Goal: Task Accomplishment & Management: Manage account settings

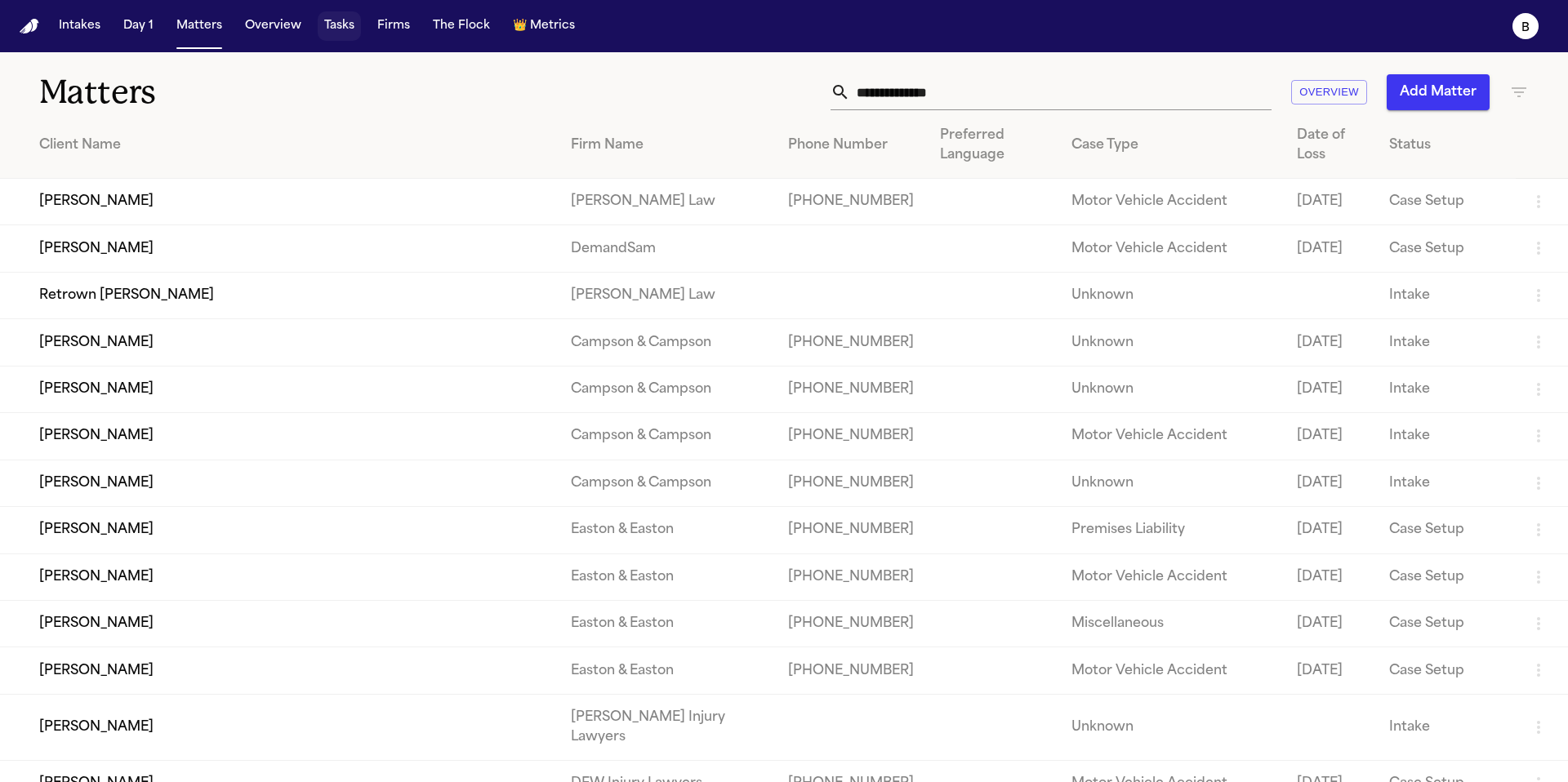
click at [331, 29] on button "Tasks" at bounding box center [339, 25] width 43 height 29
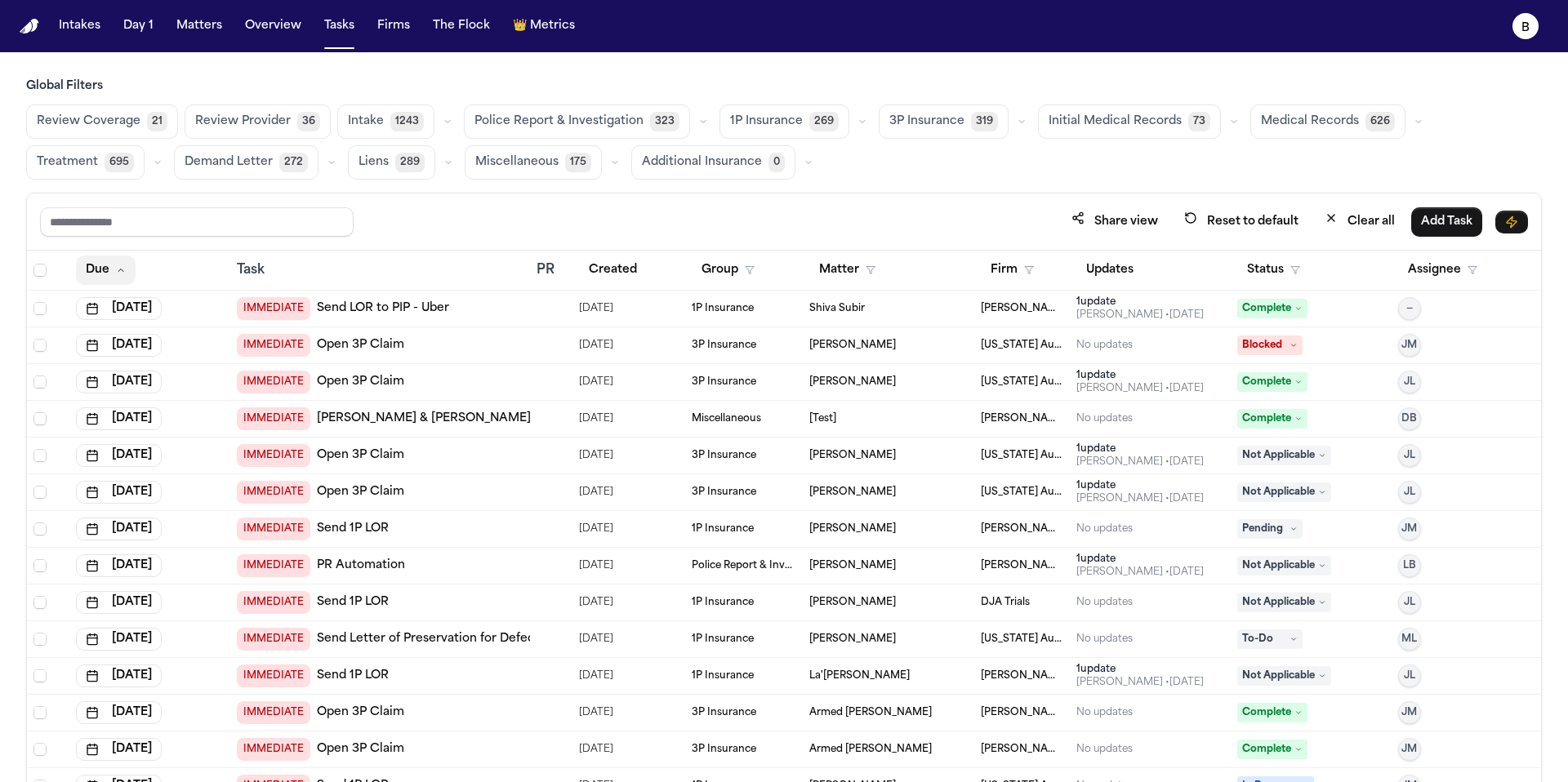
click at [84, 259] on button "Due" at bounding box center [106, 270] width 60 height 29
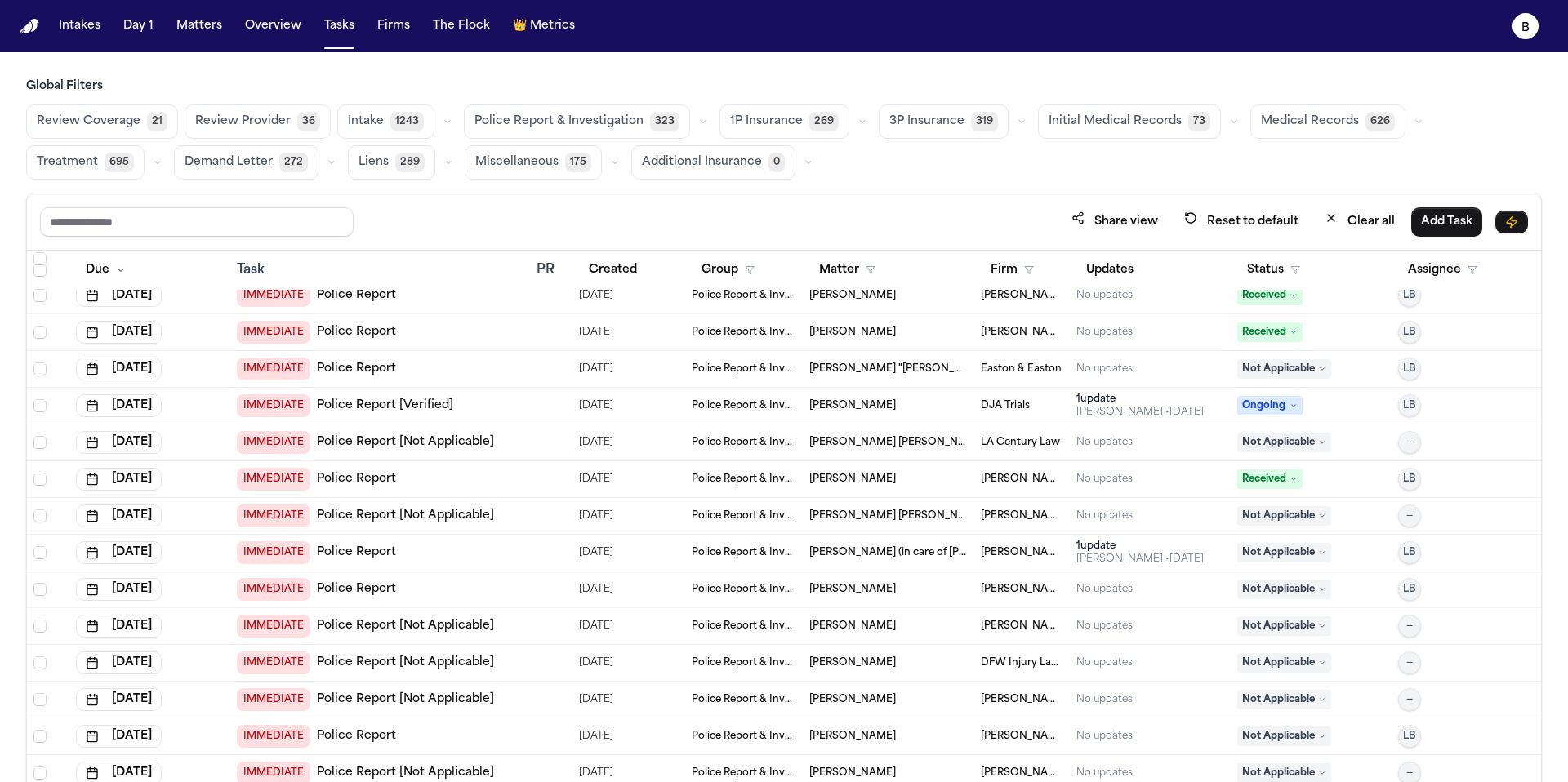
scroll to position [2067, 0]
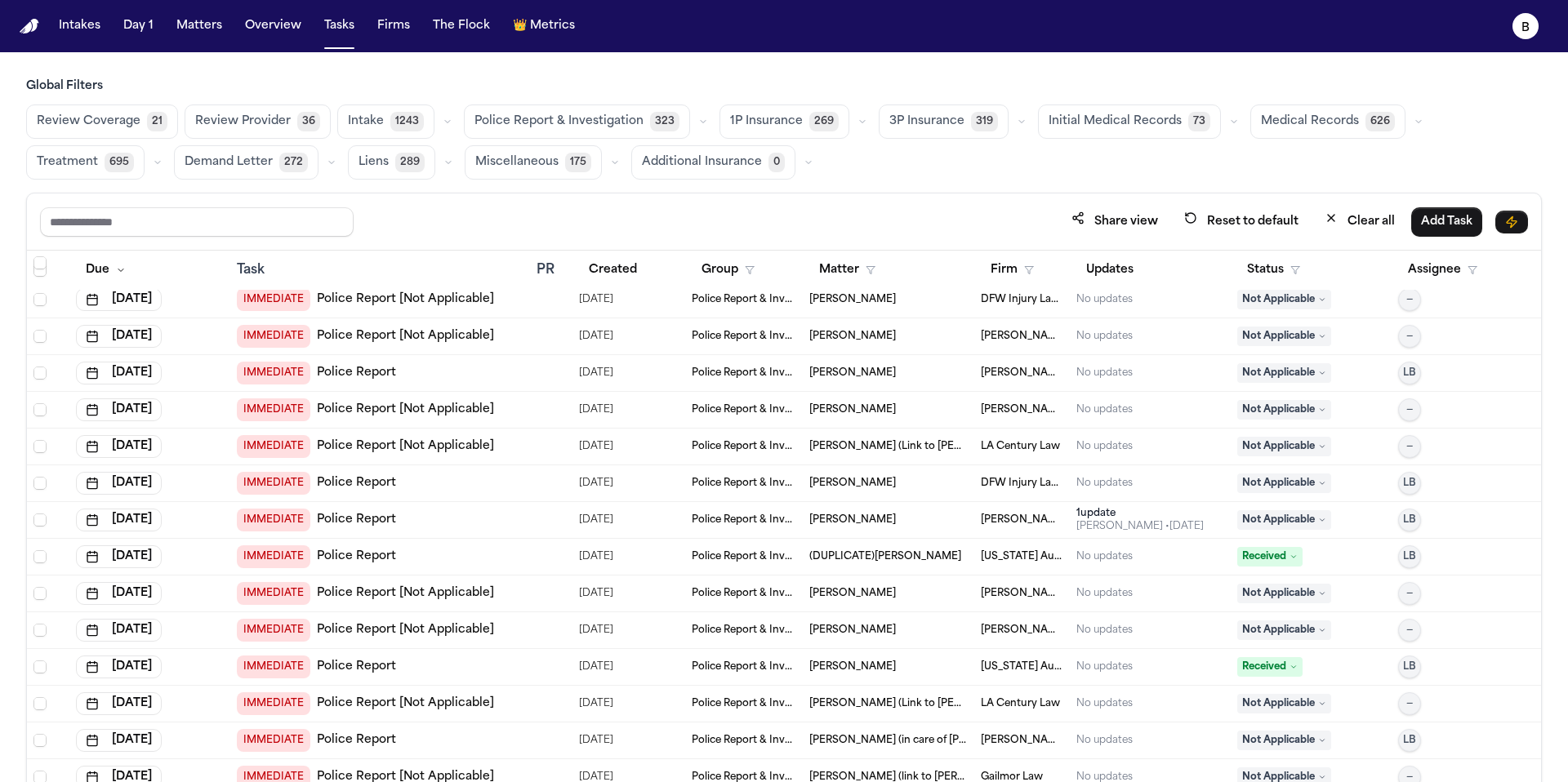
click at [537, 598] on div at bounding box center [543, 594] width 13 height 13
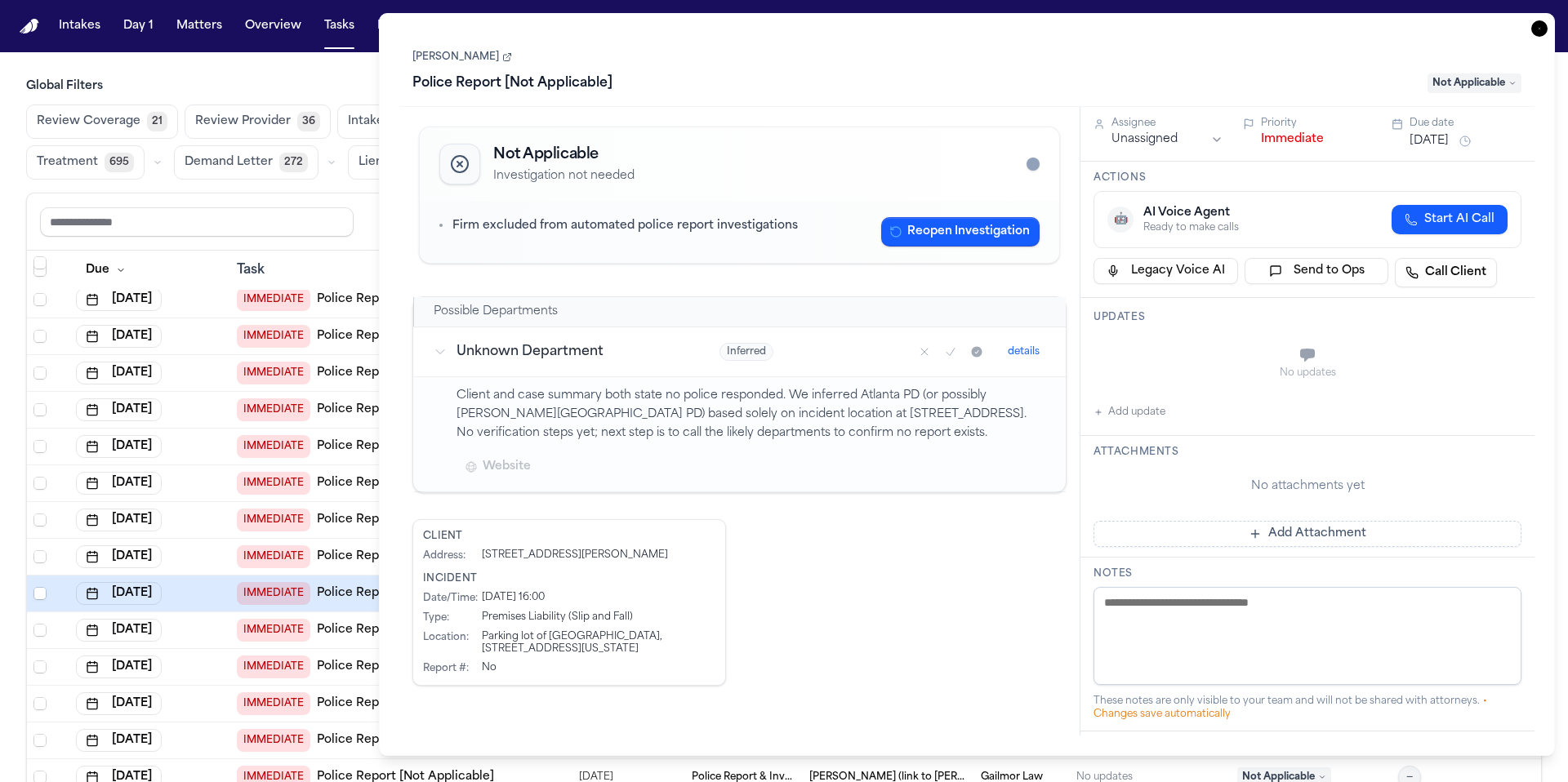
click at [652, 436] on p "Client and case summary both state no police responded. We inferred Atlanta PD …" at bounding box center [752, 414] width 591 height 55
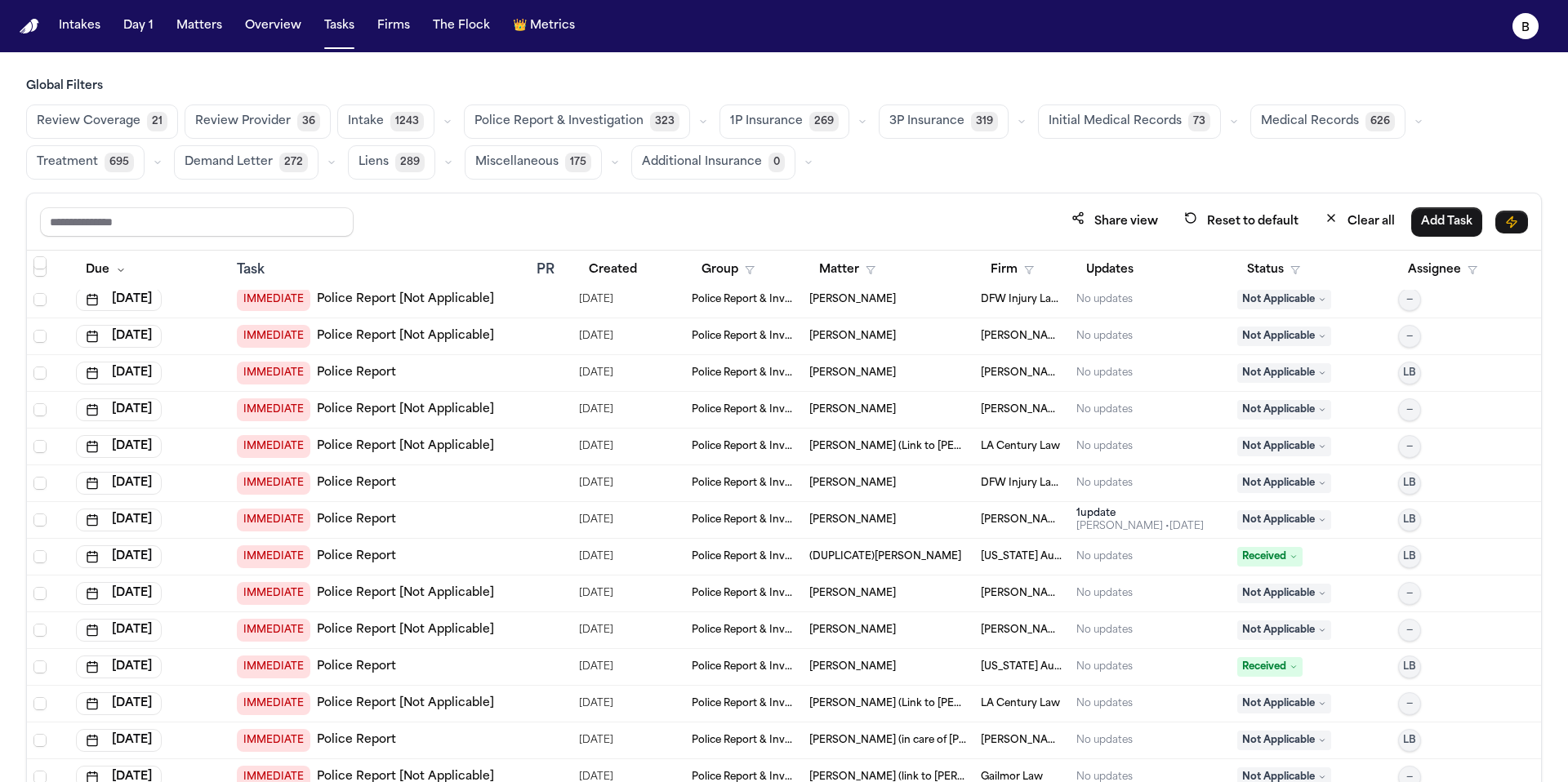
click at [520, 534] on td "IMMEDIATE Police Report" at bounding box center [381, 520] width 300 height 37
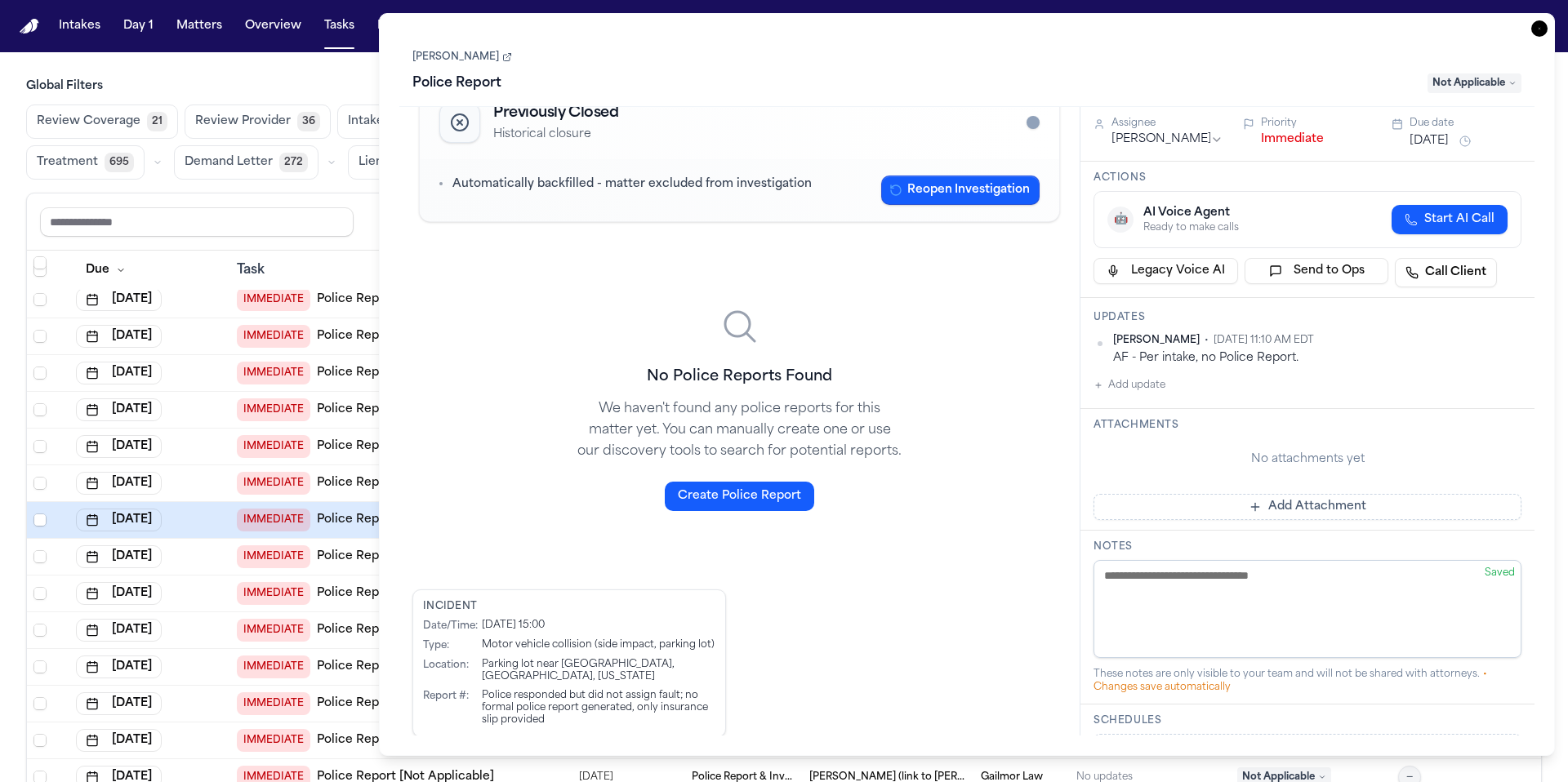
scroll to position [46, 0]
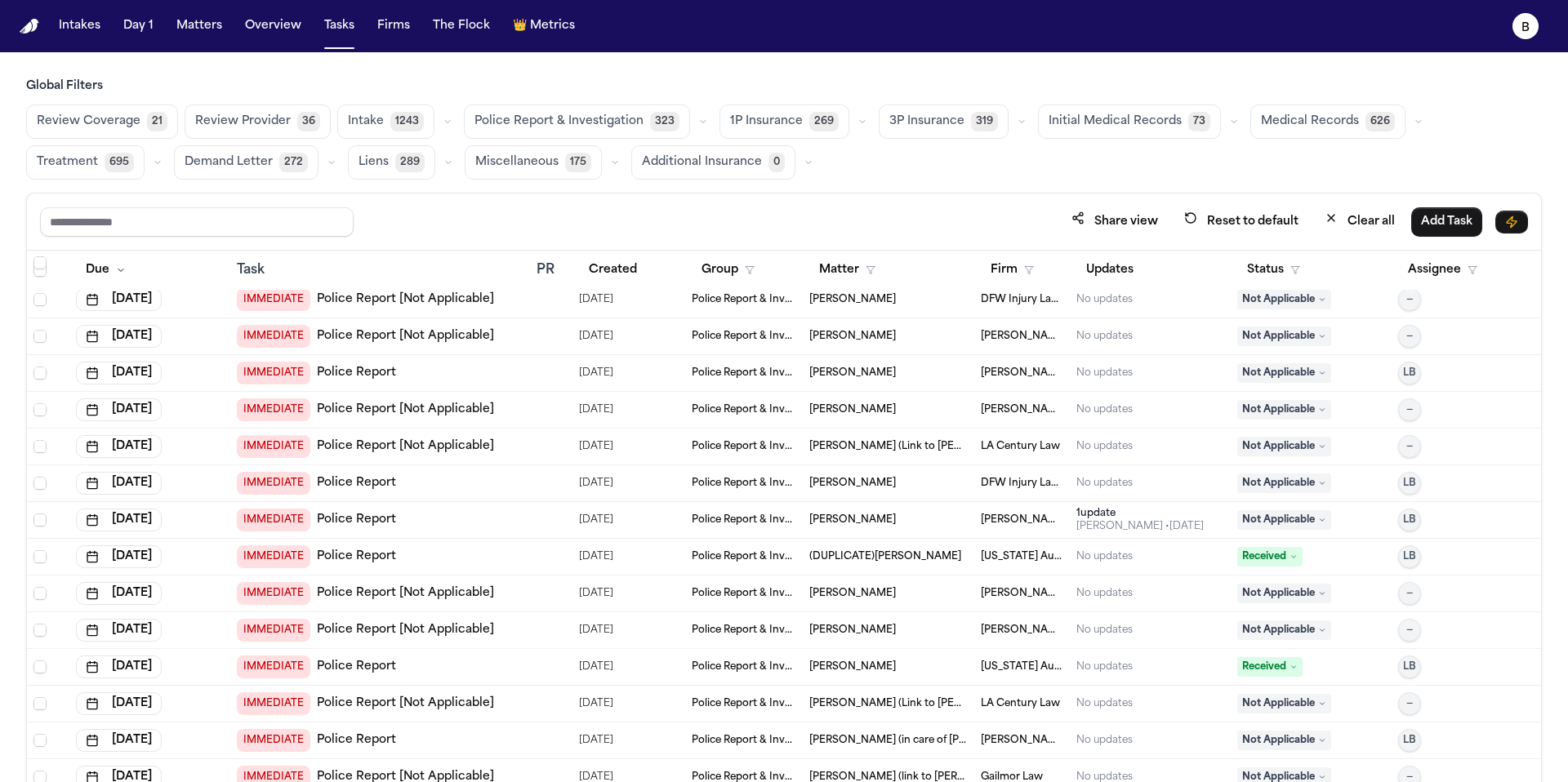
click at [530, 475] on td at bounding box center [550, 483] width 42 height 37
click at [554, 448] on div at bounding box center [550, 446] width 29 height 13
click at [525, 369] on td "IMMEDIATE Police Report" at bounding box center [381, 373] width 300 height 37
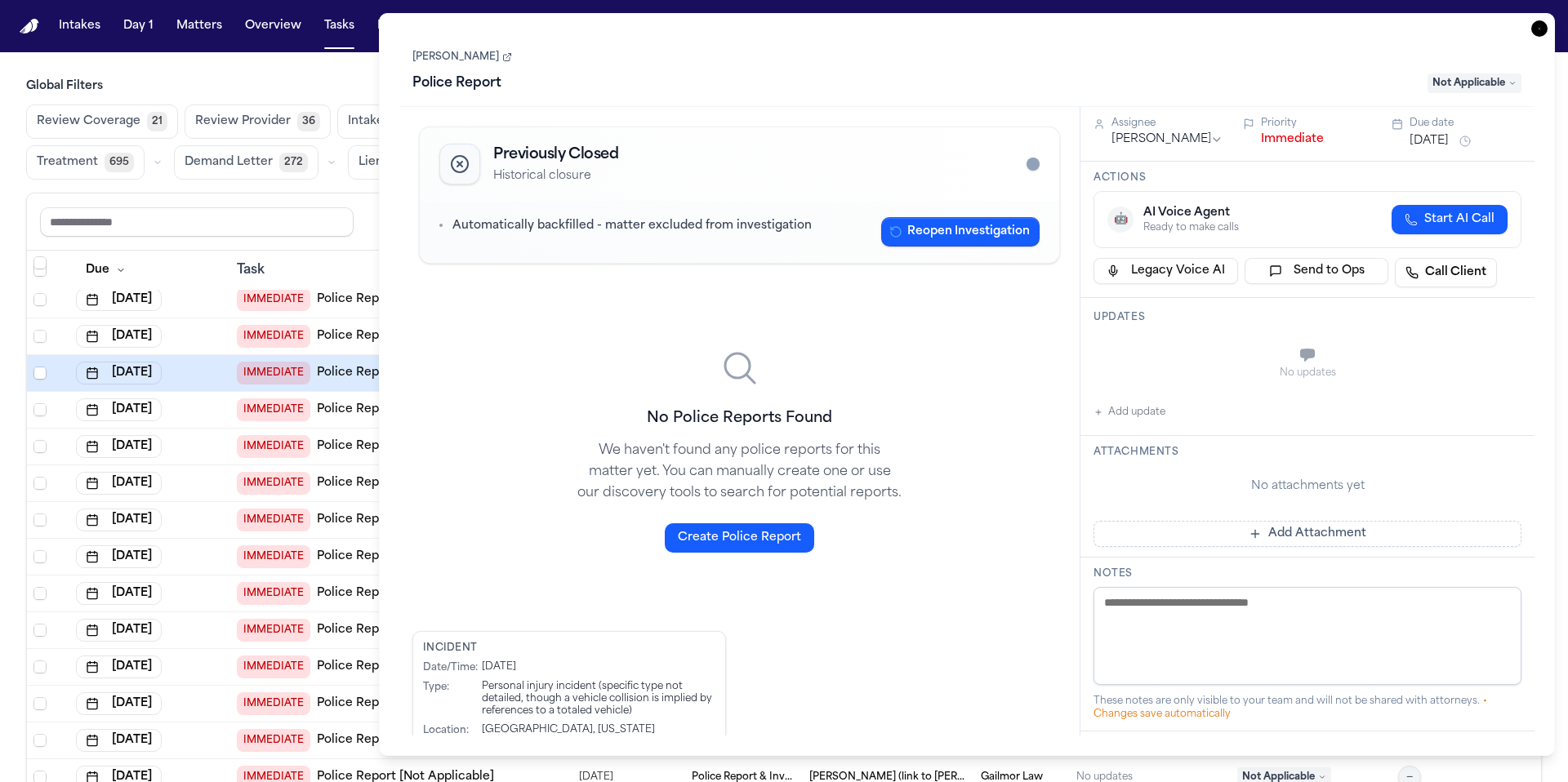
scroll to position [26, 0]
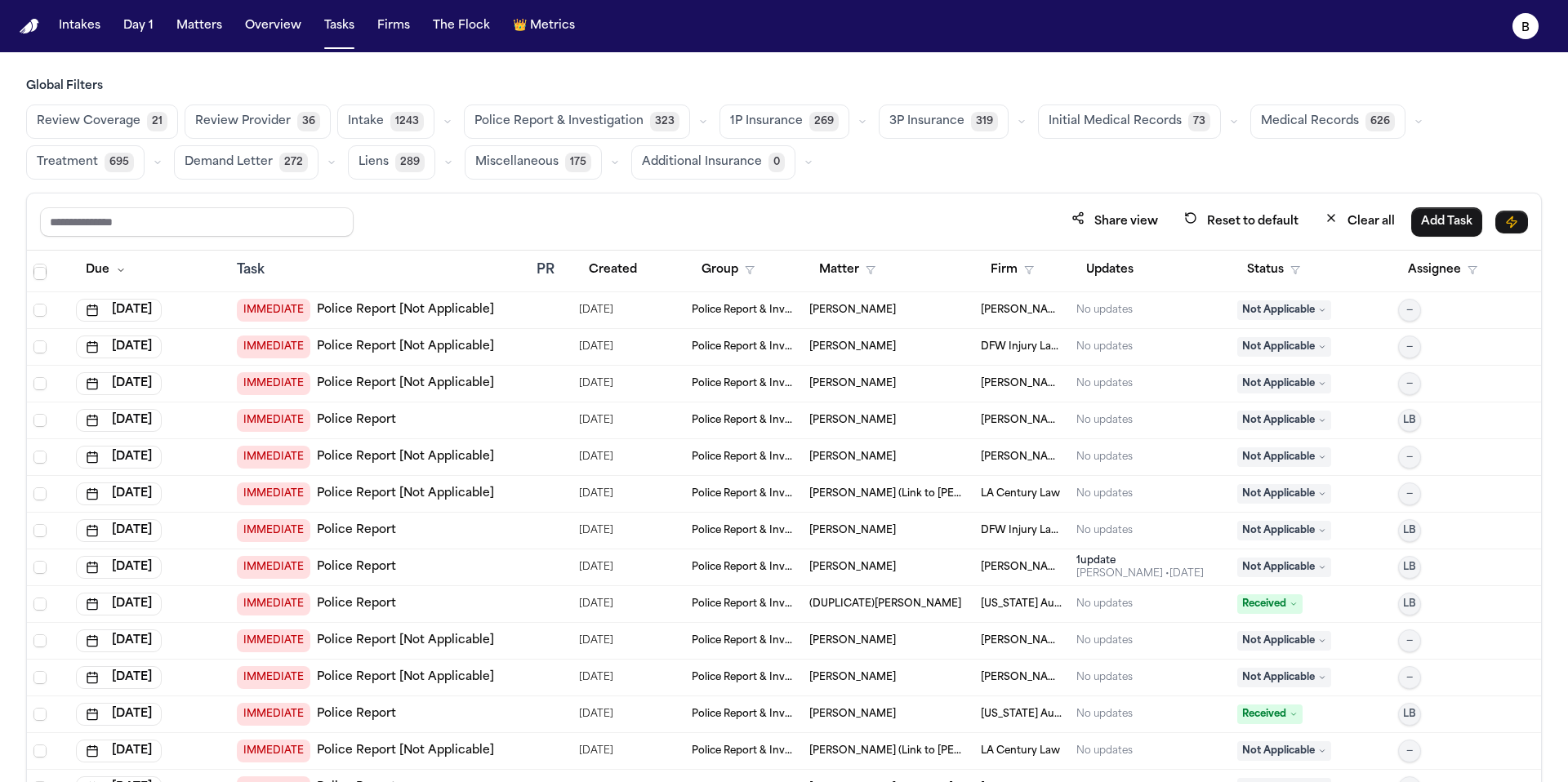
scroll to position [2015, 0]
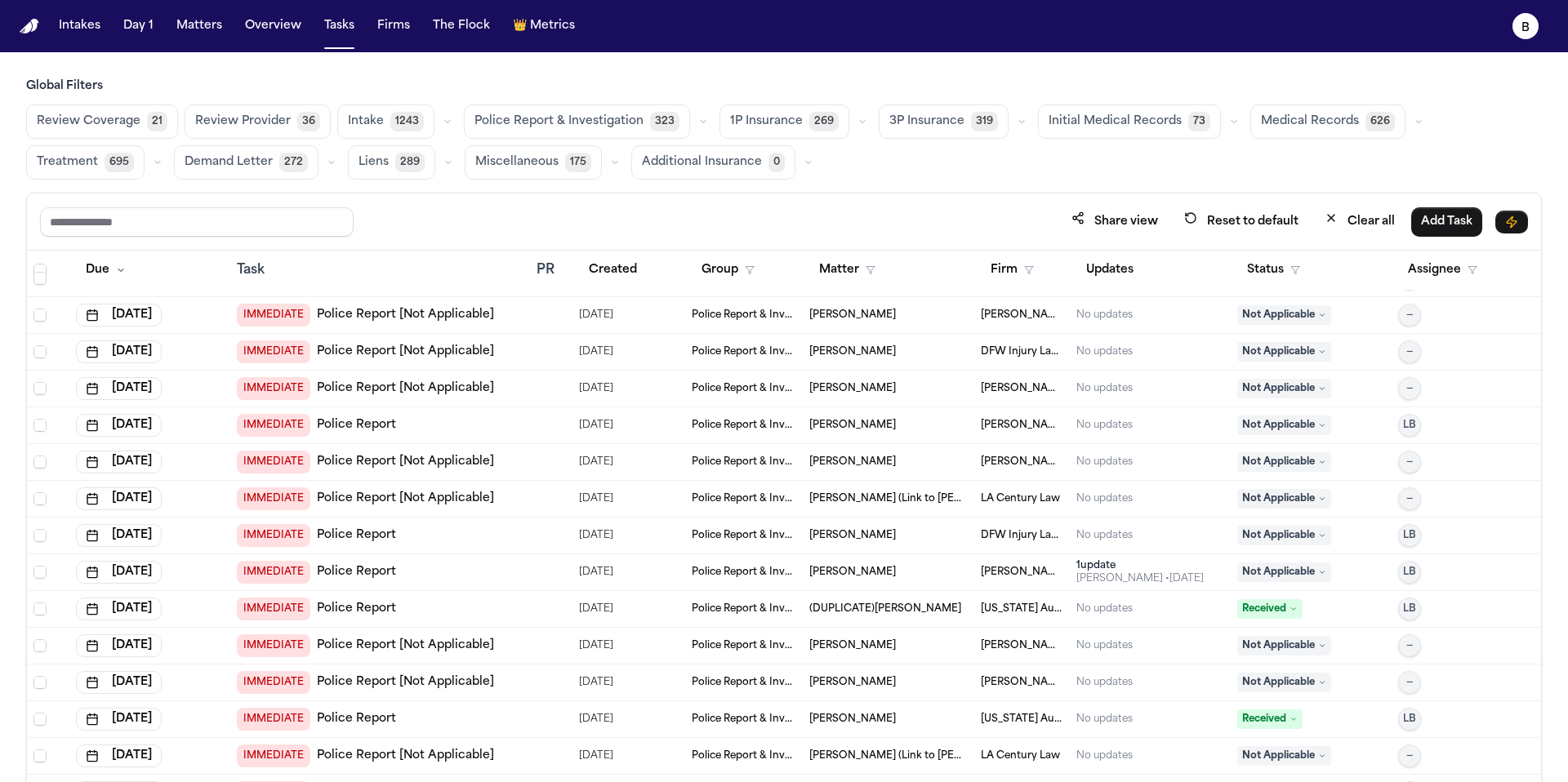
click at [587, 427] on span "[DATE]" at bounding box center [596, 426] width 35 height 23
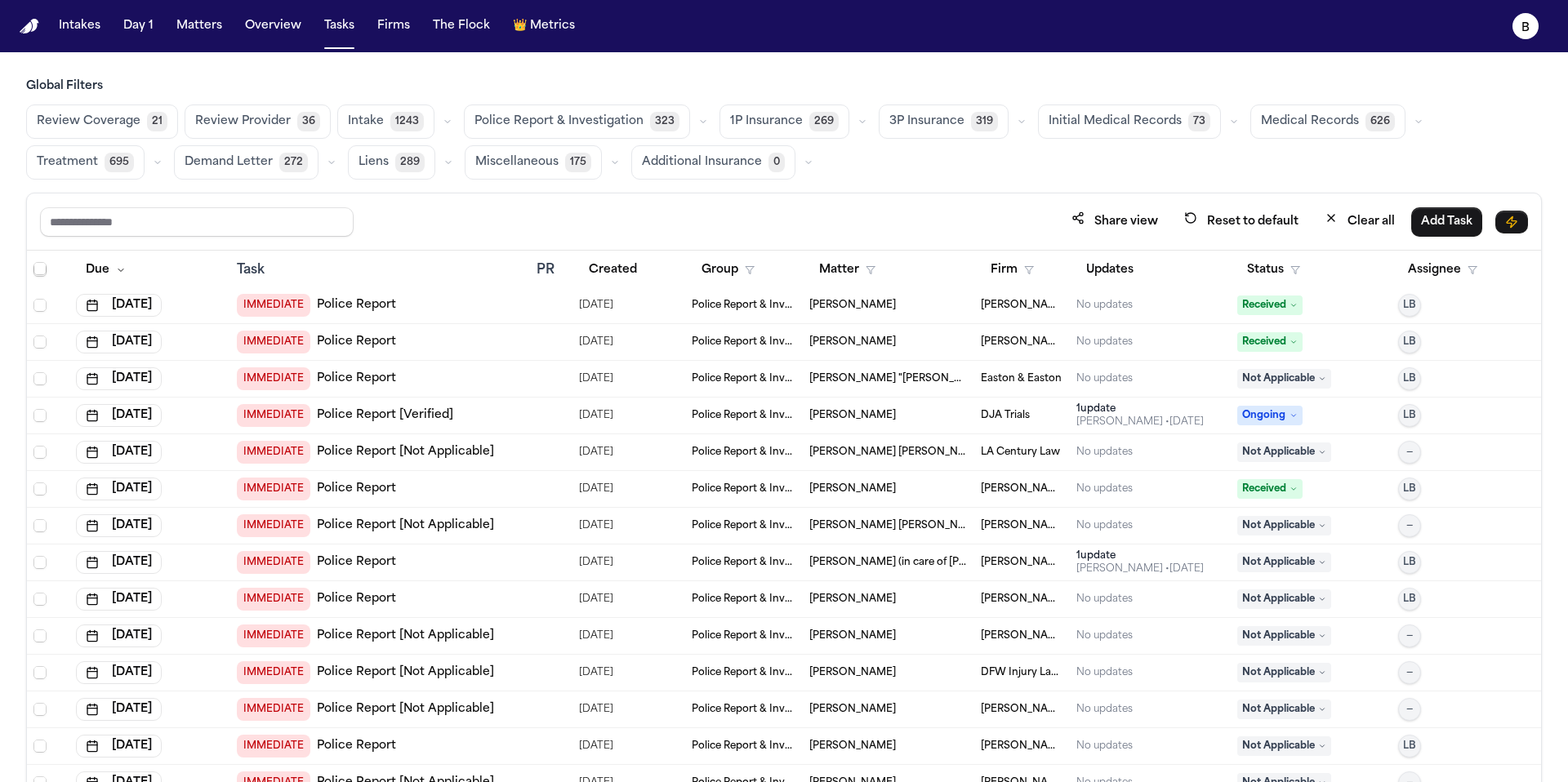
scroll to position [1692, 0]
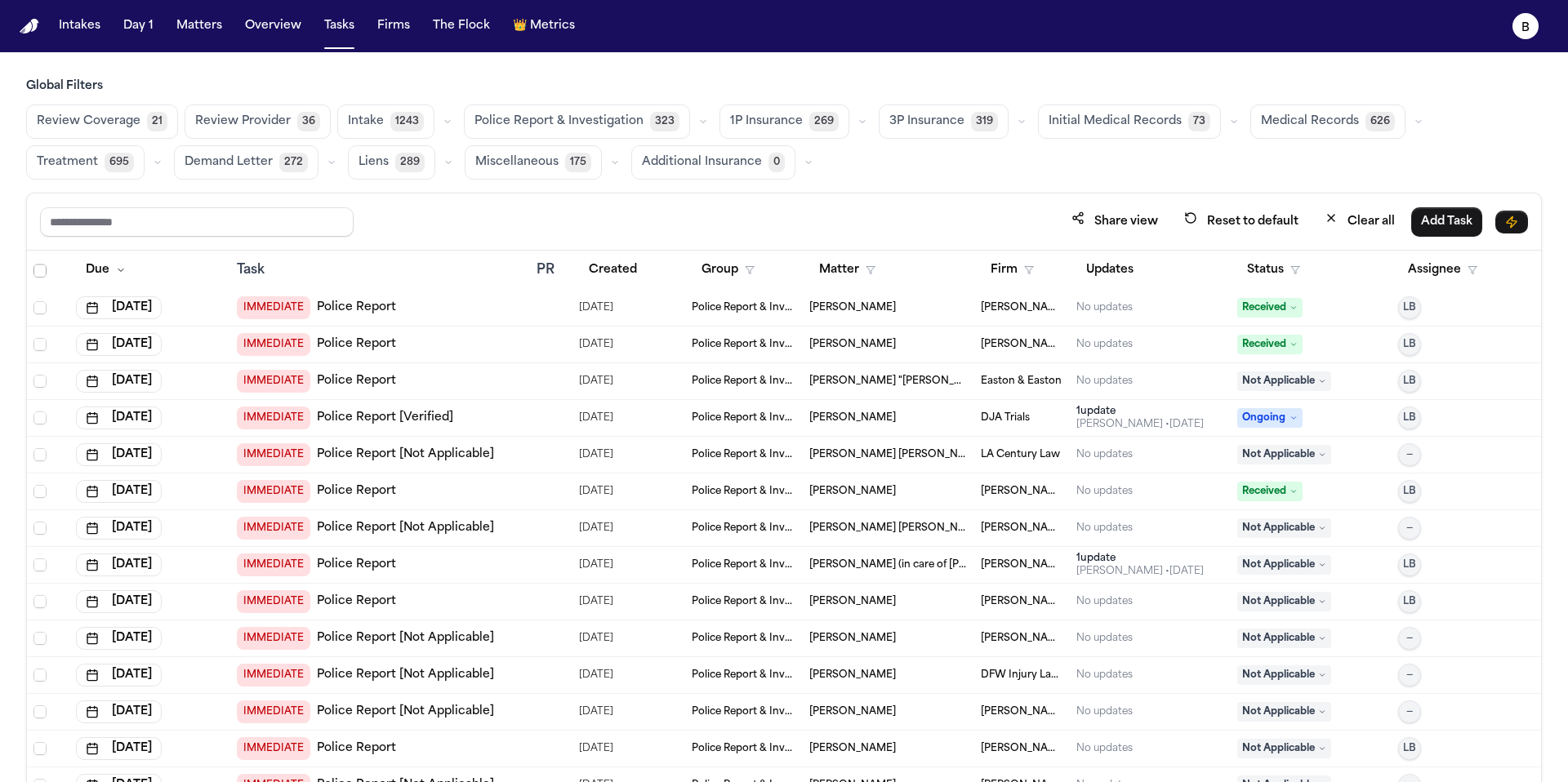
click at [570, 416] on td at bounding box center [550, 418] width 42 height 37
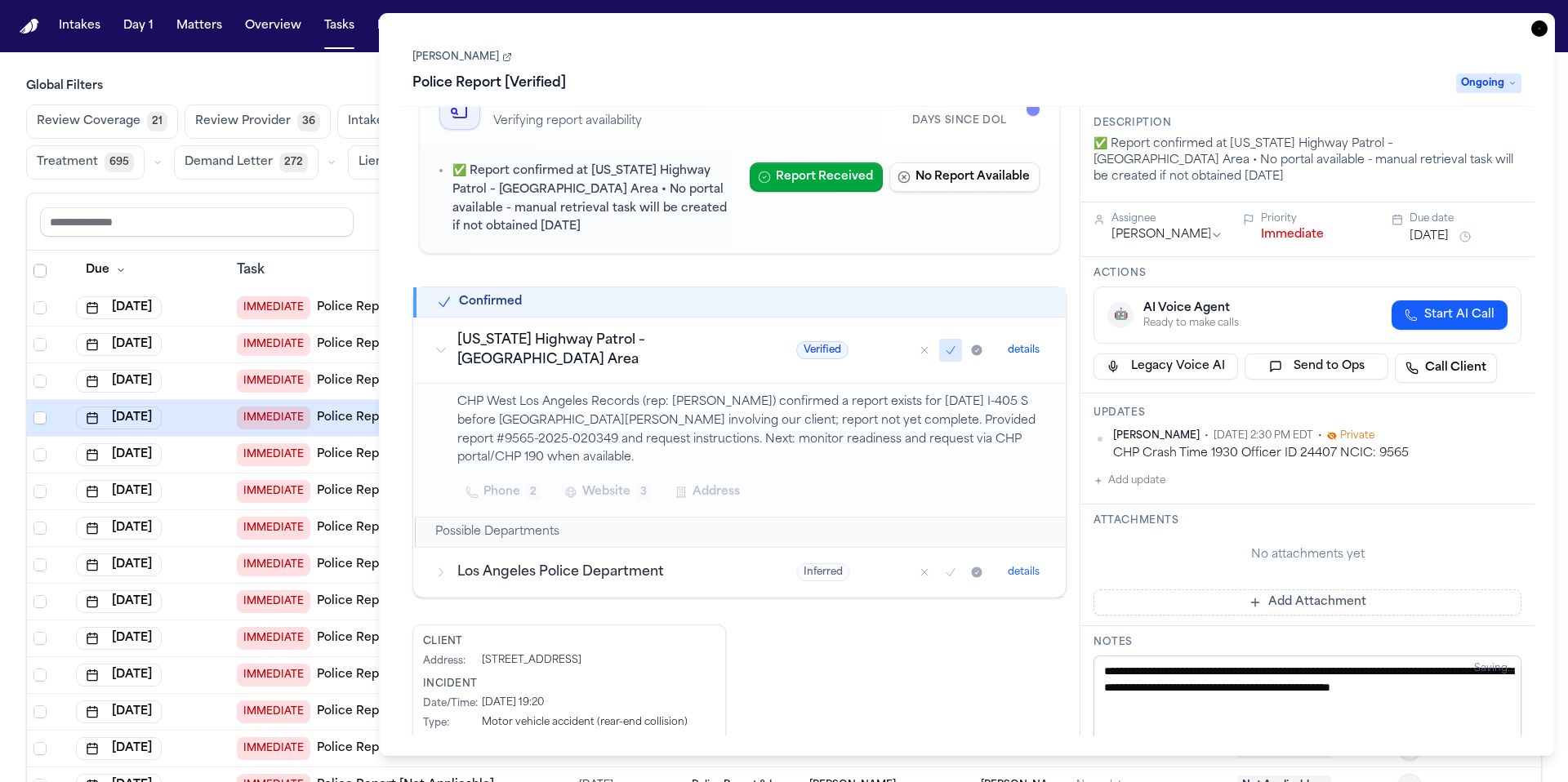
scroll to position [58, 0]
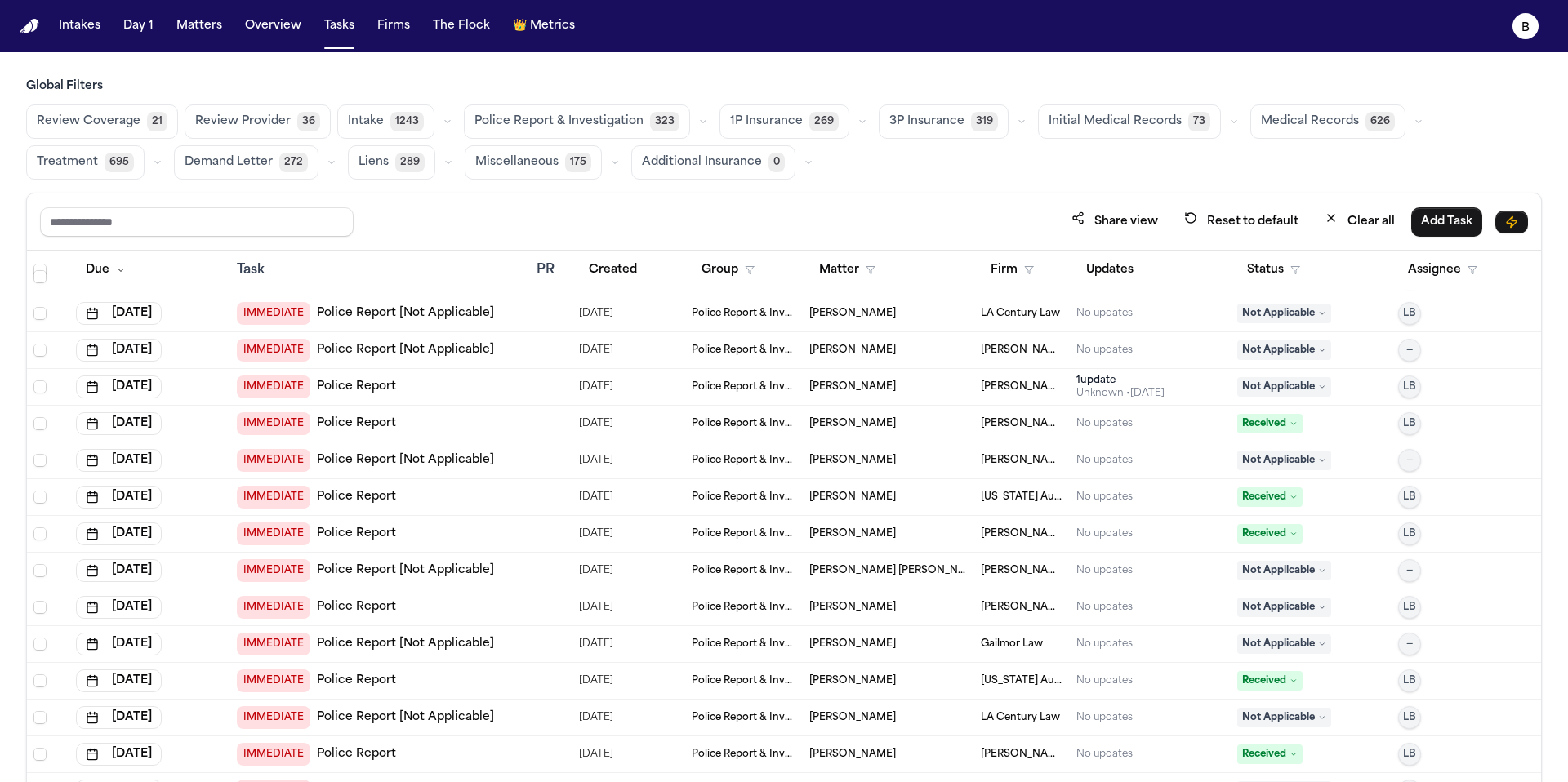
scroll to position [9634, 0]
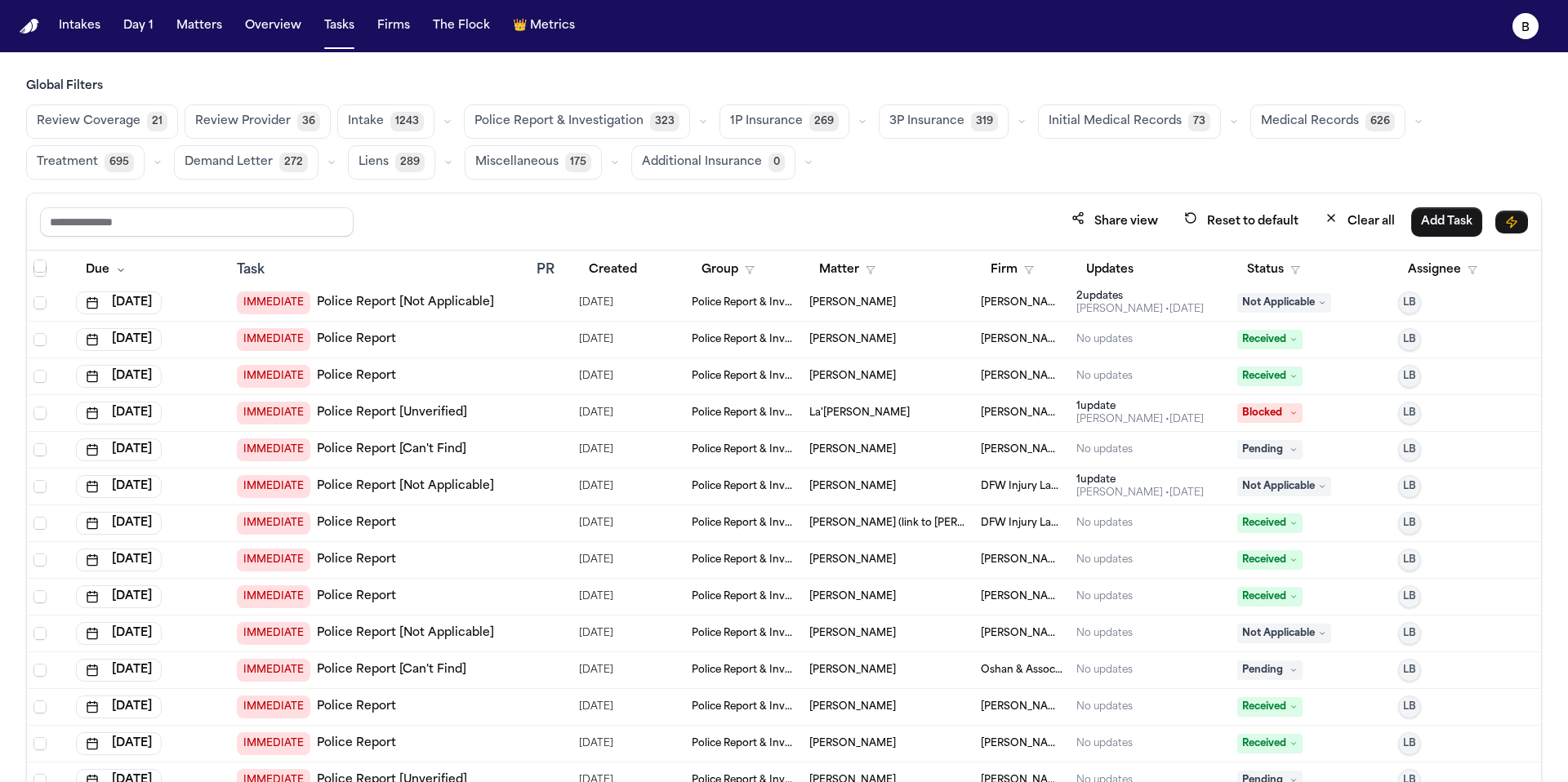
click at [497, 446] on div "IMMEDIATE Police Report [Can't Find]" at bounding box center [381, 450] width 287 height 23
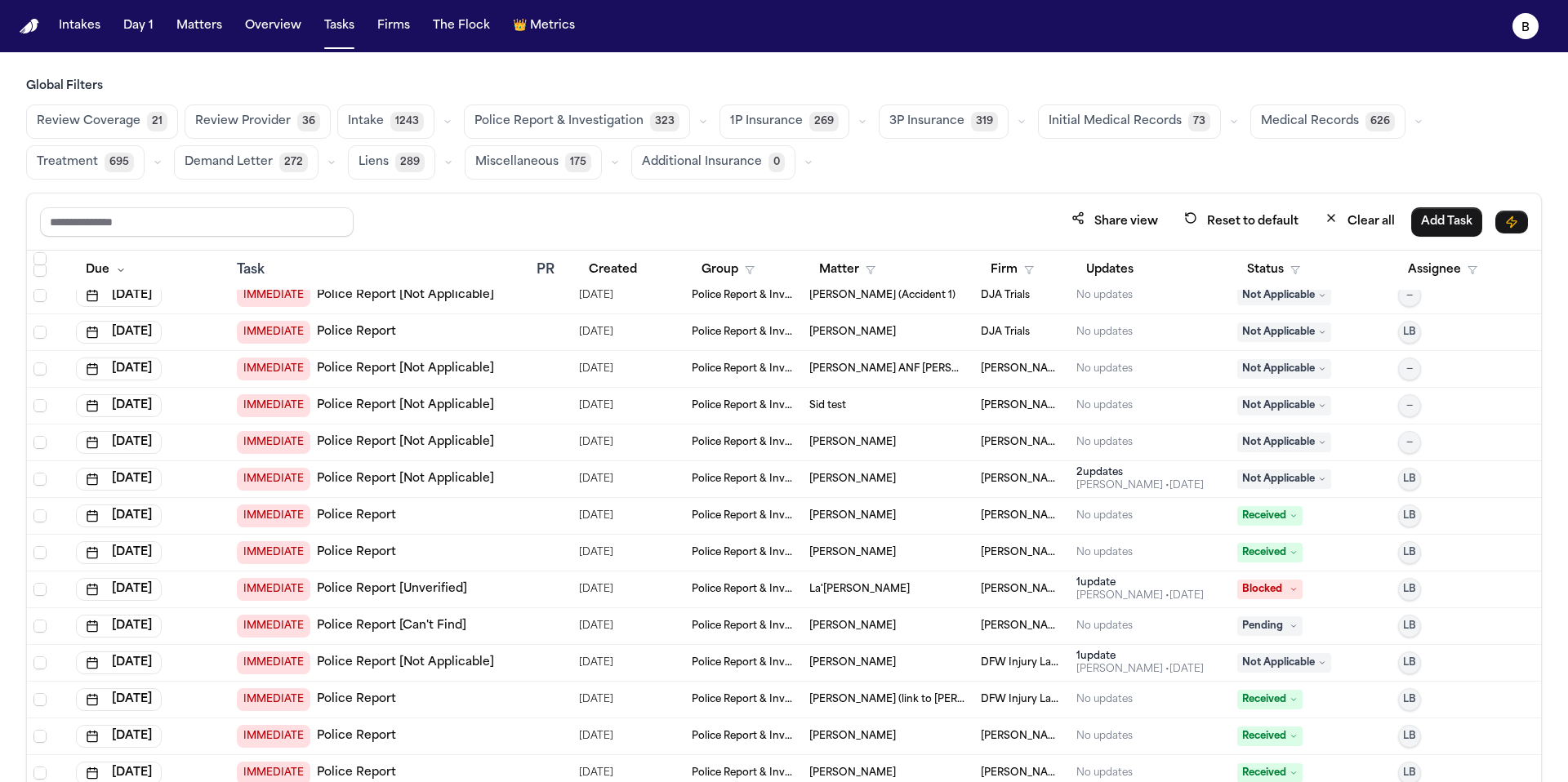
click at [486, 463] on td "IMMEDIATE Police Report [Not Applicable]" at bounding box center [381, 479] width 300 height 37
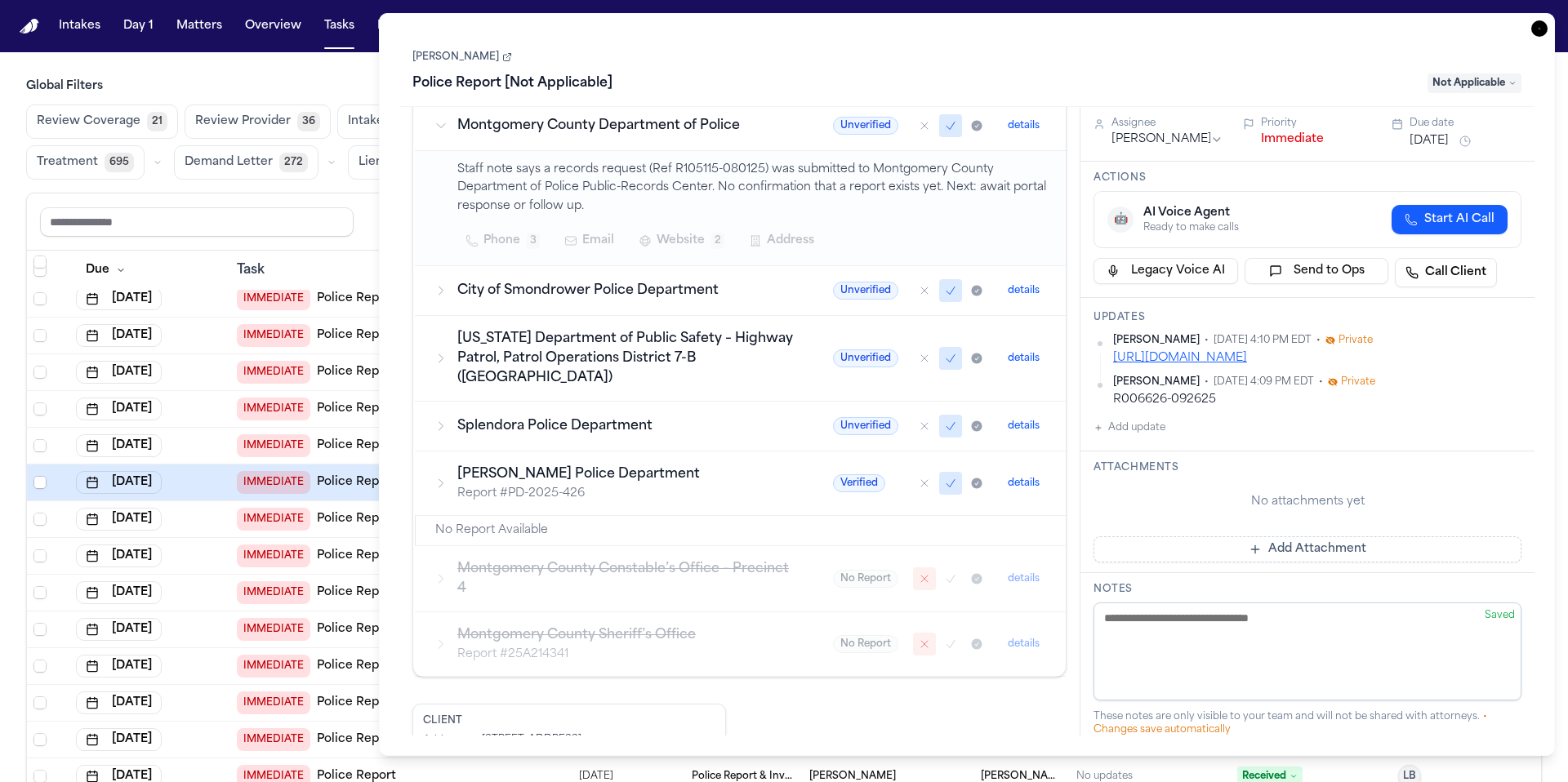
scroll to position [410, 0]
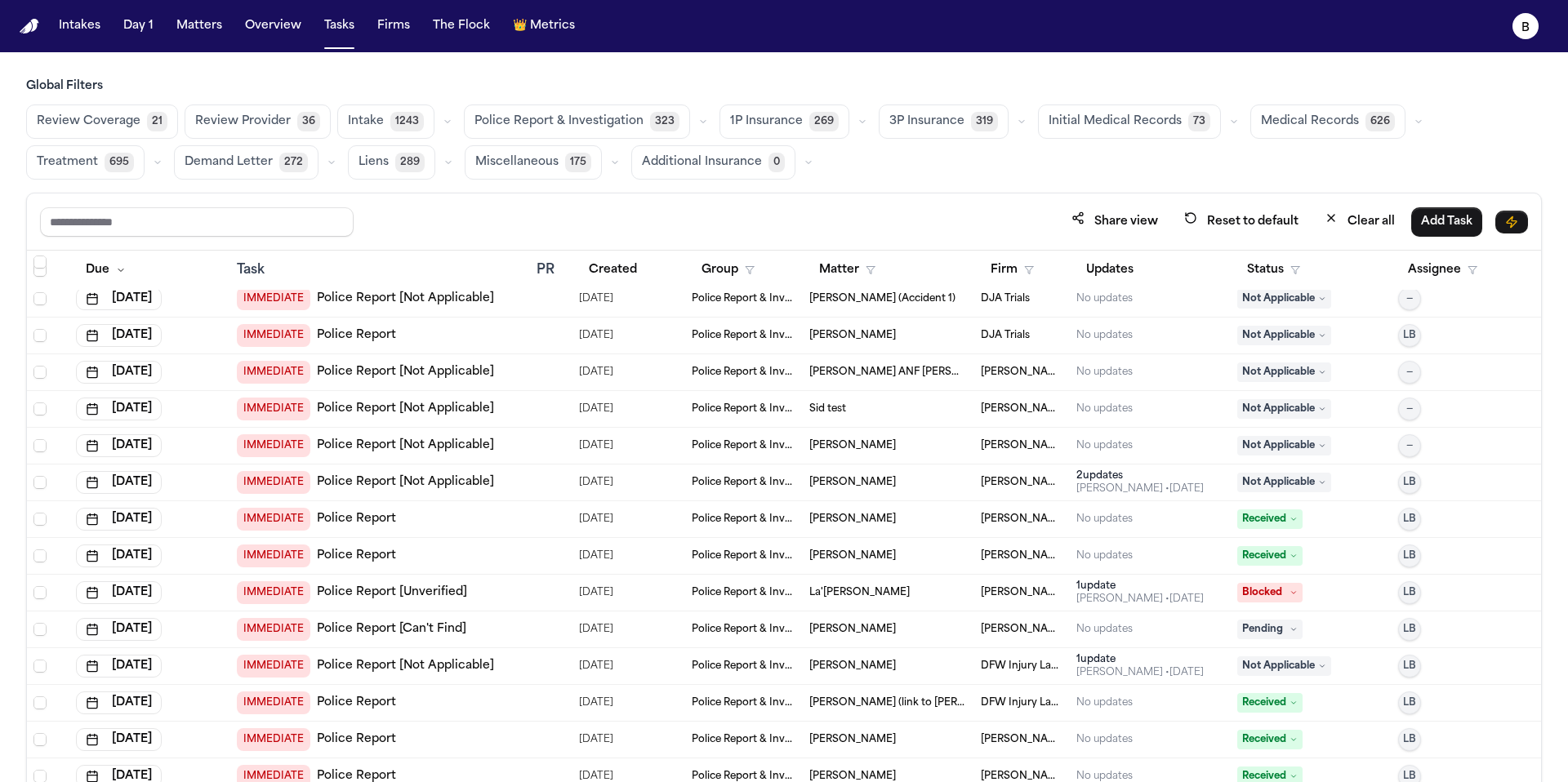
click at [509, 440] on div "IMMEDIATE Police Report [Not Applicable]" at bounding box center [381, 445] width 287 height 23
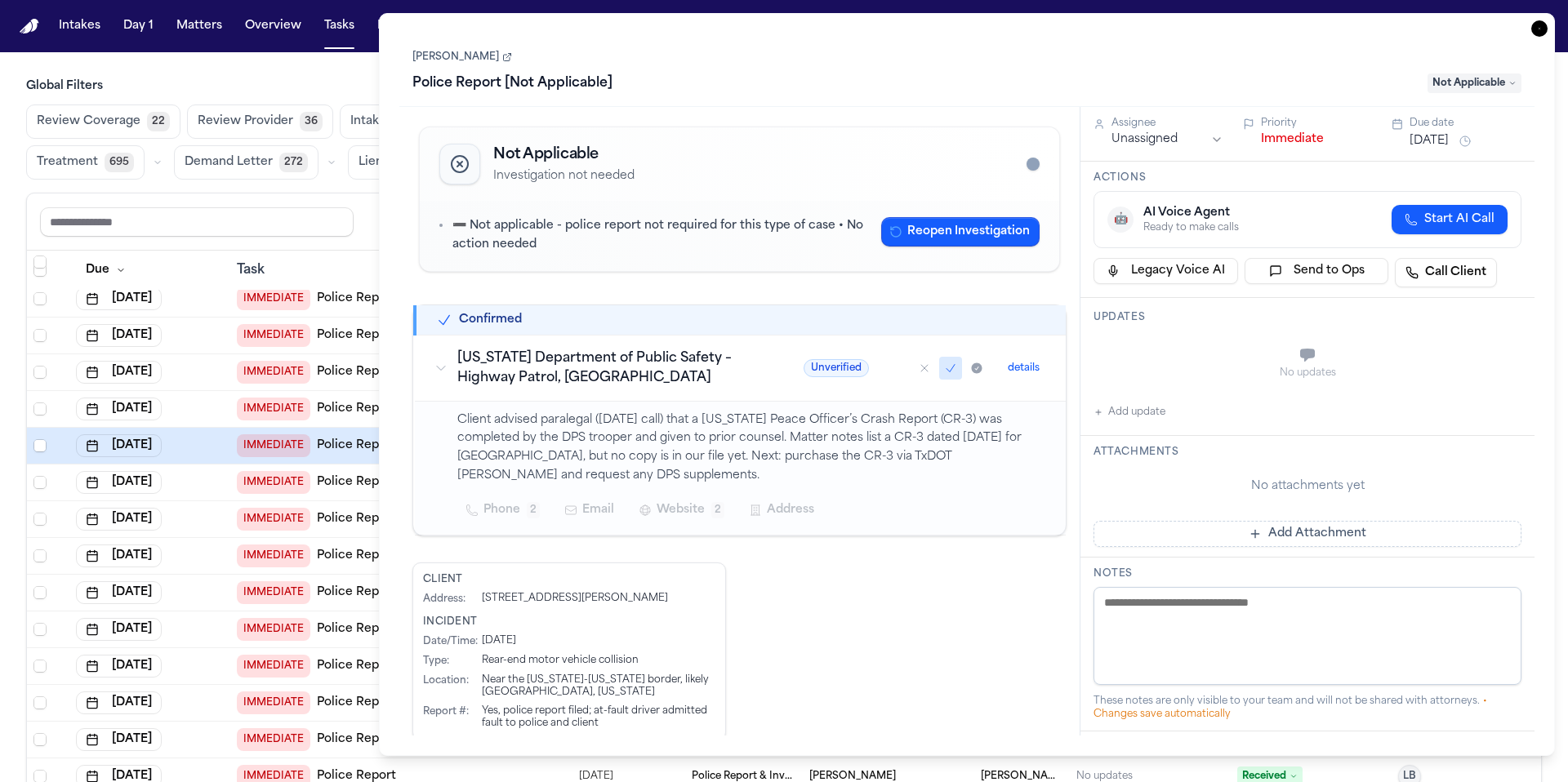
scroll to position [53, 0]
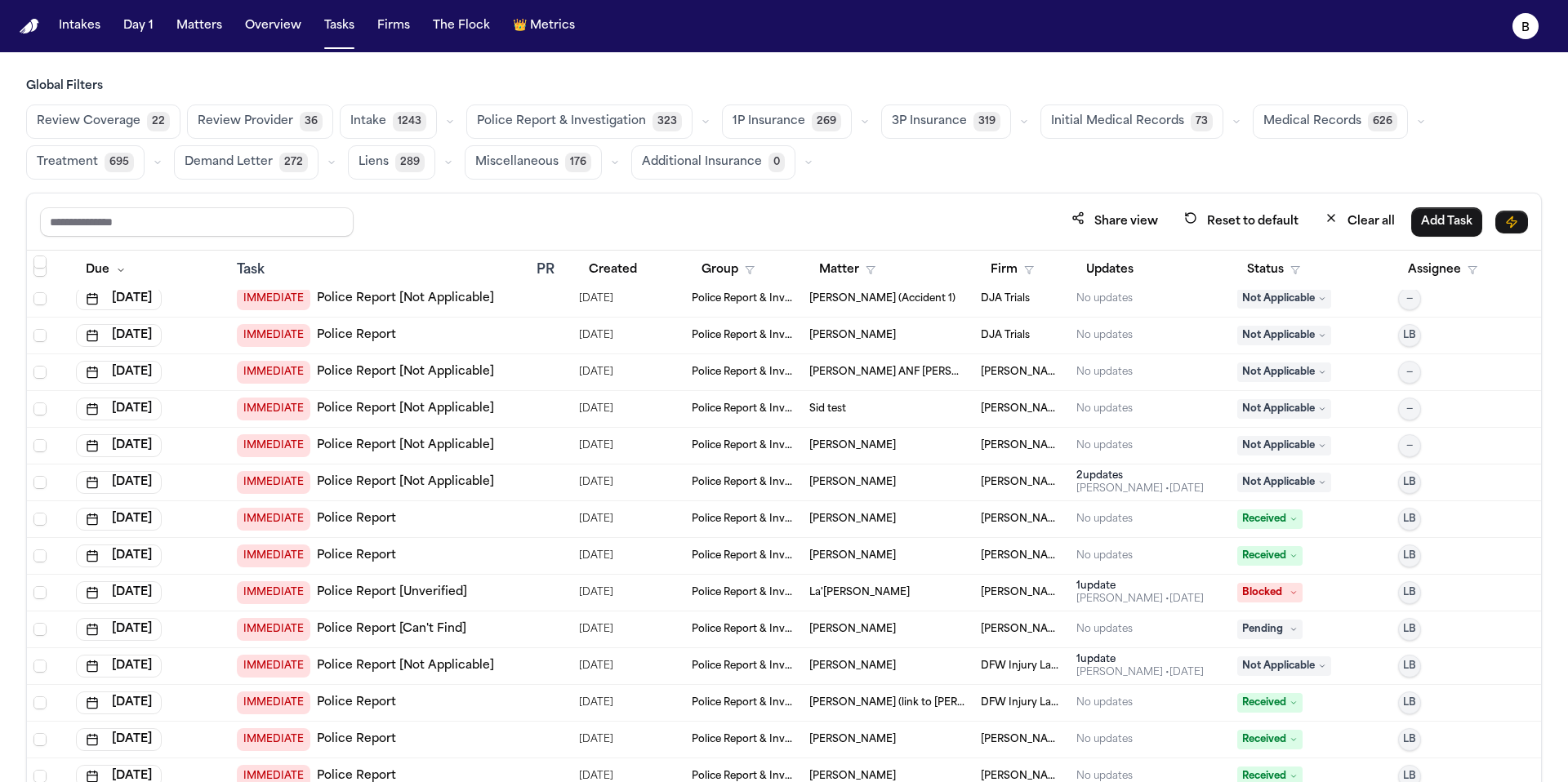
click at [509, 440] on div "IMMEDIATE Police Report [Not Applicable]" at bounding box center [381, 445] width 287 height 23
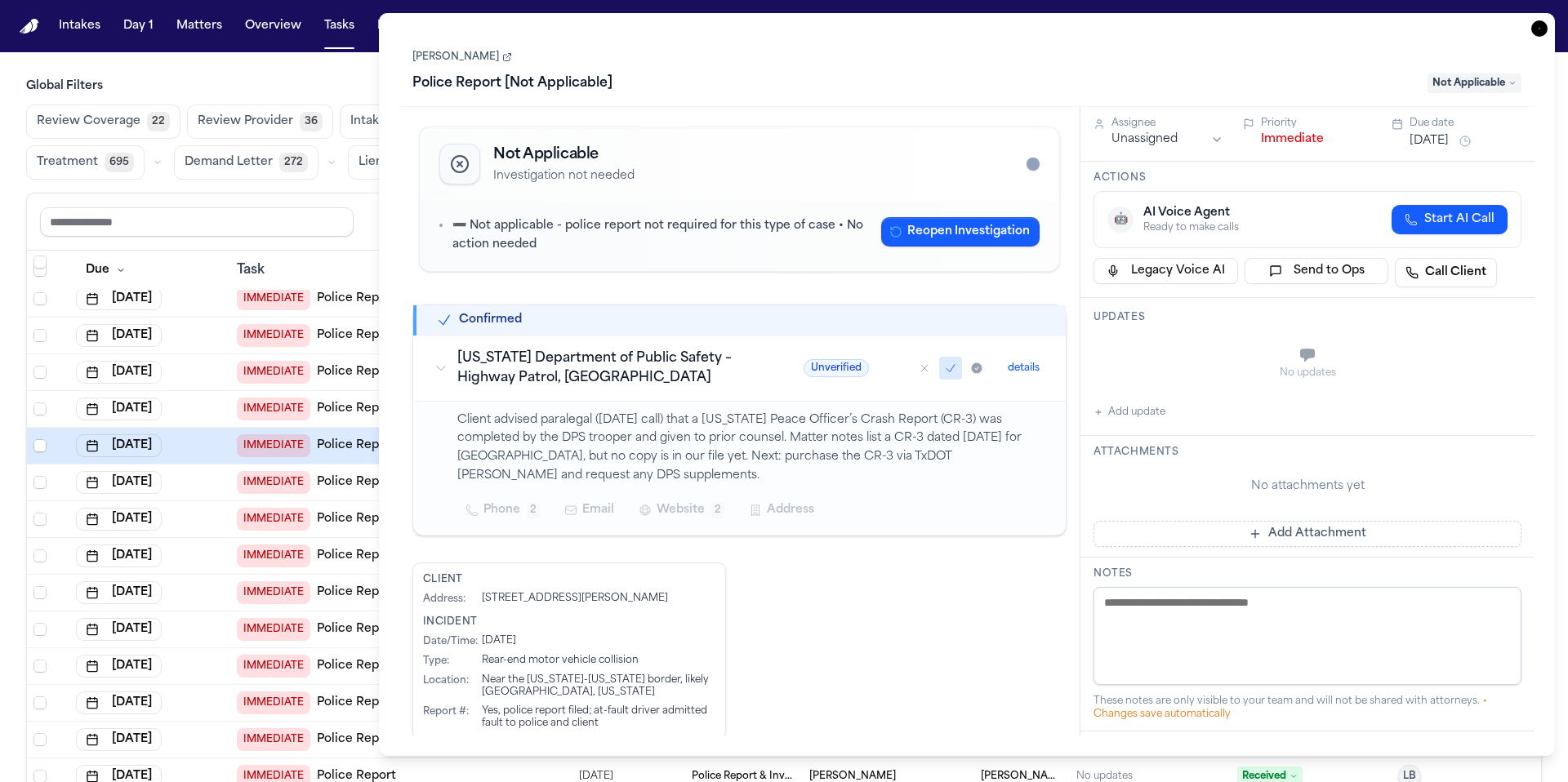
scroll to position [53, 0]
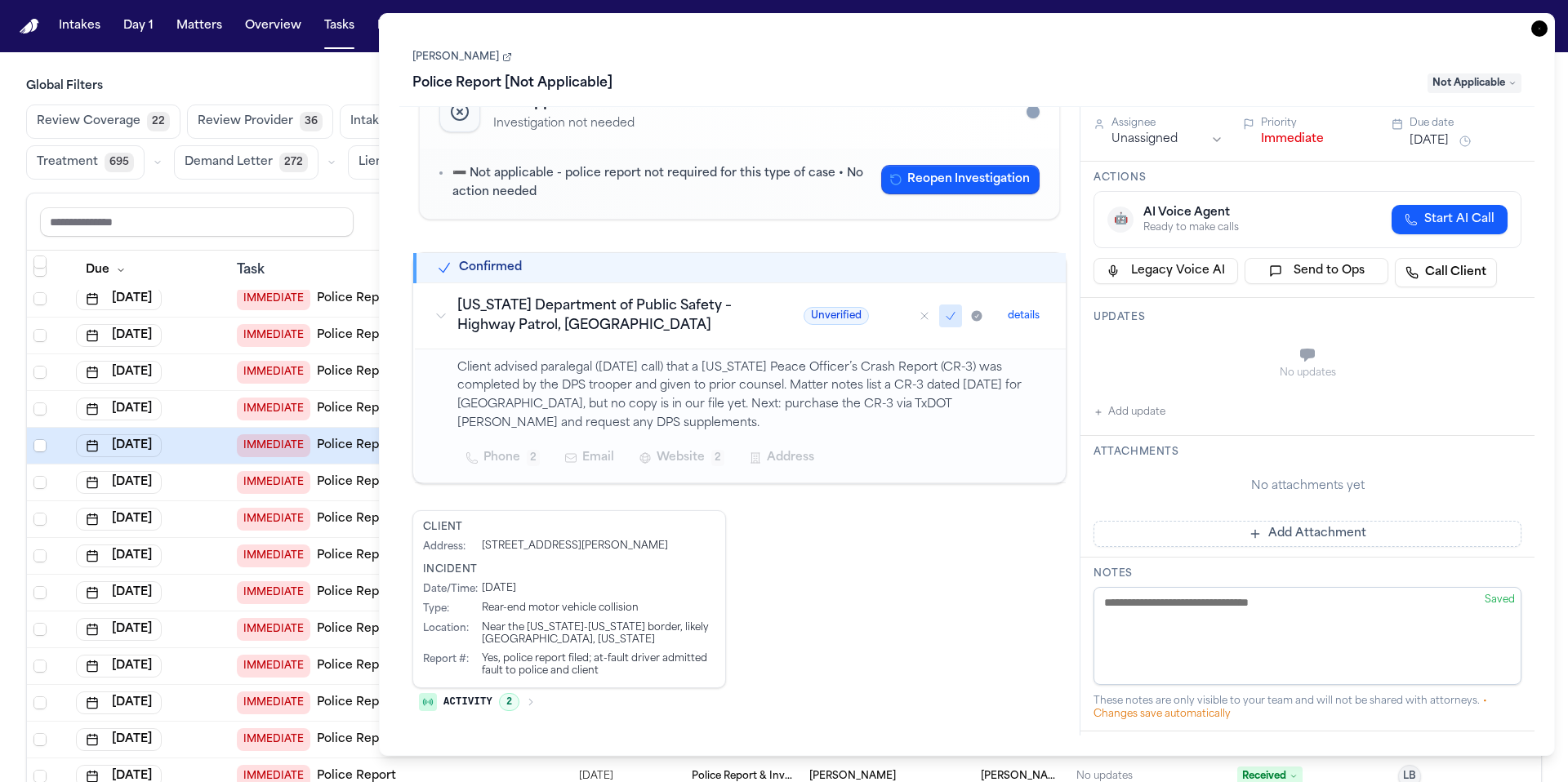
click at [520, 695] on button "Activity 2" at bounding box center [477, 702] width 129 height 28
click at [683, 612] on div "Type : Rear-end motor vehicle collision" at bounding box center [569, 609] width 293 height 13
drag, startPoint x: 566, startPoint y: 684, endPoint x: 575, endPoint y: 674, distance: 13.5
click at [567, 684] on div "Client Address : [STREET_ADDRESS][PERSON_NAME] Incident Date/Time : [DATE] Type…" at bounding box center [569, 598] width 313 height 178
click at [575, 674] on div "Yes, police report filed; at-fault driver admitted fault to police and client" at bounding box center [598, 665] width 234 height 24
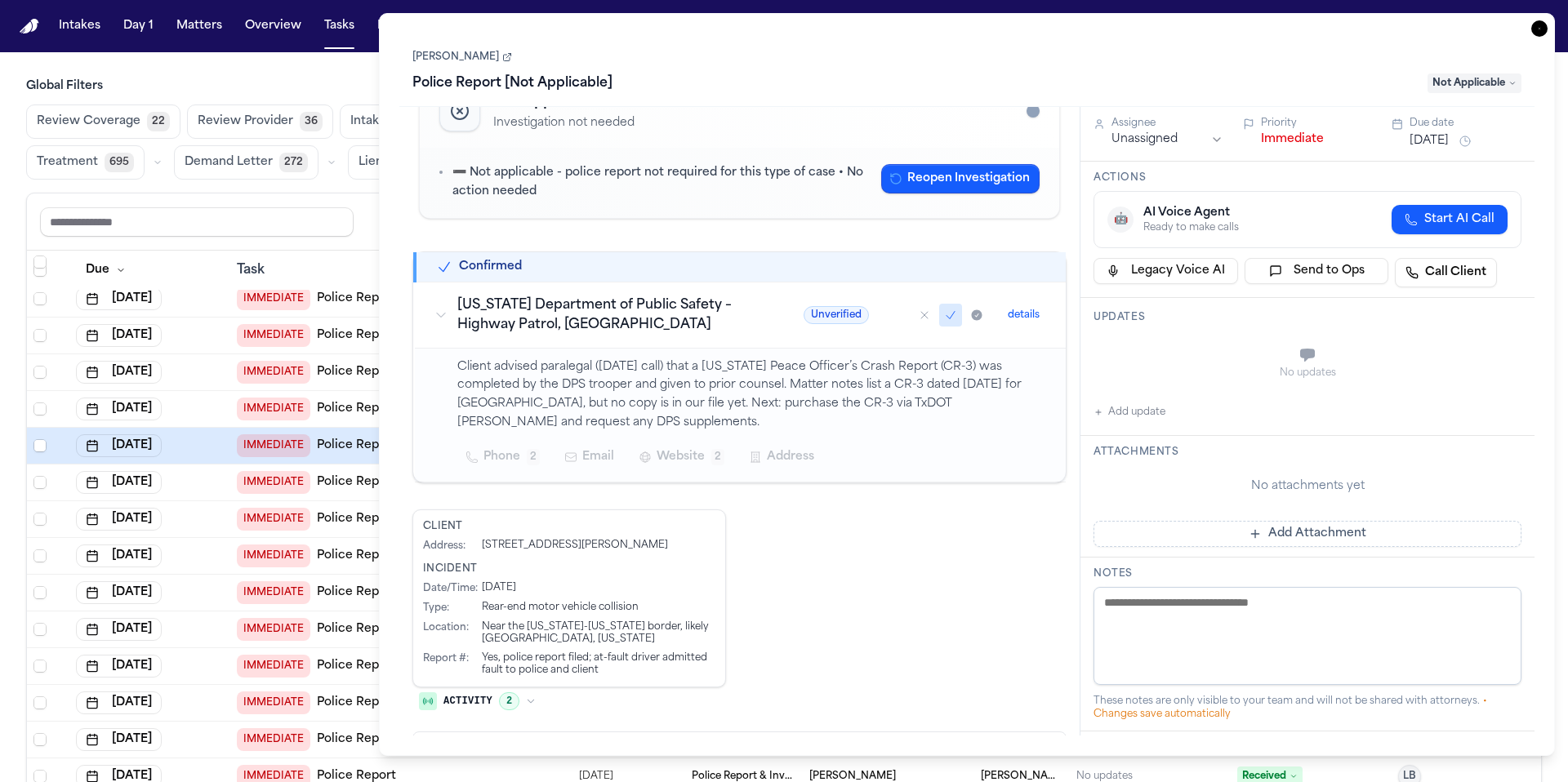
click at [503, 60] on icon at bounding box center [507, 57] width 9 height 9
click at [1542, 27] on icon "button" at bounding box center [1539, 28] width 16 height 16
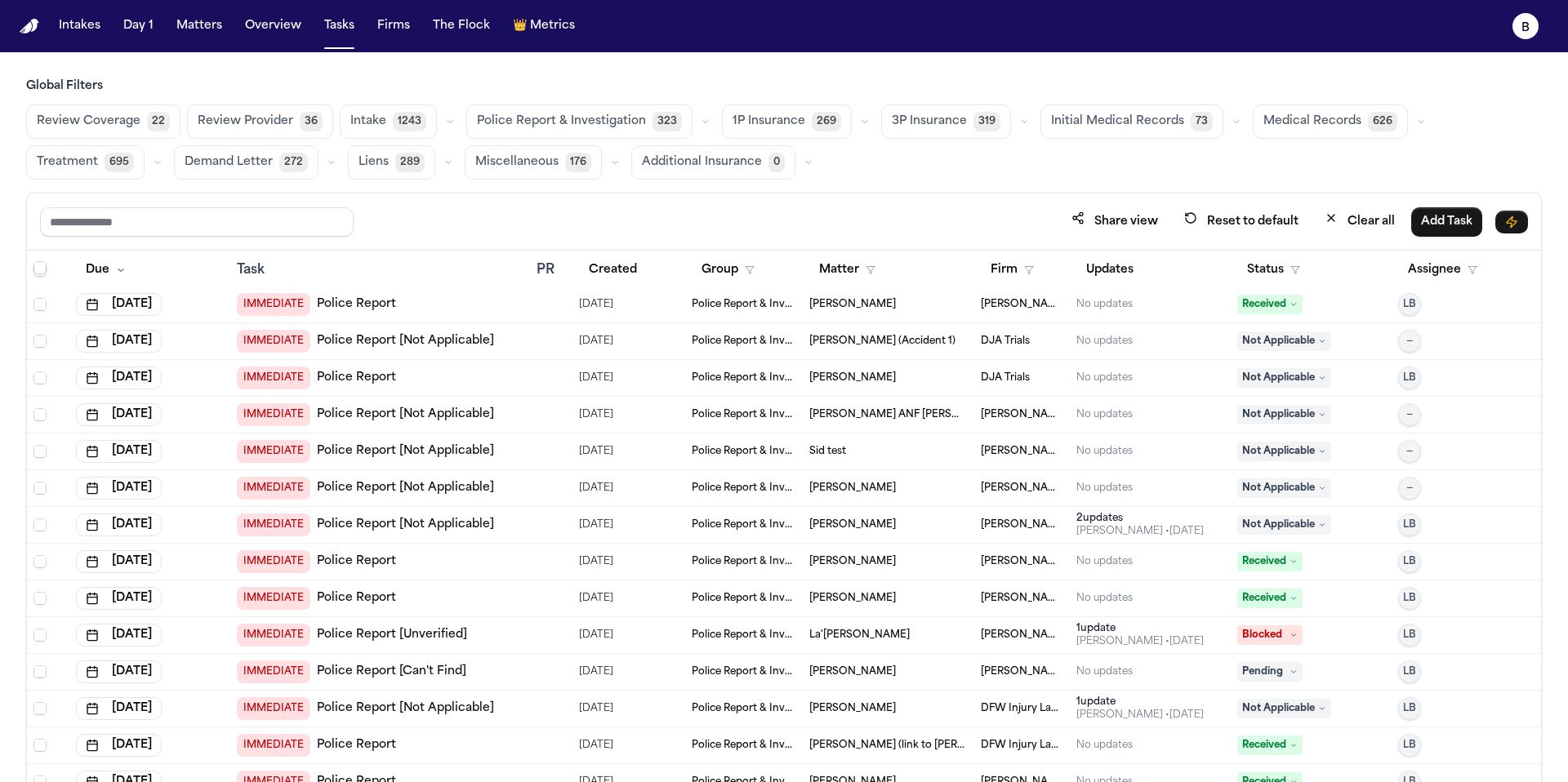
scroll to position [9409, 0]
click at [468, 387] on div "IMMEDIATE Police Report" at bounding box center [381, 381] width 287 height 23
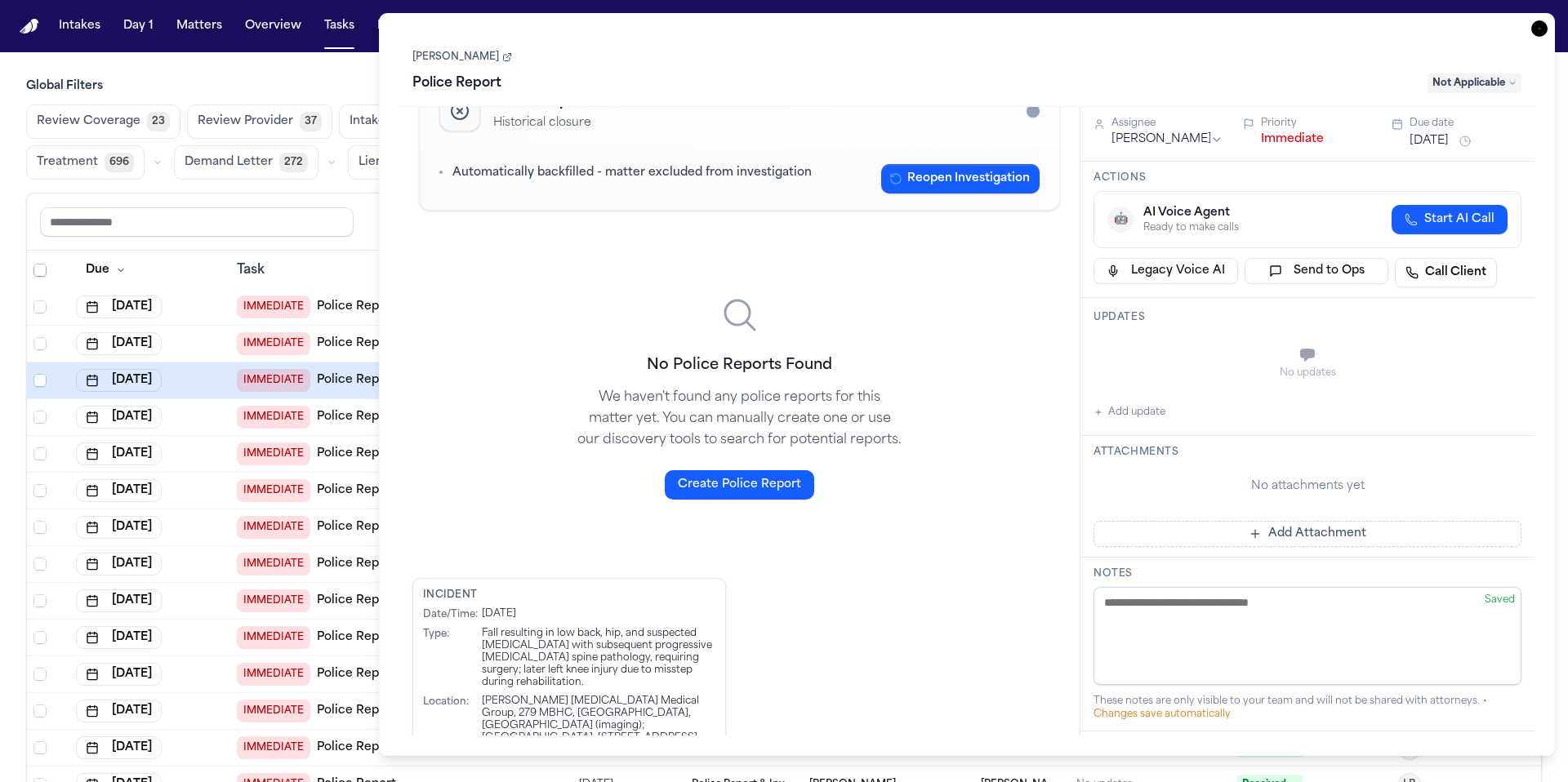
scroll to position [74, 0]
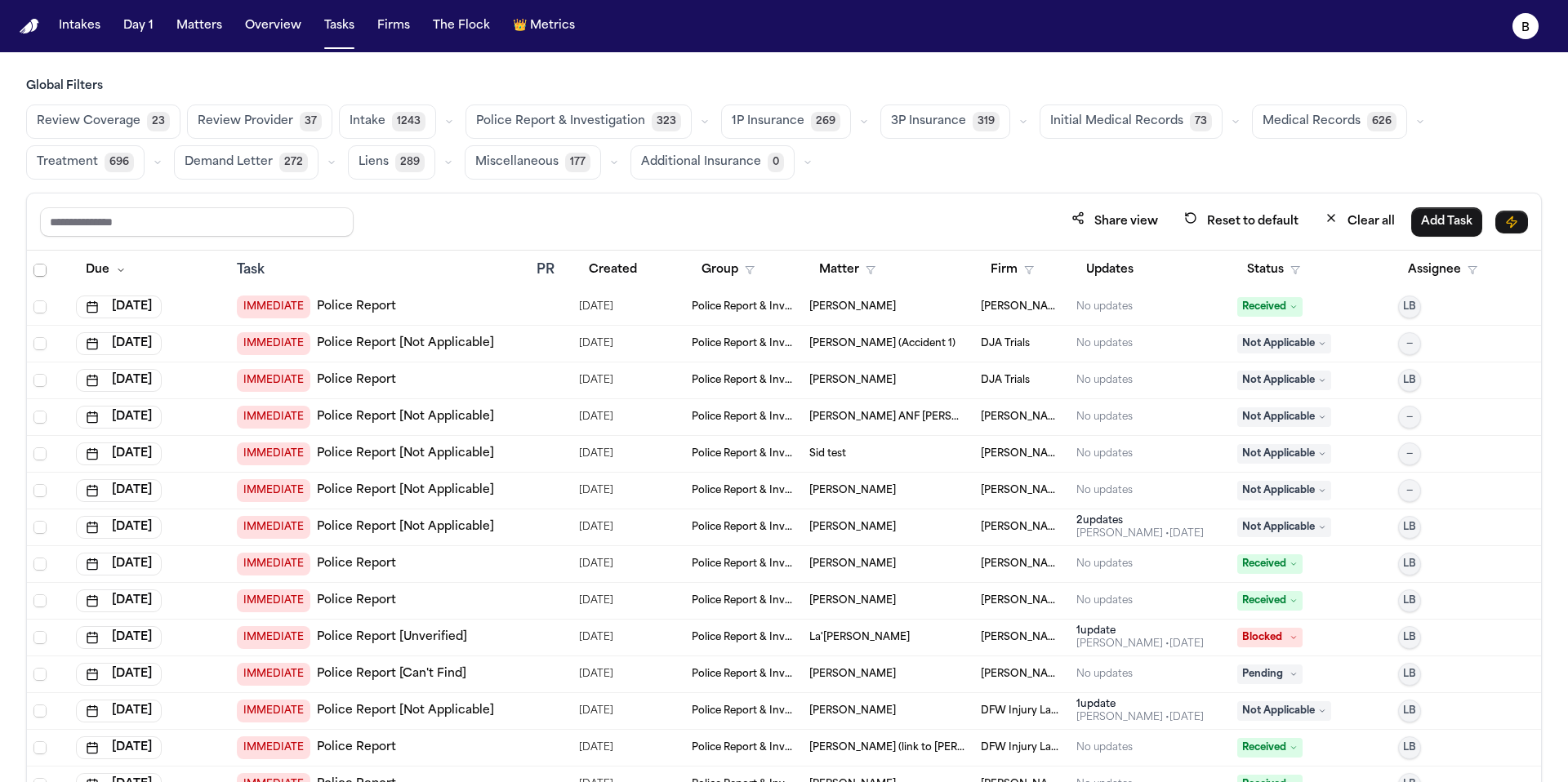
click at [313, 393] on td "IMMEDIATE Police Report" at bounding box center [381, 381] width 300 height 37
click at [117, 385] on button "[DATE]" at bounding box center [118, 381] width 85 height 23
drag, startPoint x: 566, startPoint y: 231, endPoint x: 569, endPoint y: 243, distance: 12.4
click at [566, 231] on div "Share view Reset to default Clear all Add Task" at bounding box center [784, 221] width 1488 height 30
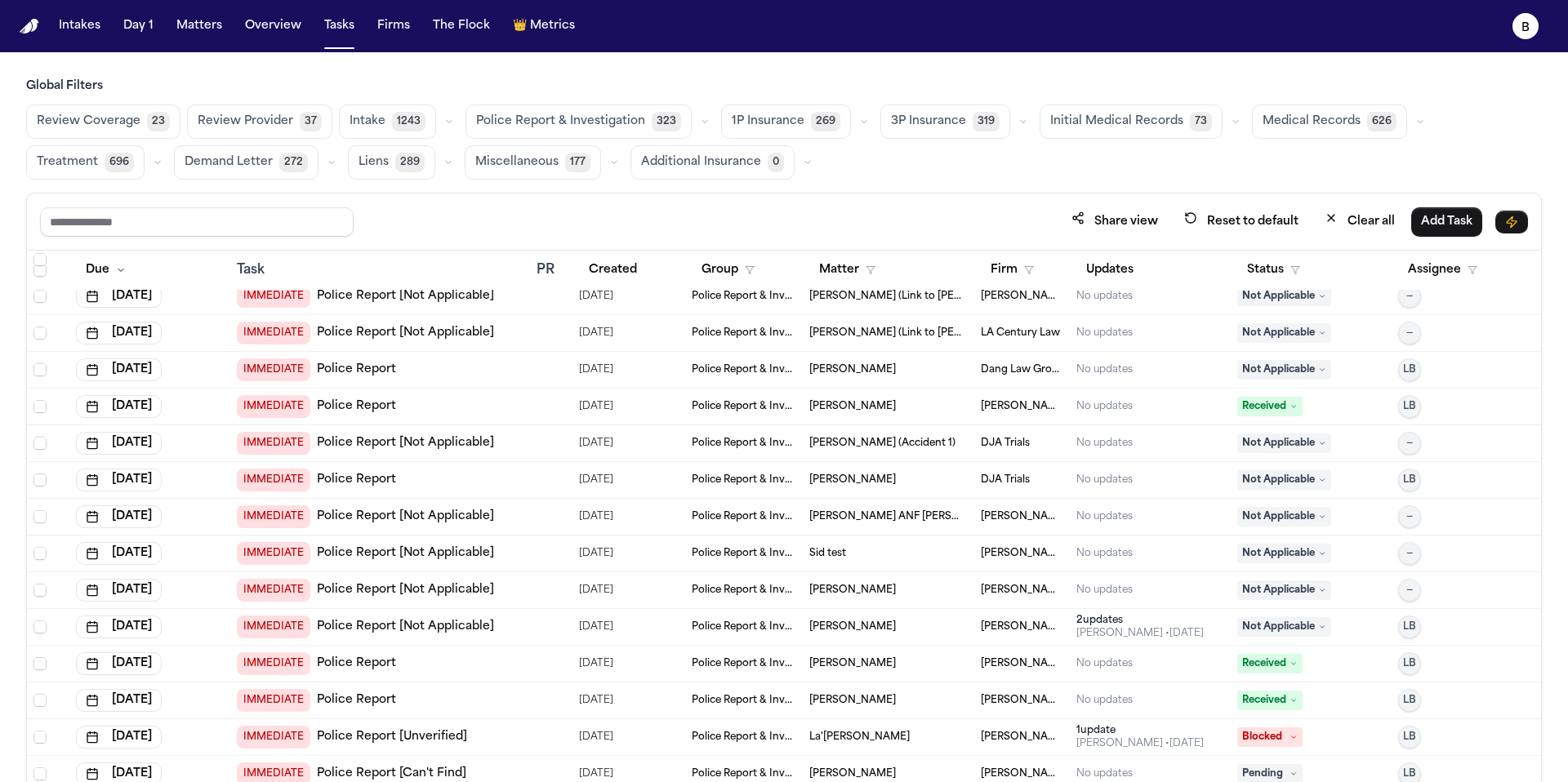
scroll to position [9319, 0]
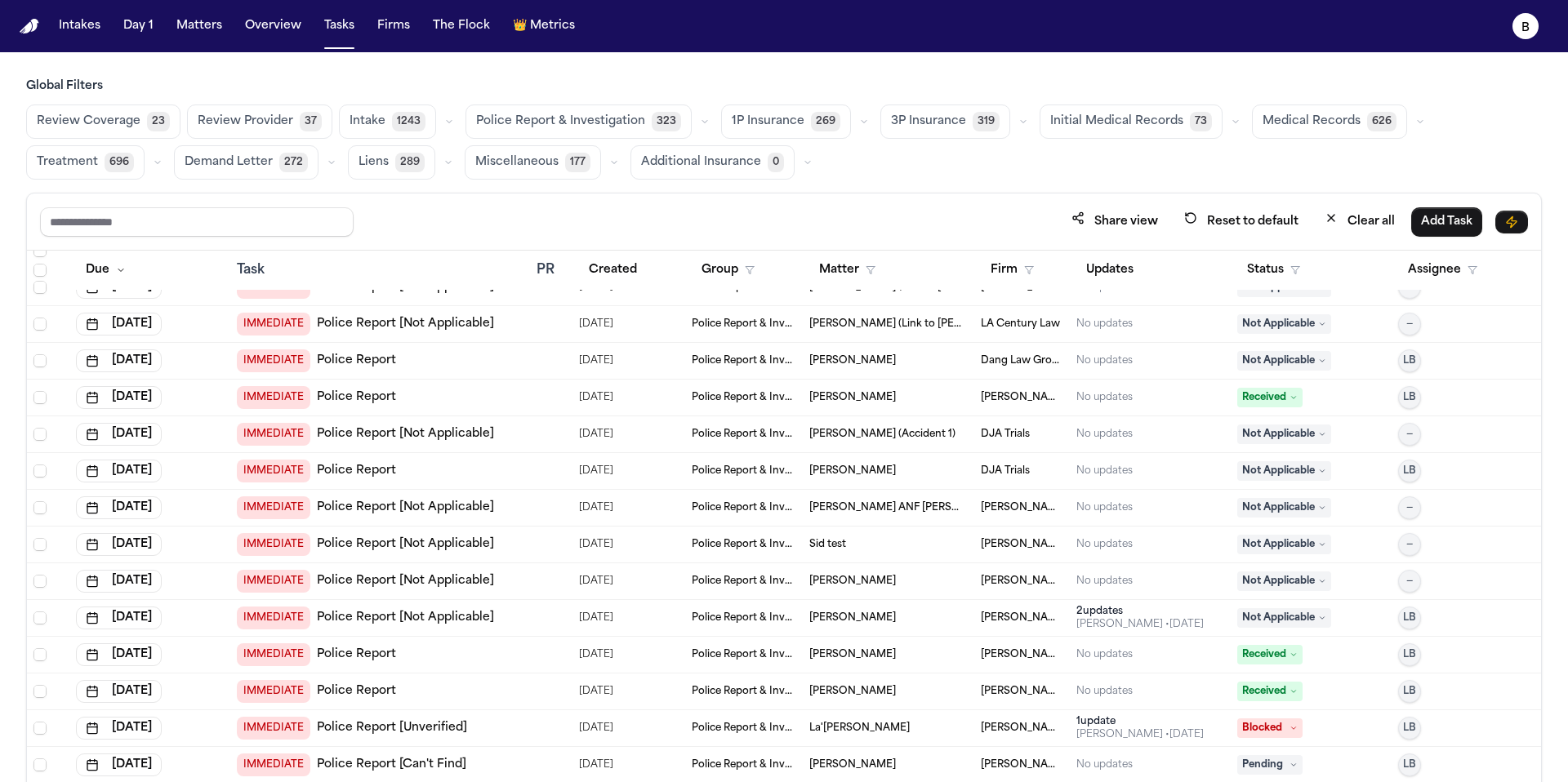
click at [514, 361] on div "IMMEDIATE Police Report" at bounding box center [381, 361] width 287 height 23
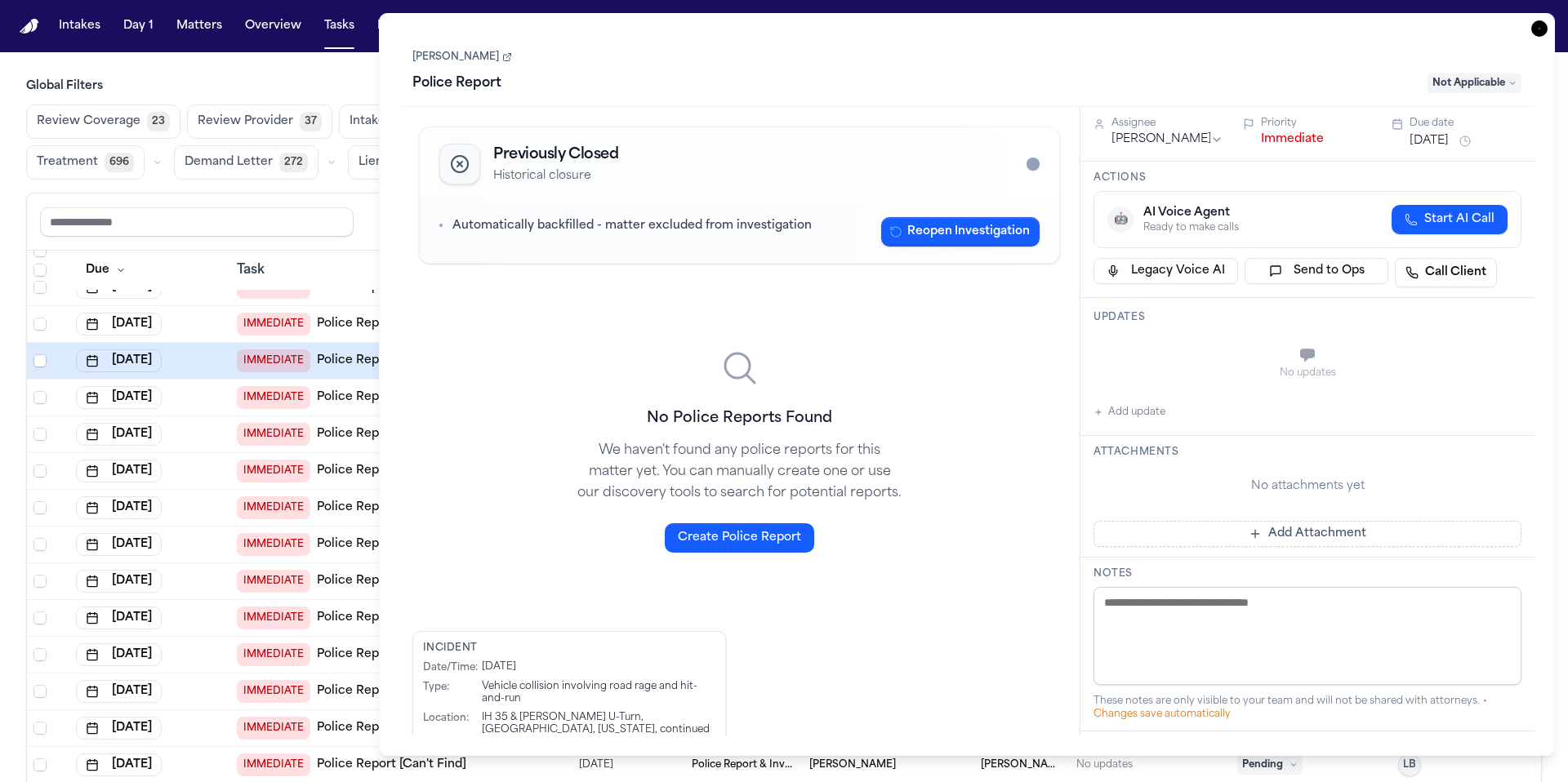
scroll to position [56, 0]
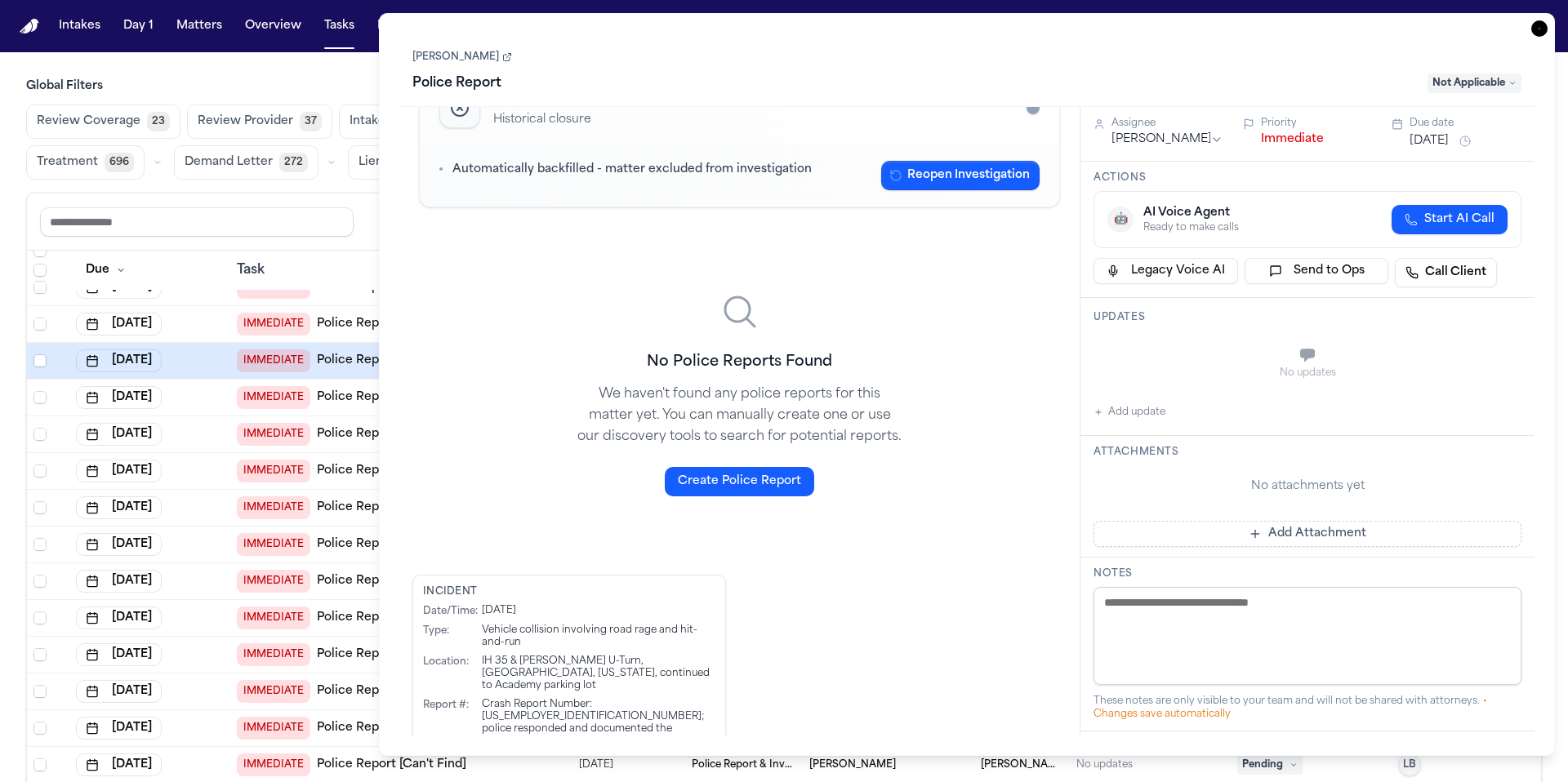
click at [653, 699] on div "Crash Report Number: [US_EMPLOYER_IDENTIFICATION_NUMBER]; police responded and …" at bounding box center [598, 724] width 234 height 49
drag, startPoint x: 654, startPoint y: 695, endPoint x: 595, endPoint y: 695, distance: 59.0
click at [595, 699] on div "Crash Report Number: [US_EMPLOYER_IDENTIFICATION_NUMBER]; police responded and …" at bounding box center [598, 724] width 234 height 49
click at [489, 60] on link "[PERSON_NAME]" at bounding box center [462, 57] width 99 height 13
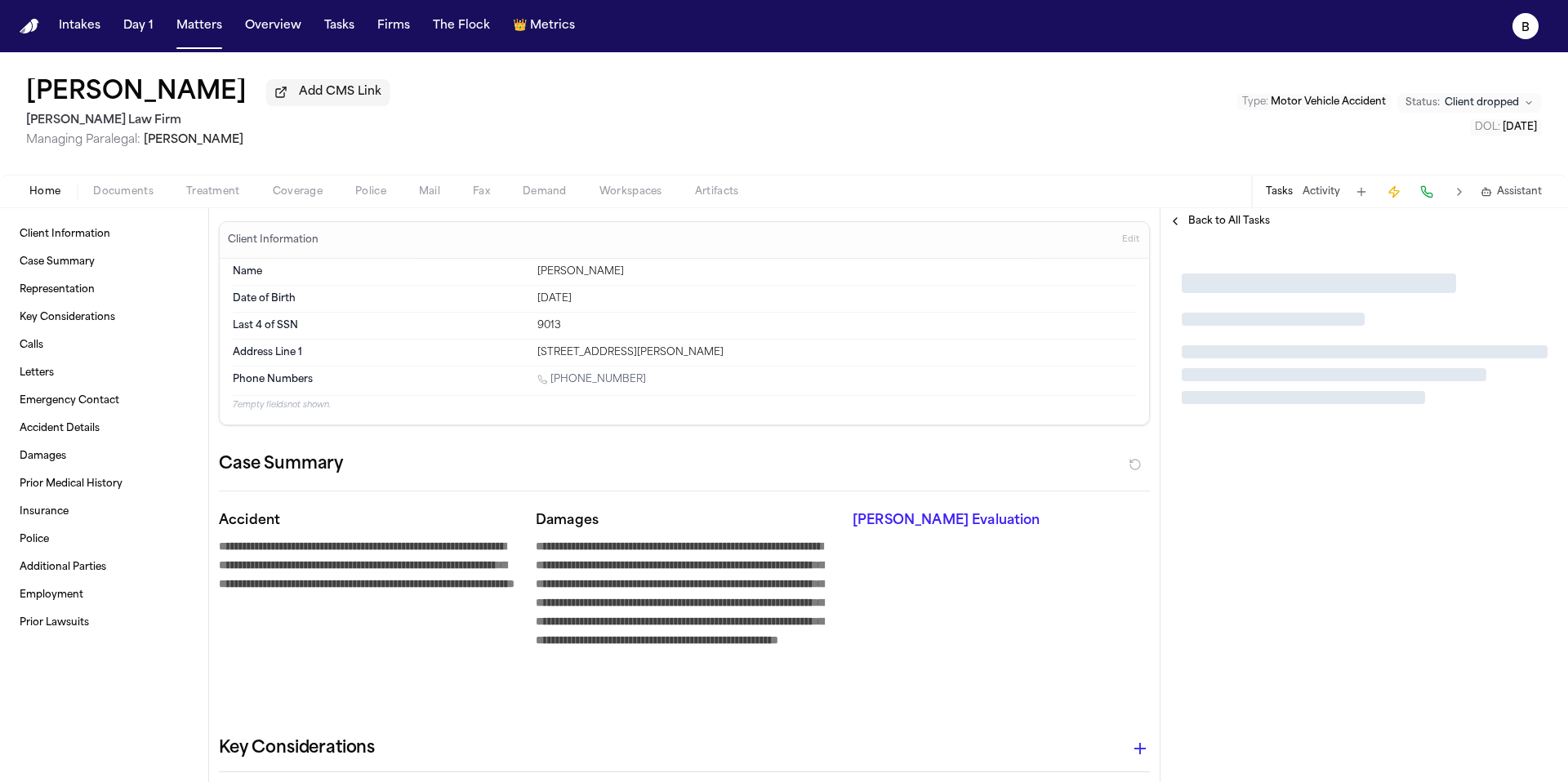
type textarea "*"
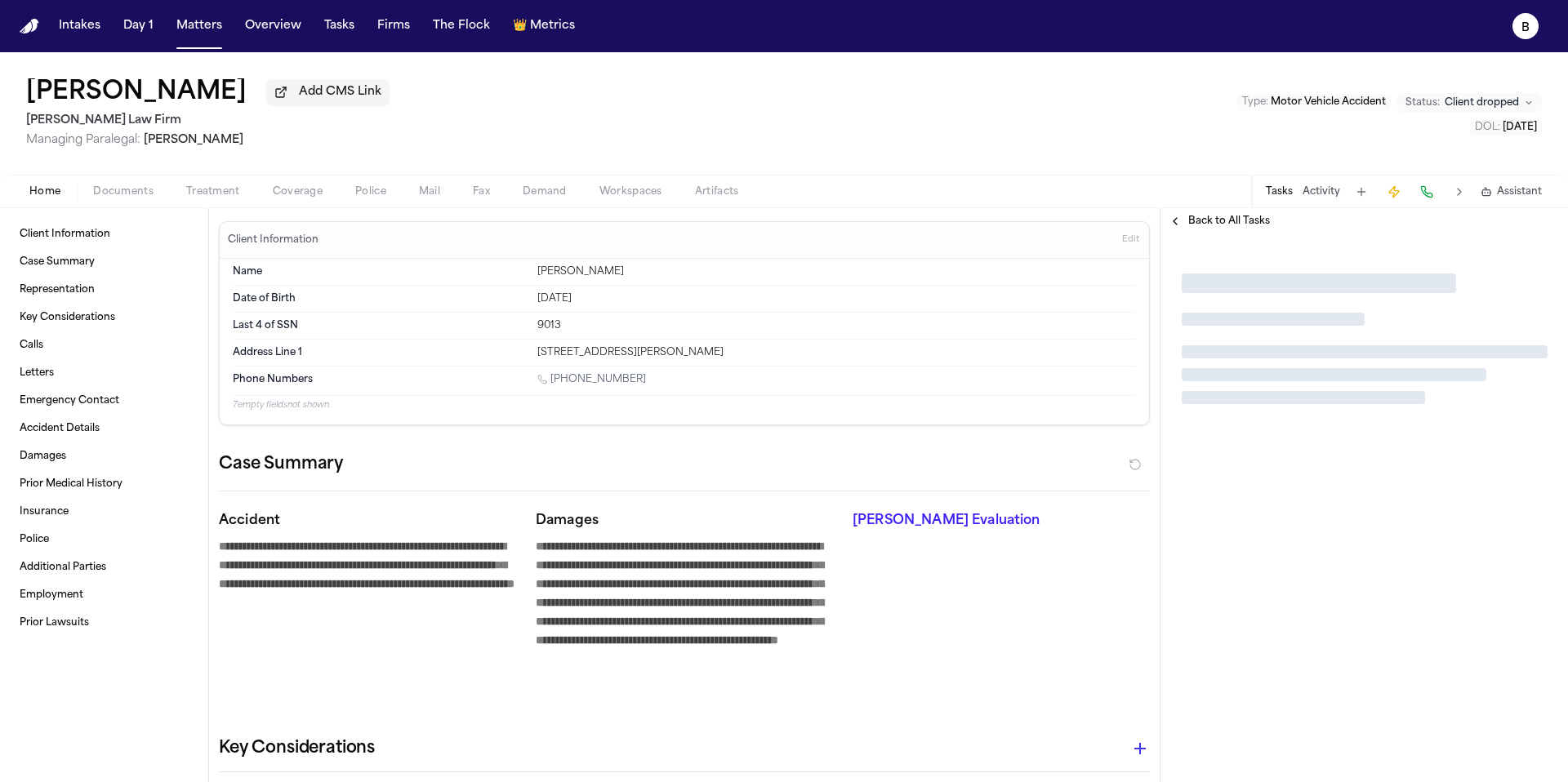
type textarea "*"
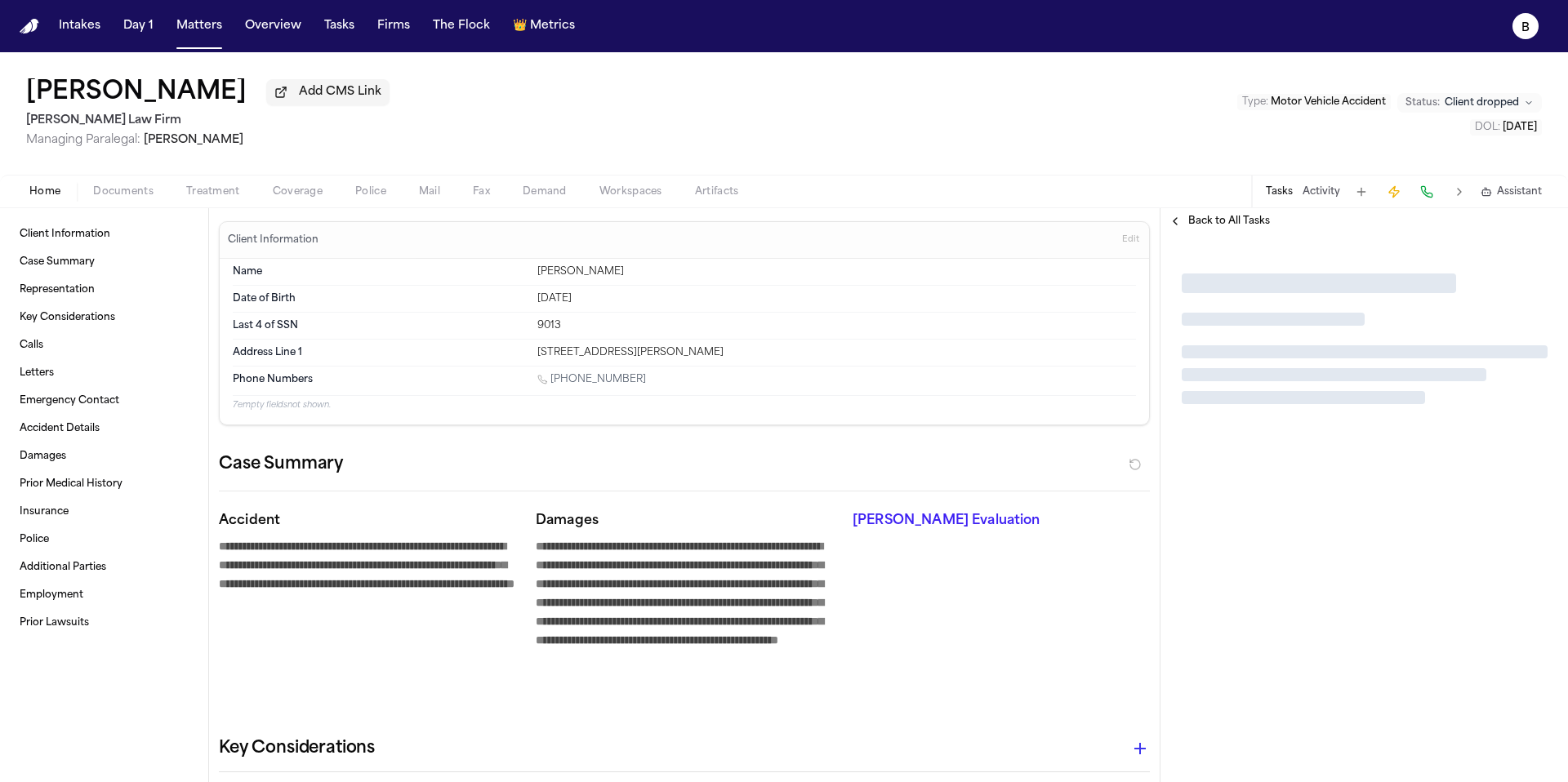
type textarea "*"
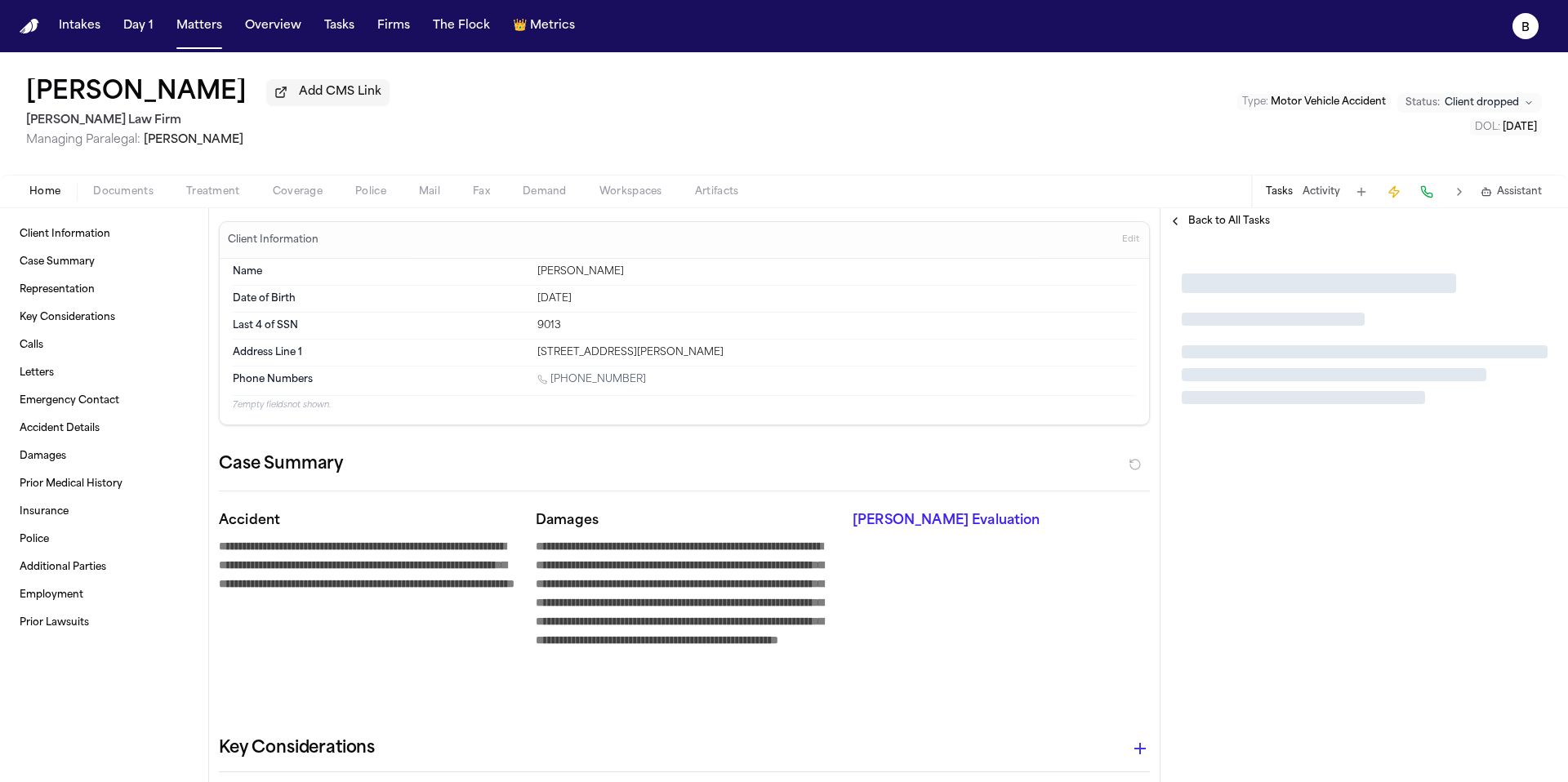
type textarea "*"
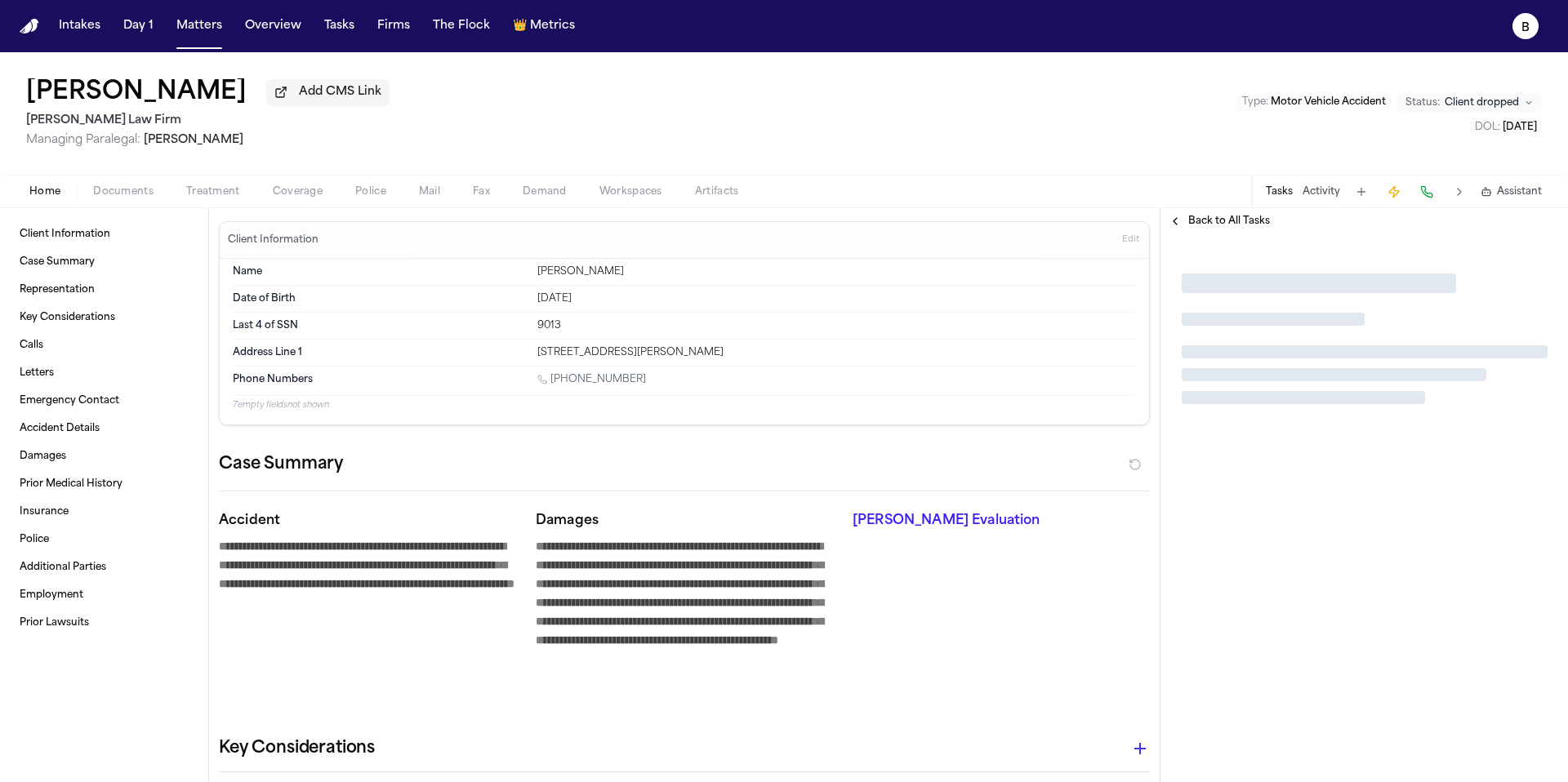
type textarea "*"
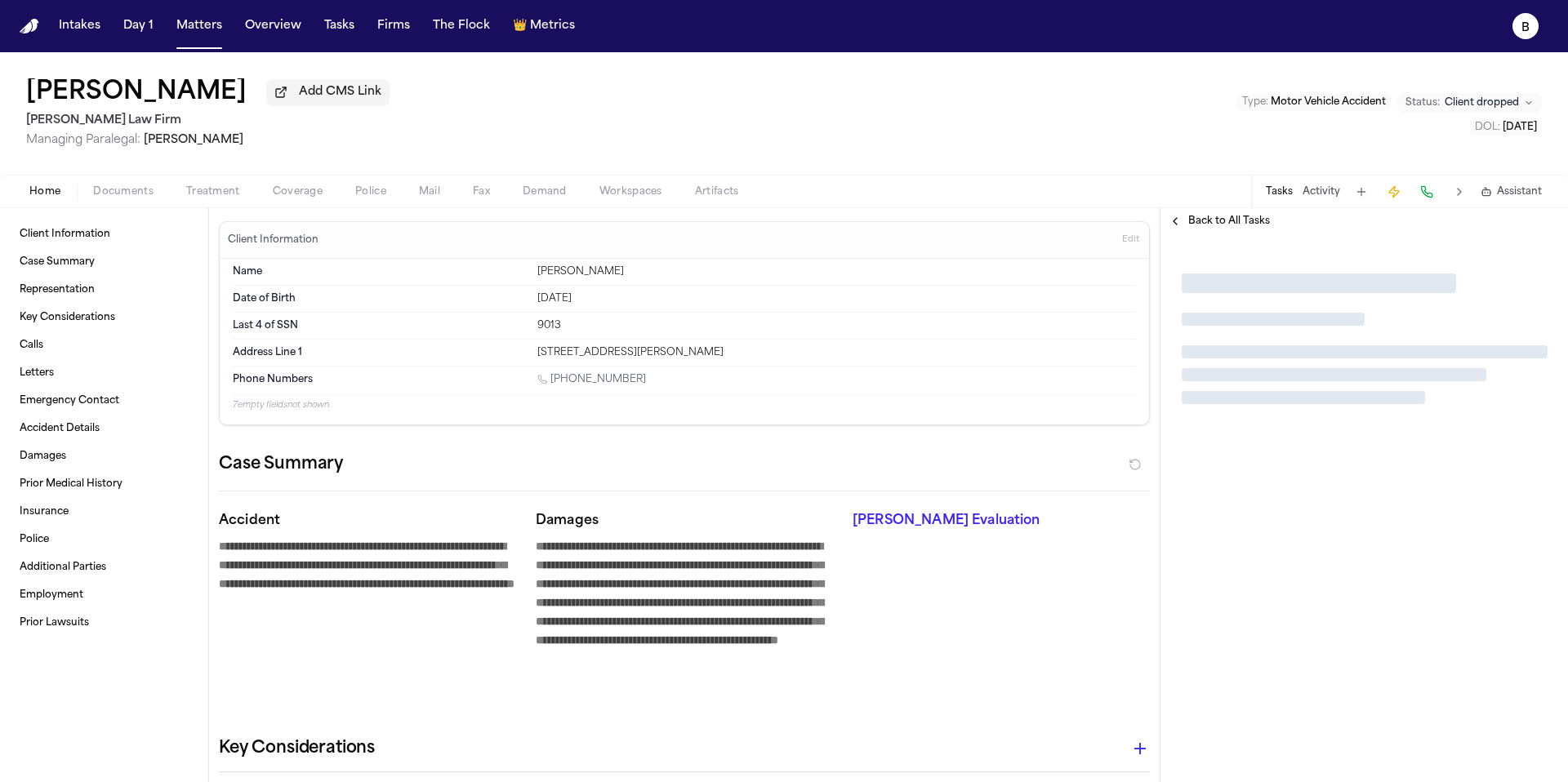
type textarea "*"
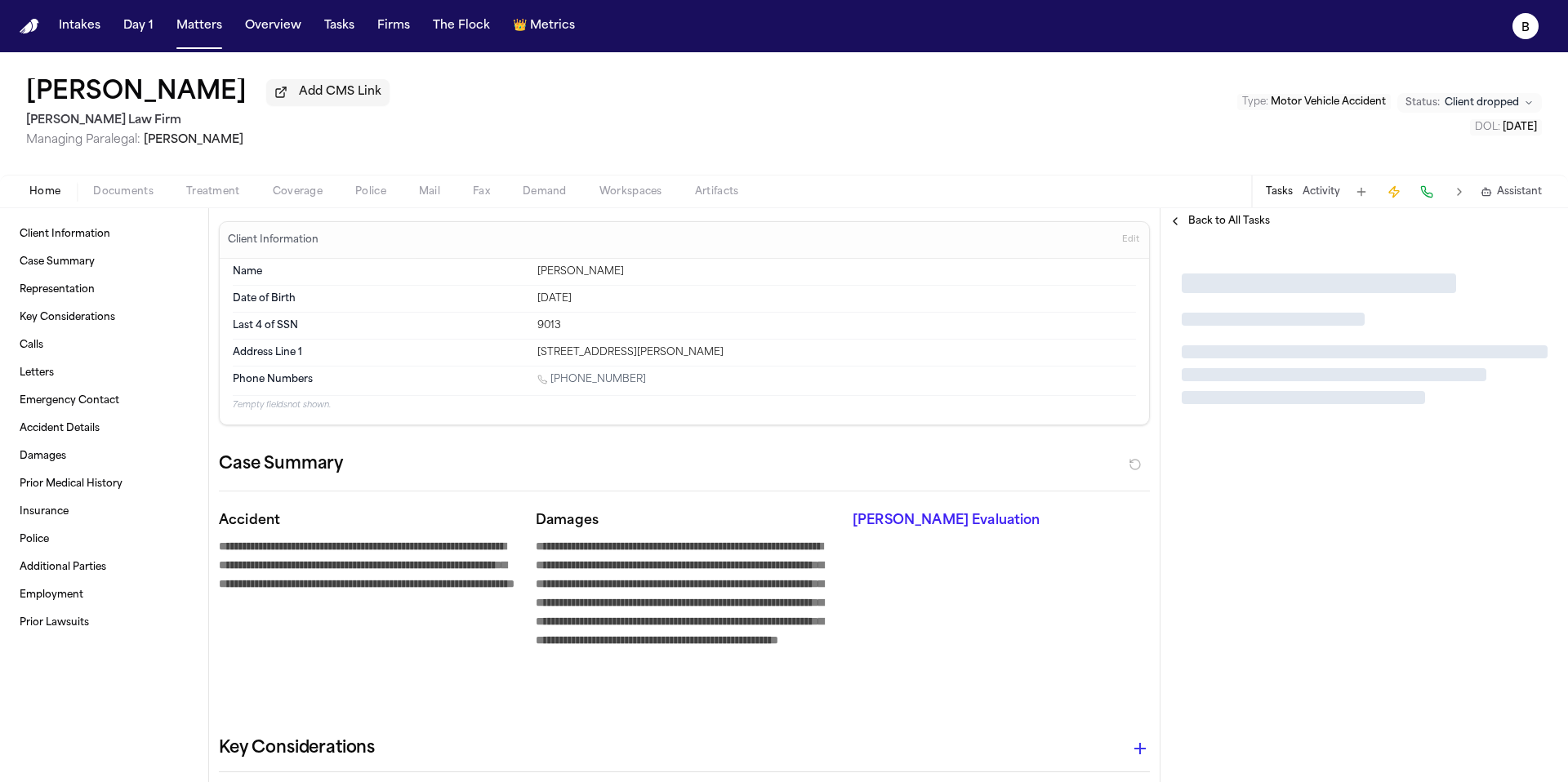
type textarea "*"
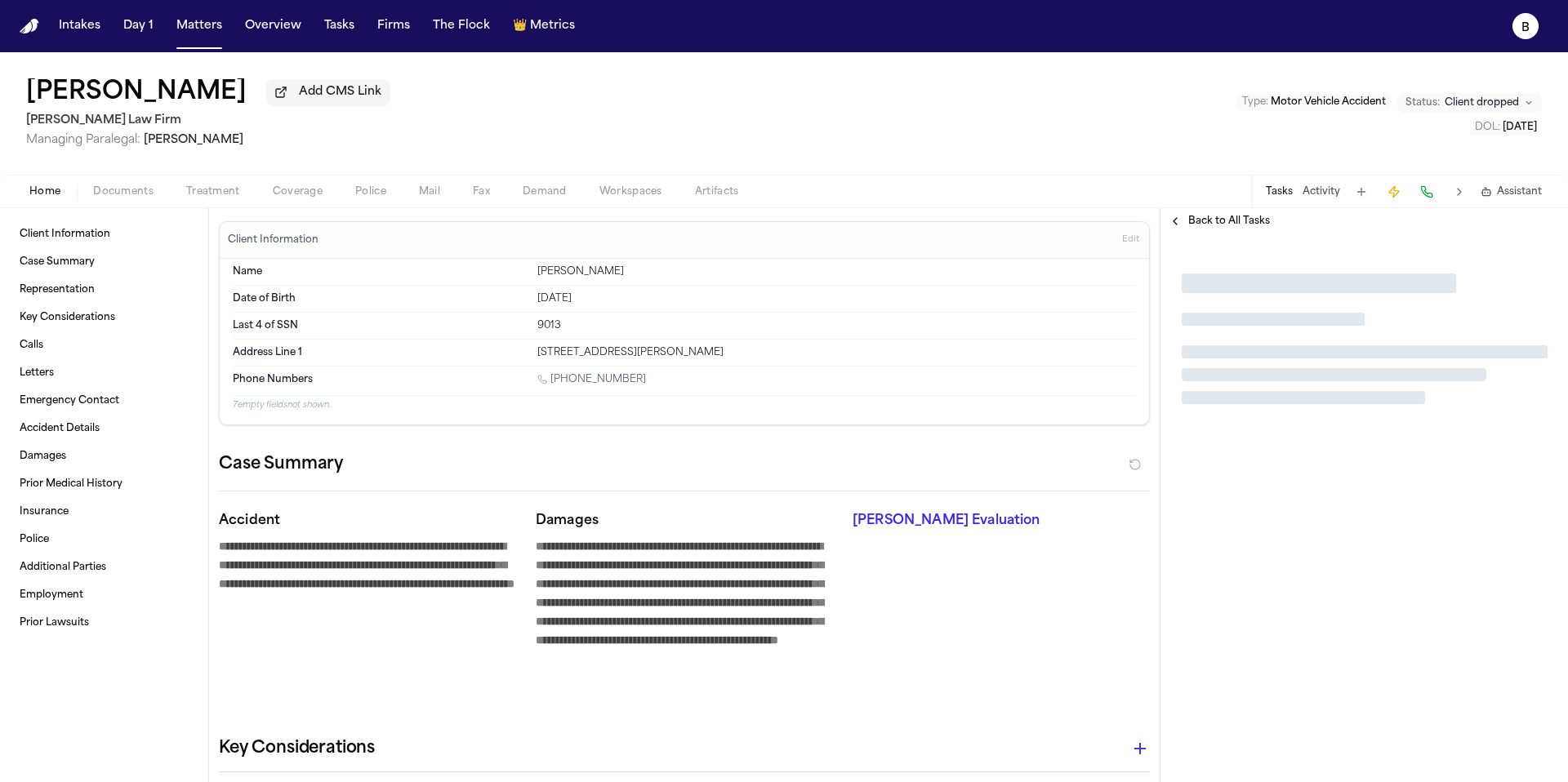
type textarea "*"
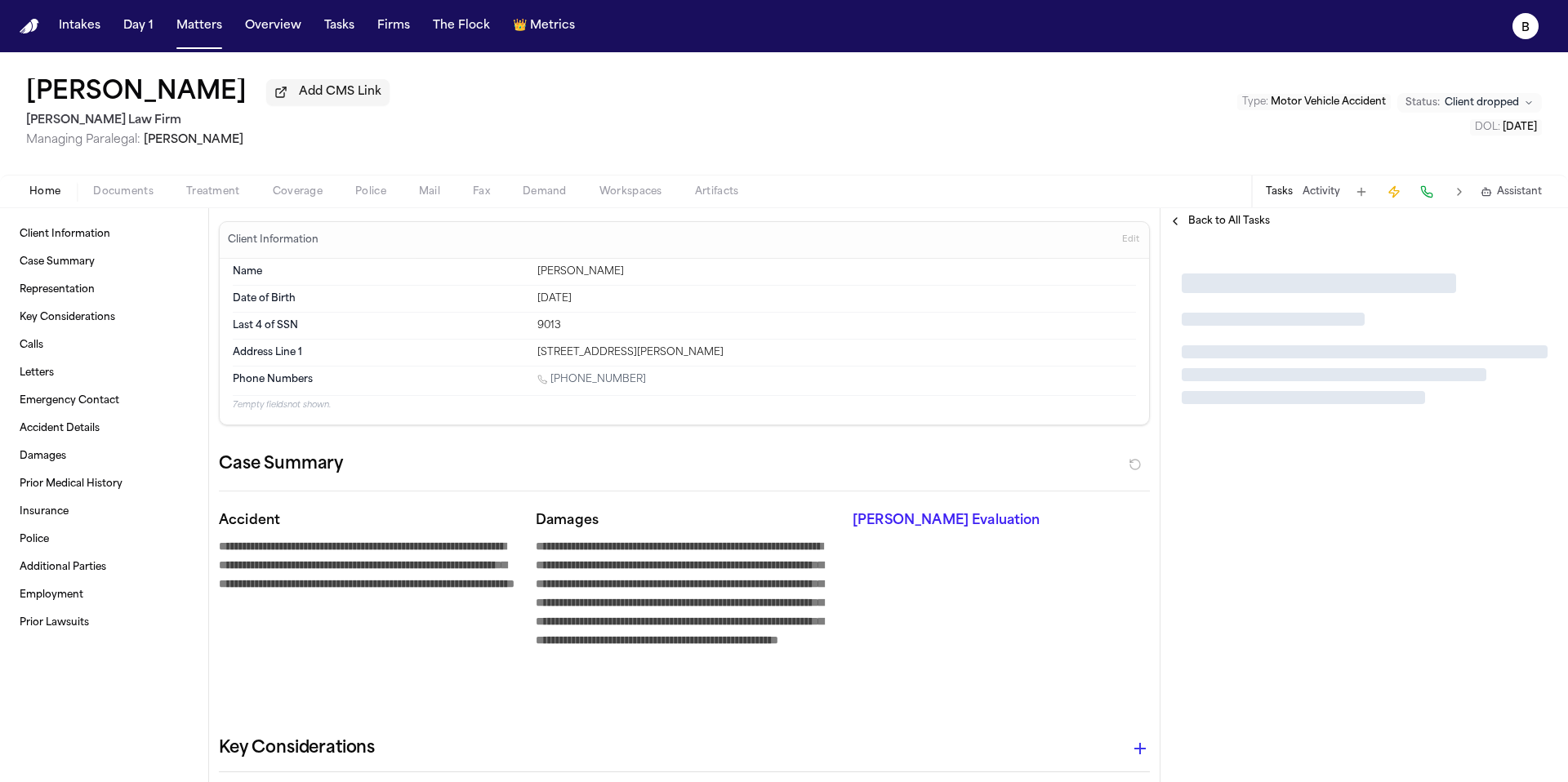
type textarea "*"
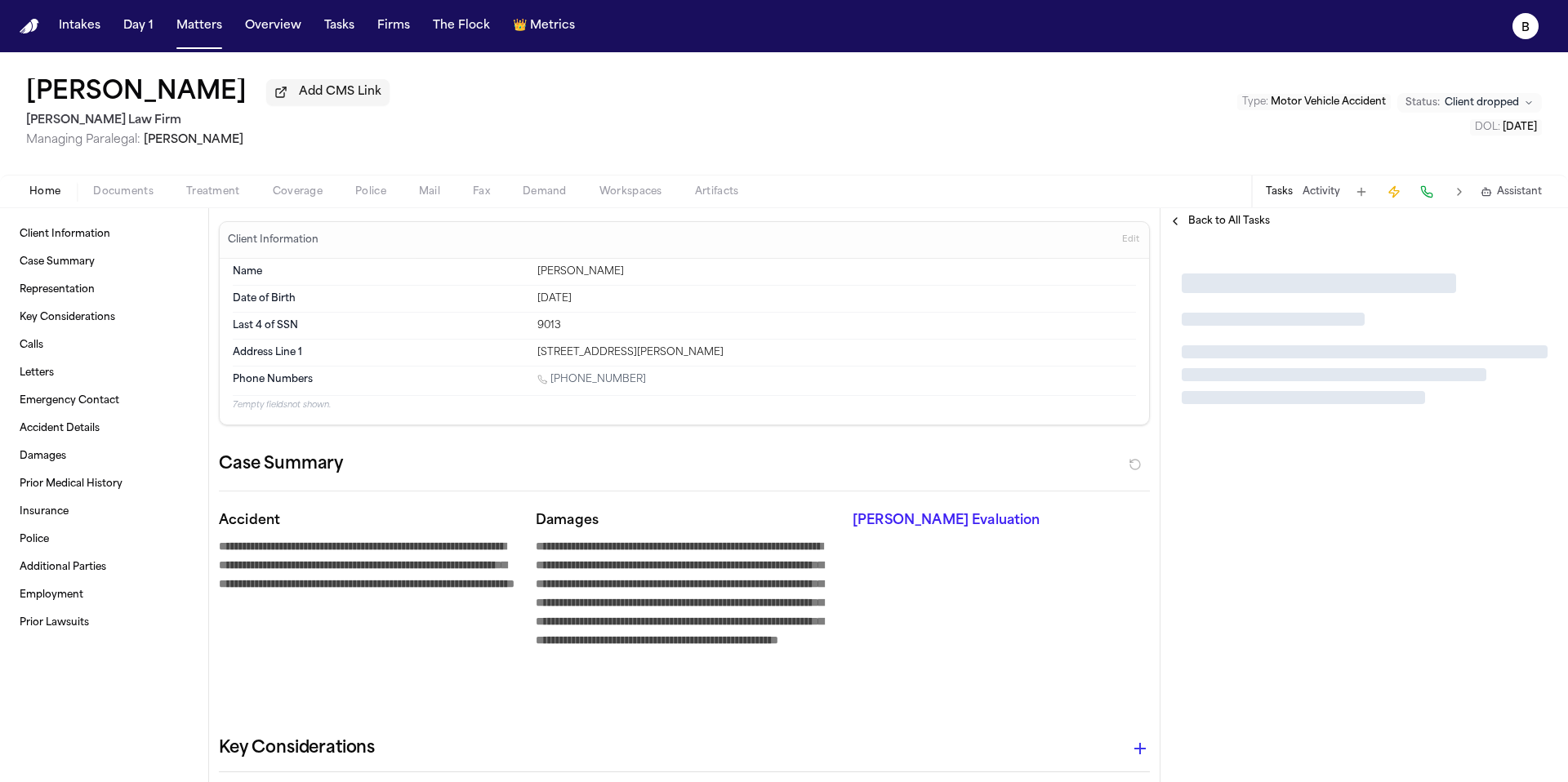
type textarea "*"
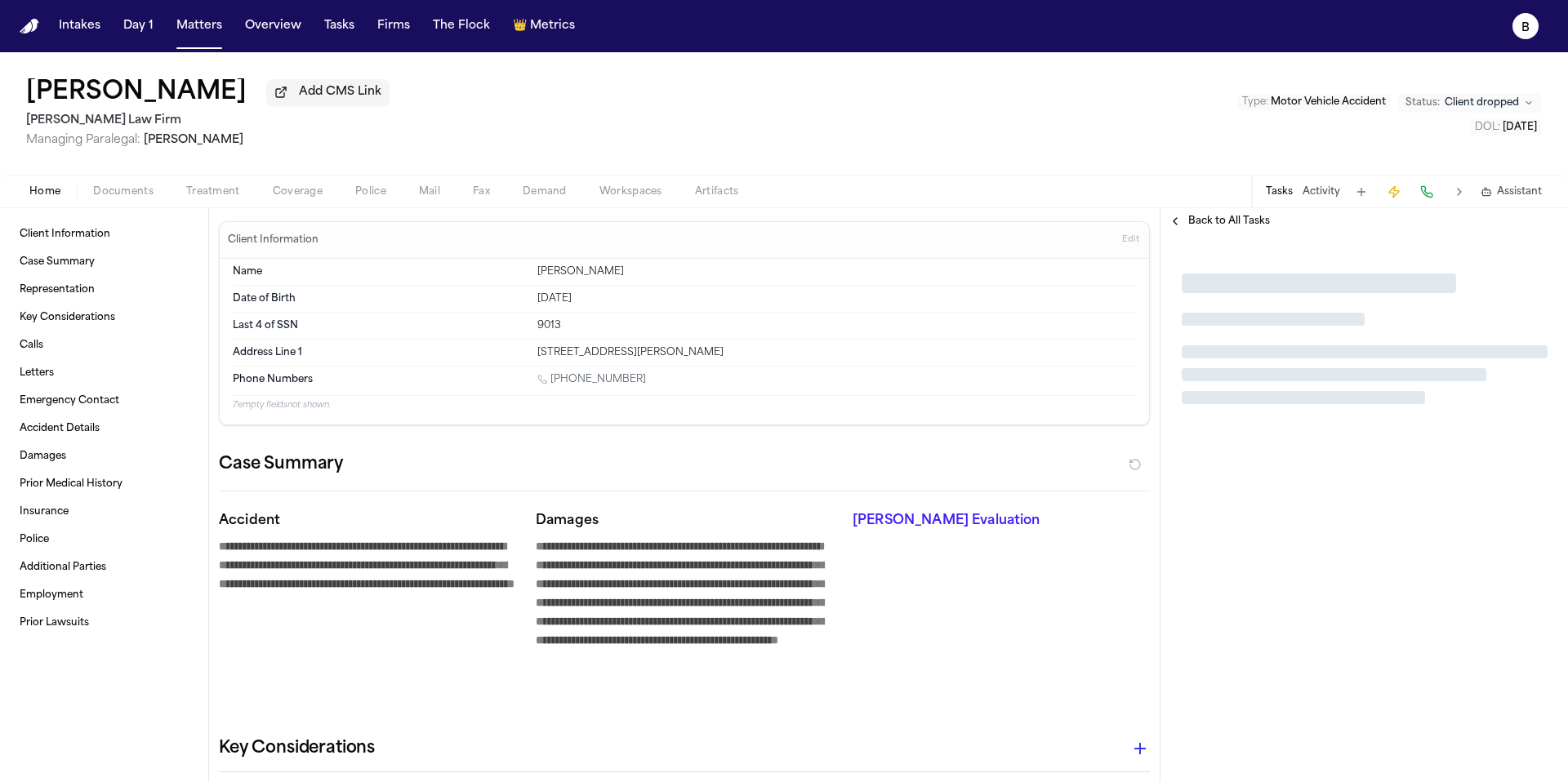
type textarea "*"
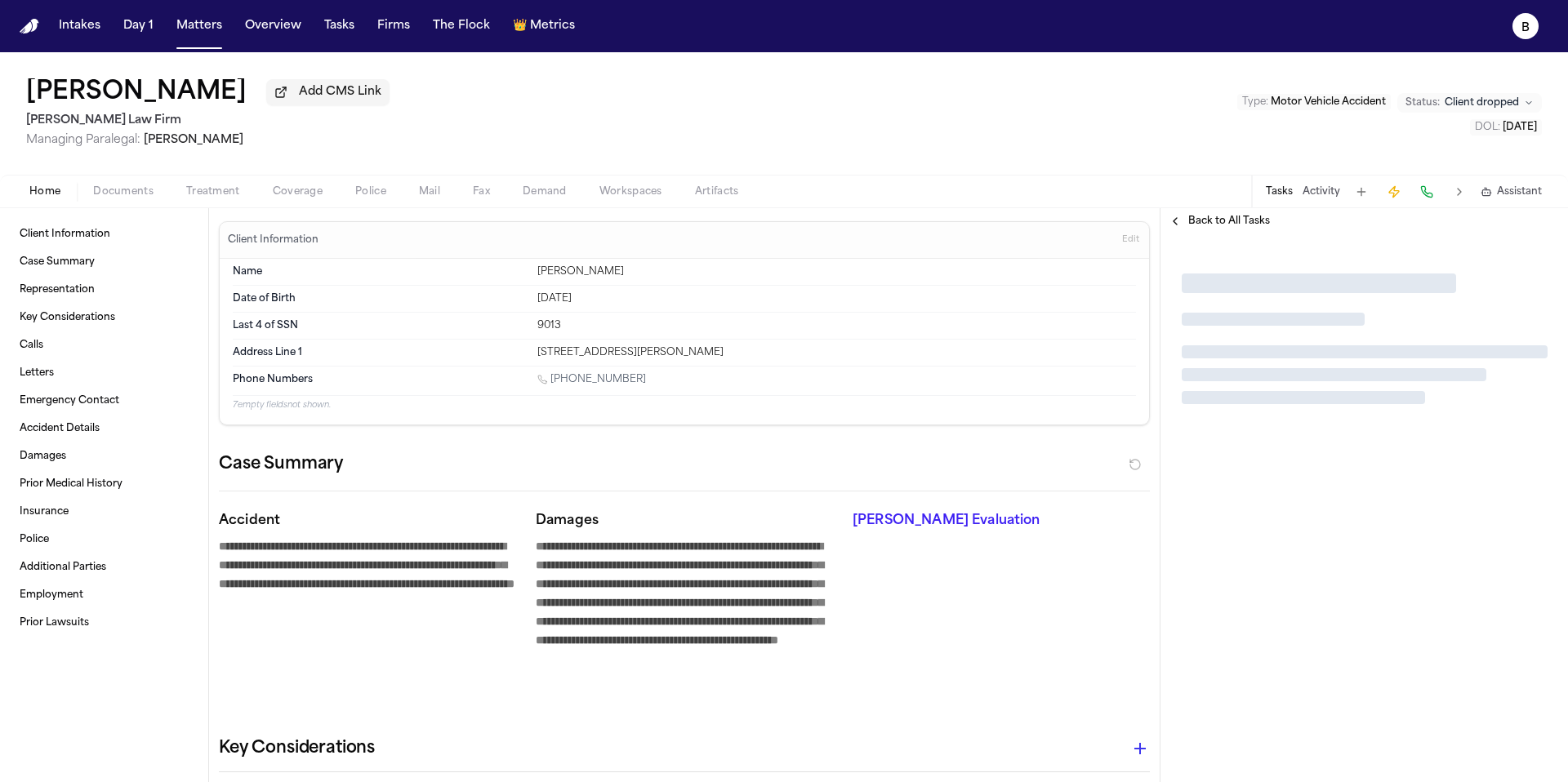
type textarea "*"
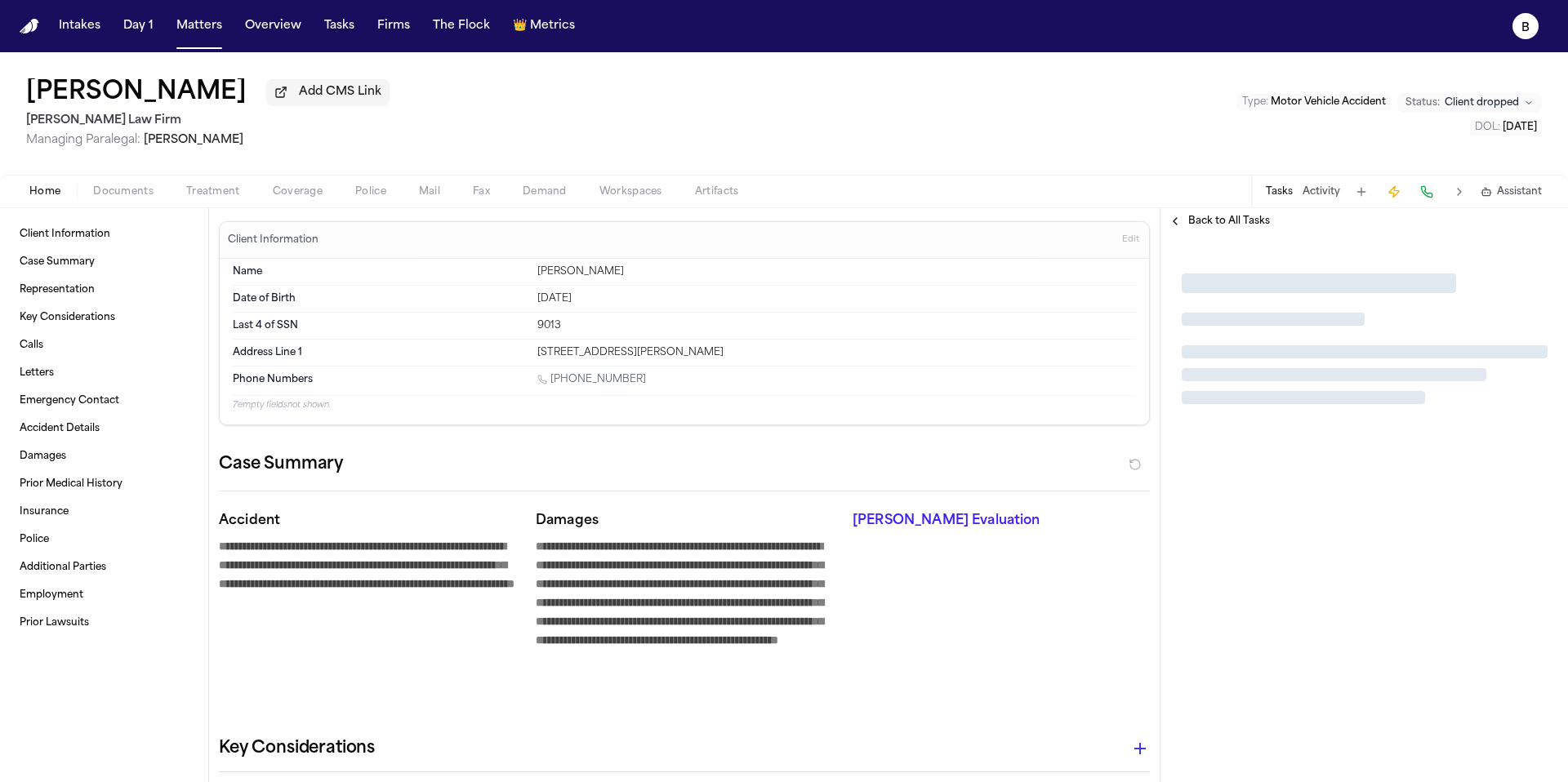
type textarea "*"
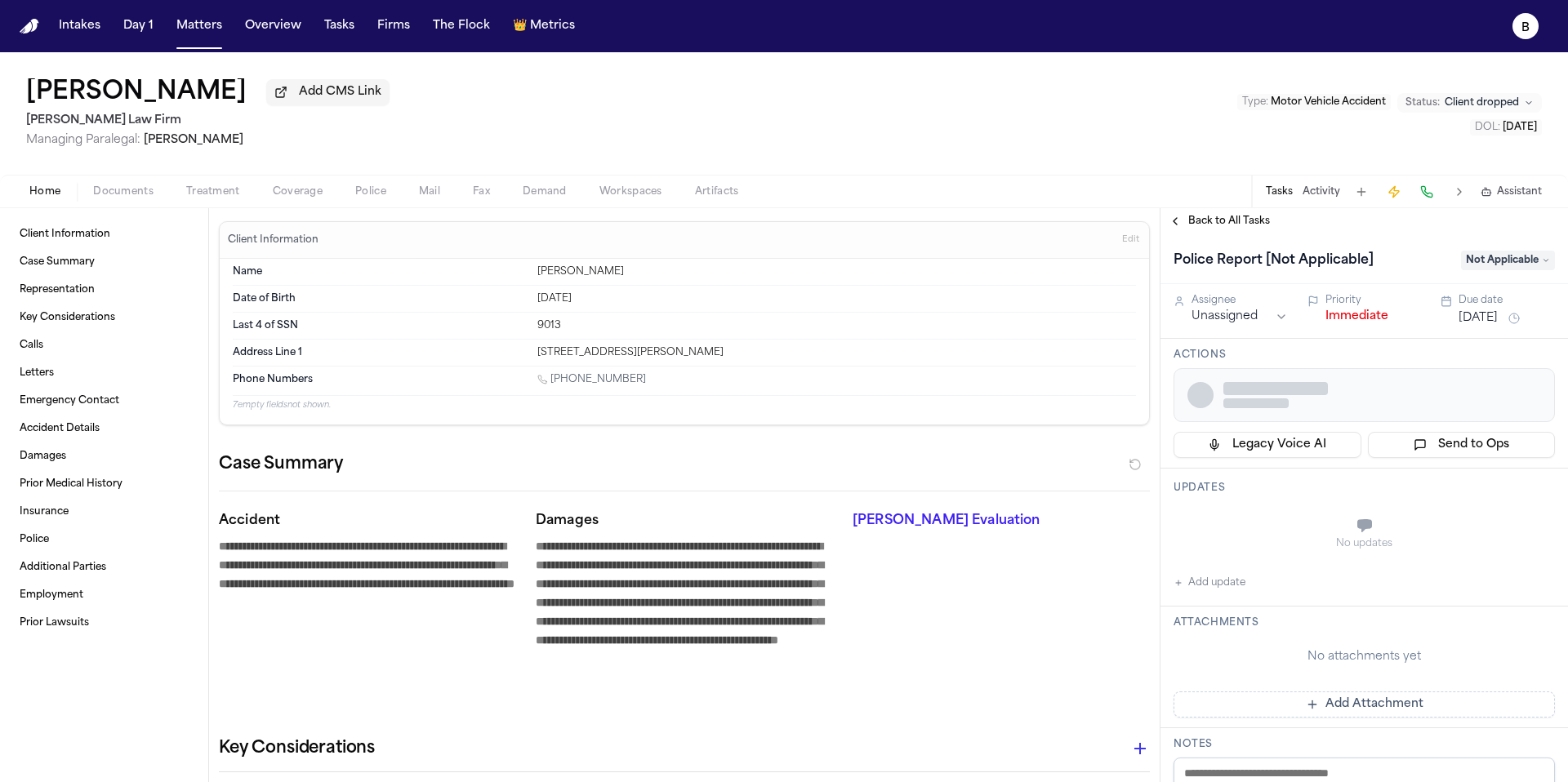
type textarea "*"
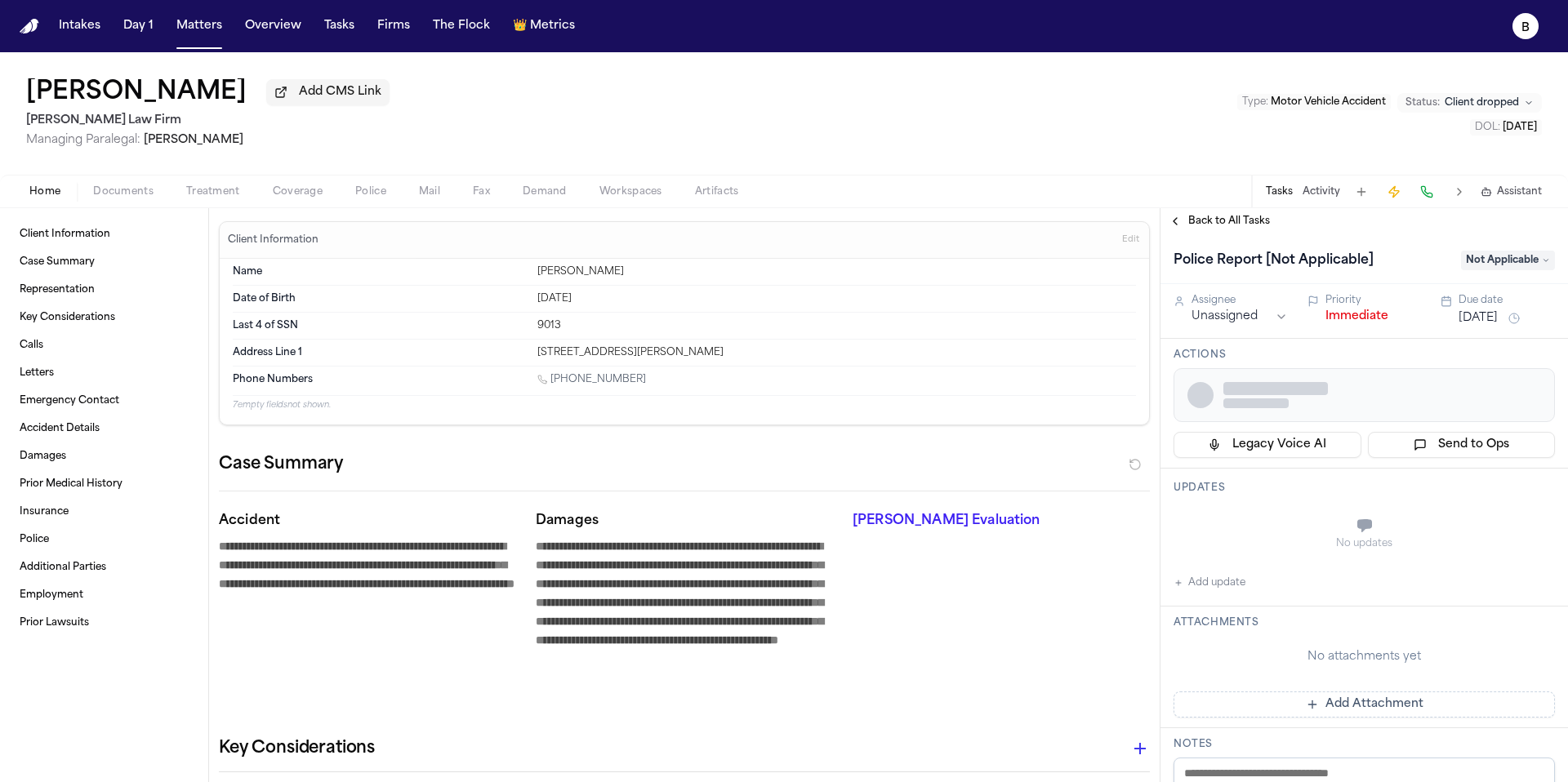
type textarea "*"
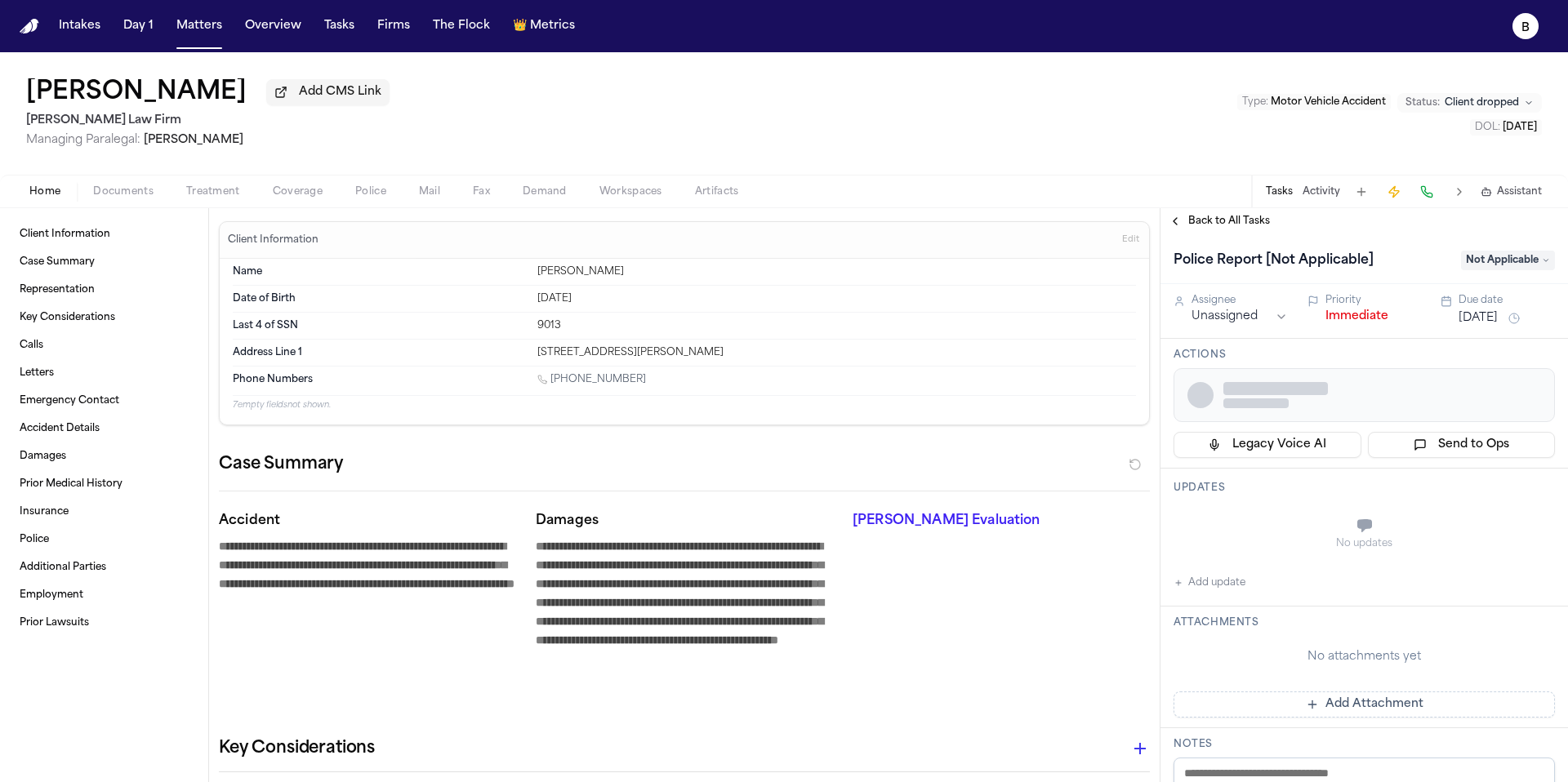
type textarea "*"
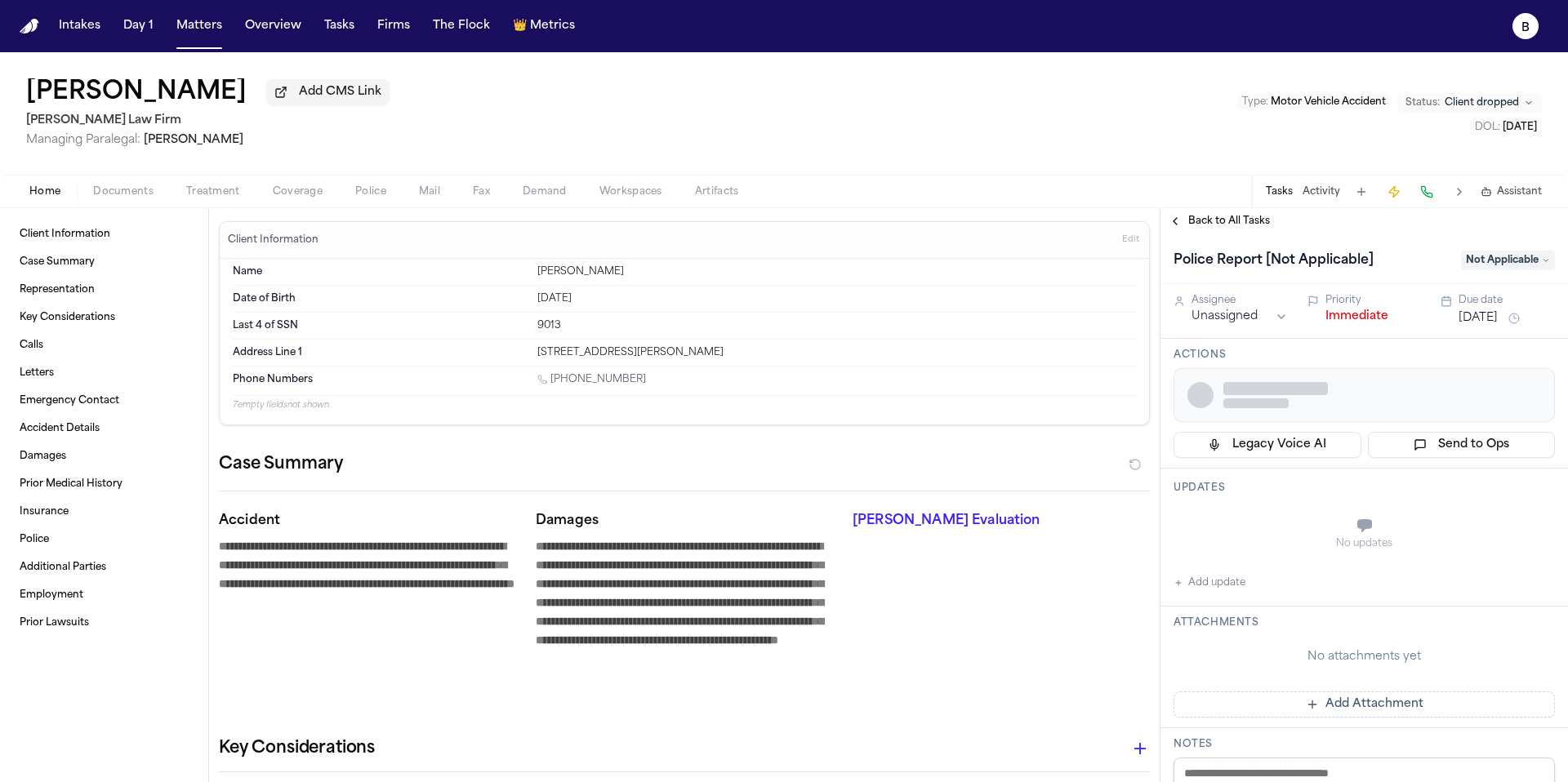
type textarea "*"
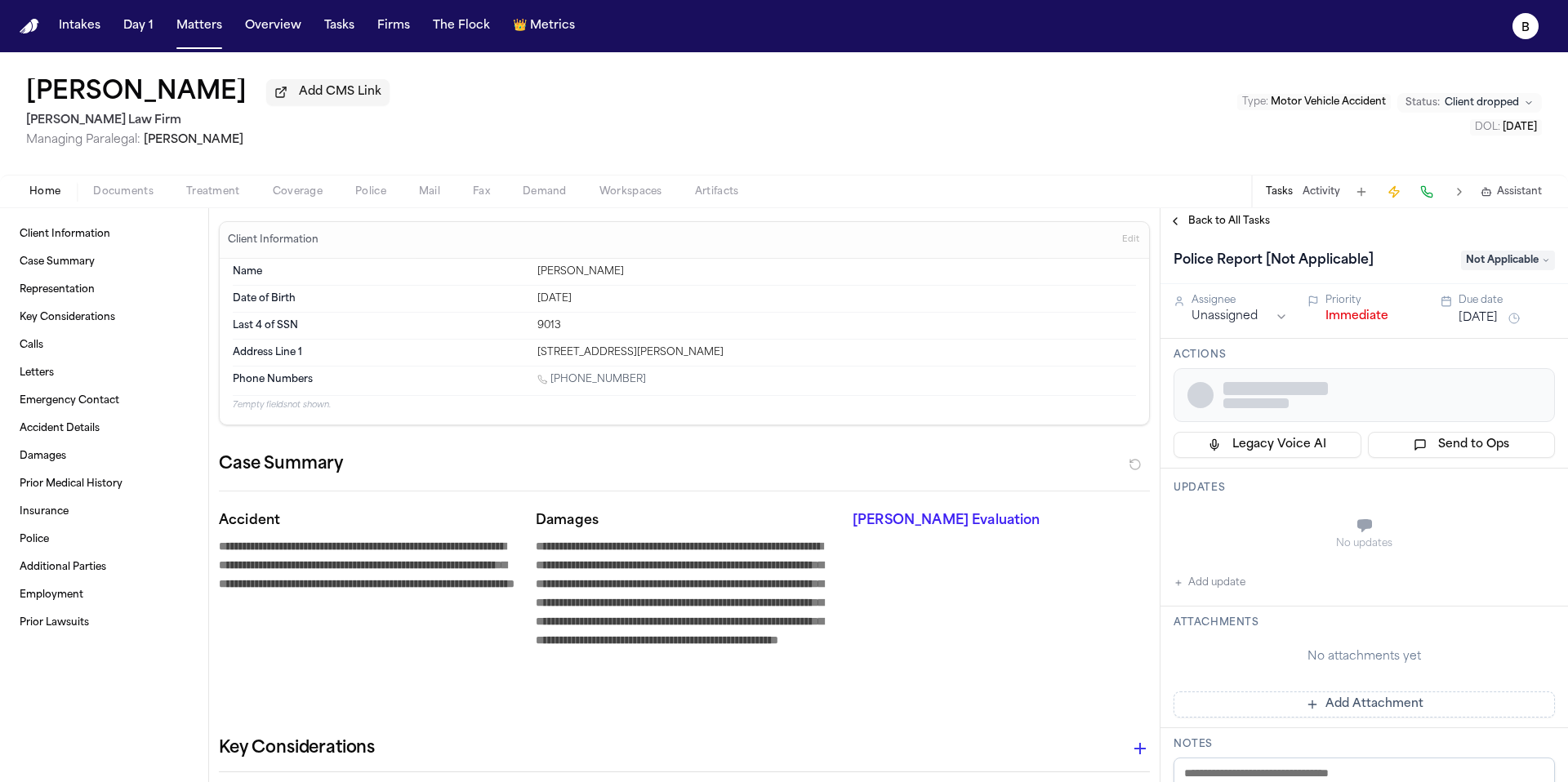
type textarea "*"
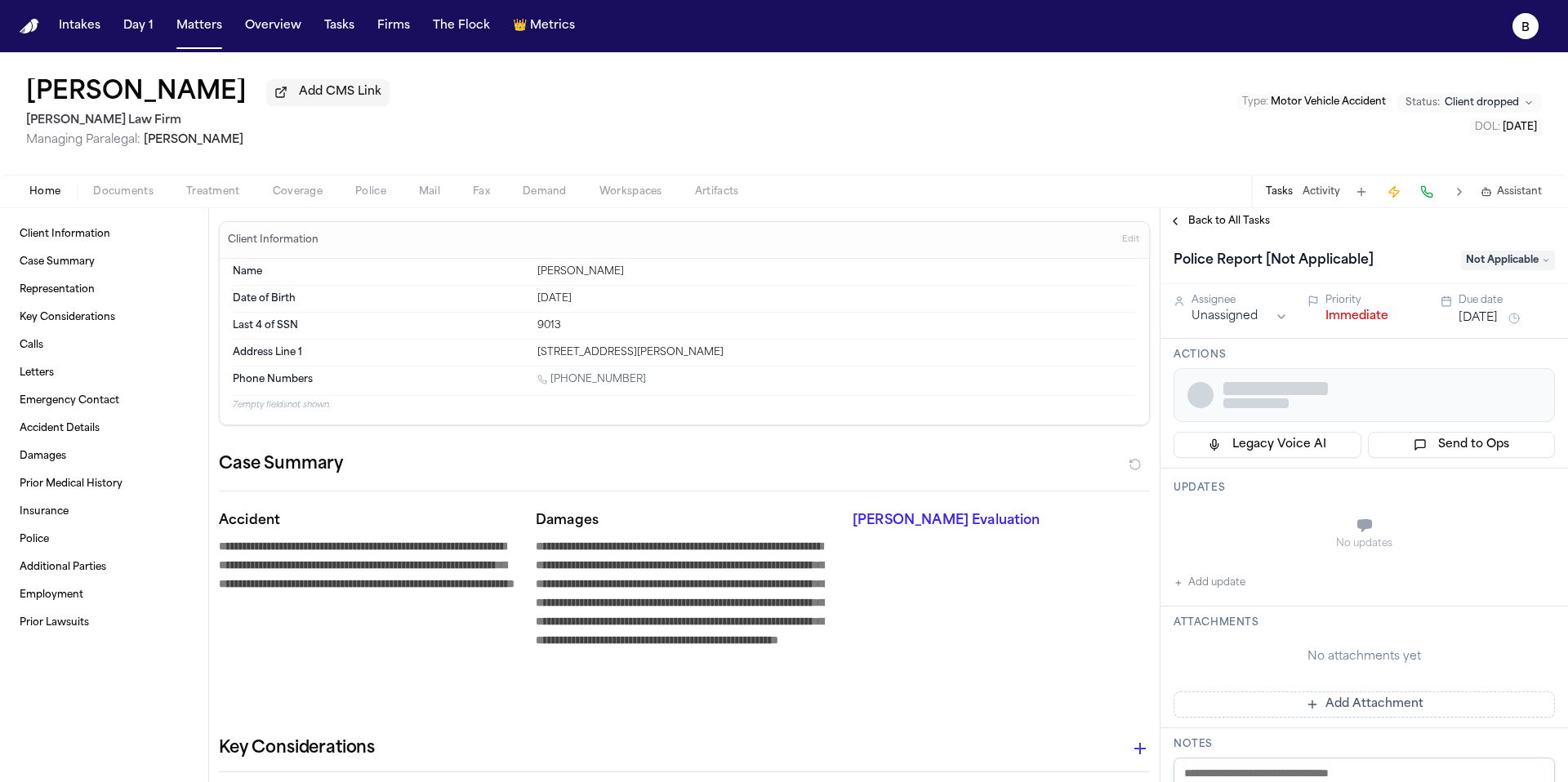
type textarea "*"
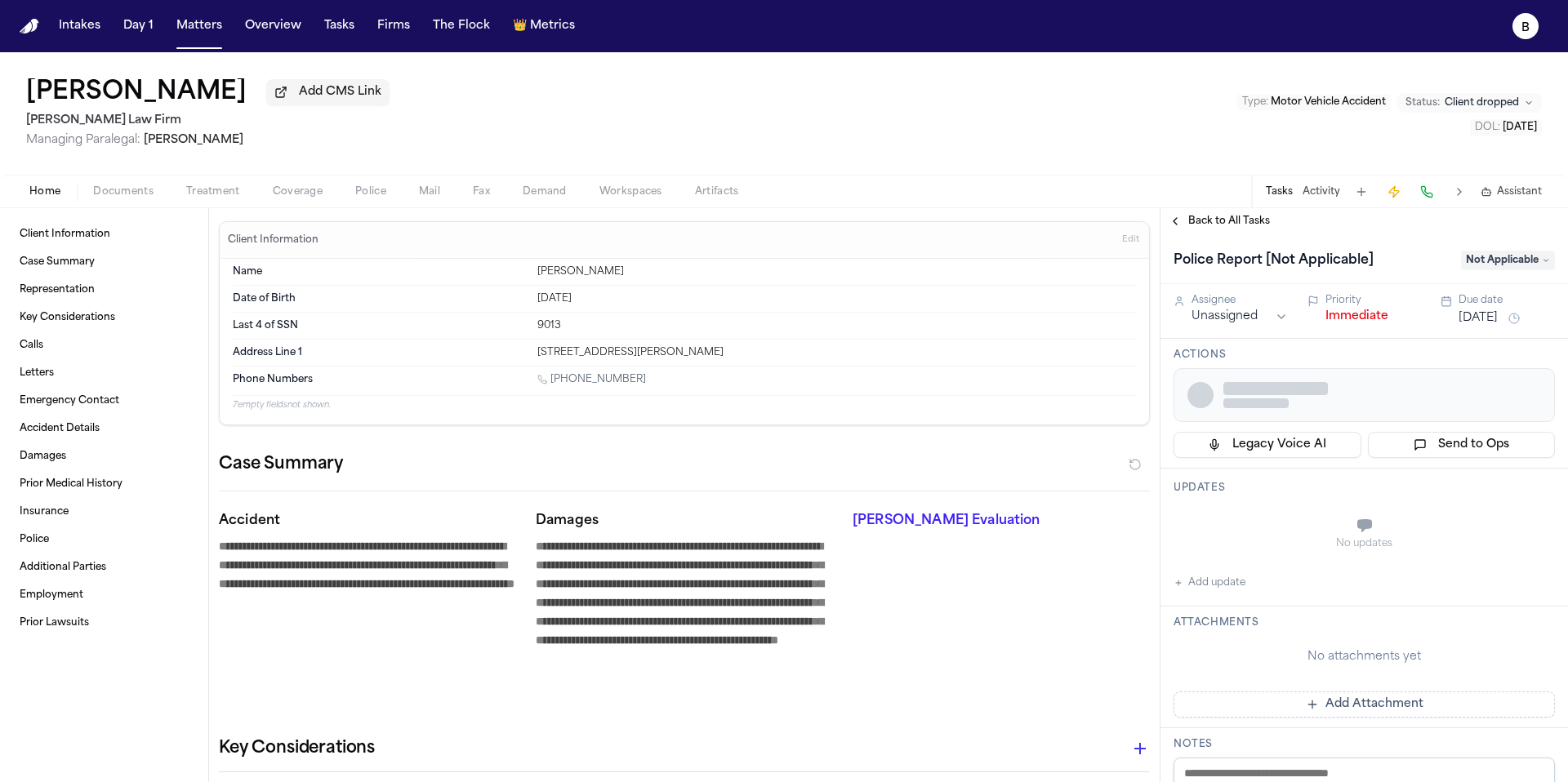
type textarea "*"
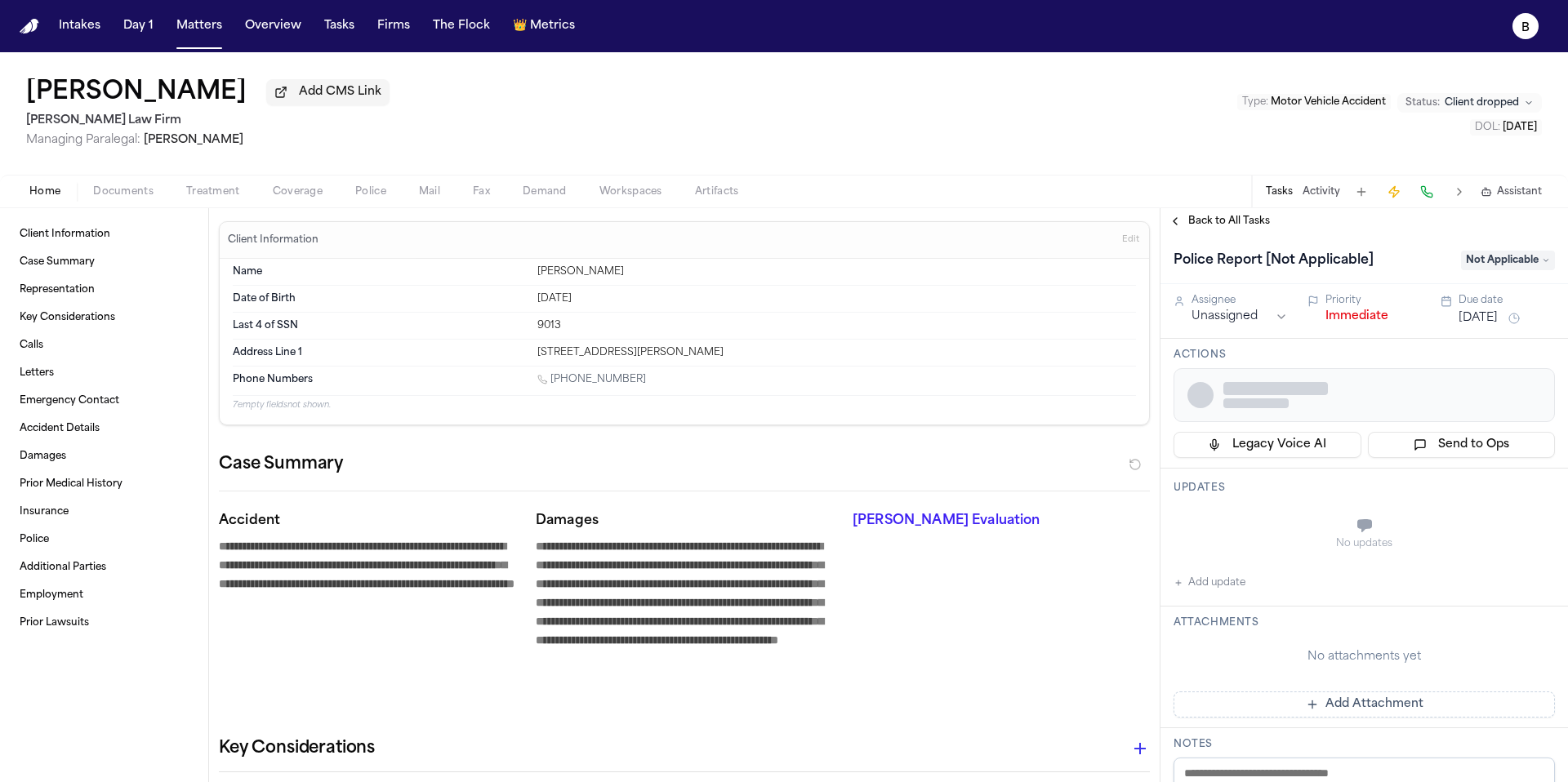
type textarea "*"
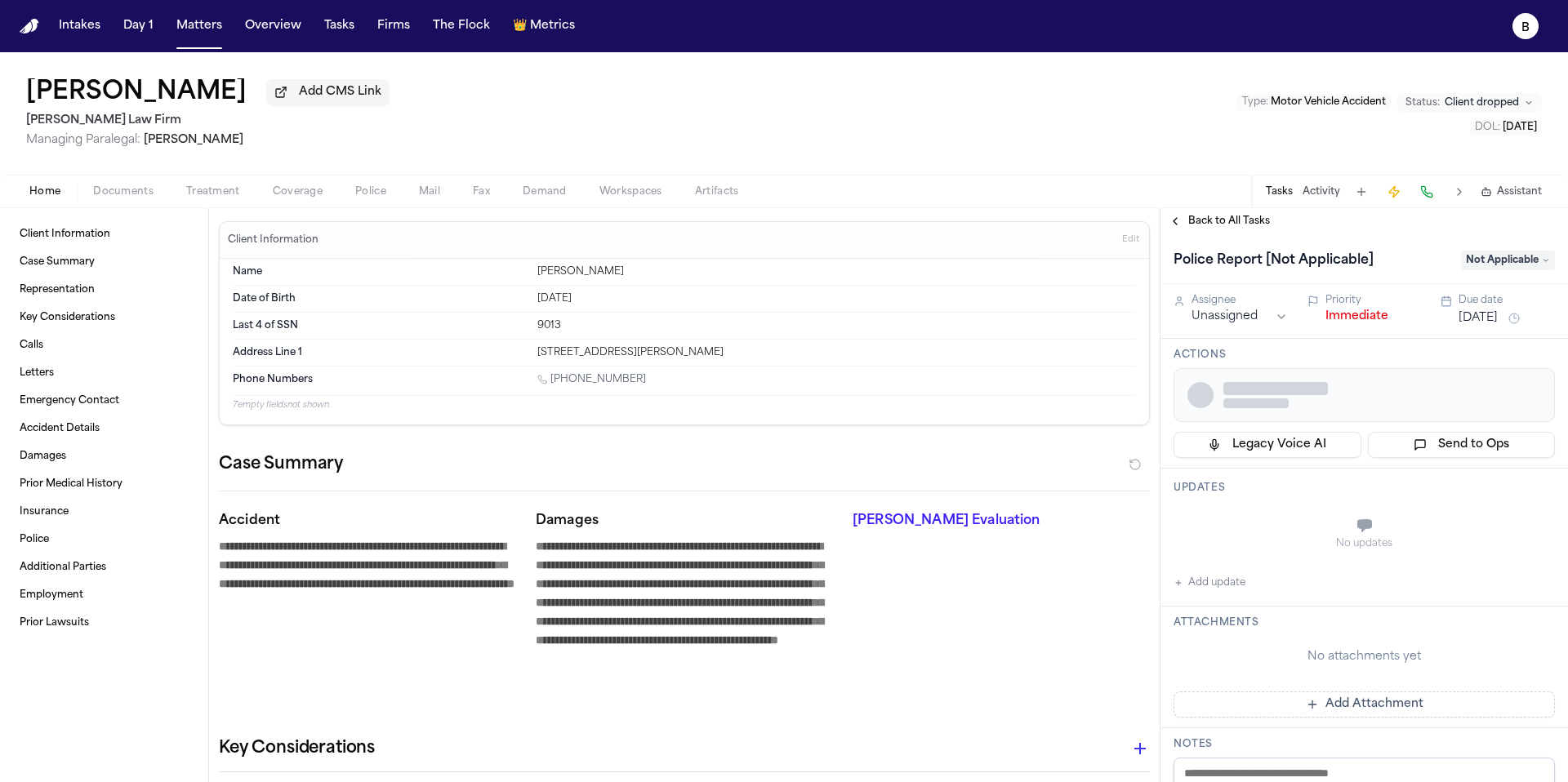
type textarea "*"
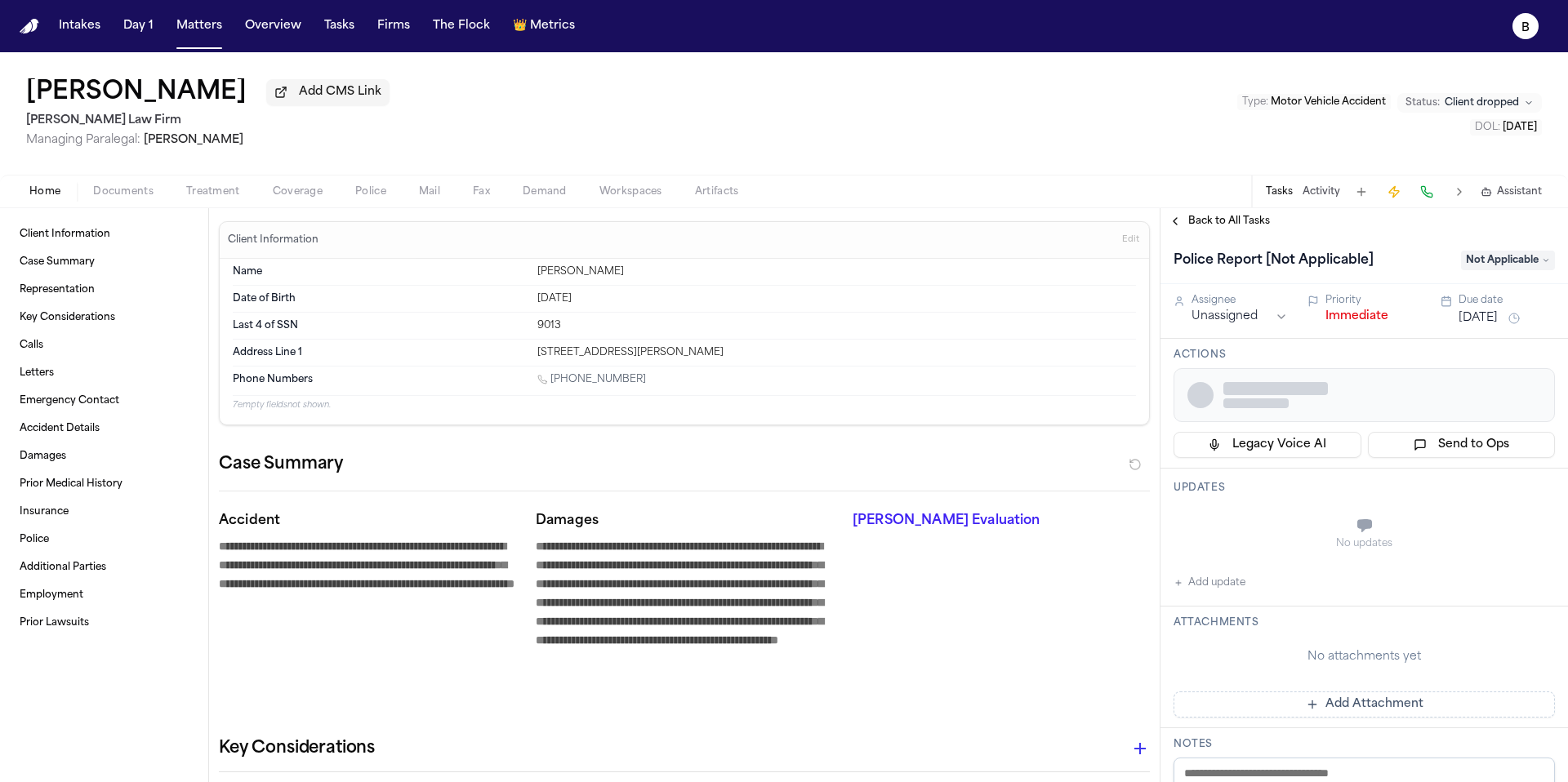
type textarea "*"
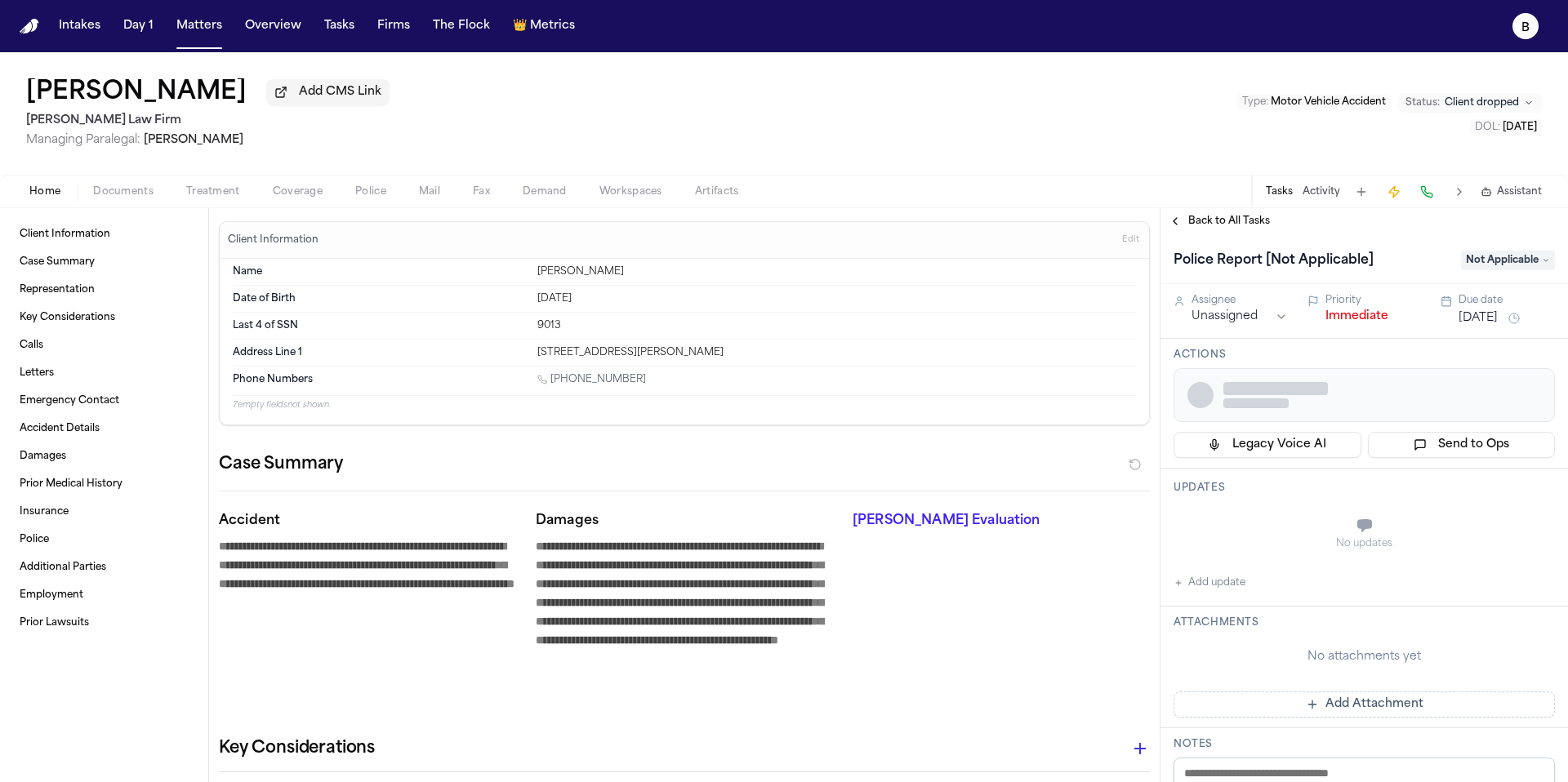
type textarea "*"
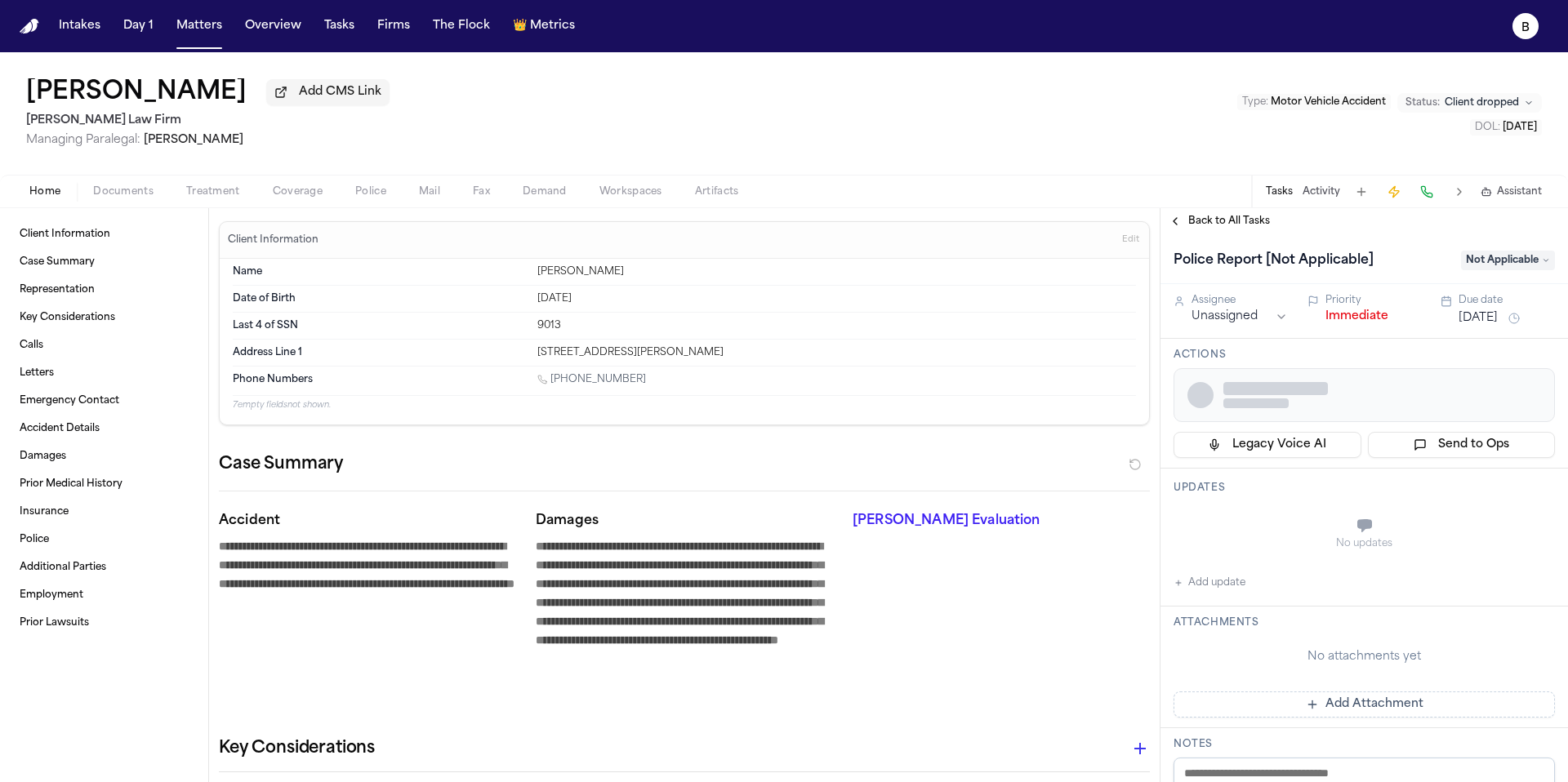
type textarea "*"
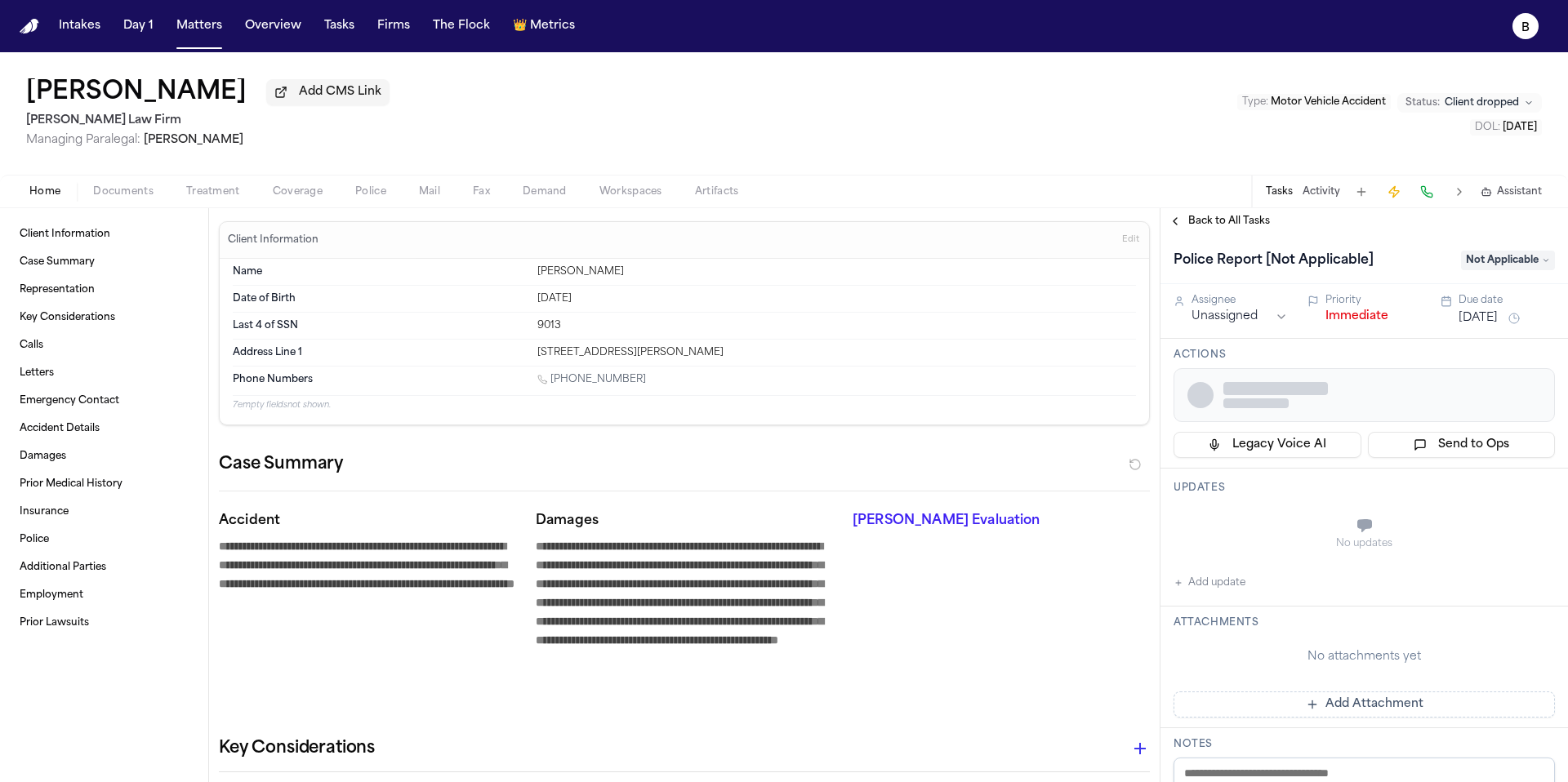
type textarea "*"
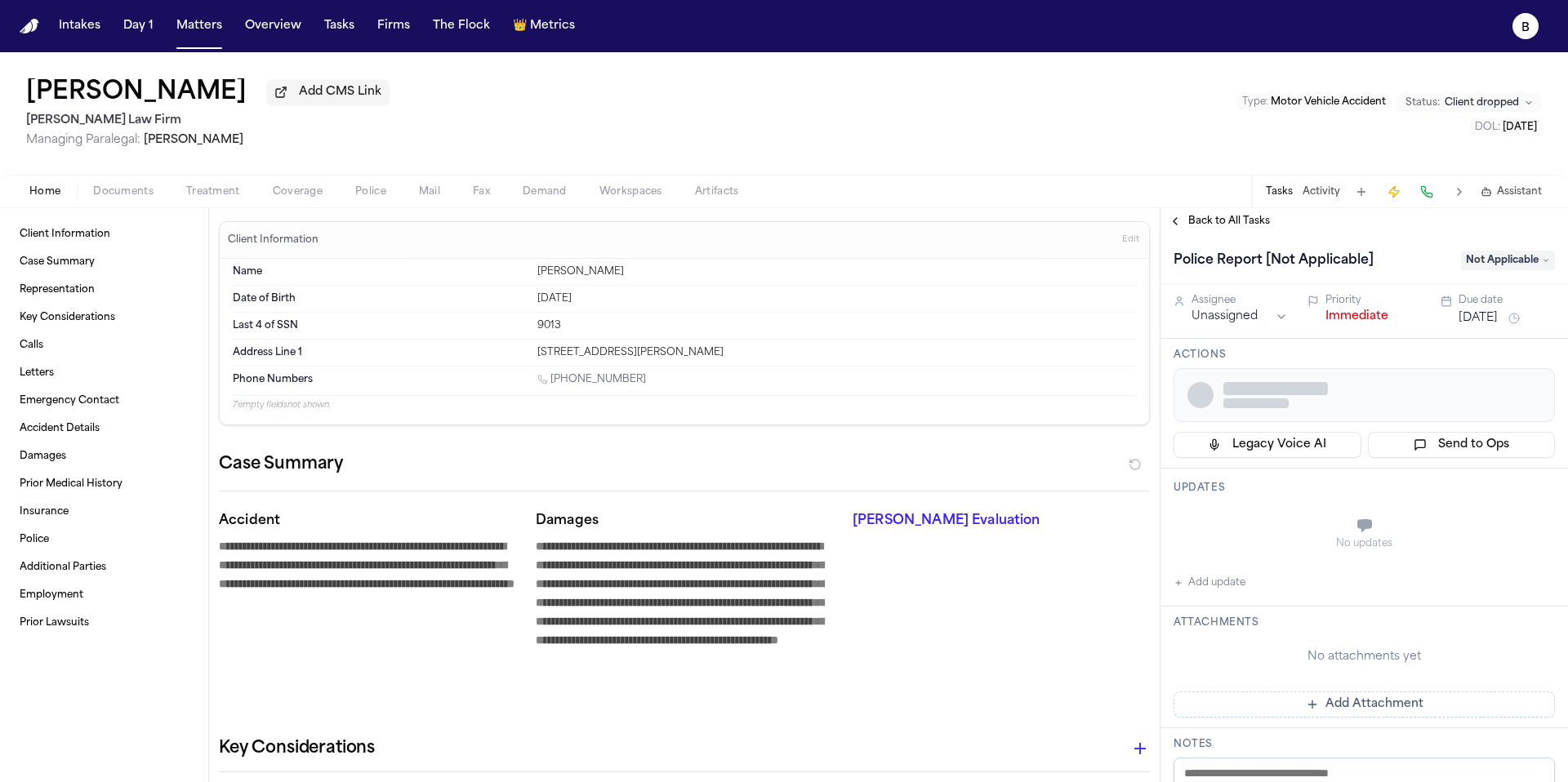
type textarea "*"
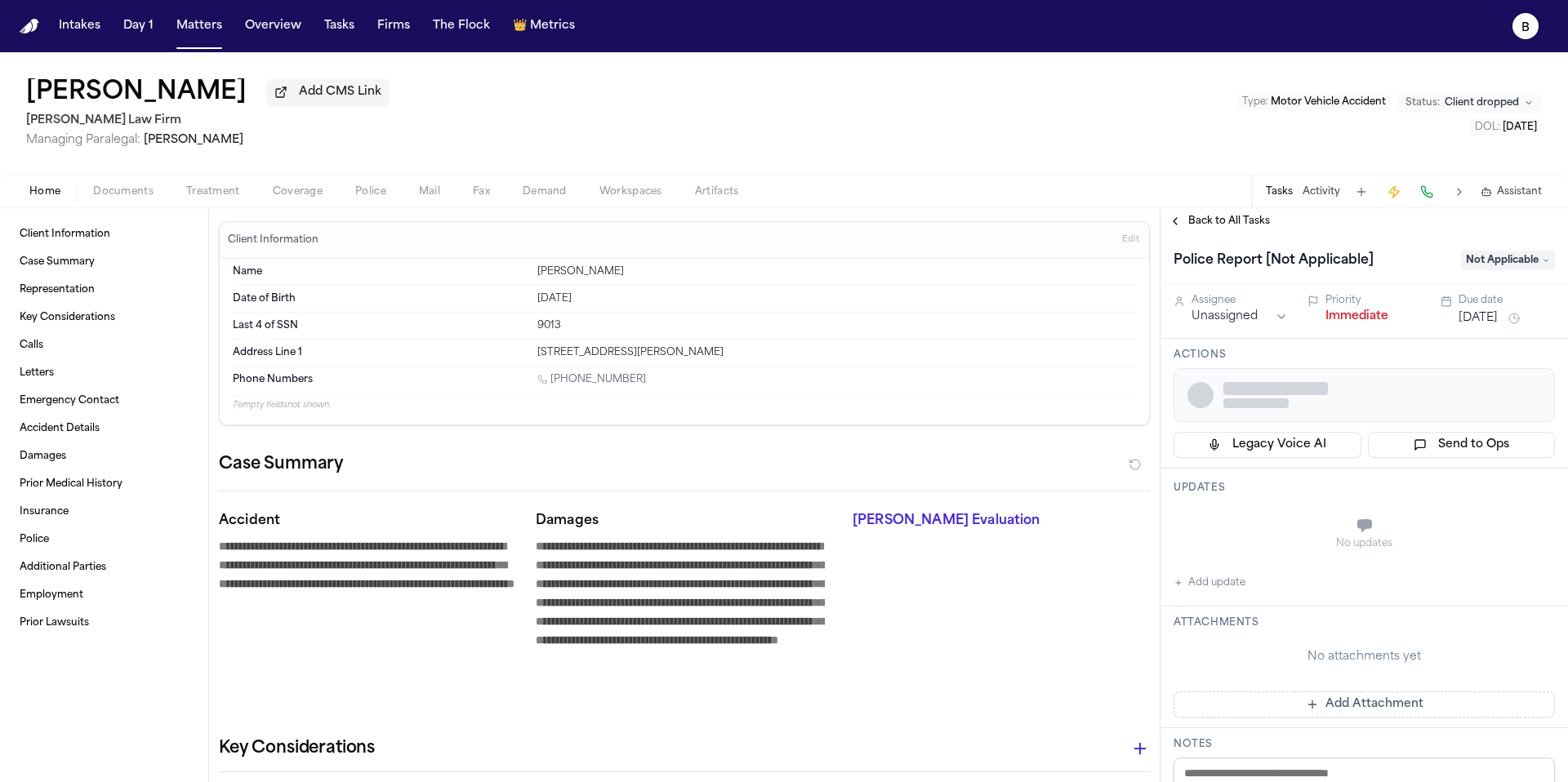
type textarea "*"
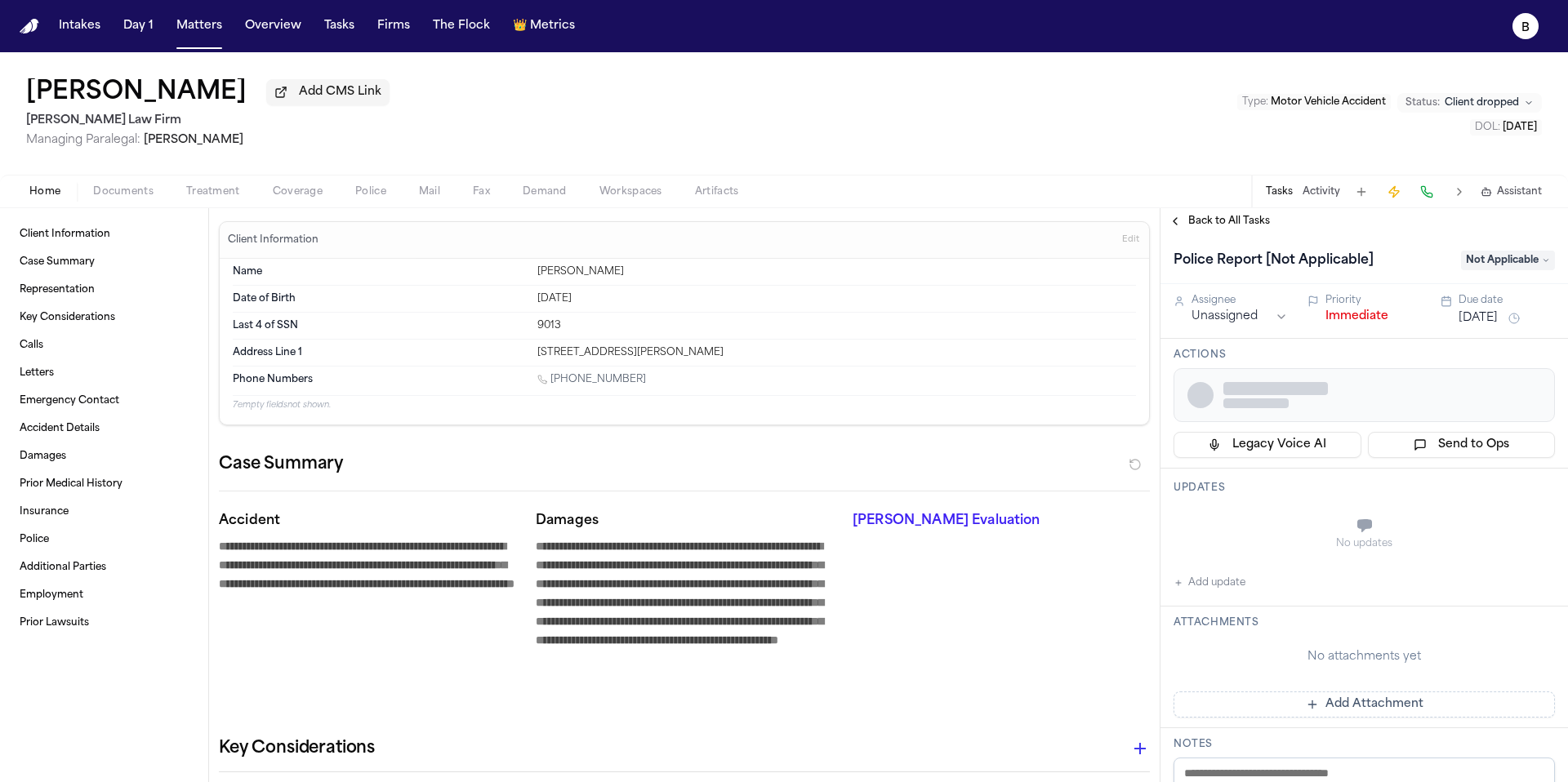
type textarea "*"
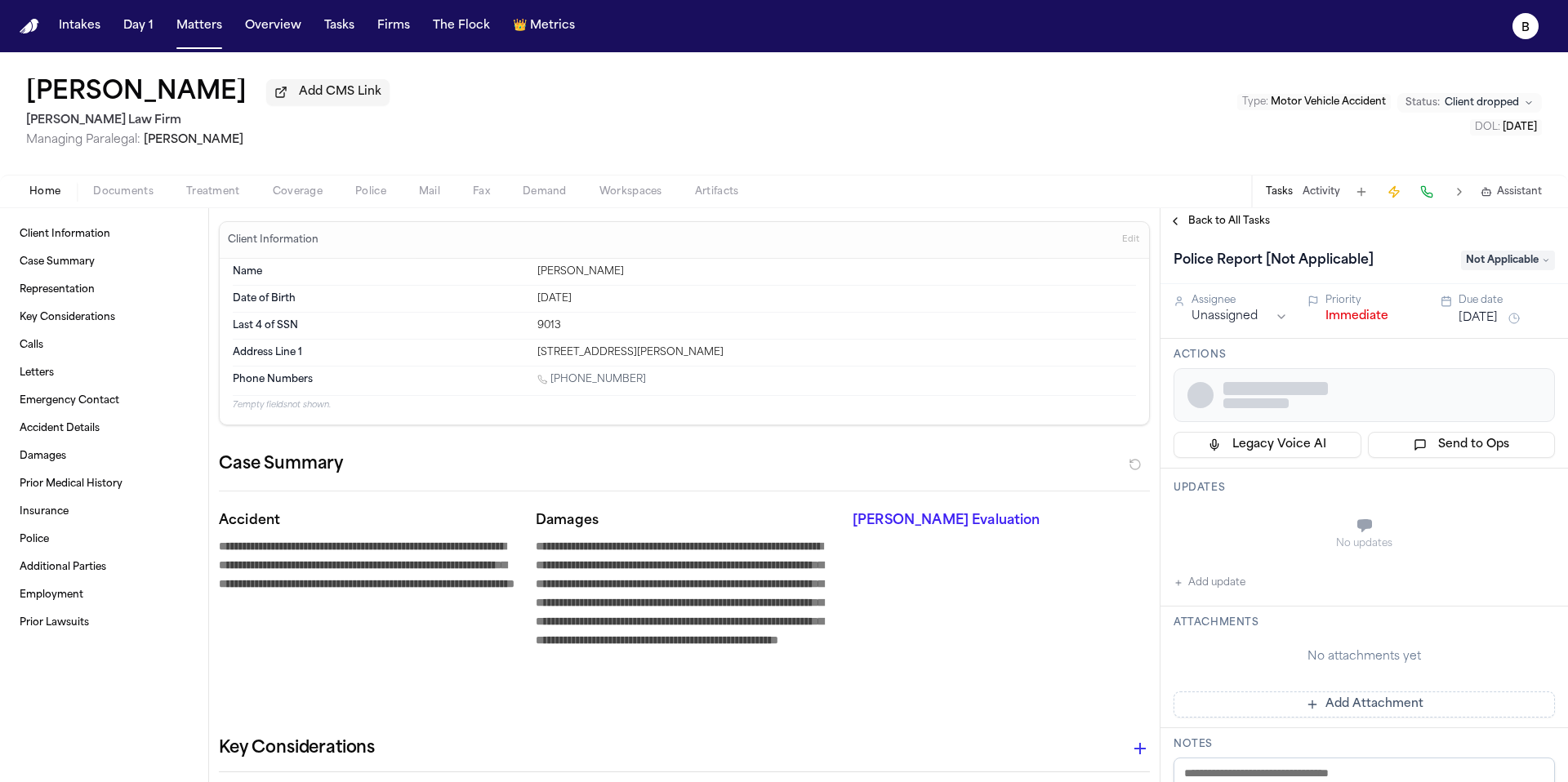
type textarea "*"
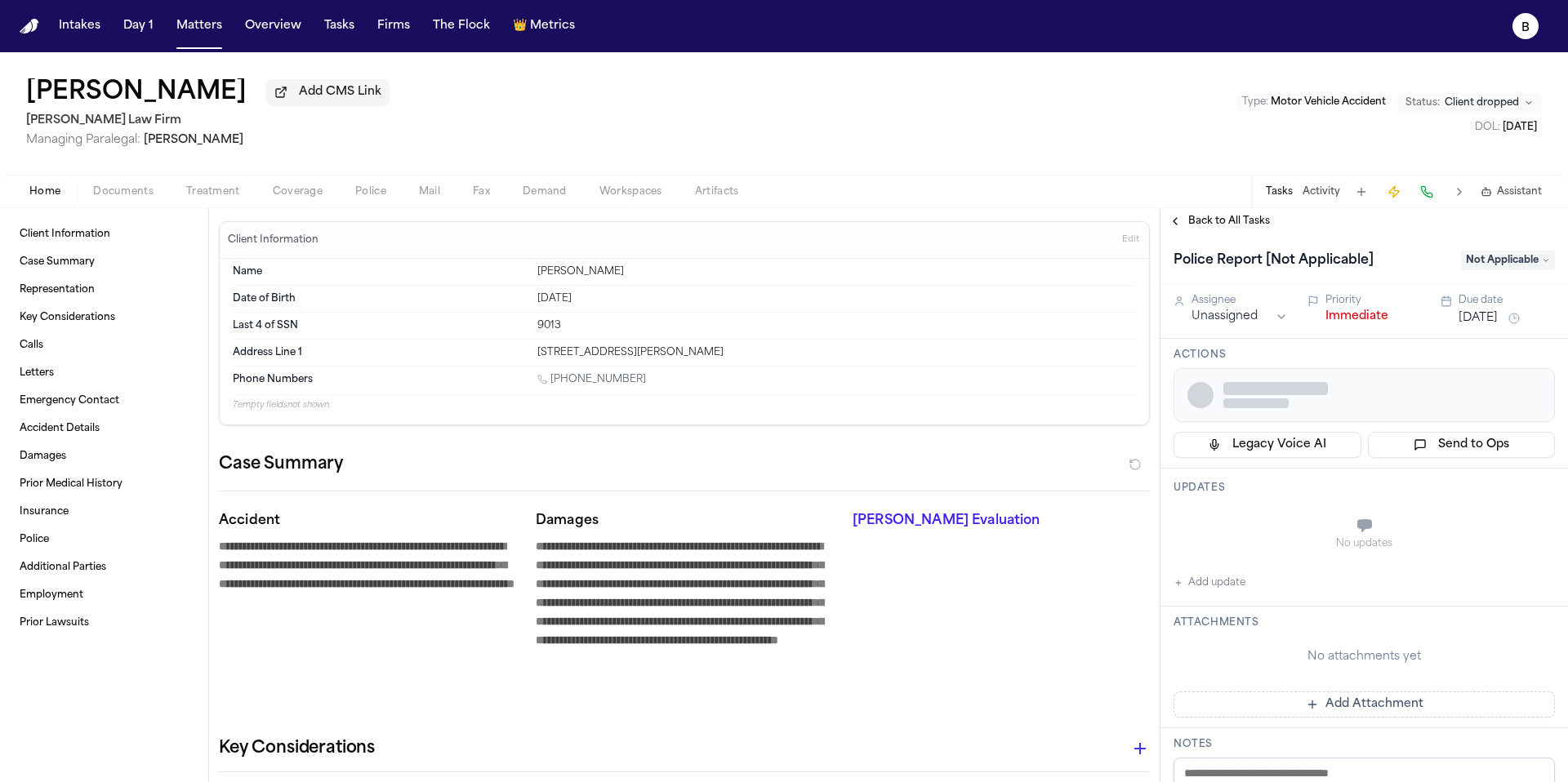
type textarea "*"
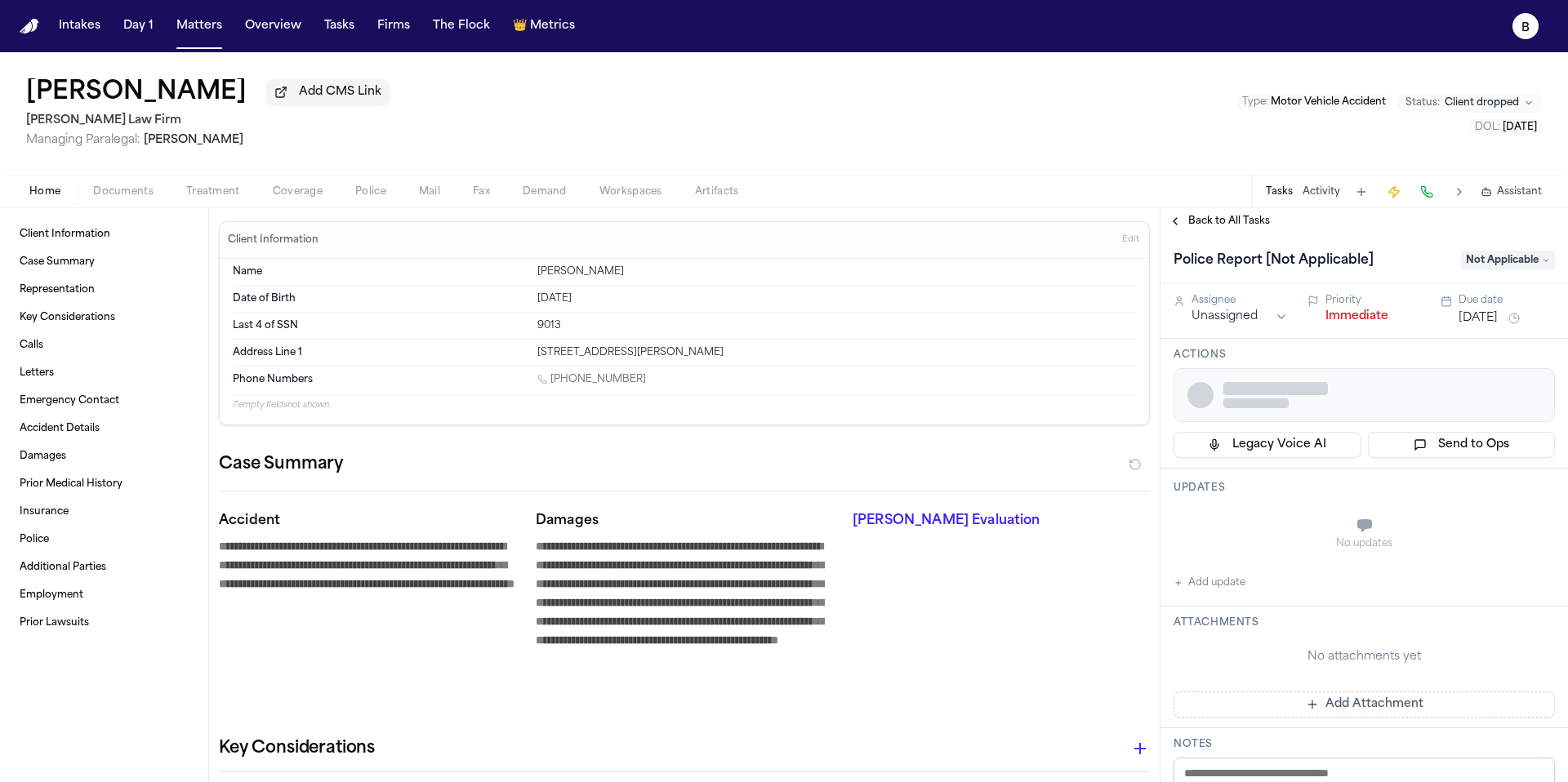
type textarea "*"
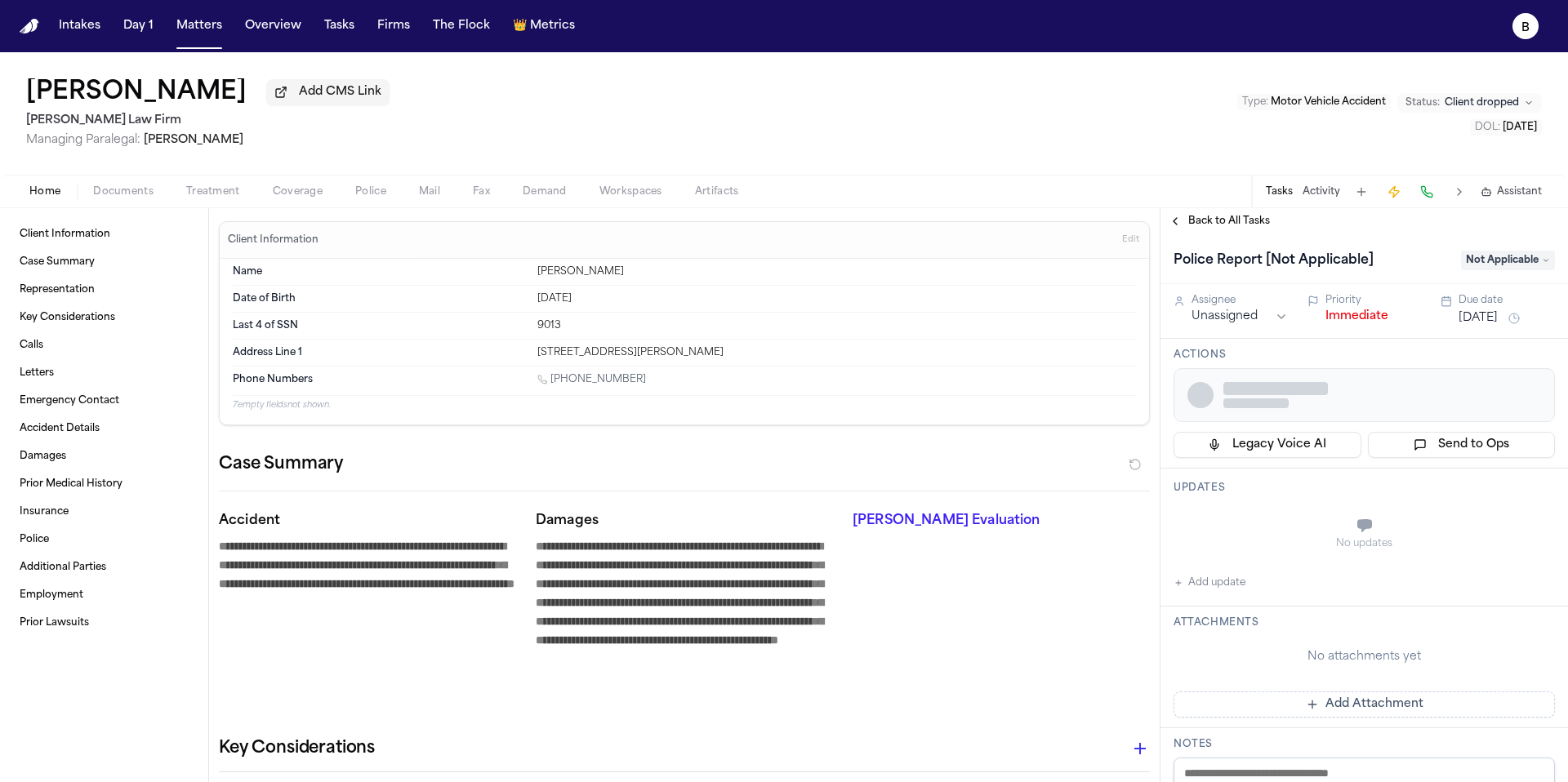
type textarea "*"
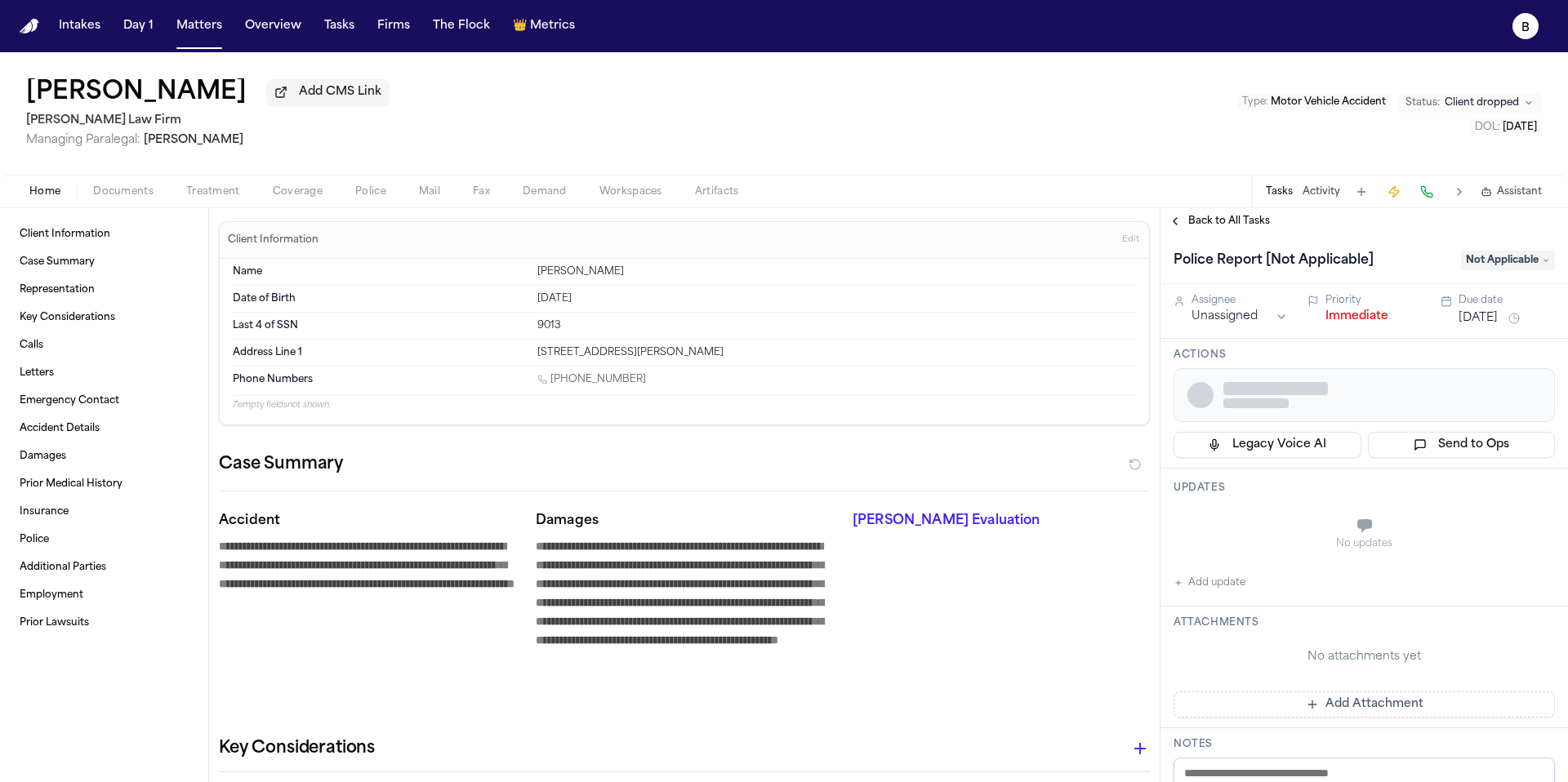
type textarea "*"
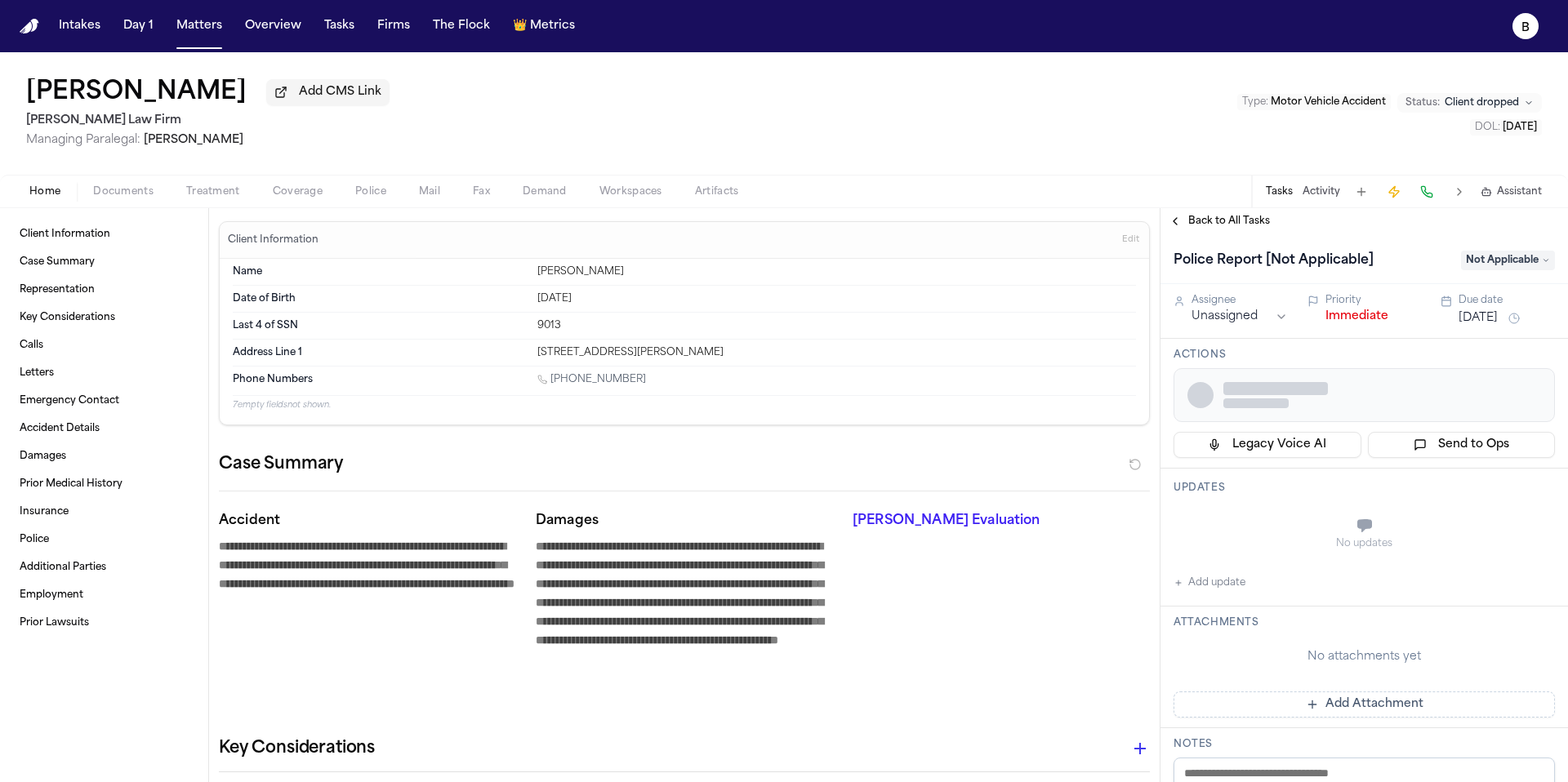
type textarea "*"
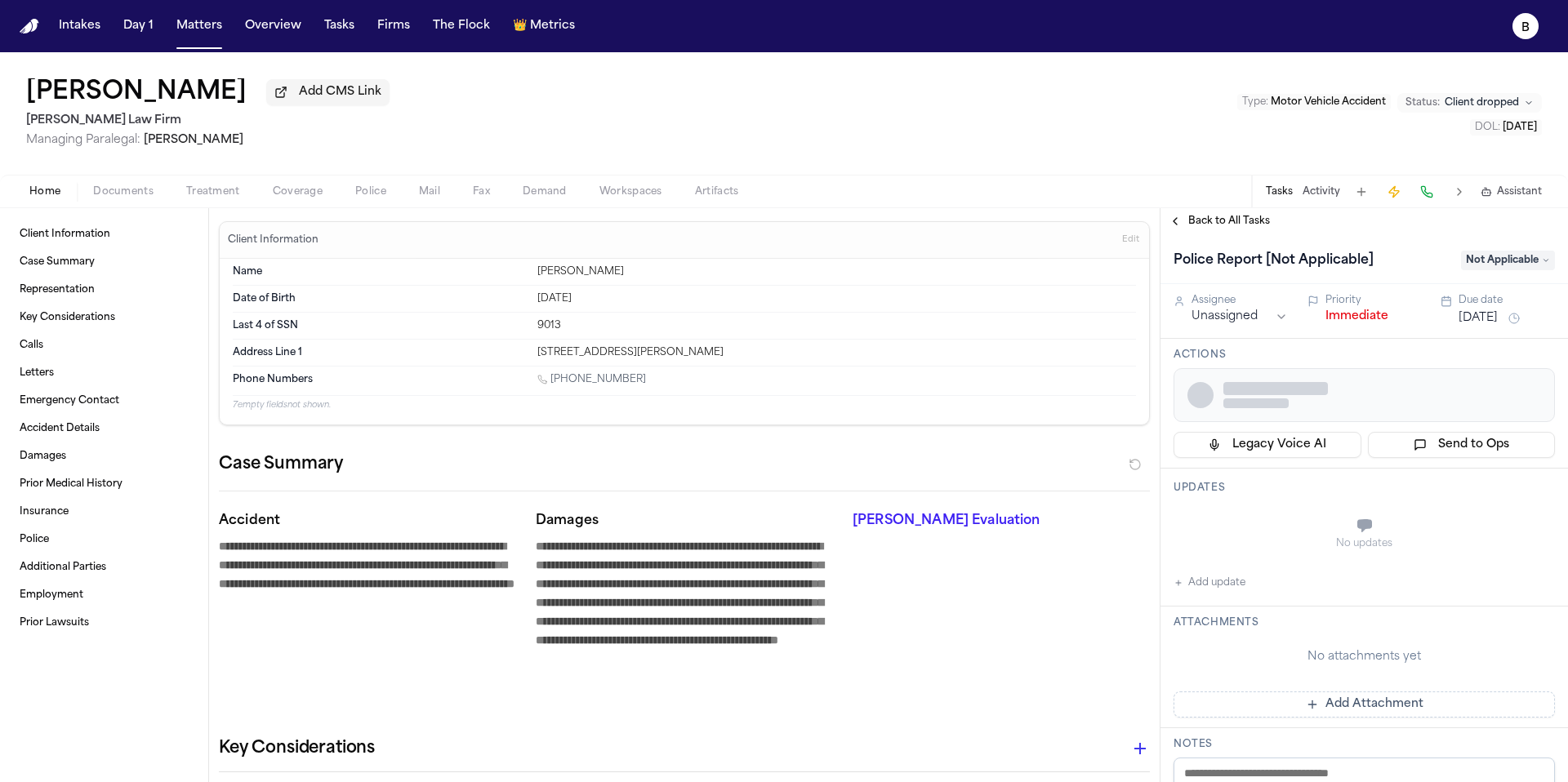
type textarea "*"
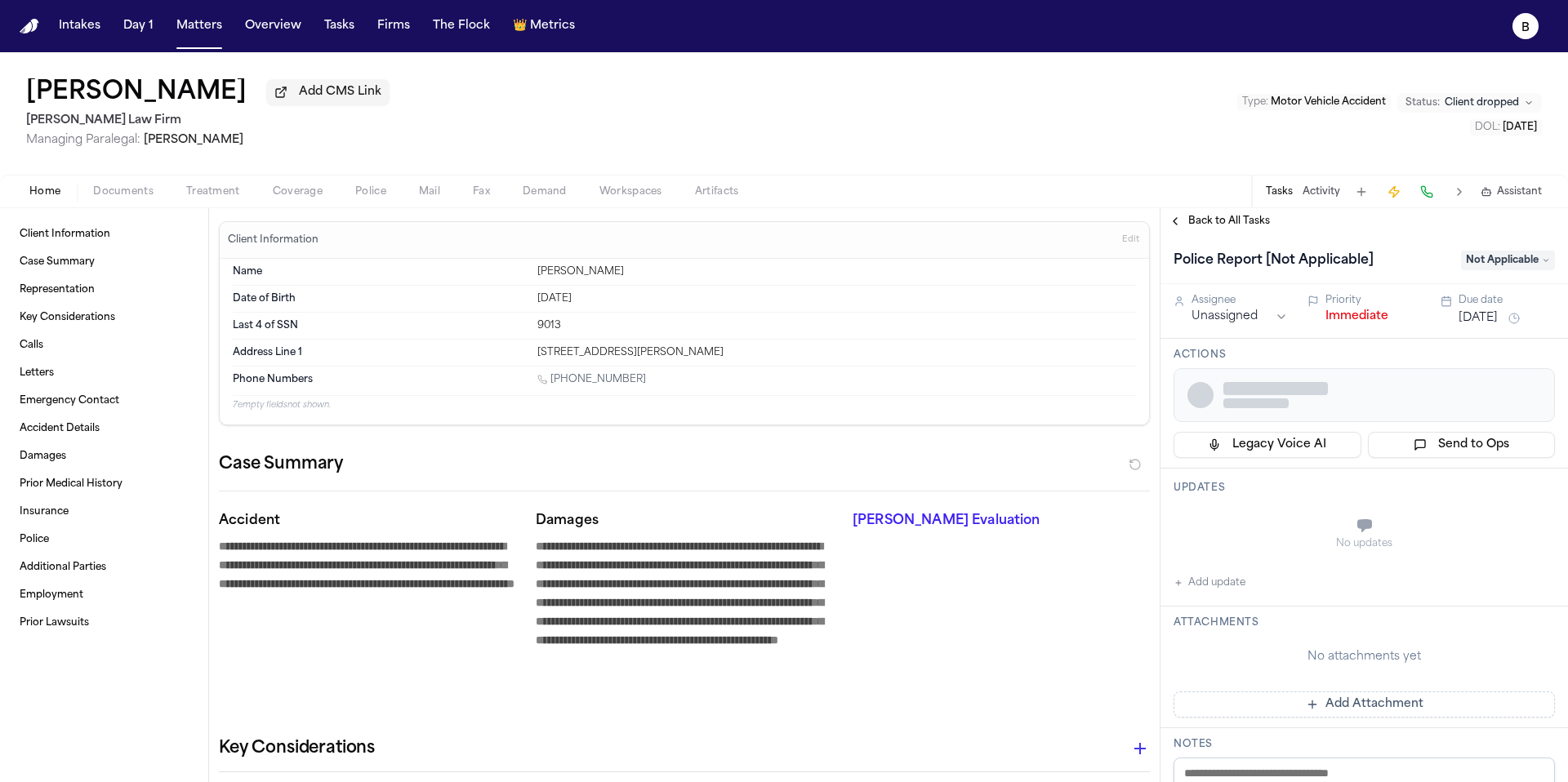
type textarea "*"
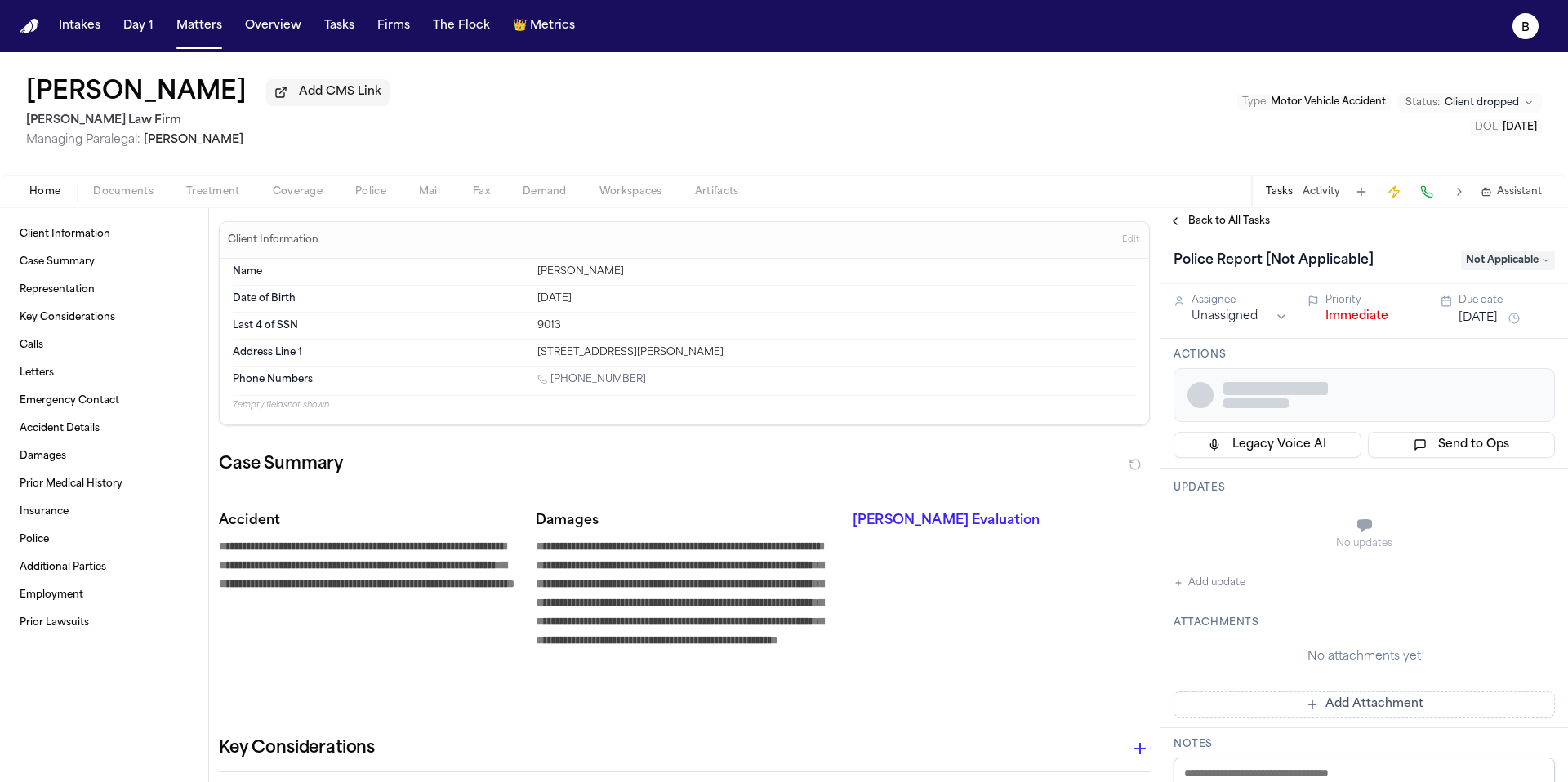
type textarea "*"
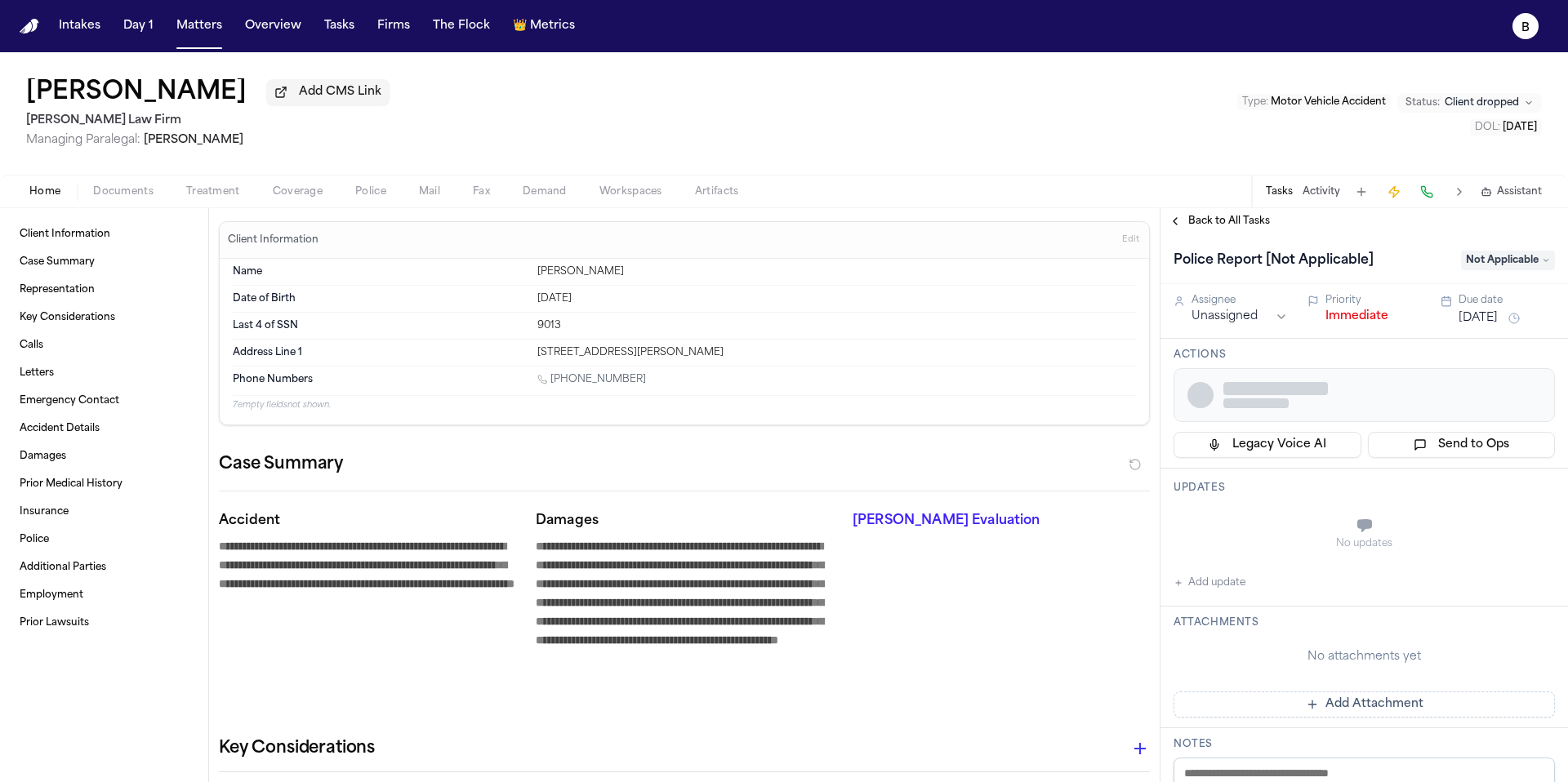
type textarea "*"
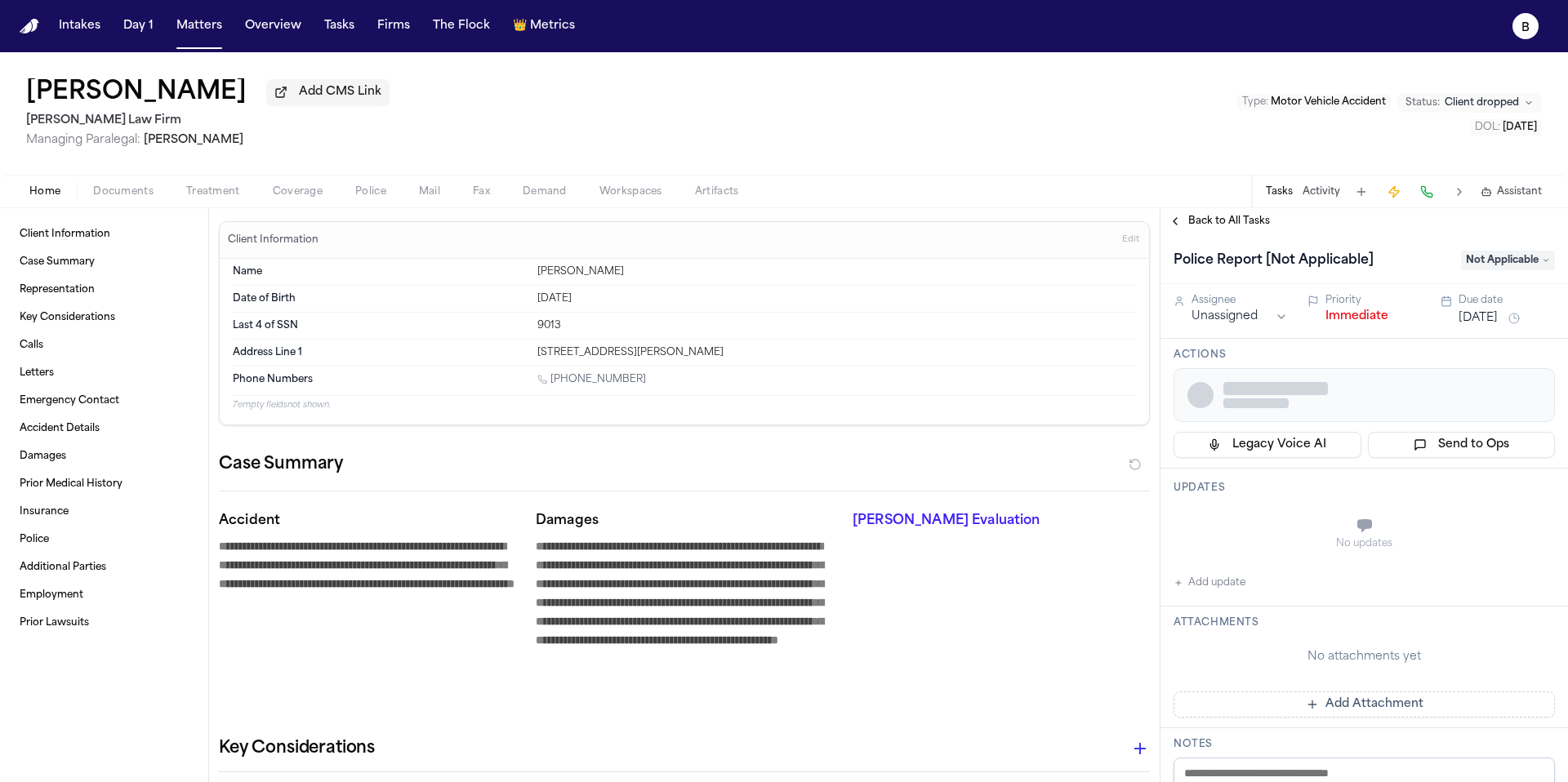
type textarea "*"
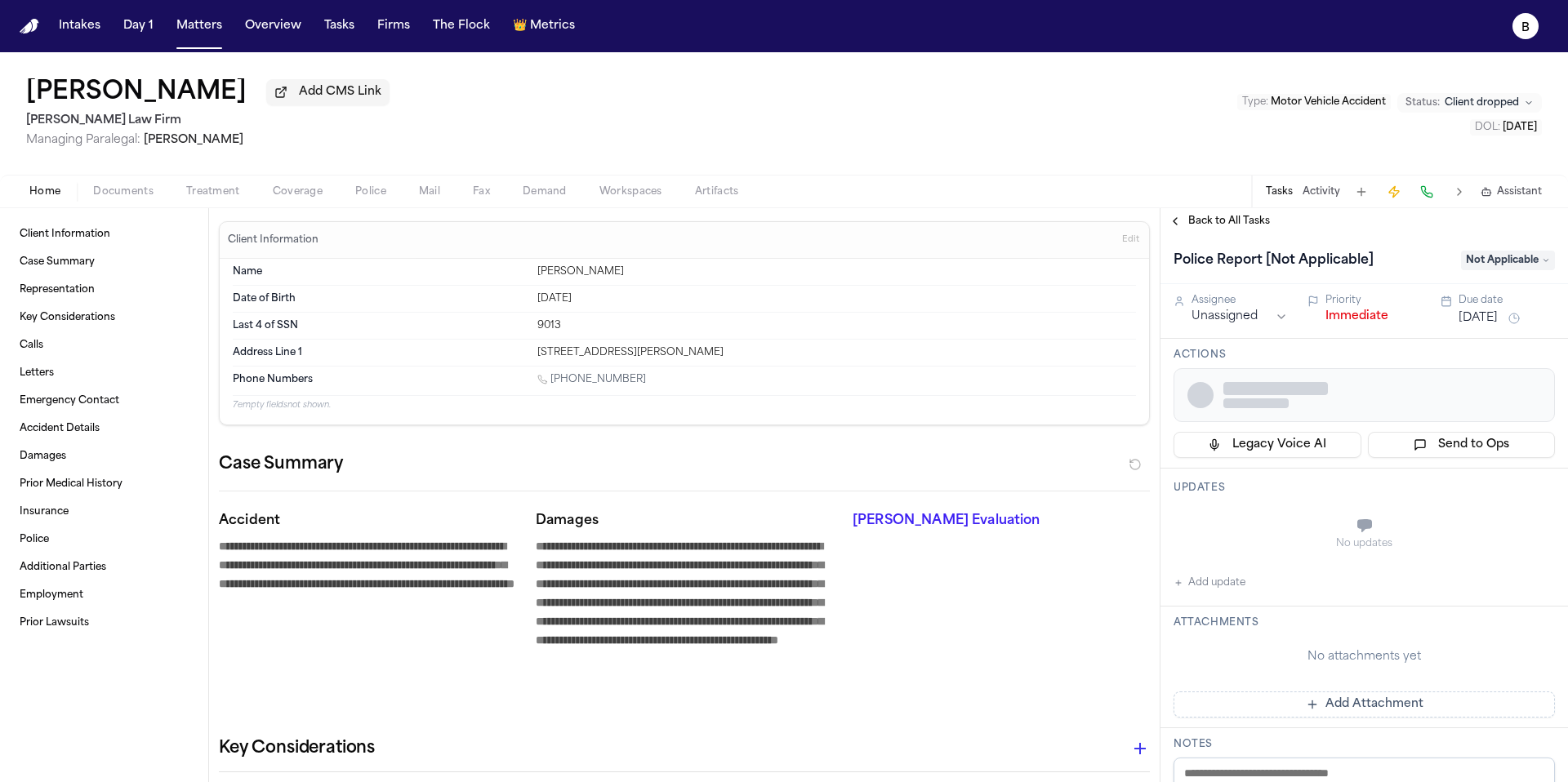
type textarea "*"
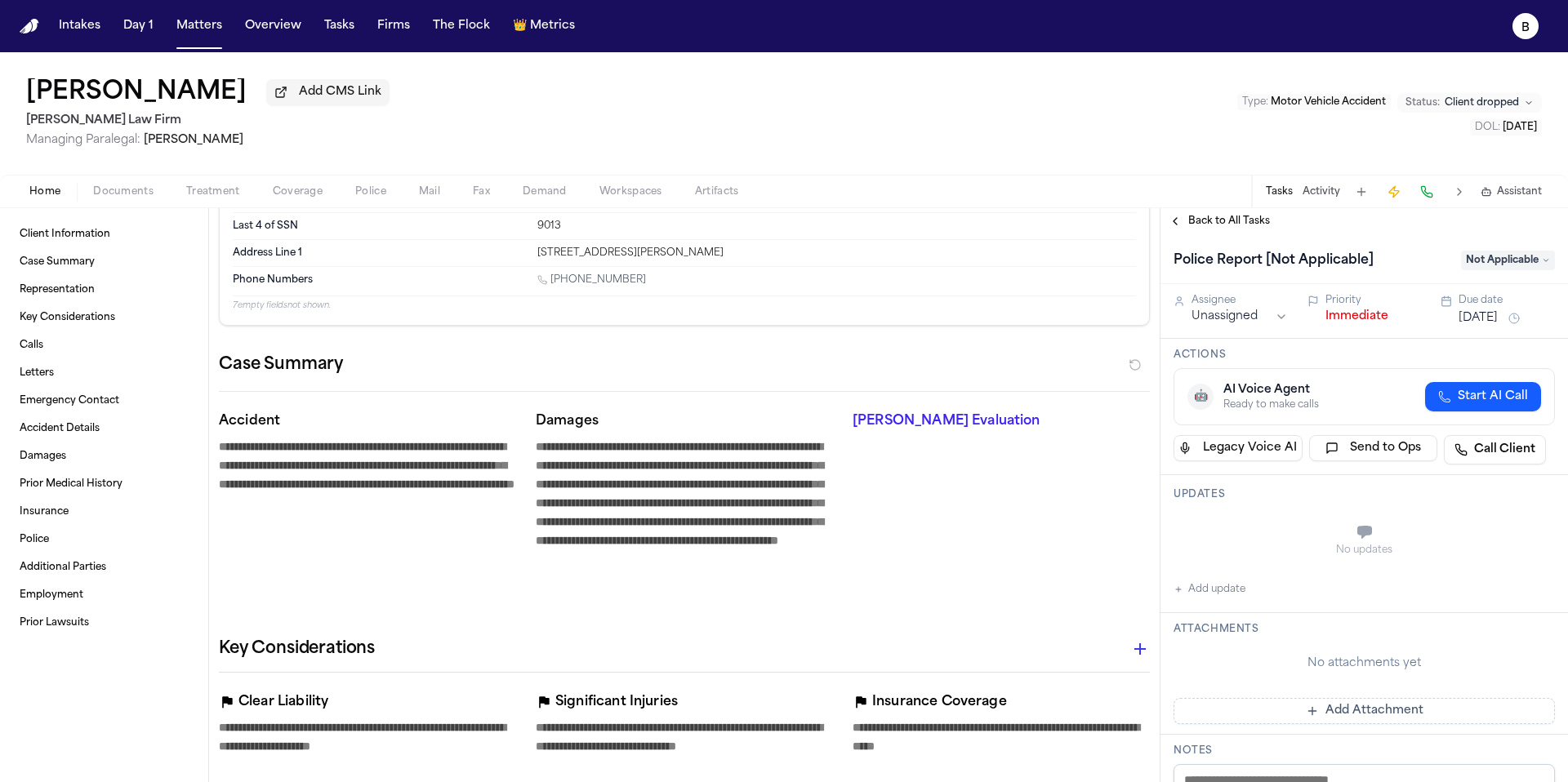
scroll to position [100, 0]
click at [123, 202] on span "button" at bounding box center [123, 201] width 80 height 2
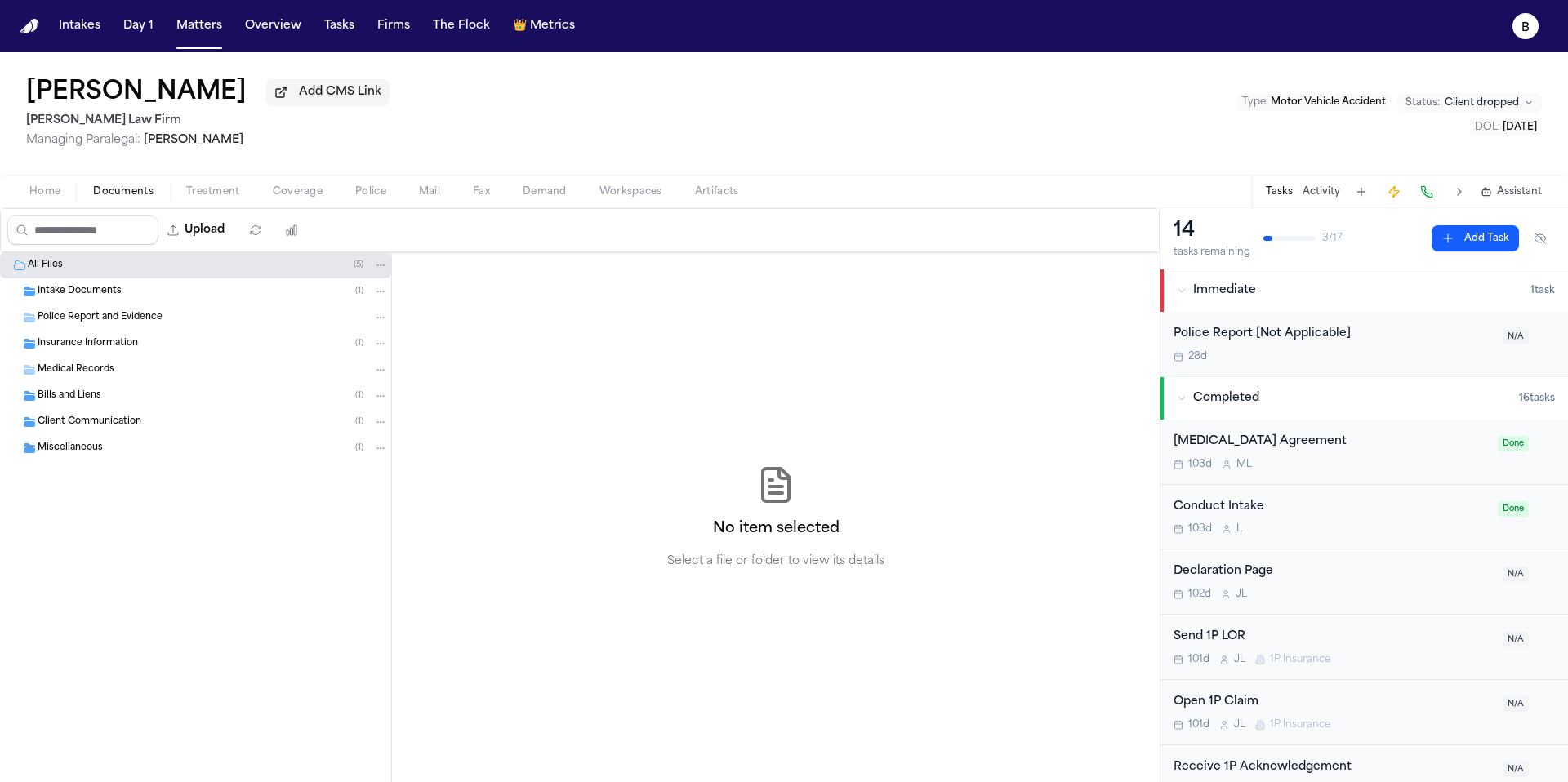
click at [127, 313] on span "Police Report and Evidence" at bounding box center [99, 318] width 125 height 14
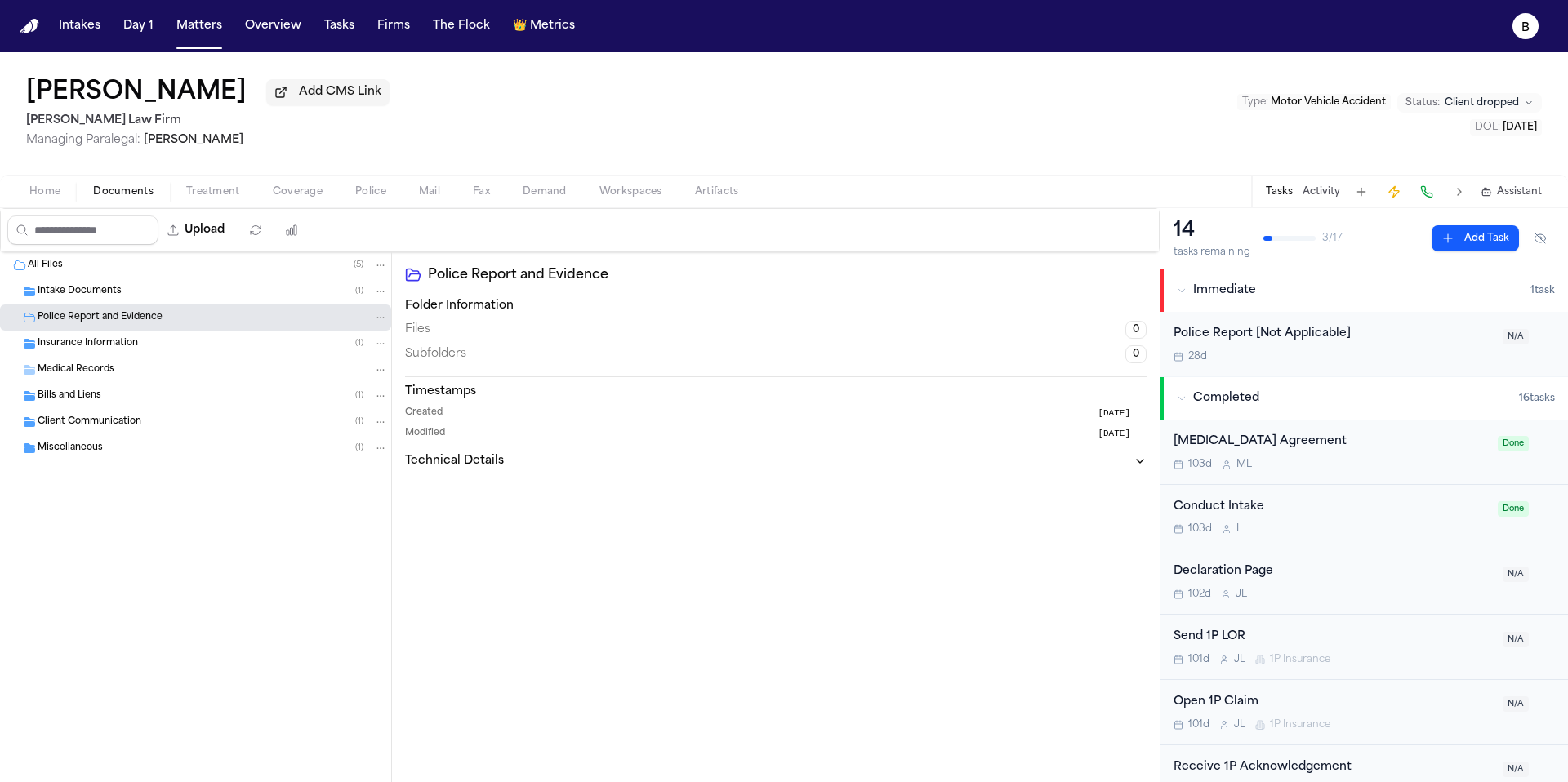
click at [131, 289] on div "Intake Documents ( 1 )" at bounding box center [213, 292] width 351 height 15
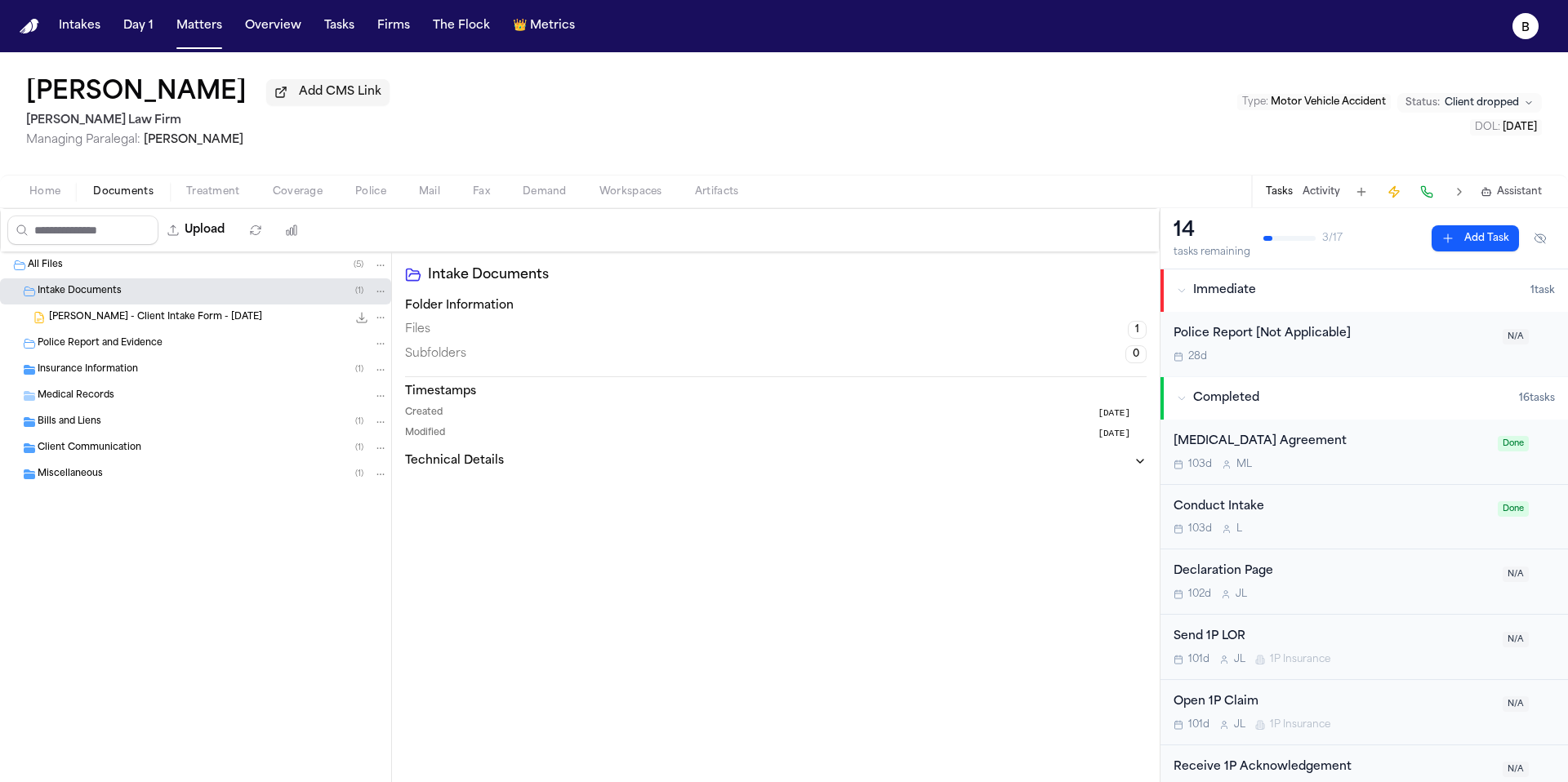
click at [117, 317] on span "T. Samuel - Client Intake Form - 6.19.25" at bounding box center [155, 318] width 213 height 14
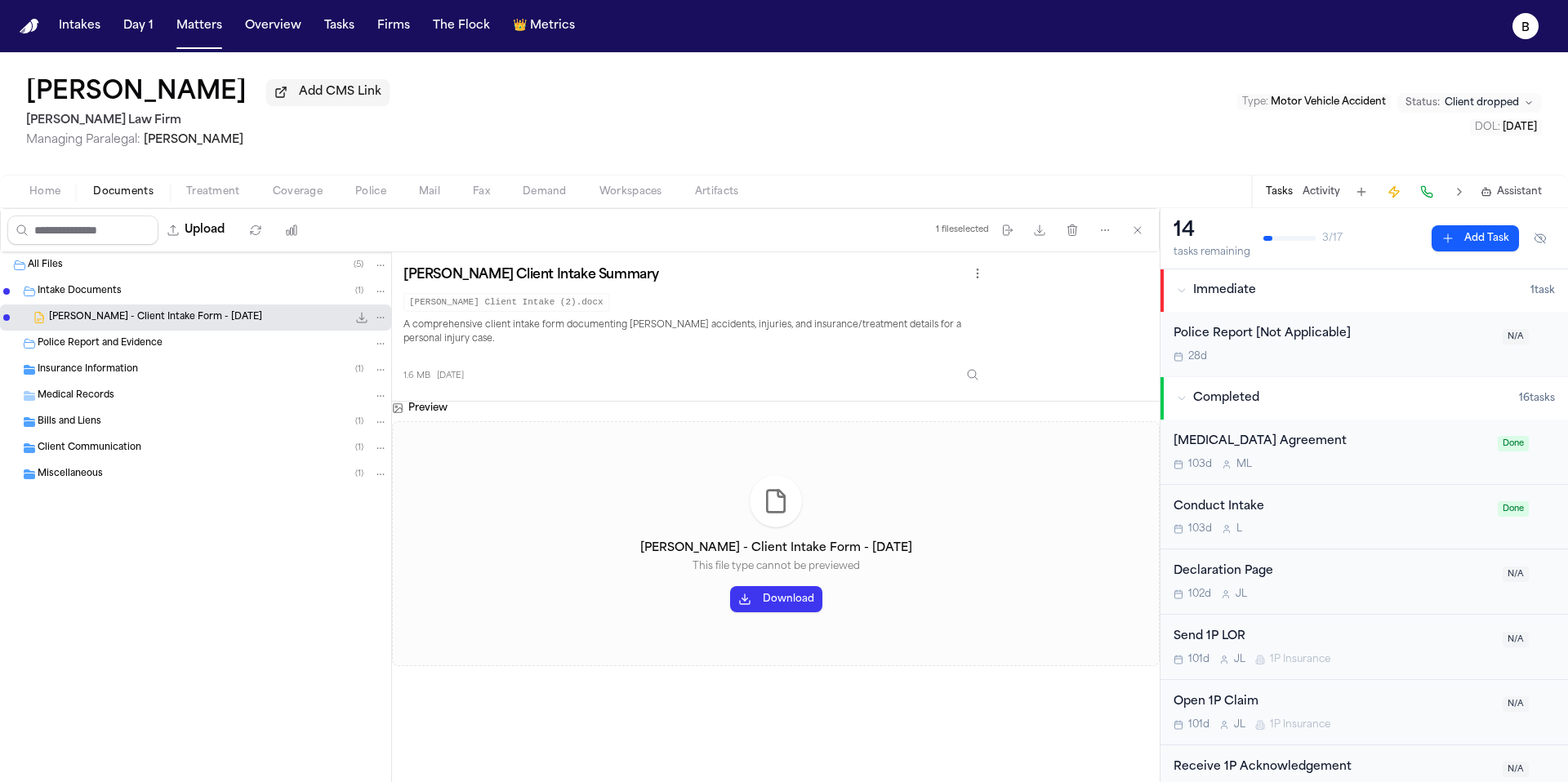
click at [780, 598] on button "Download" at bounding box center [776, 599] width 92 height 26
click at [464, 372] on span "3 months ago" at bounding box center [450, 376] width 27 height 12
click at [118, 345] on span "Police Report and Evidence" at bounding box center [99, 344] width 125 height 14
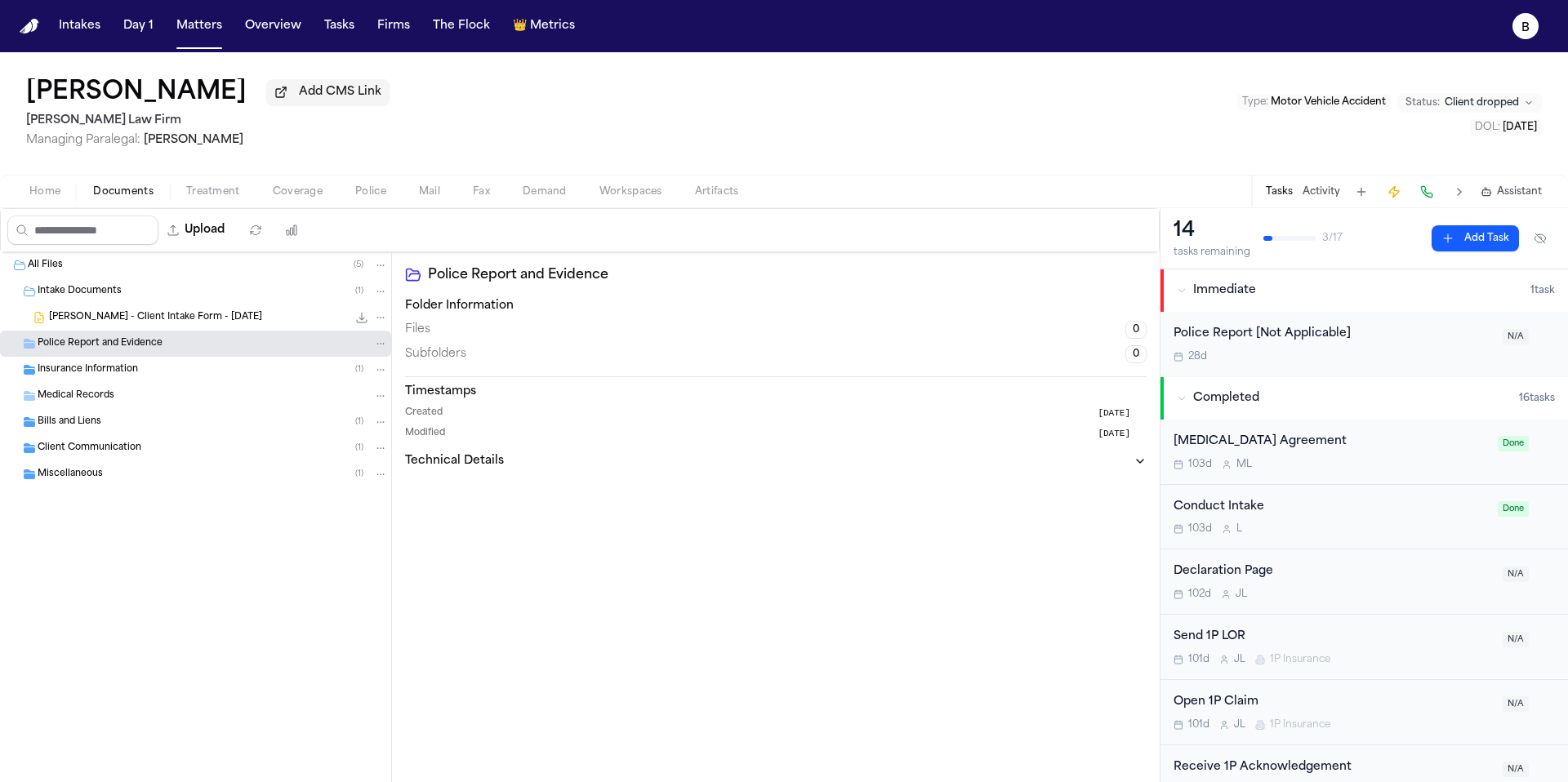
drag, startPoint x: 772, startPoint y: 414, endPoint x: 686, endPoint y: 397, distance: 87.7
click at [771, 414] on div "Created 3 months ago" at bounding box center [776, 414] width 742 height 14
drag, startPoint x: 424, startPoint y: 417, endPoint x: 458, endPoint y: 420, distance: 34.1
click at [424, 417] on span "Created" at bounding box center [424, 414] width 38 height 14
click at [1123, 459] on button "Technical Details" at bounding box center [776, 460] width 742 height 16
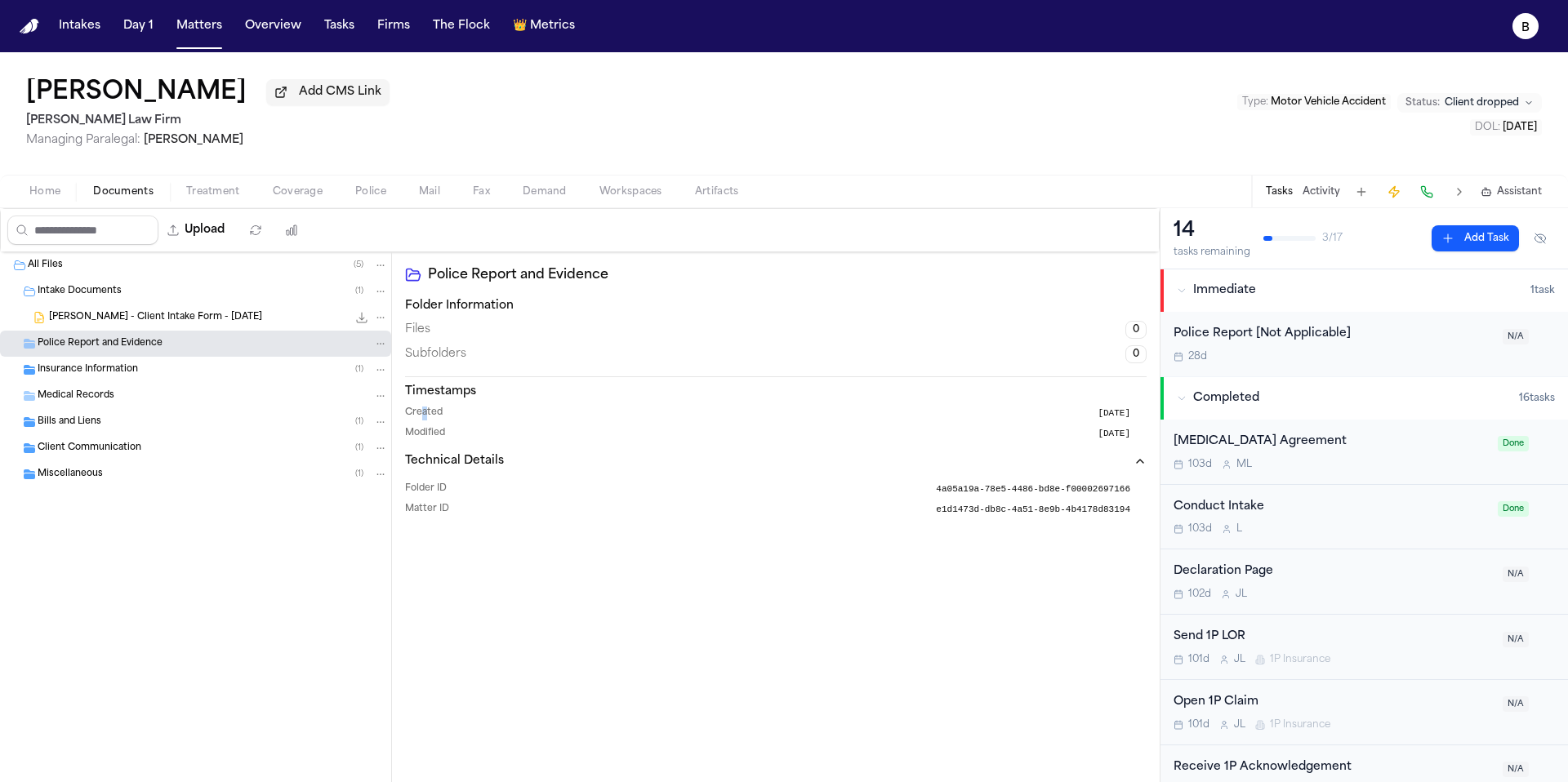
click at [1073, 487] on span "4a05a19a-78e5-4486-bd8e-f00002697166" at bounding box center [1033, 489] width 194 height 14
click at [1008, 487] on span "4a05a19a-78e5-4486-bd8e-f00002697166" at bounding box center [1033, 489] width 194 height 14
click at [965, 516] on span "e1d1473d-db8c-4a51-8e9b-4b4178d83194" at bounding box center [1033, 510] width 194 height 14
click at [517, 332] on div "Files 0" at bounding box center [776, 329] width 742 height 18
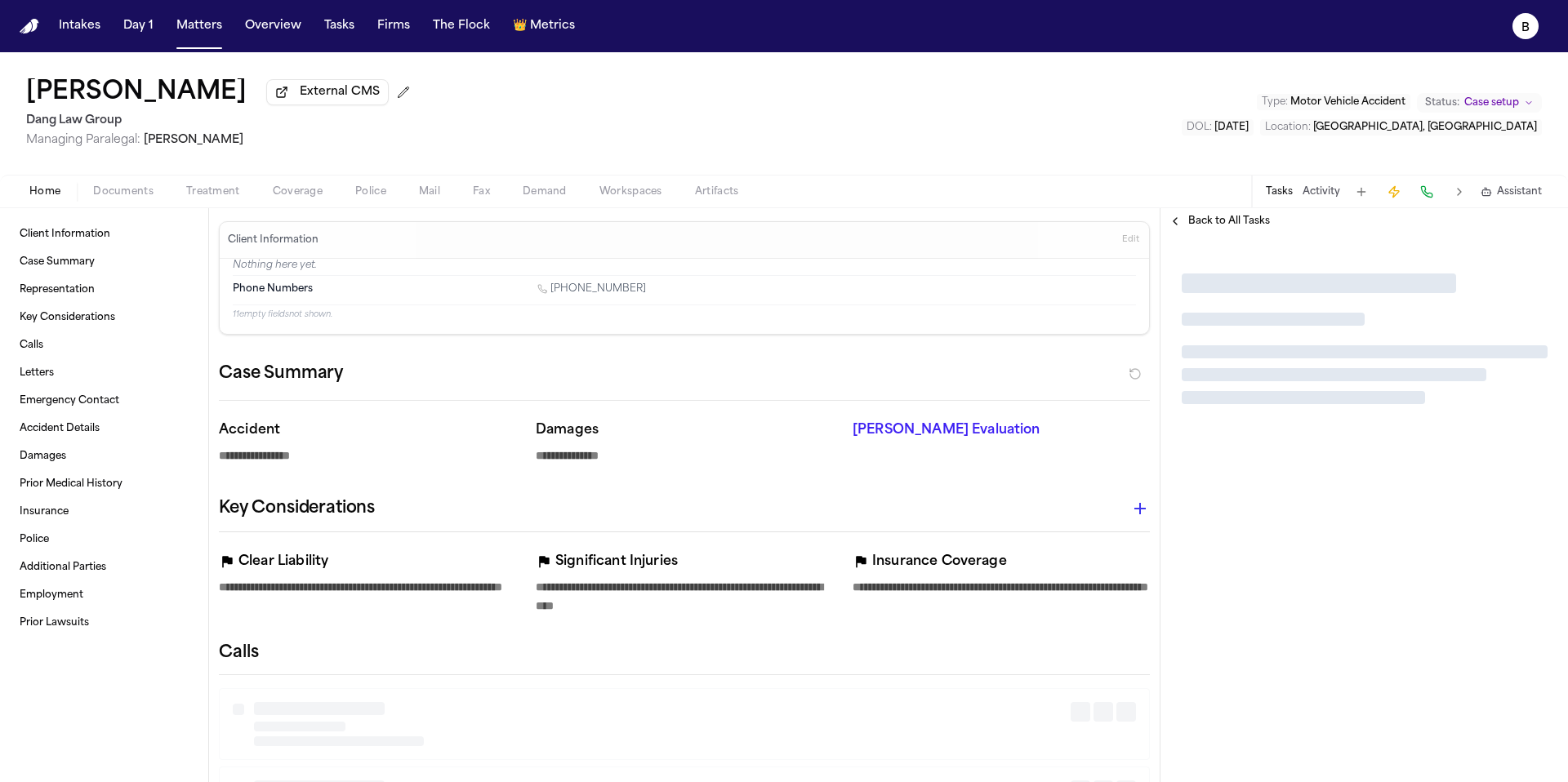
type textarea "*"
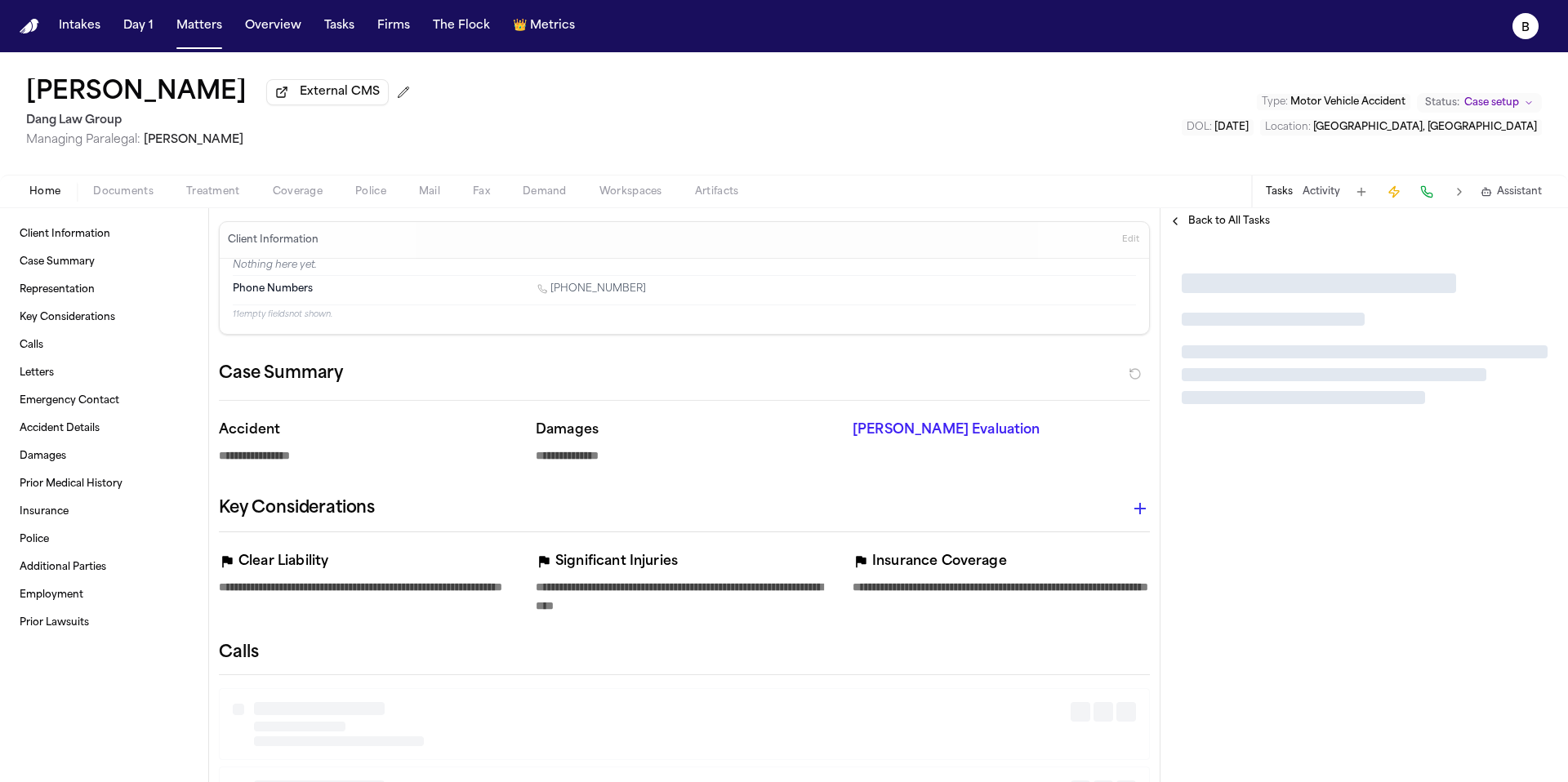
type textarea "*"
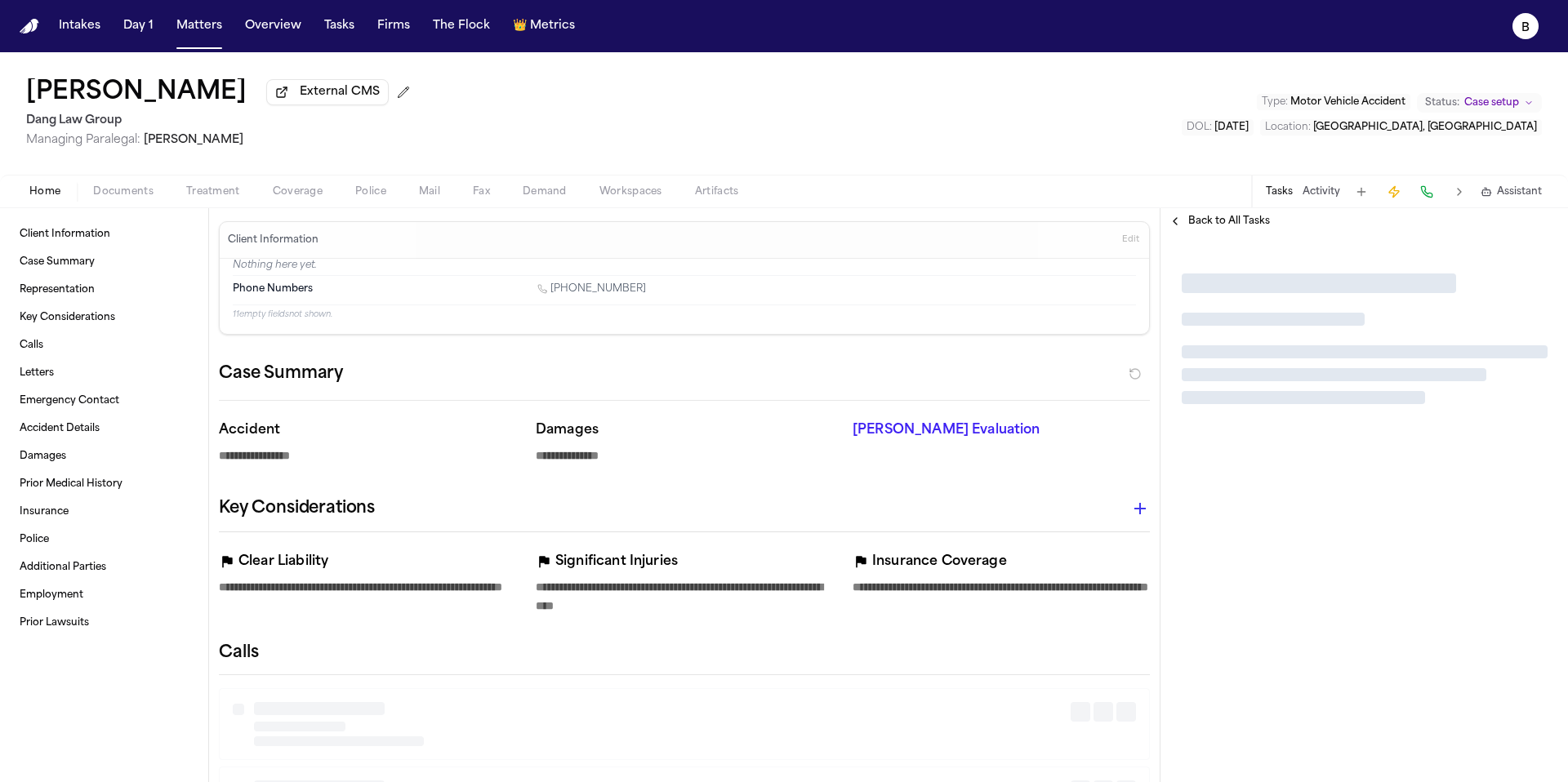
type textarea "*"
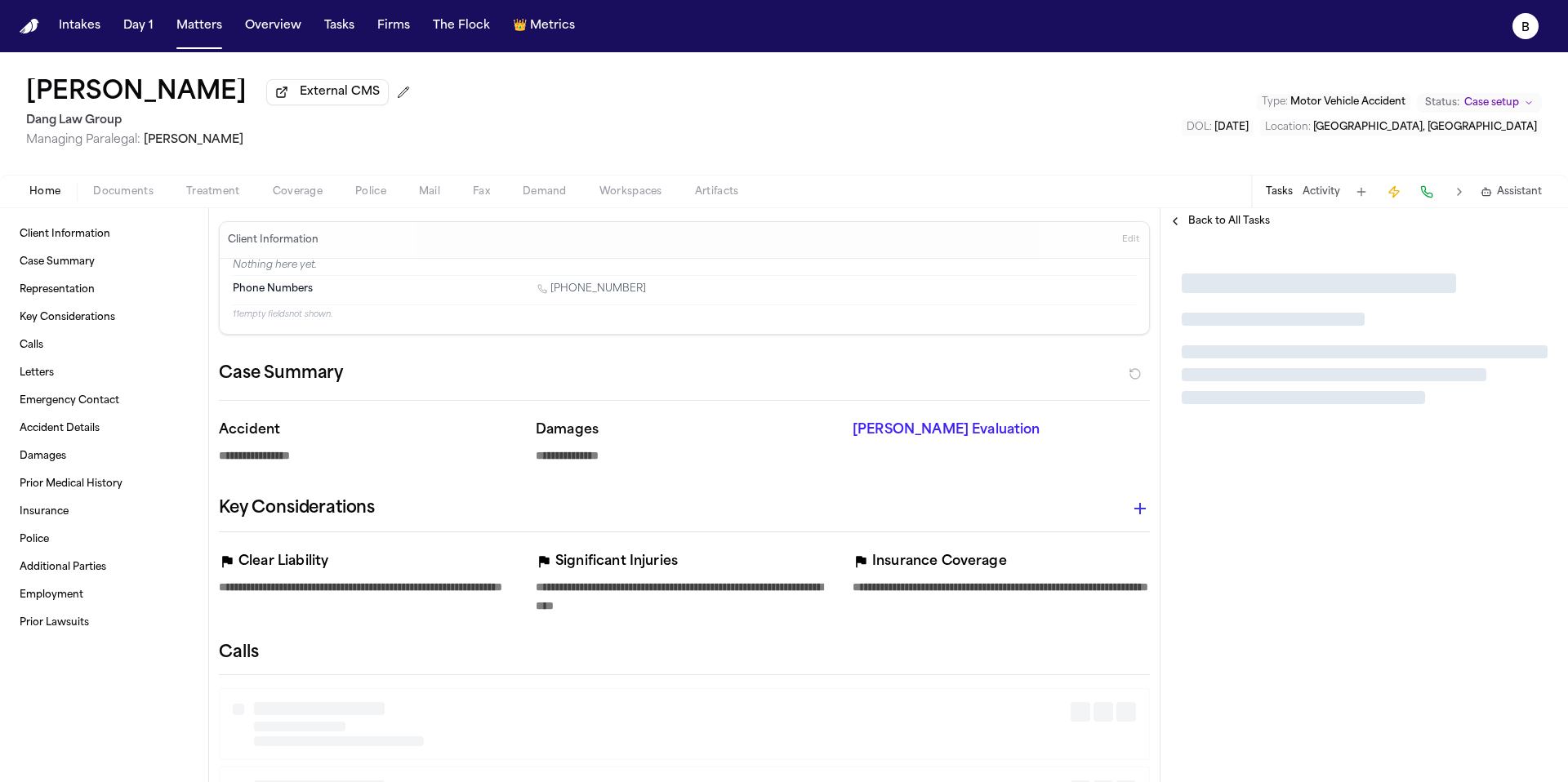
type textarea "*"
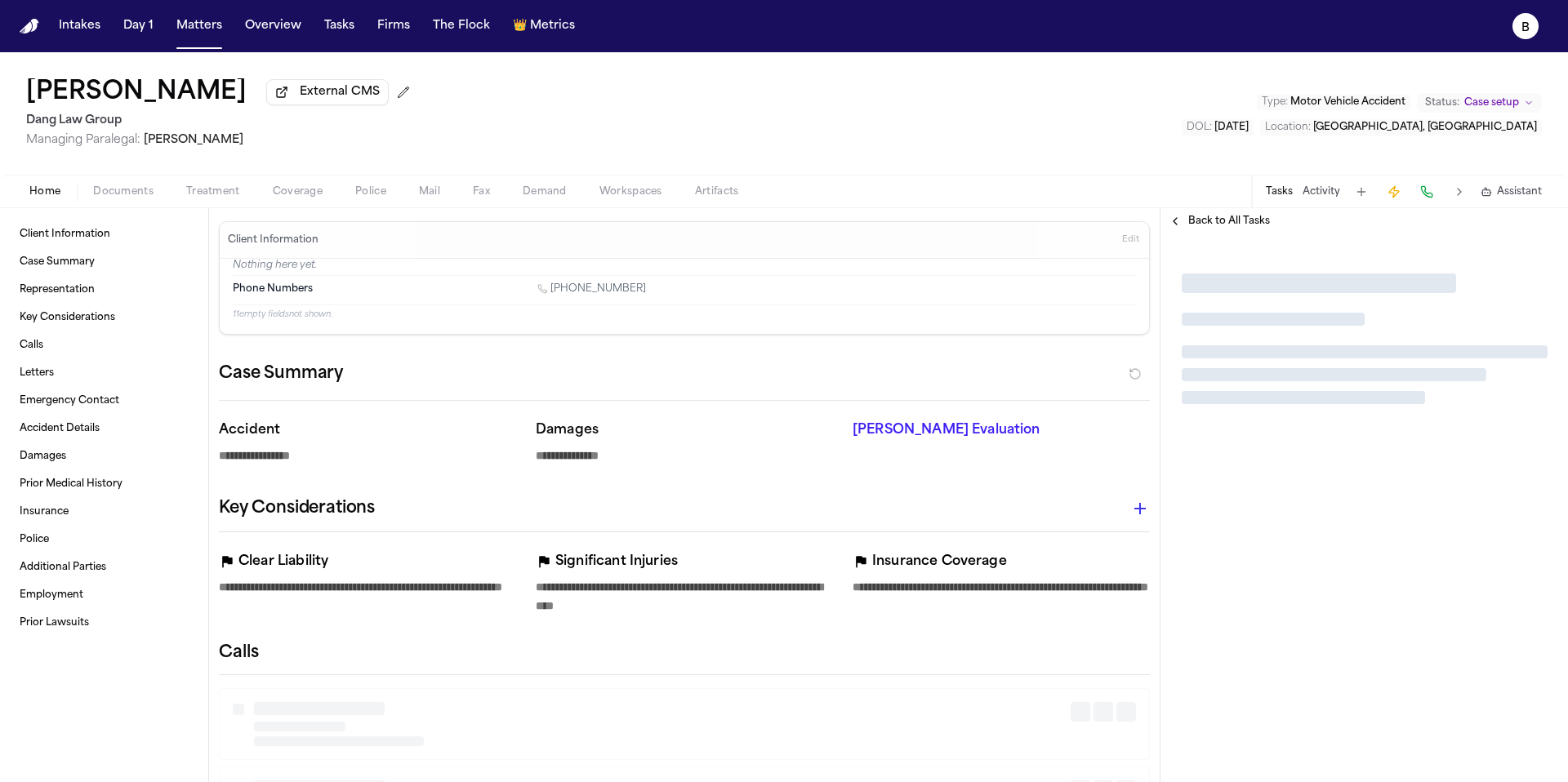
type textarea "*"
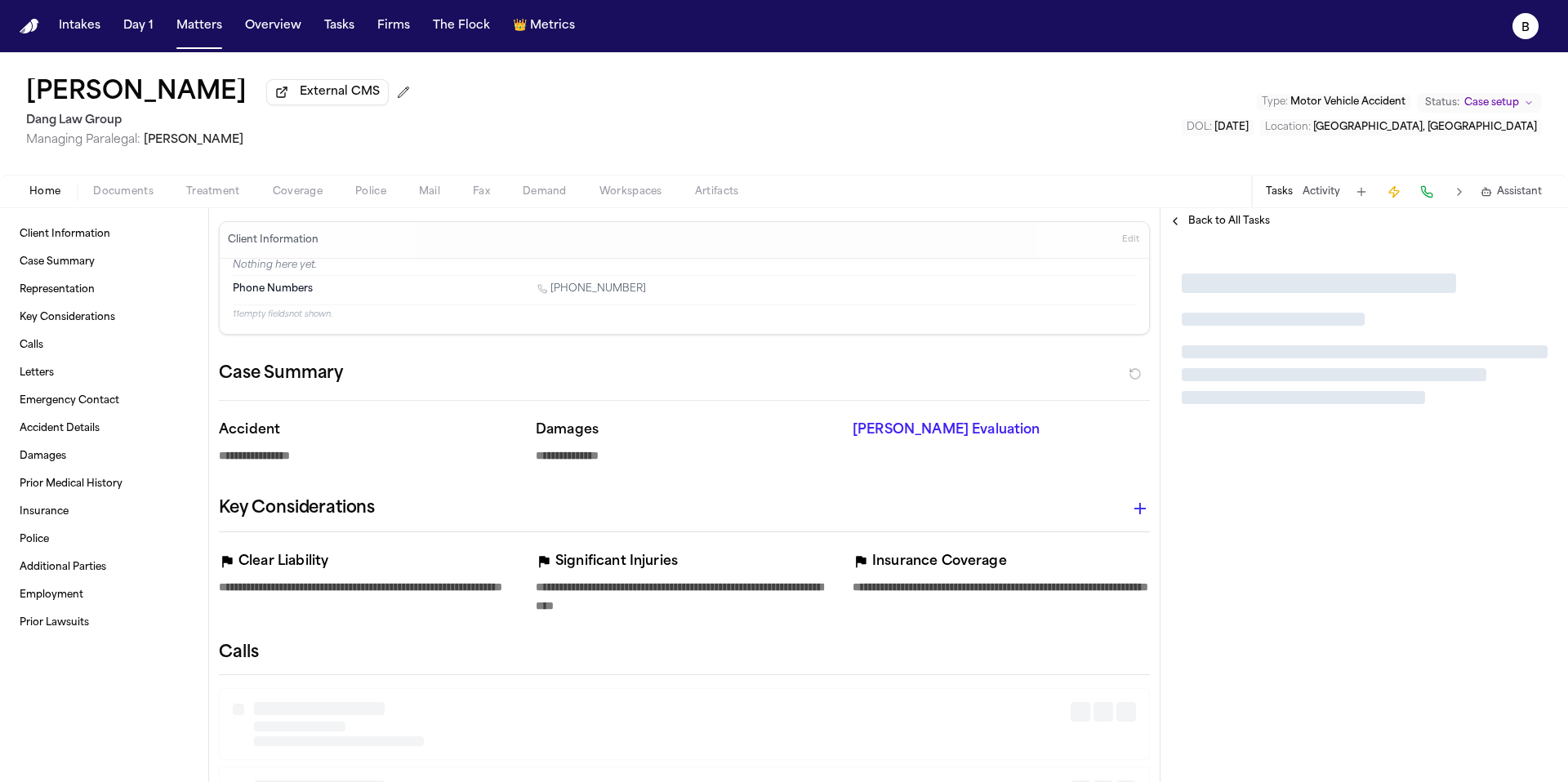
type textarea "*"
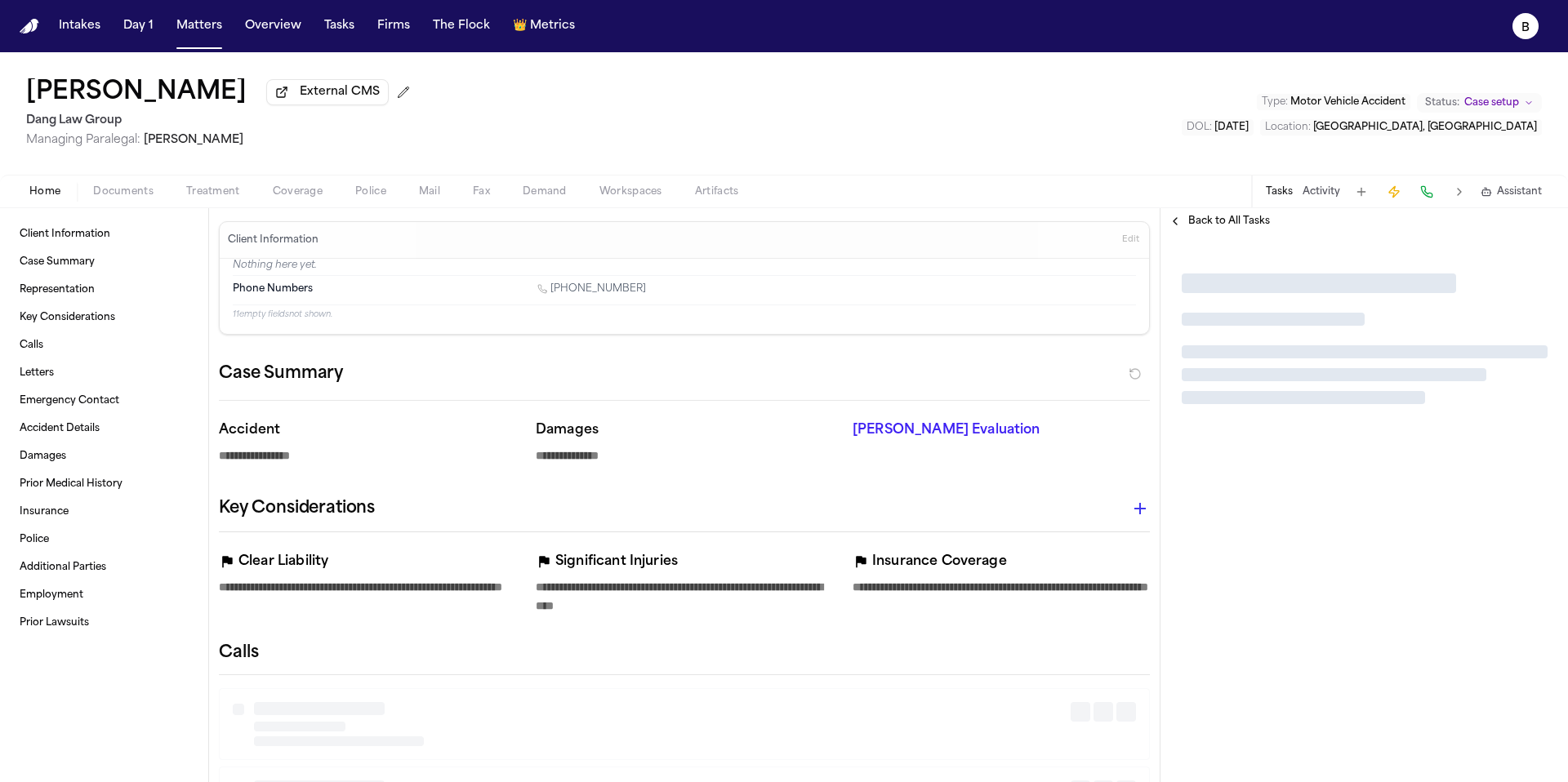
type textarea "*"
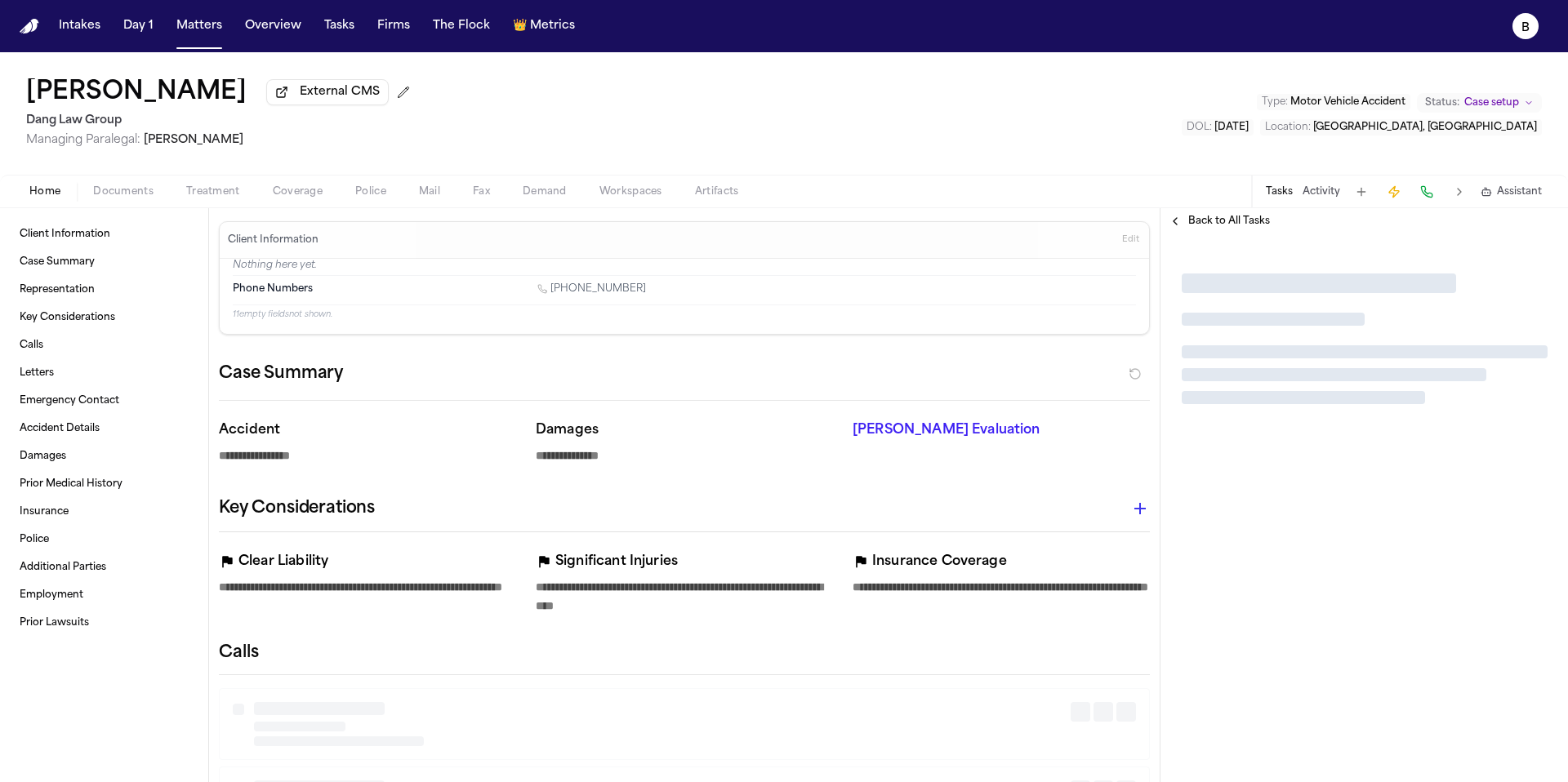
type textarea "*"
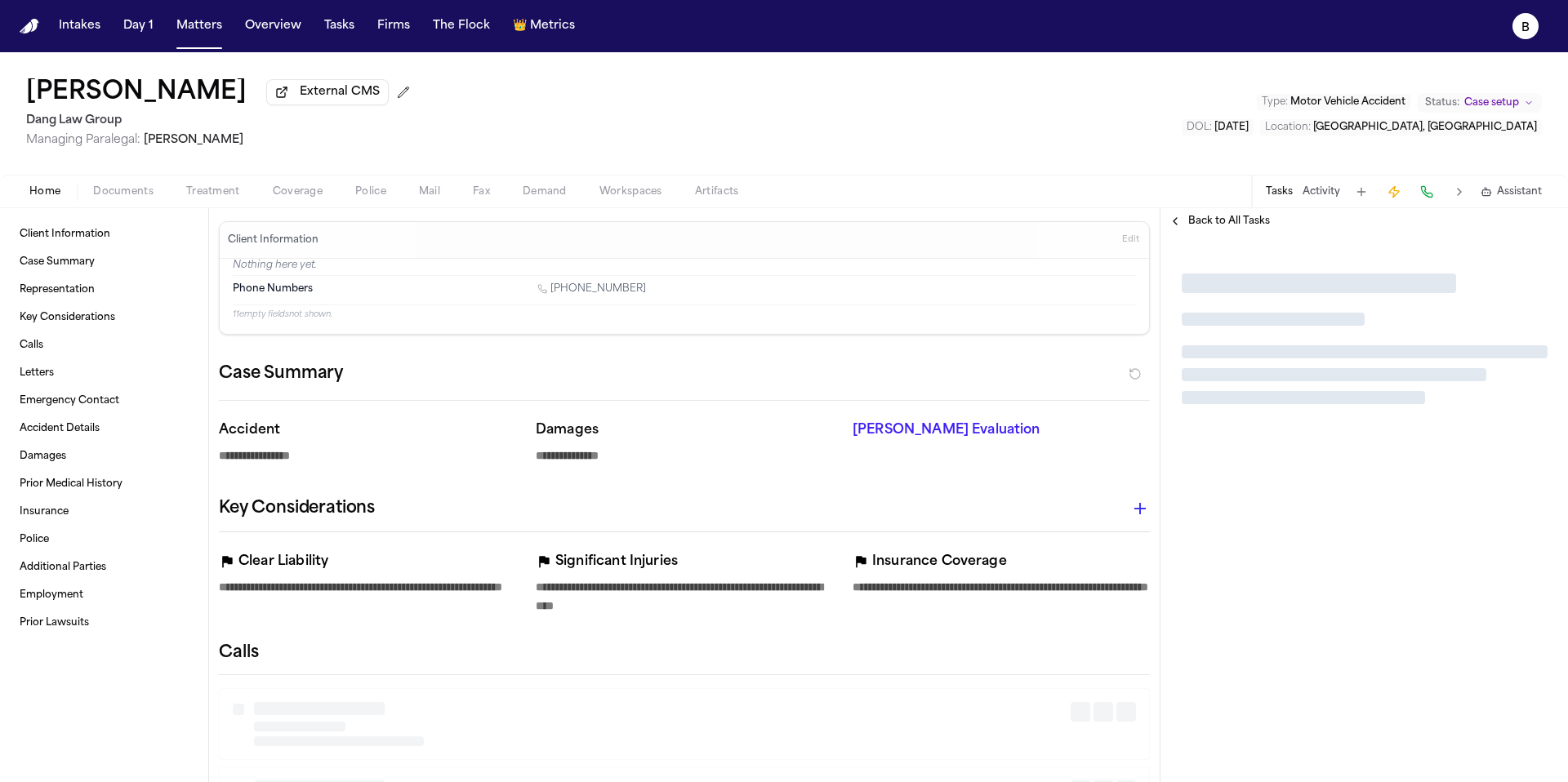
type textarea "*"
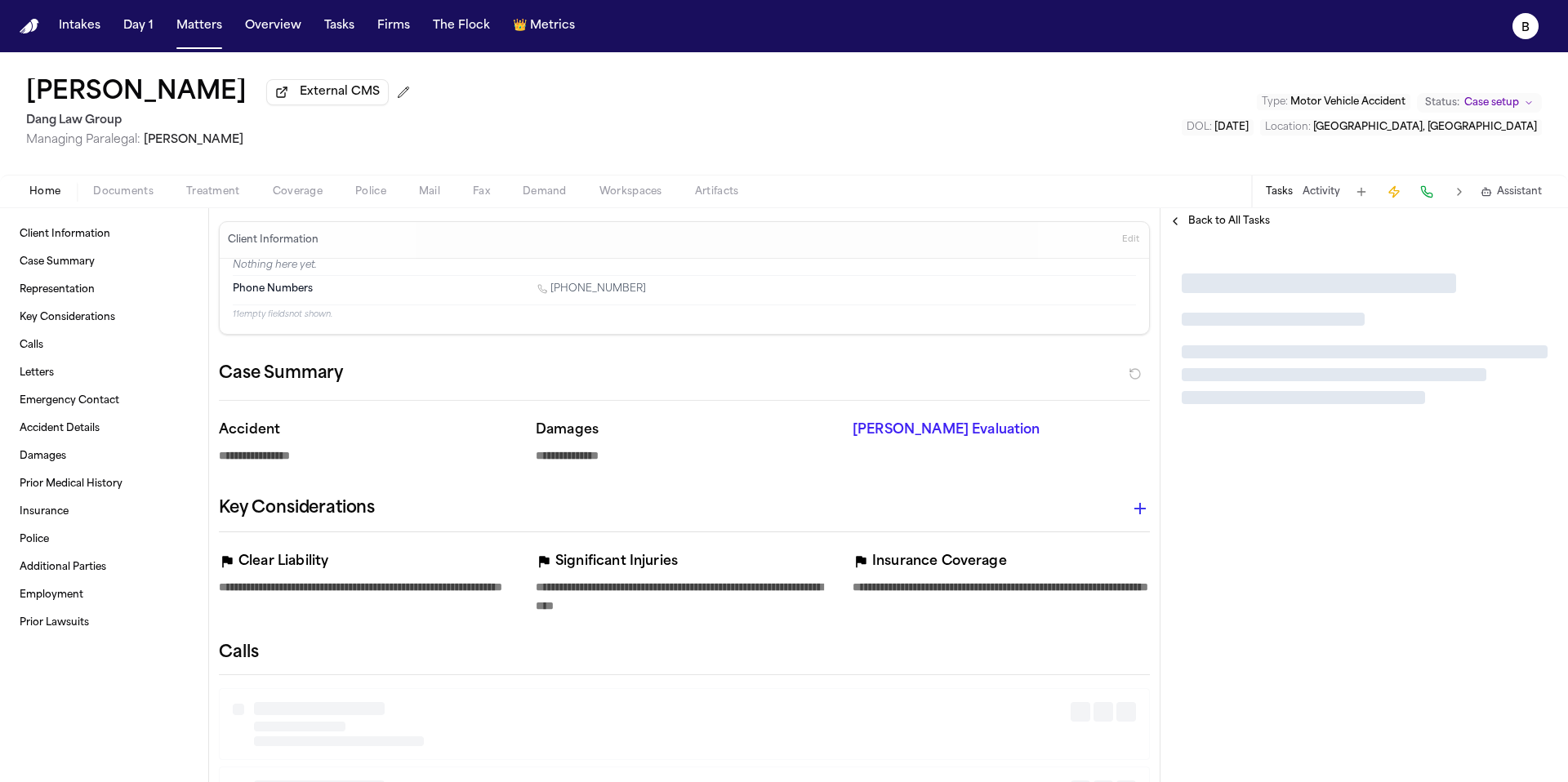
type textarea "*"
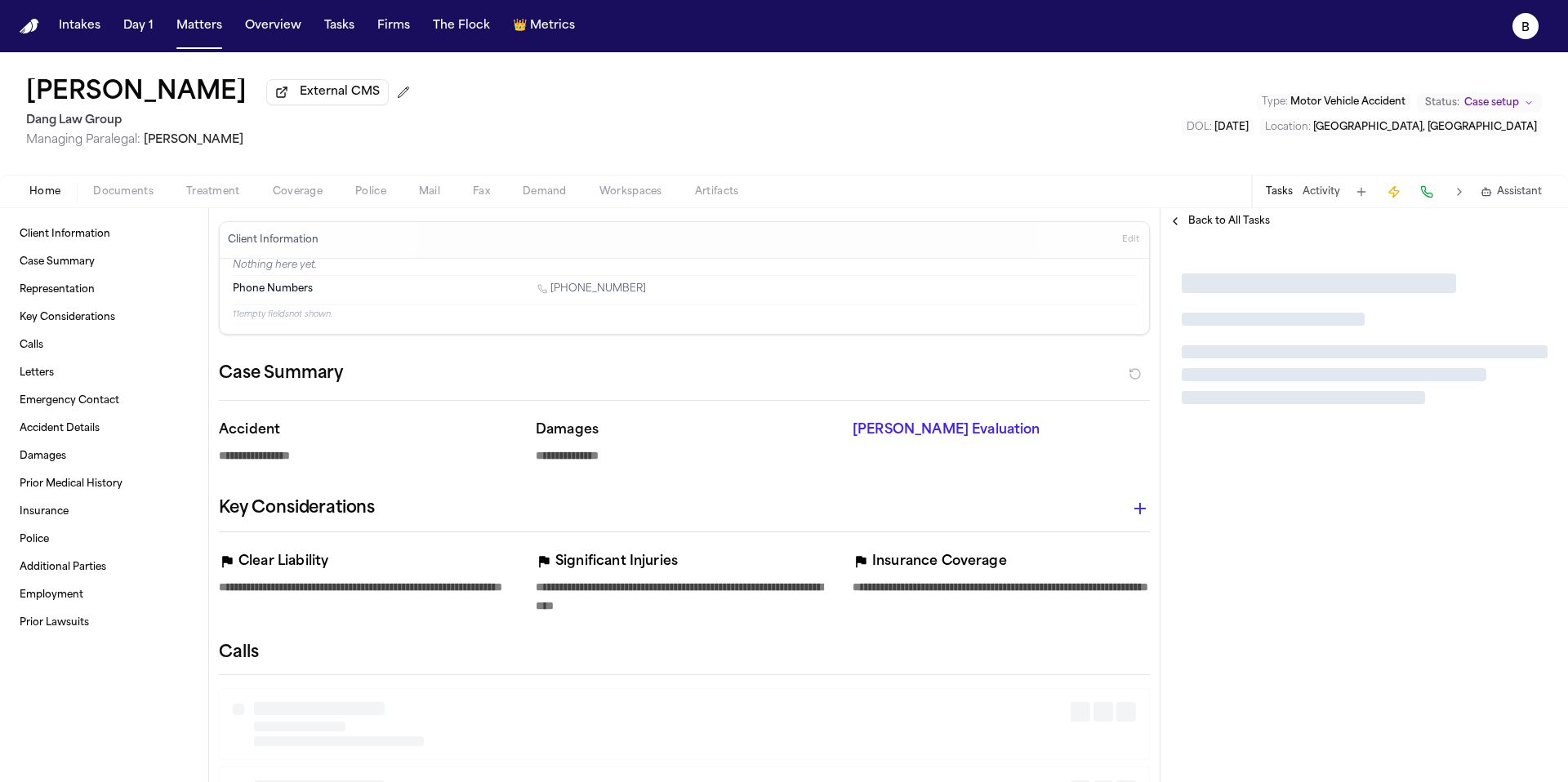
type textarea "*"
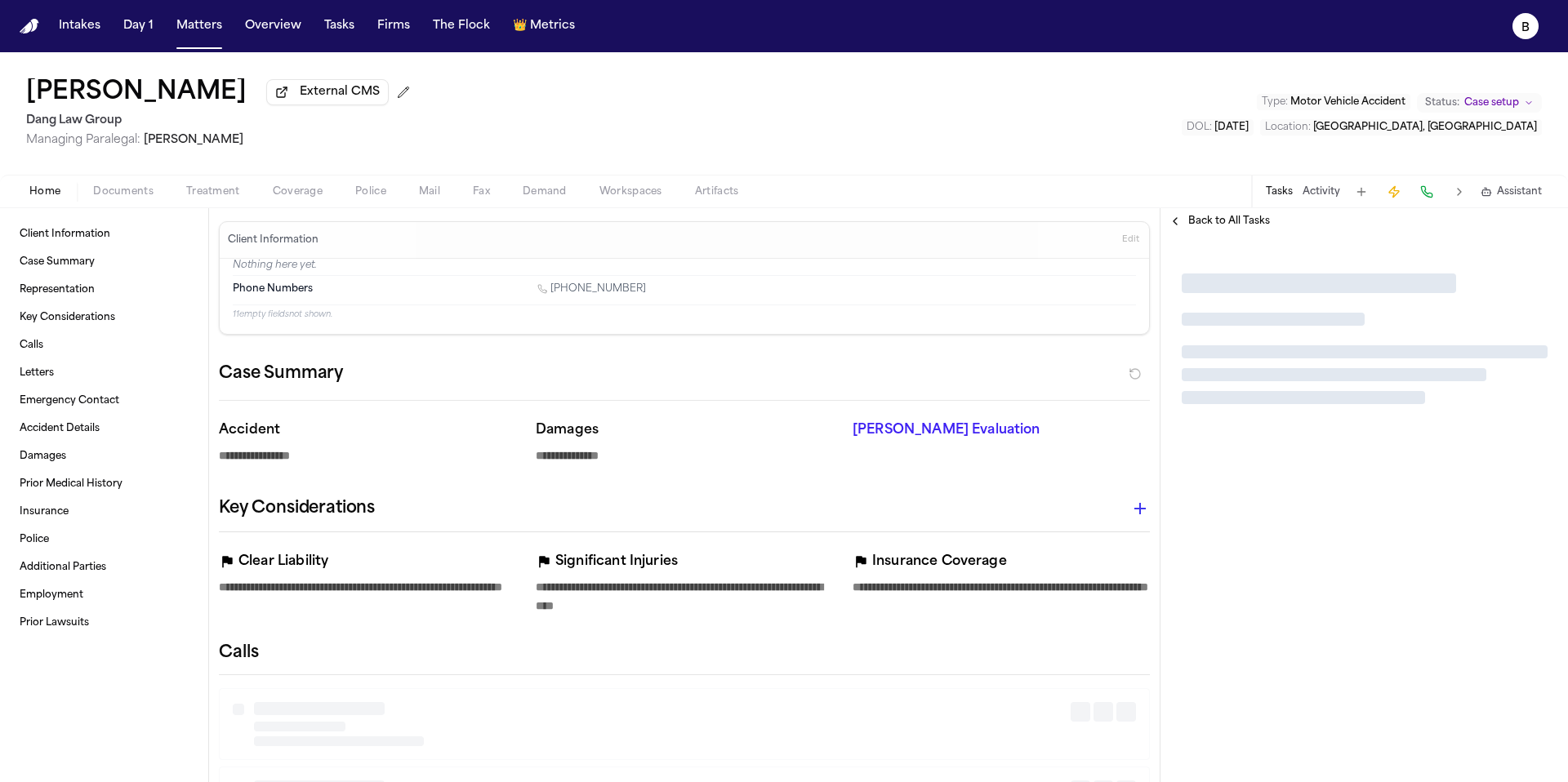
type textarea "*"
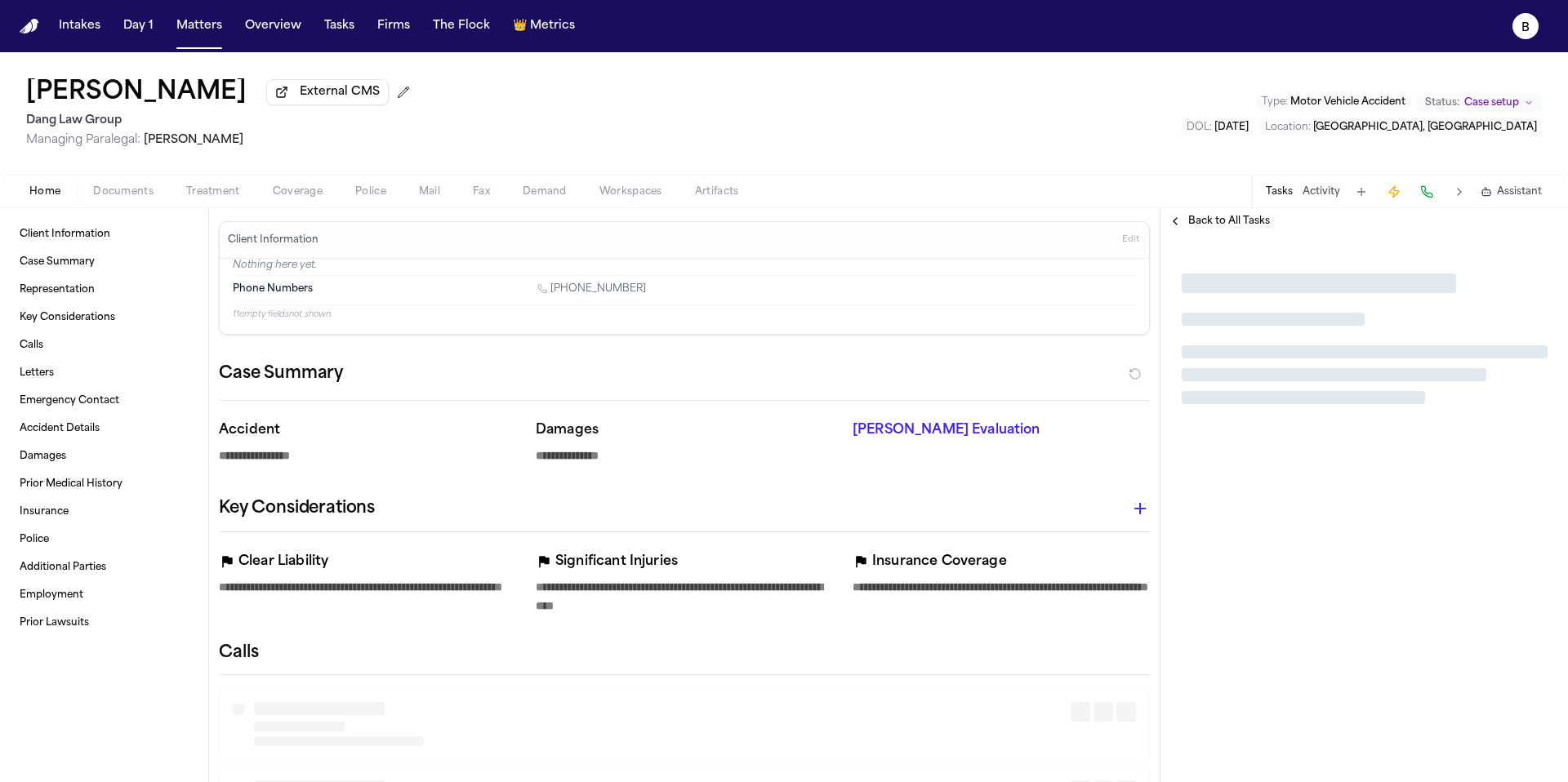
type textarea "*"
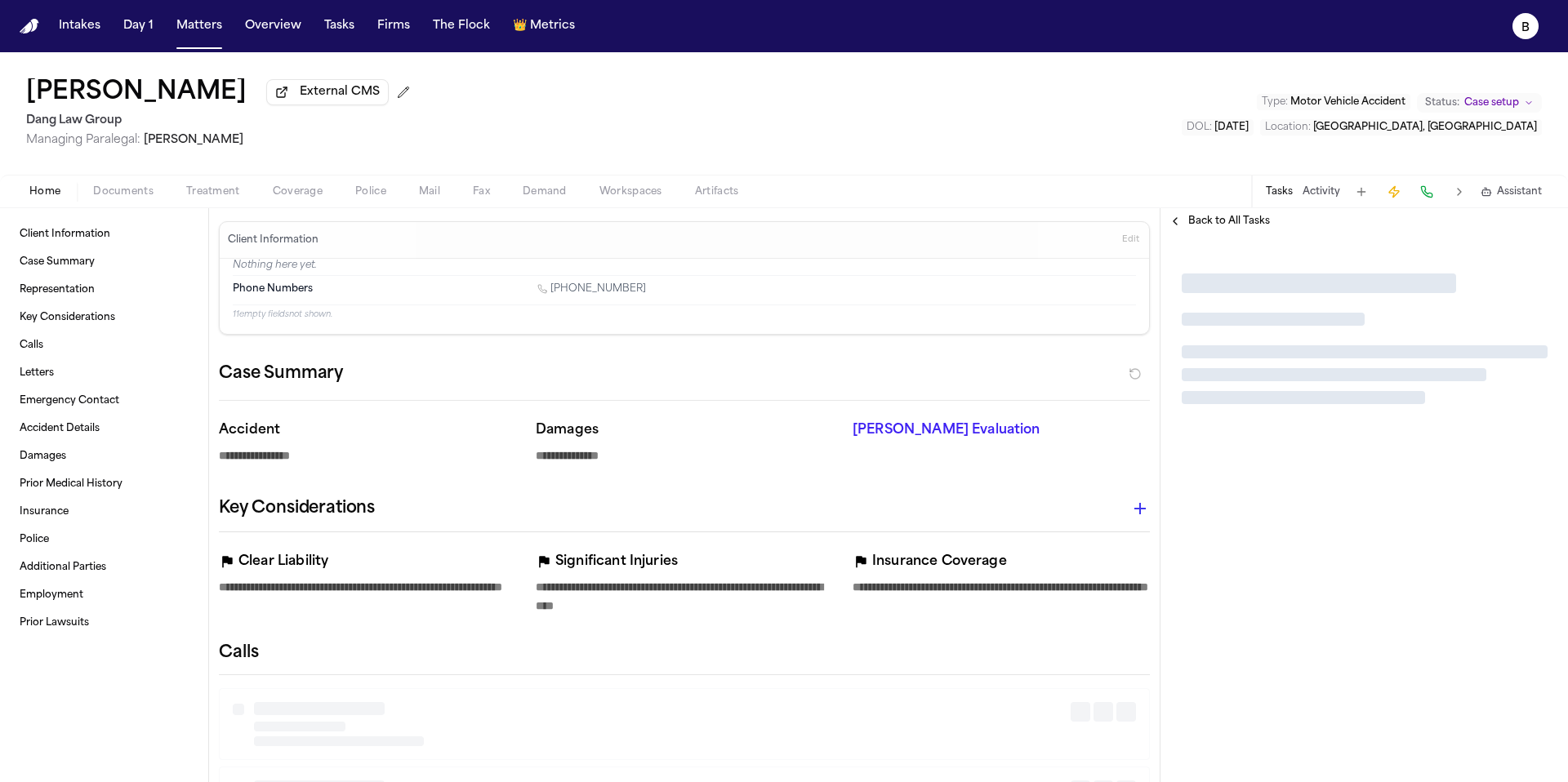
type textarea "*"
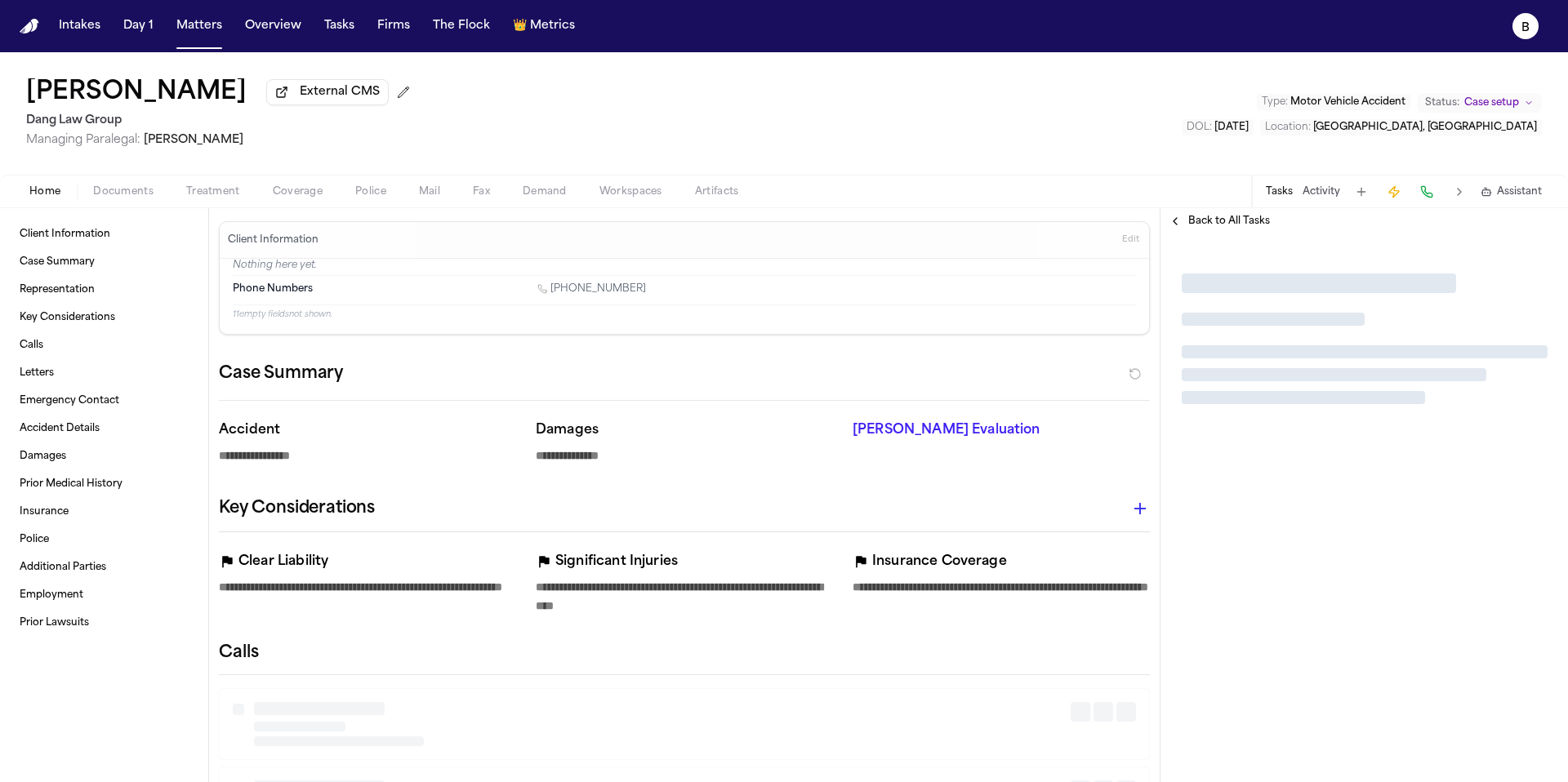
type textarea "*"
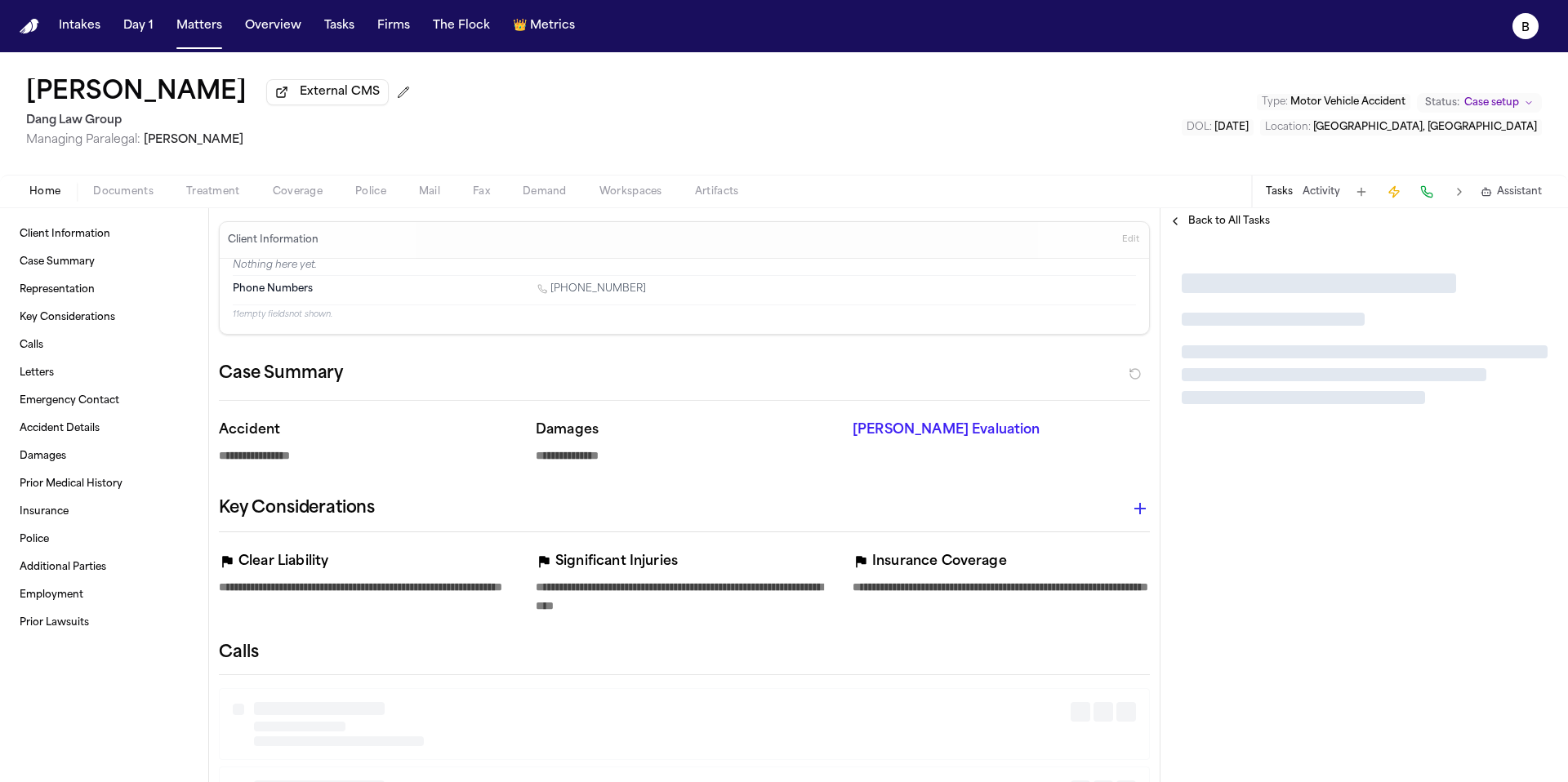
type textarea "*"
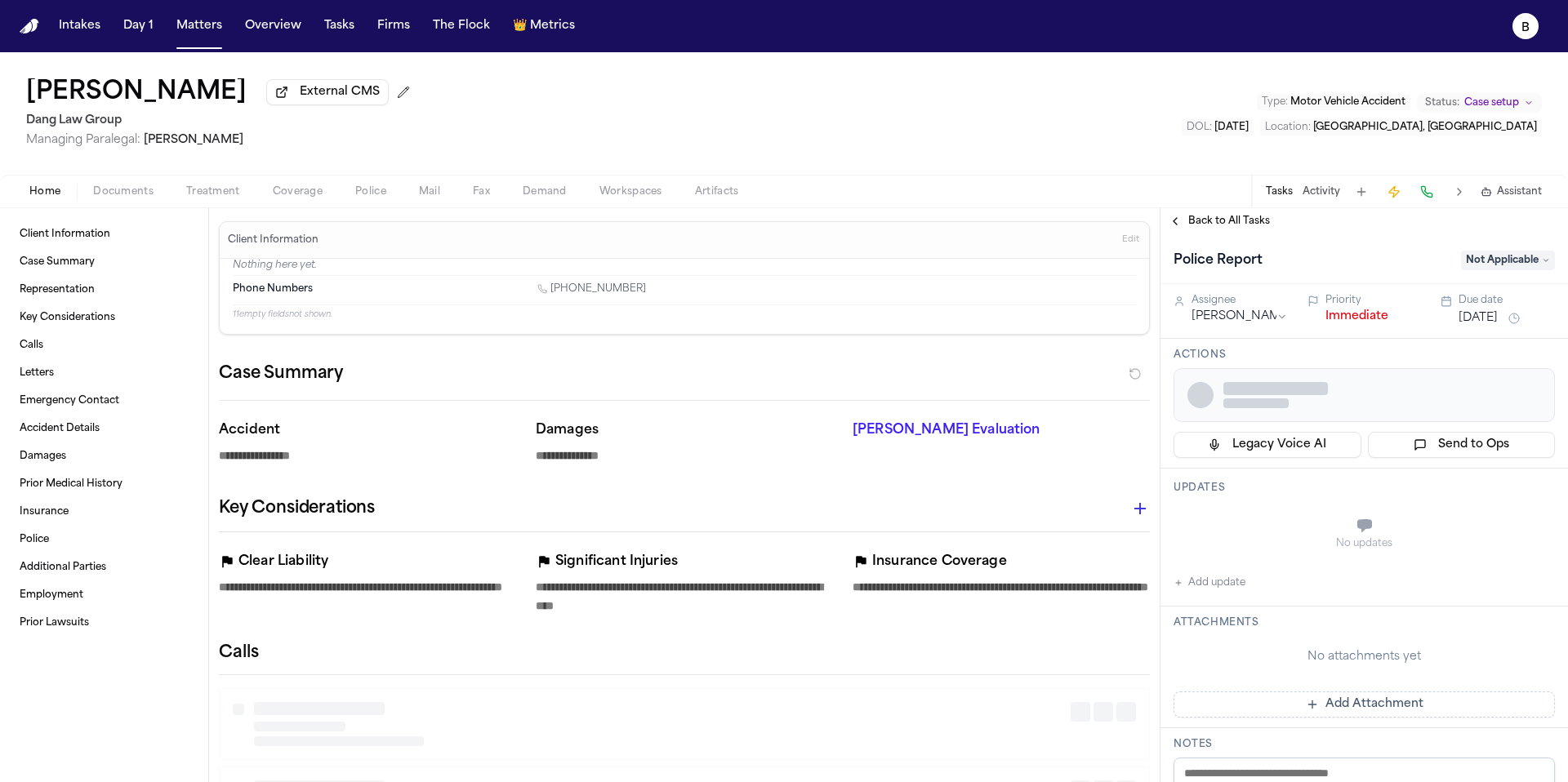
type textarea "*"
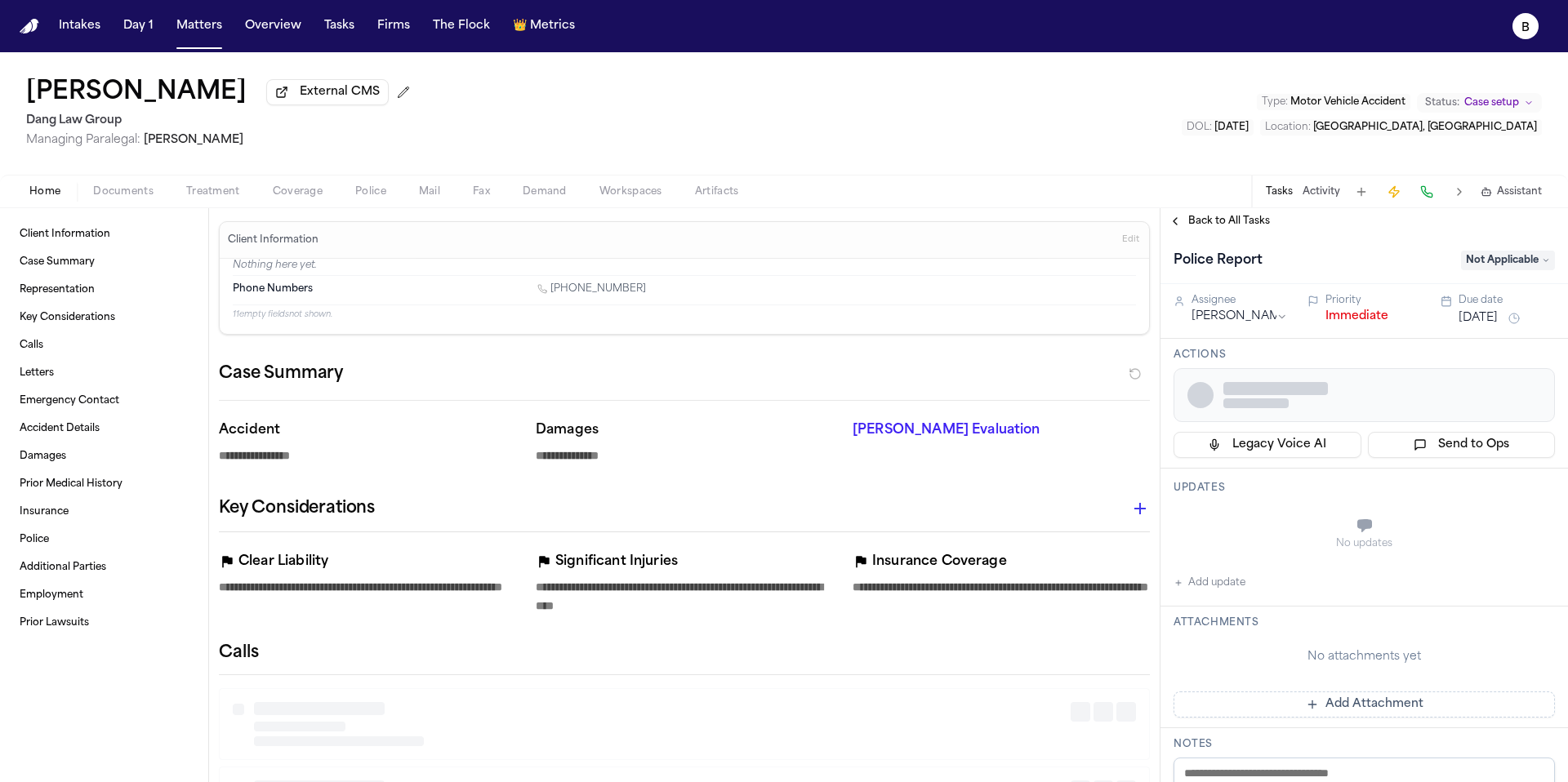
type textarea "*"
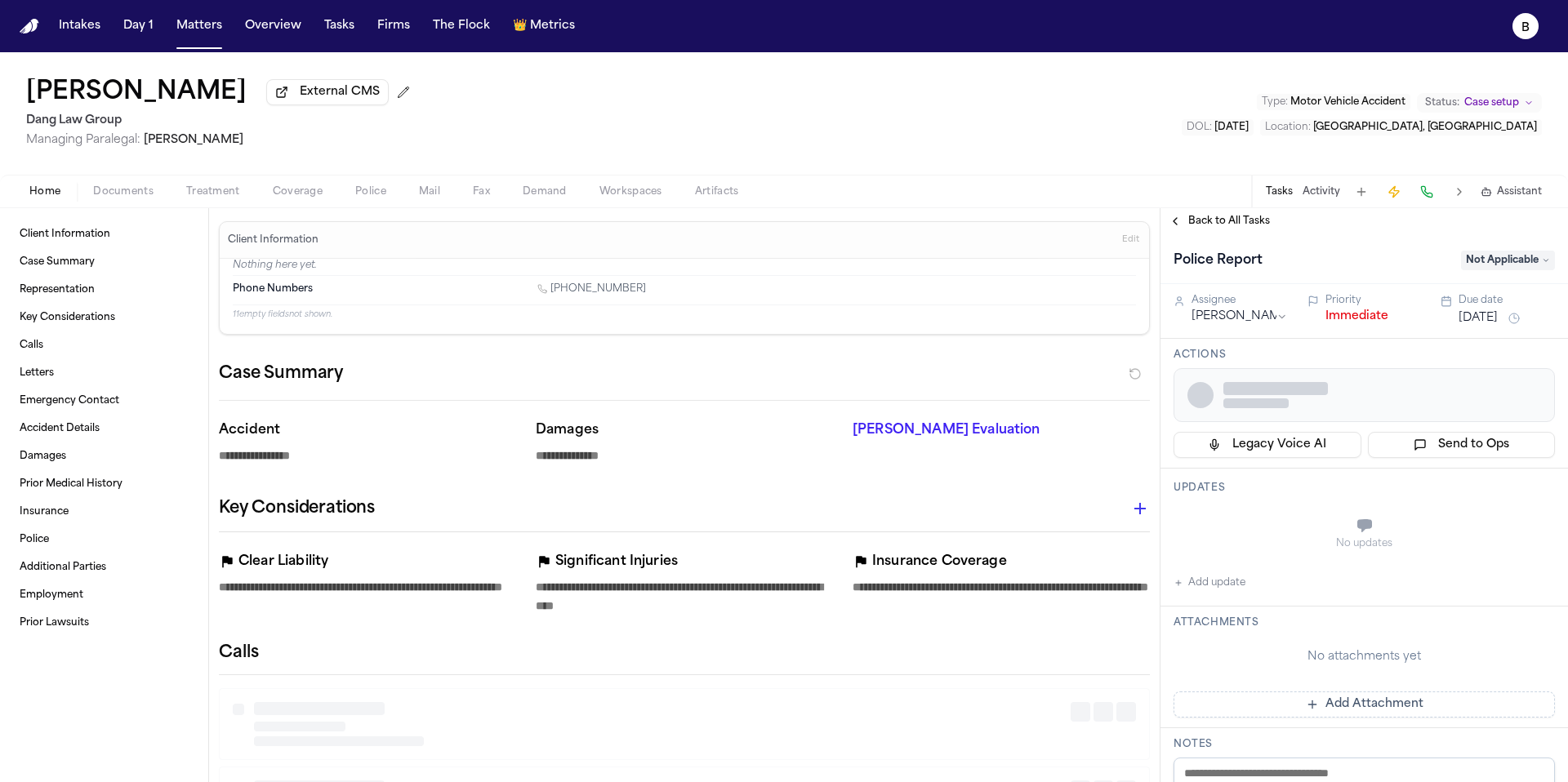
type textarea "*"
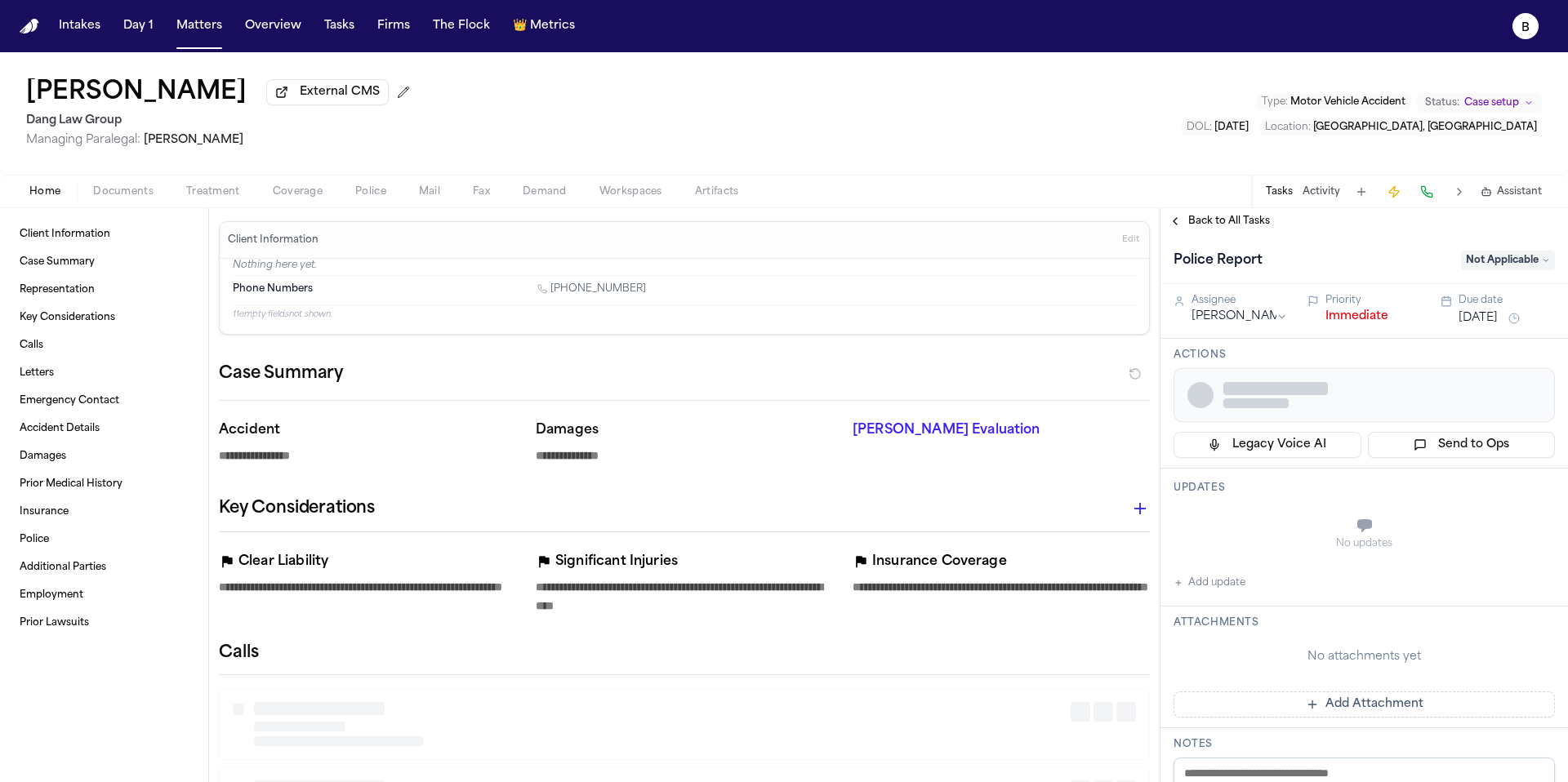
type textarea "*"
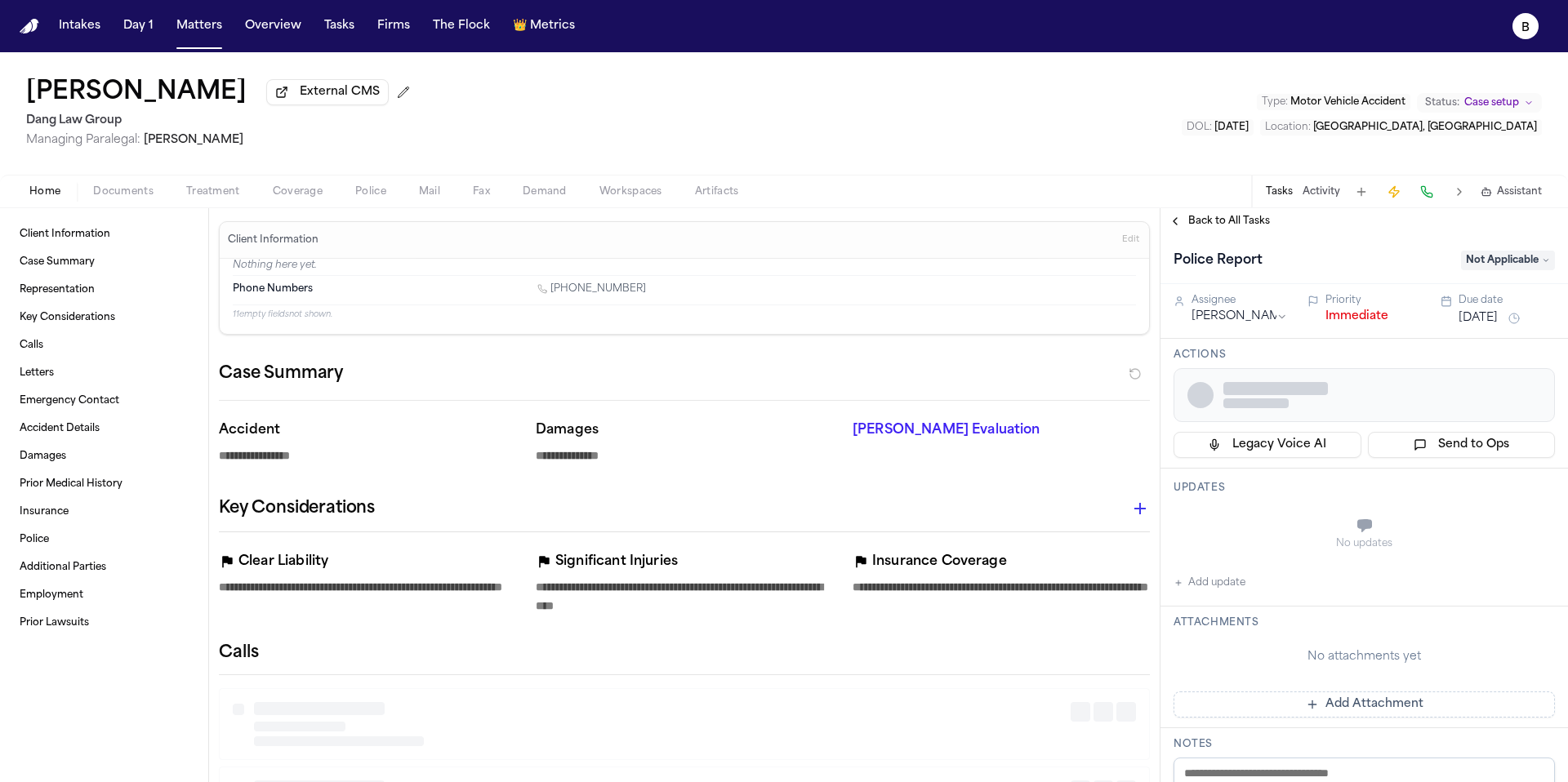
type textarea "*"
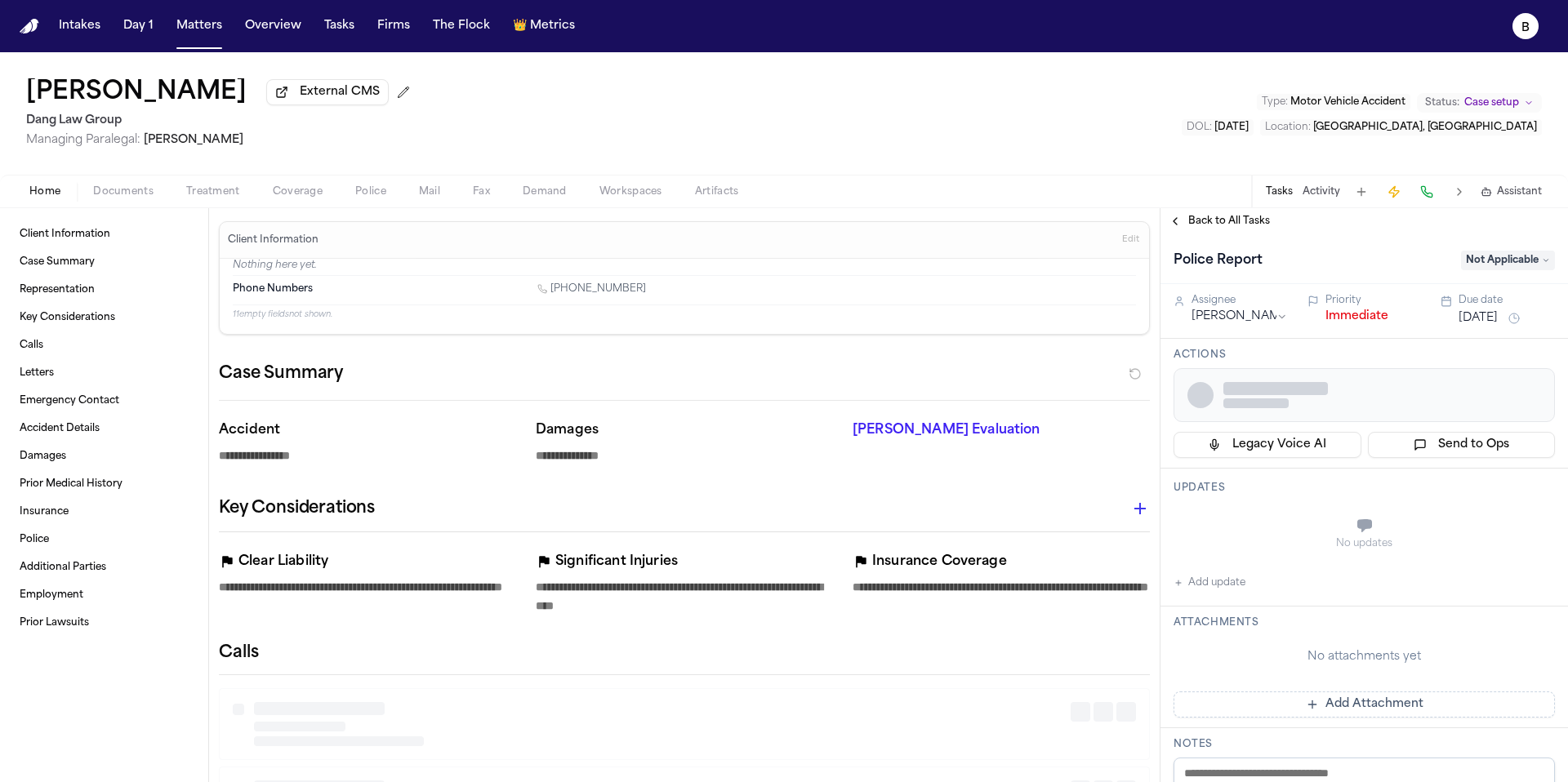
type textarea "*"
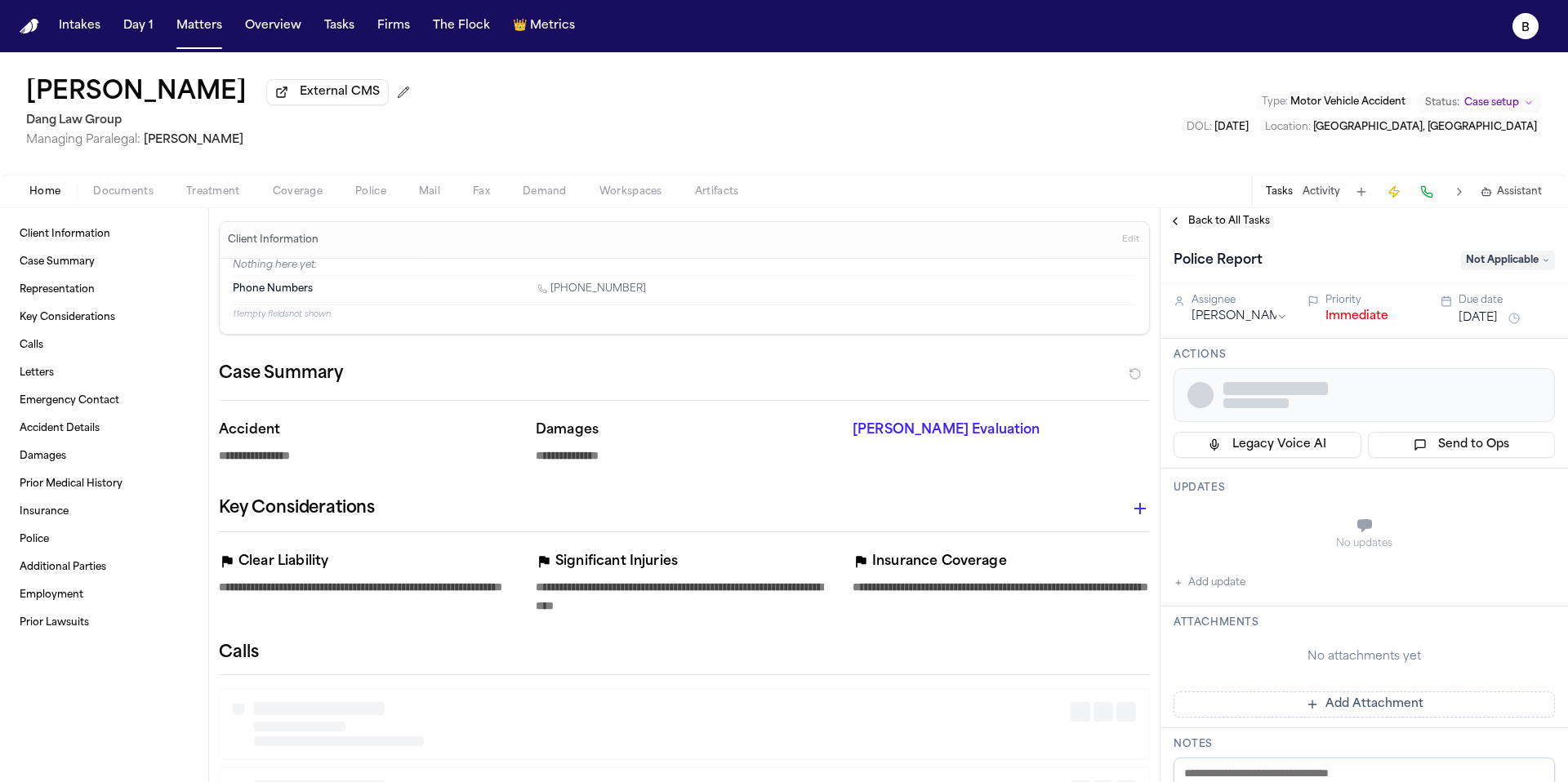
type textarea "*"
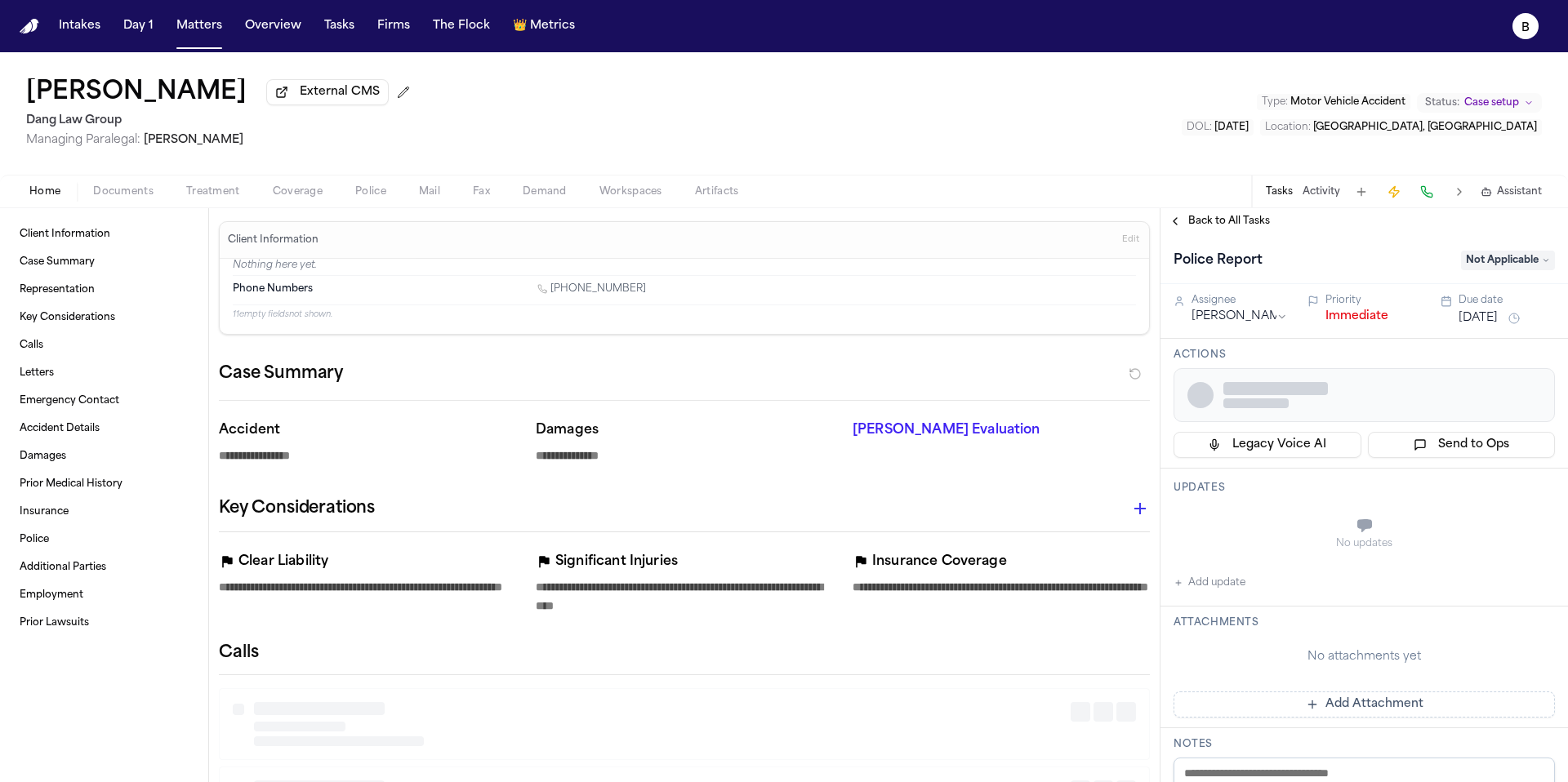
type textarea "*"
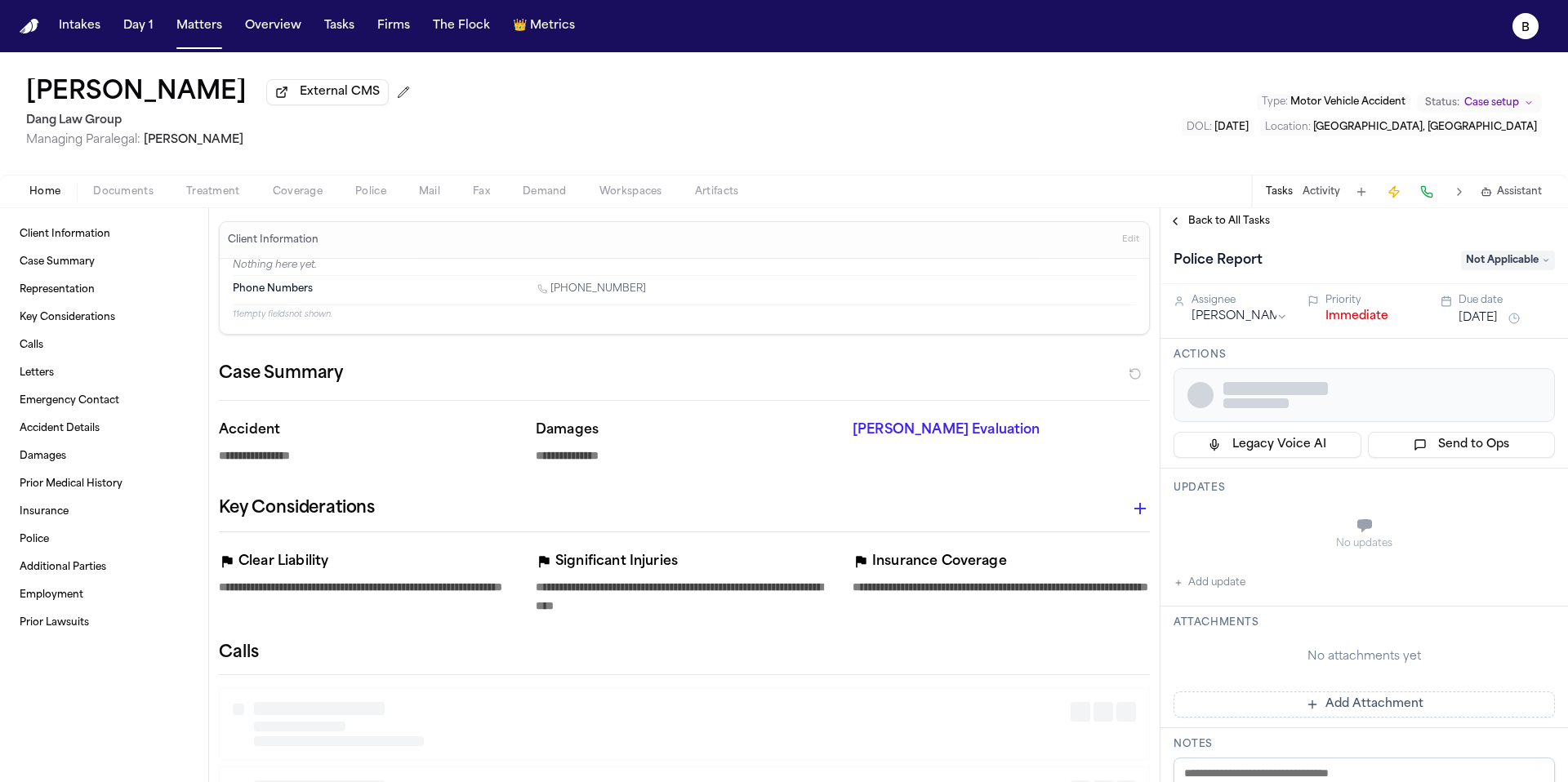
type textarea "*"
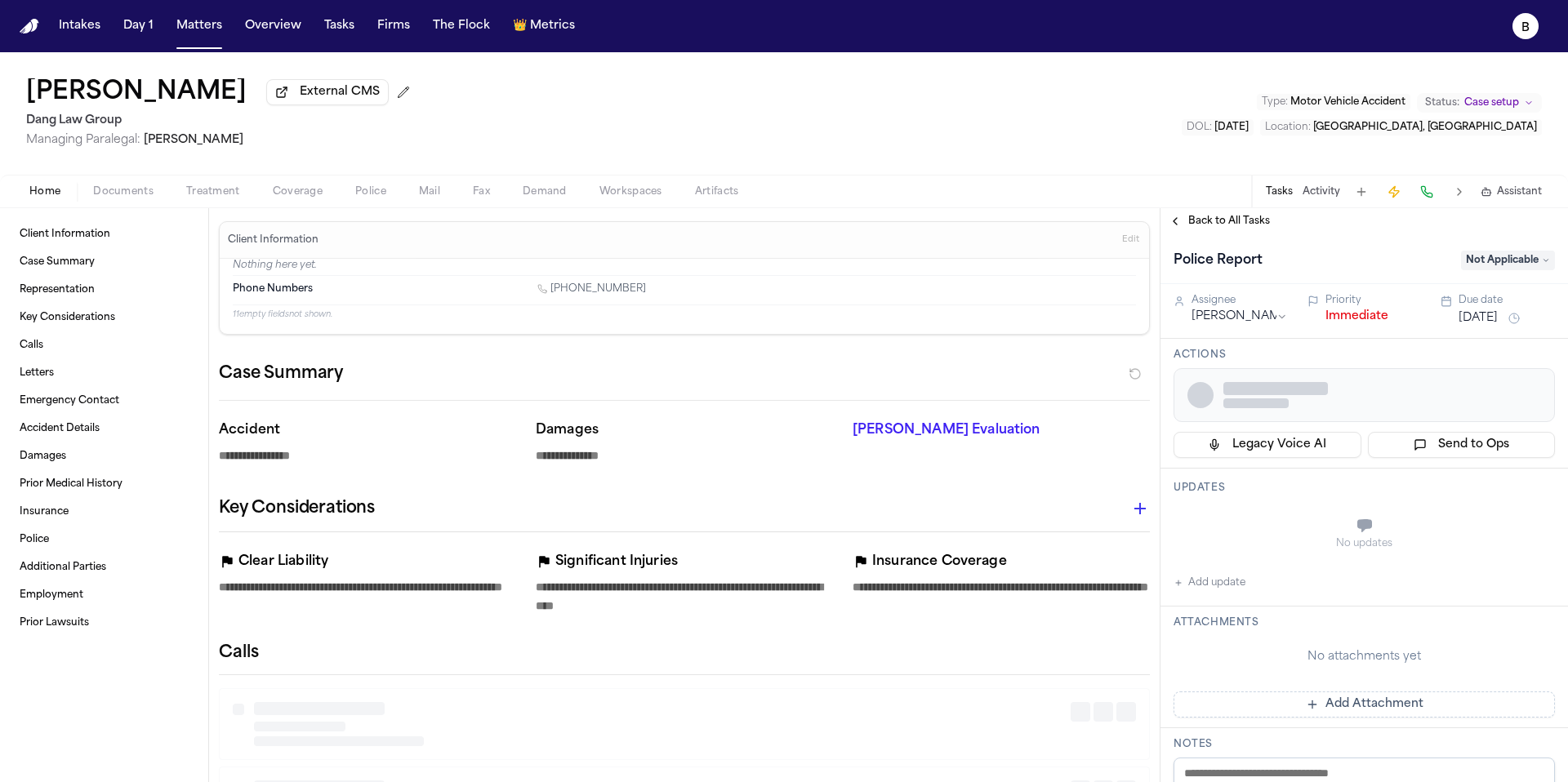
type textarea "*"
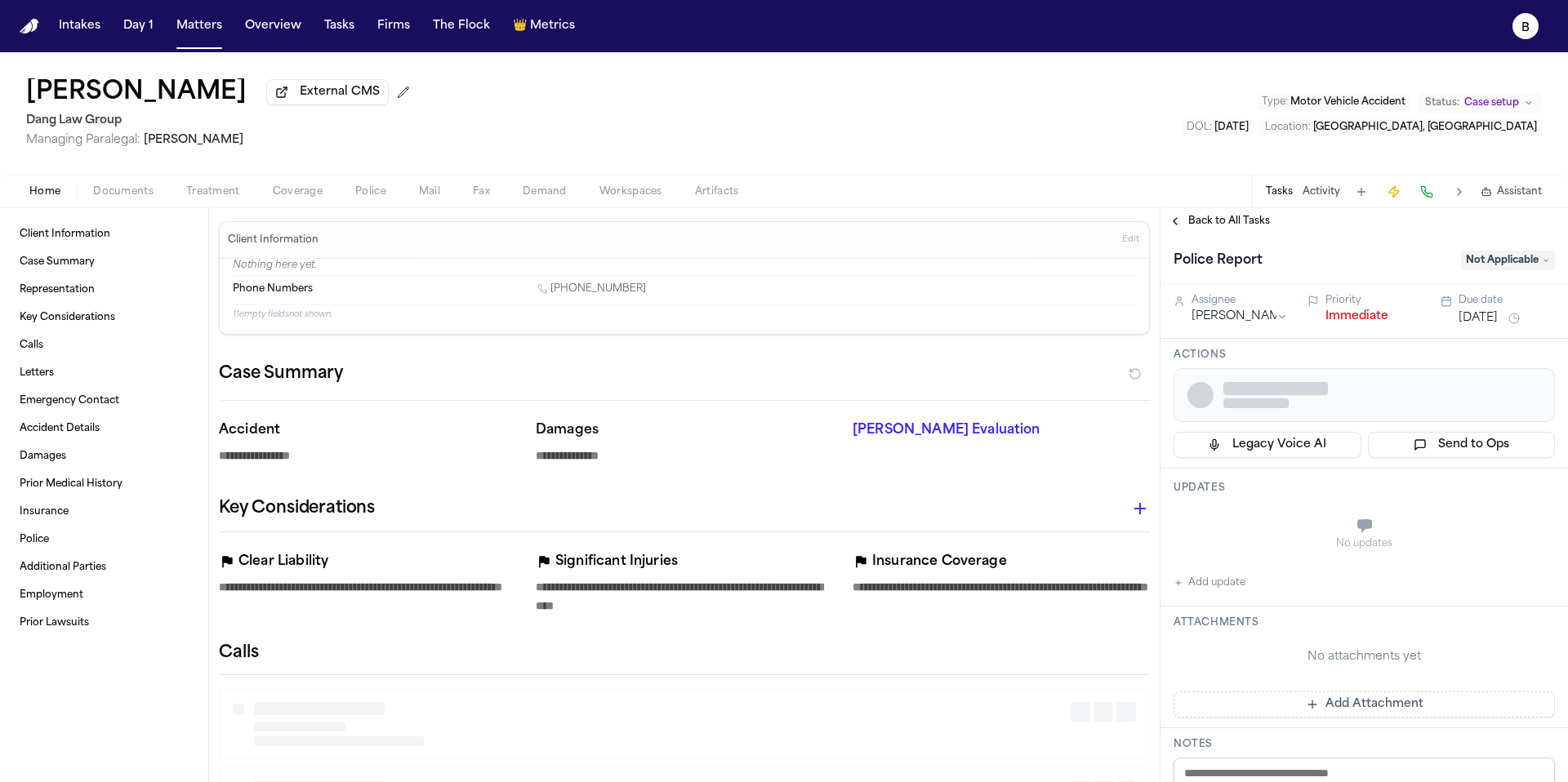
type textarea "*"
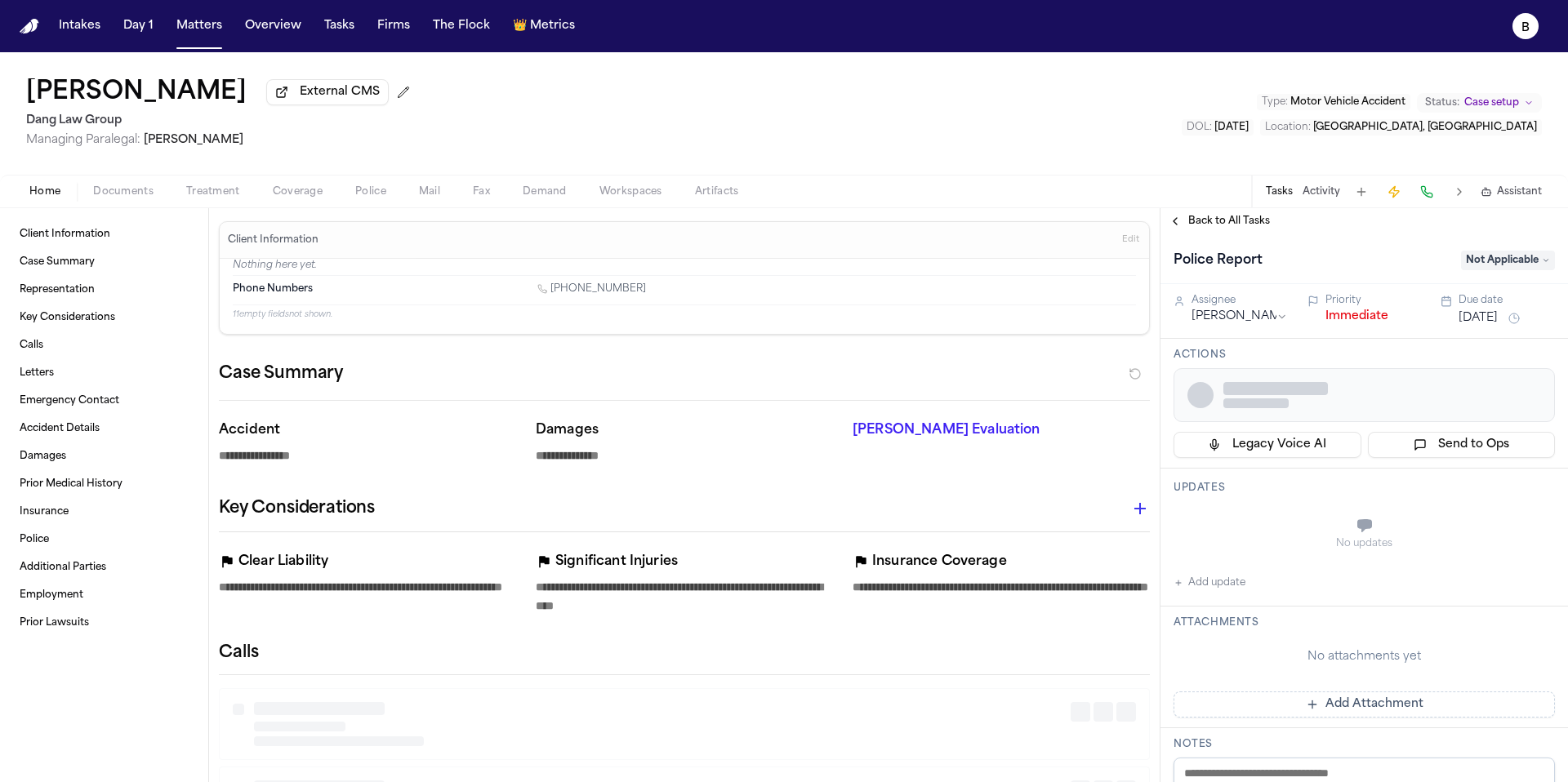
type textarea "*"
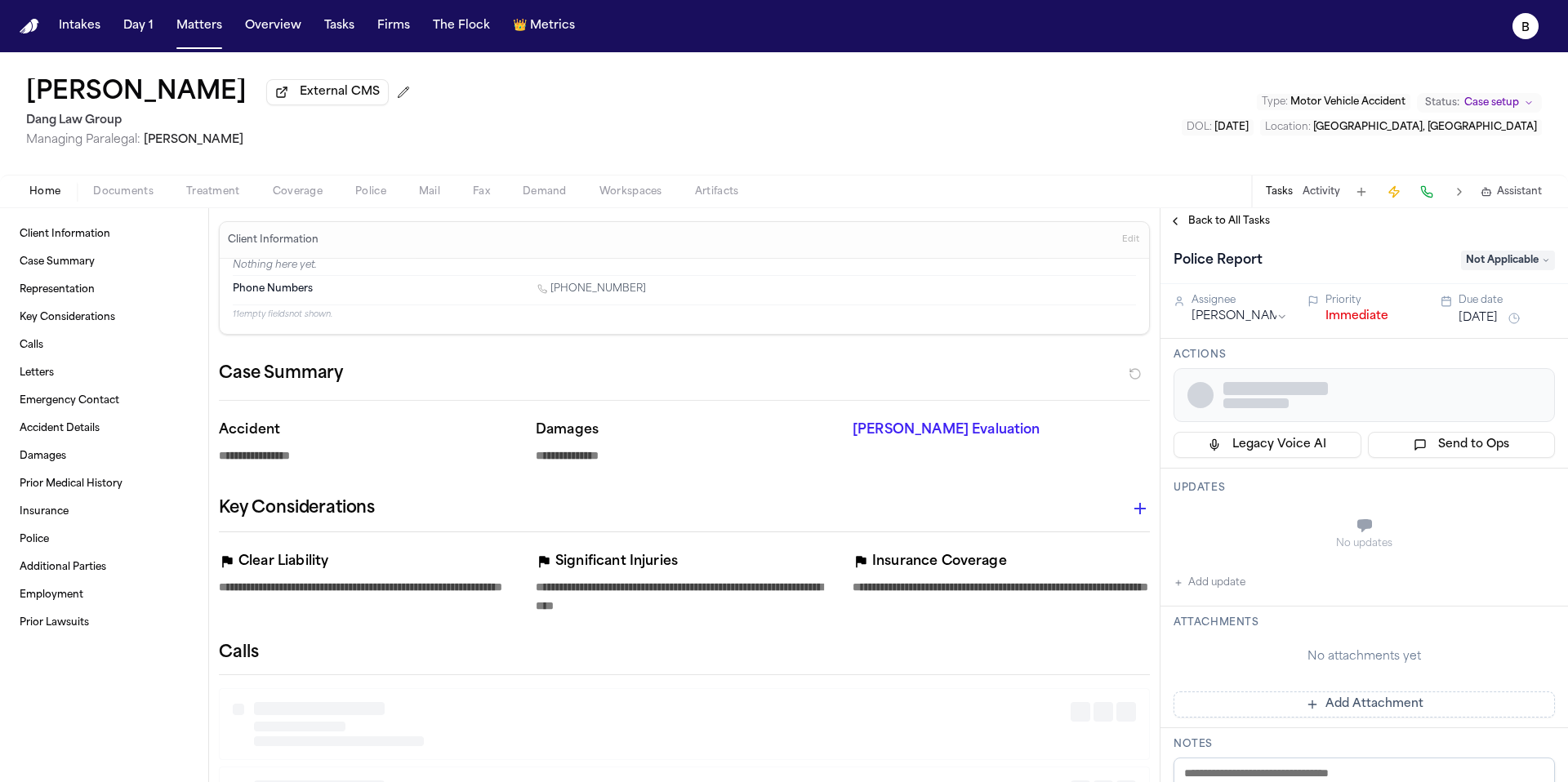
type textarea "*"
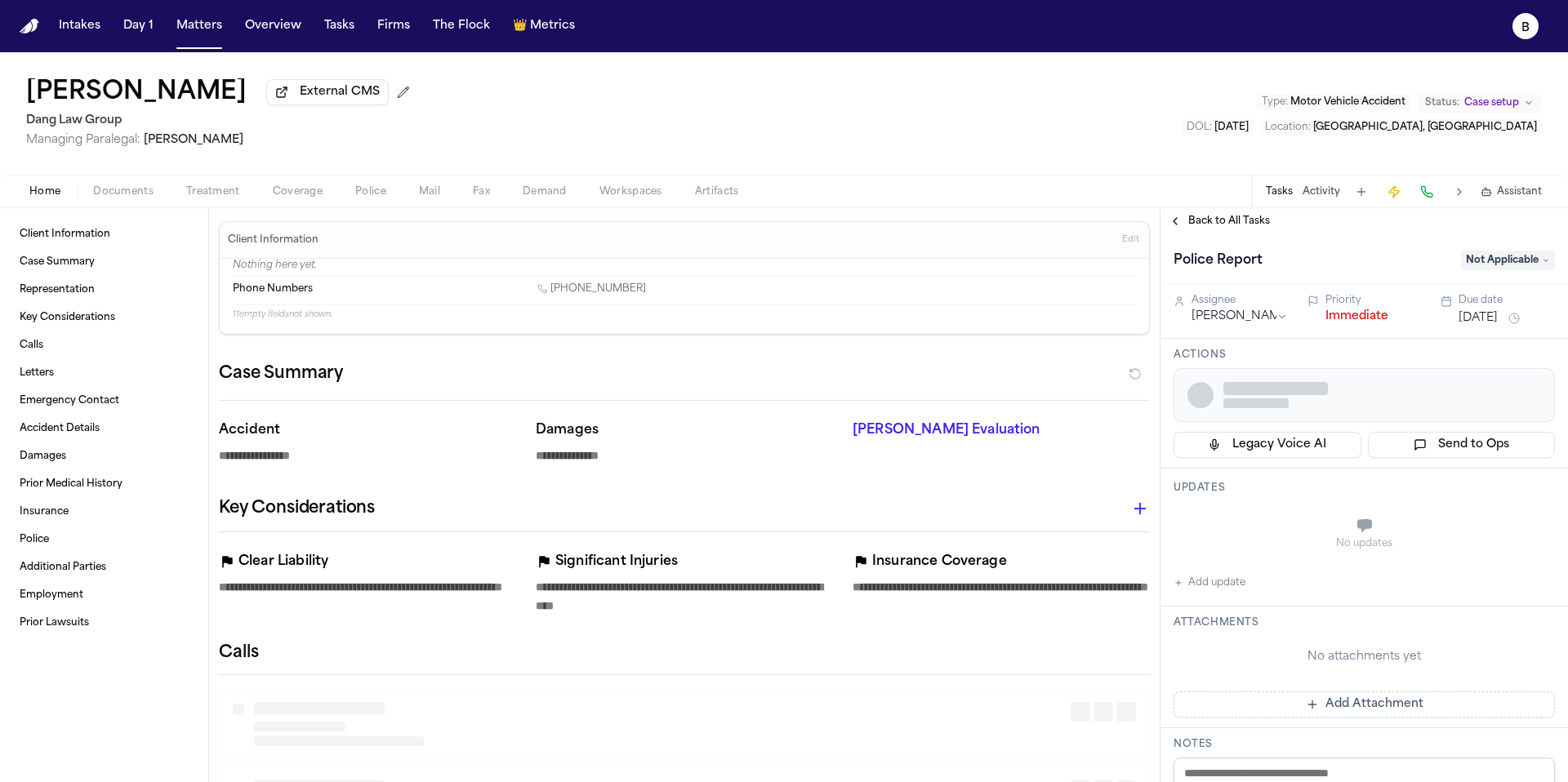
type textarea "*"
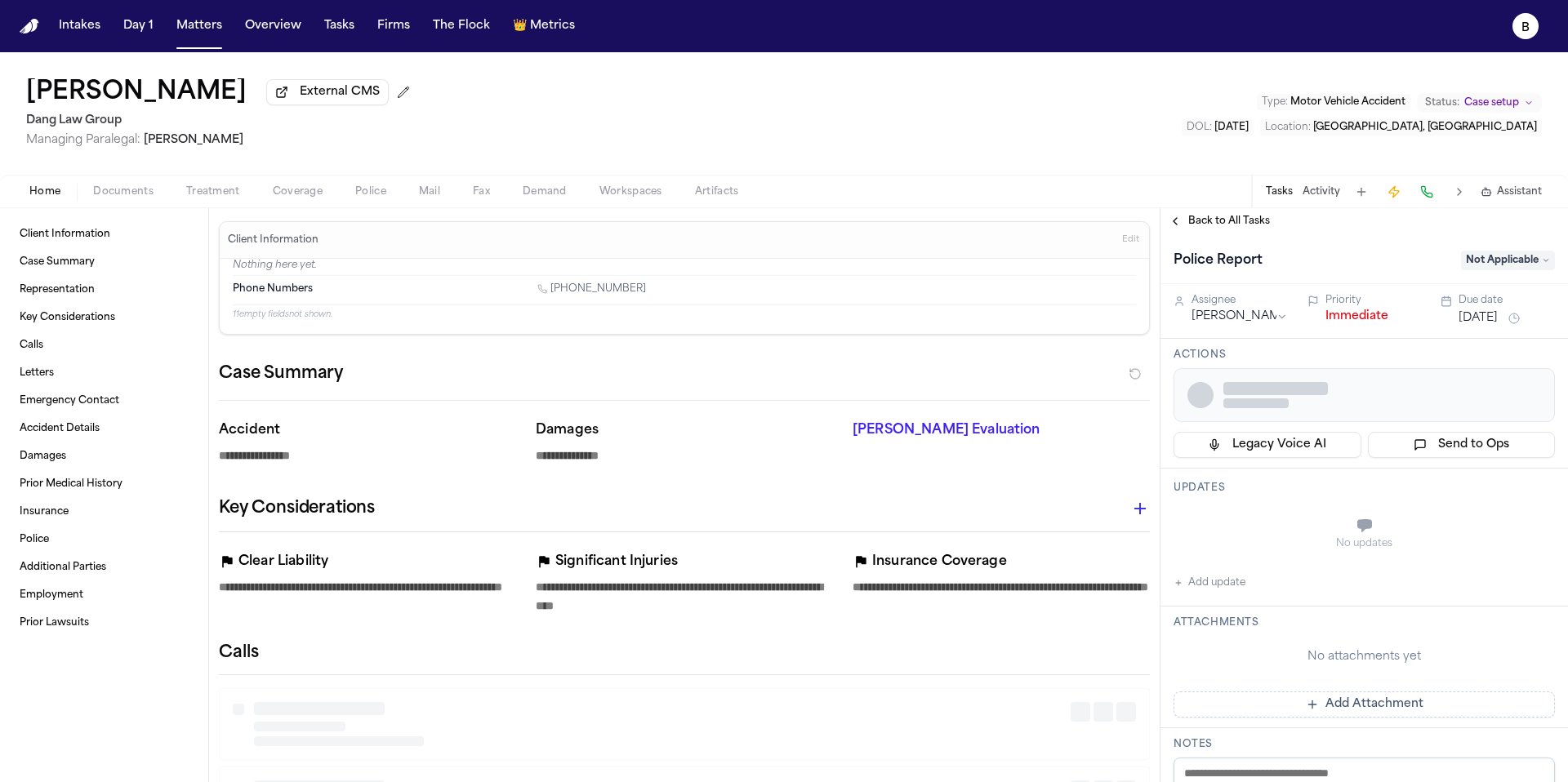
type textarea "*"
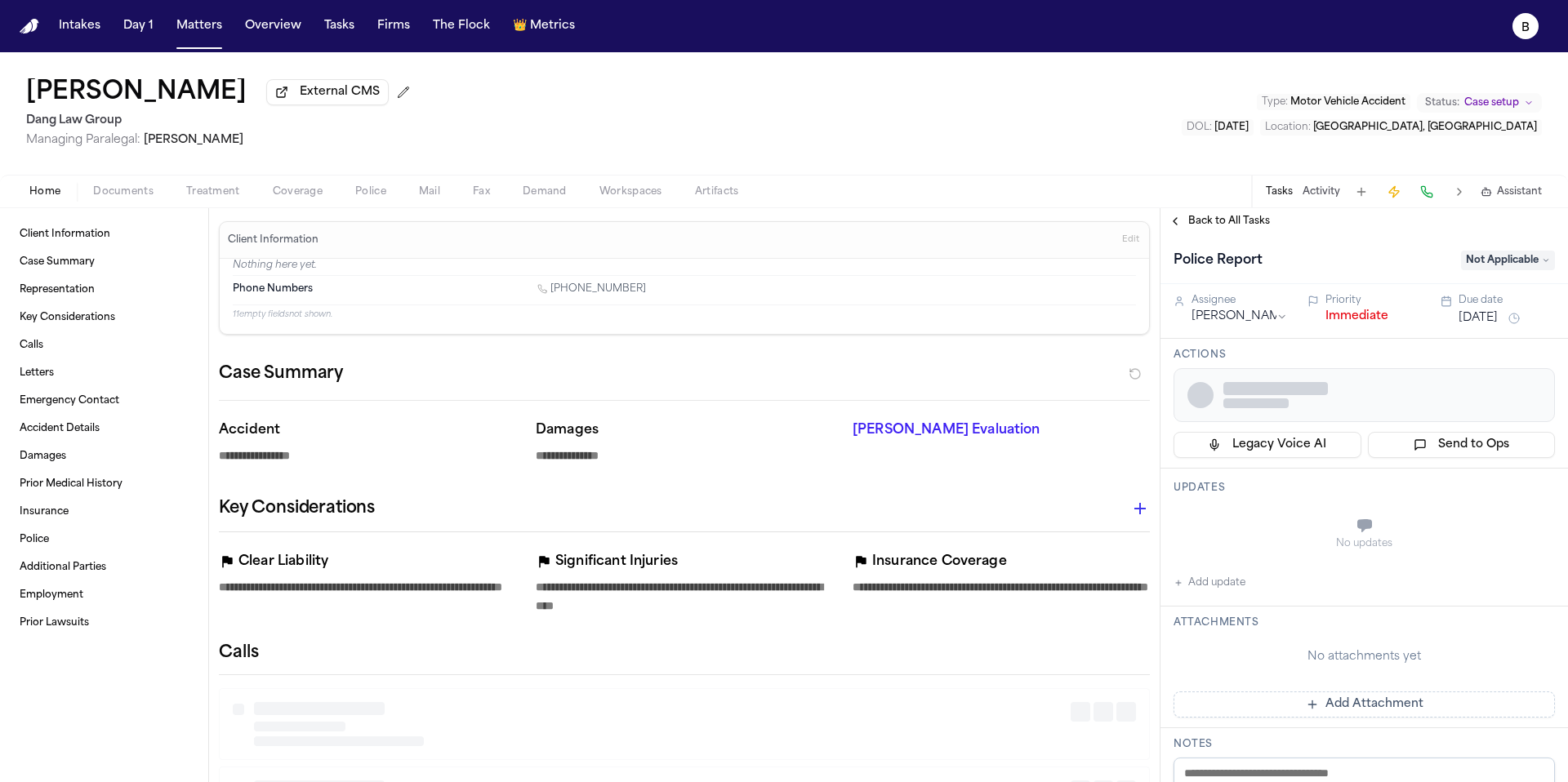
type textarea "*"
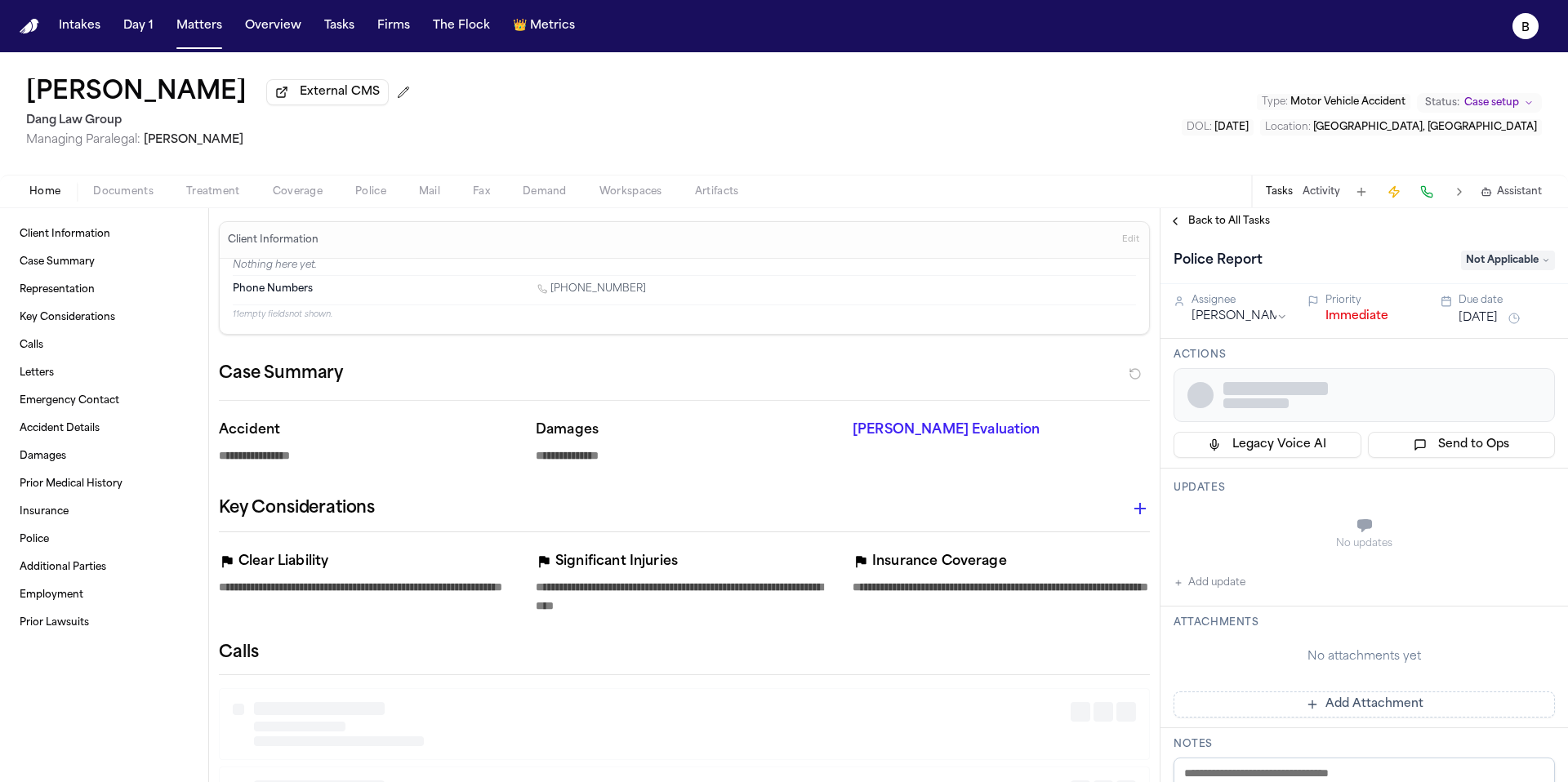
type textarea "*"
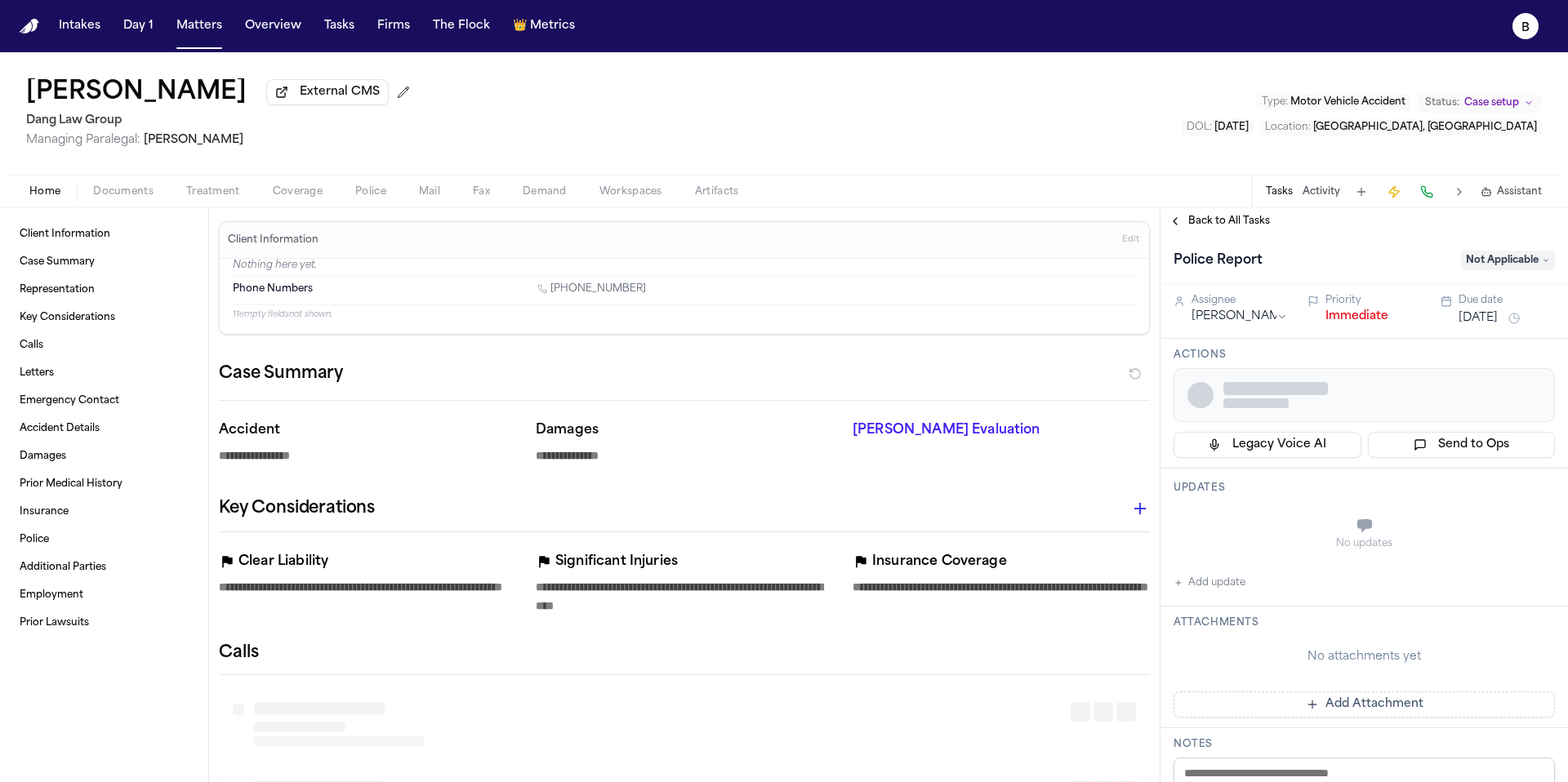
type textarea "*"
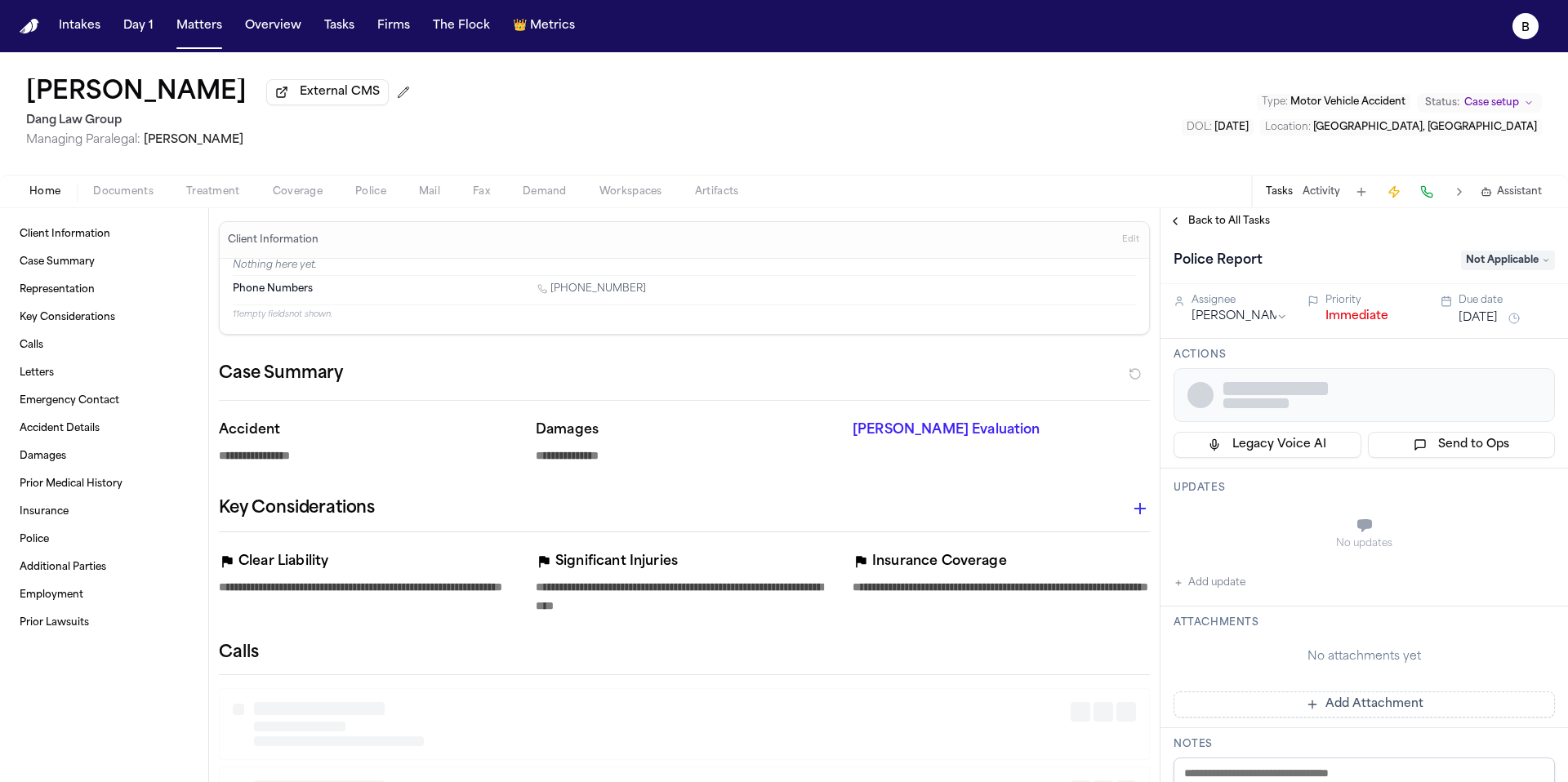
type textarea "*"
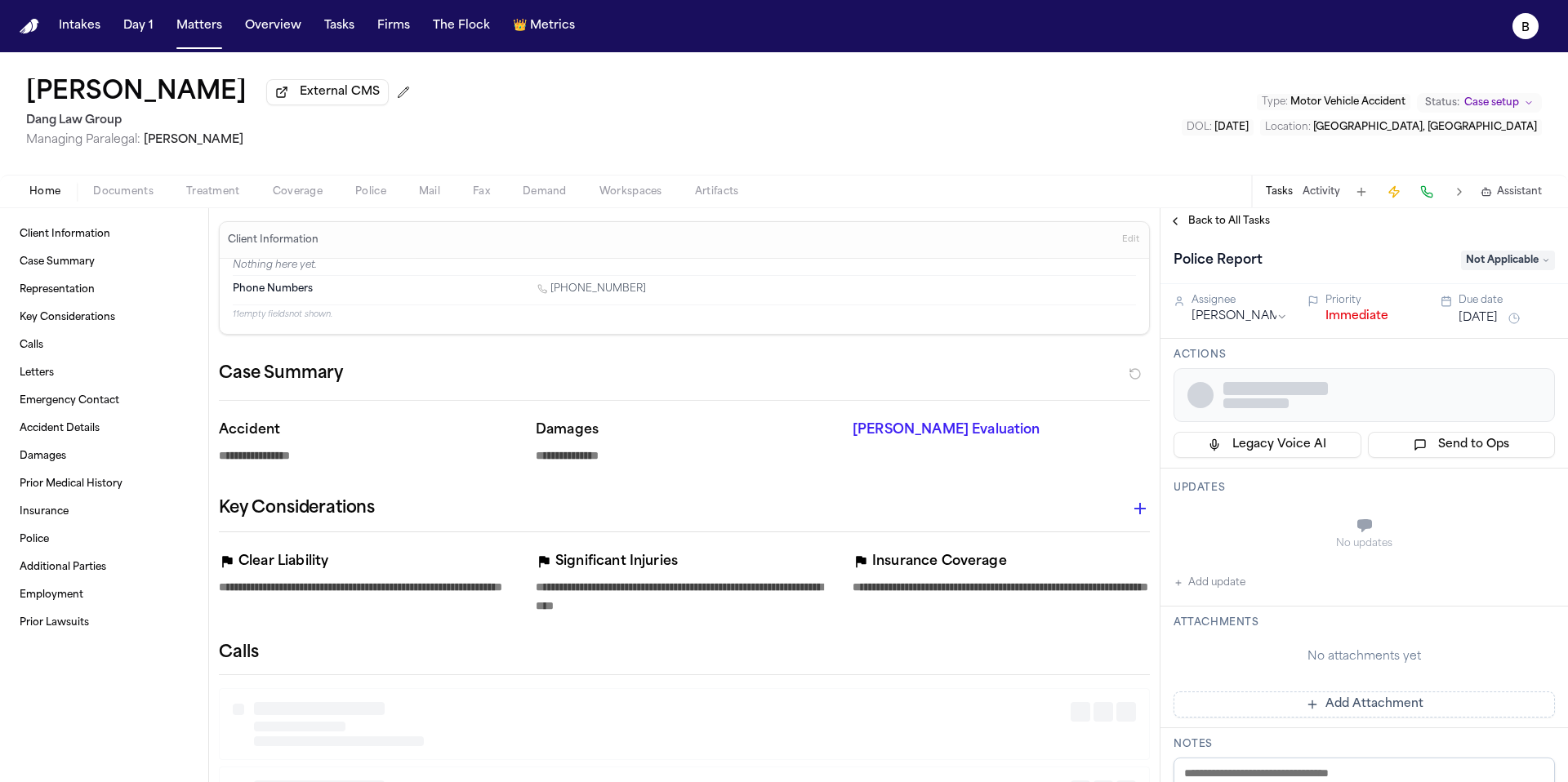
type textarea "*"
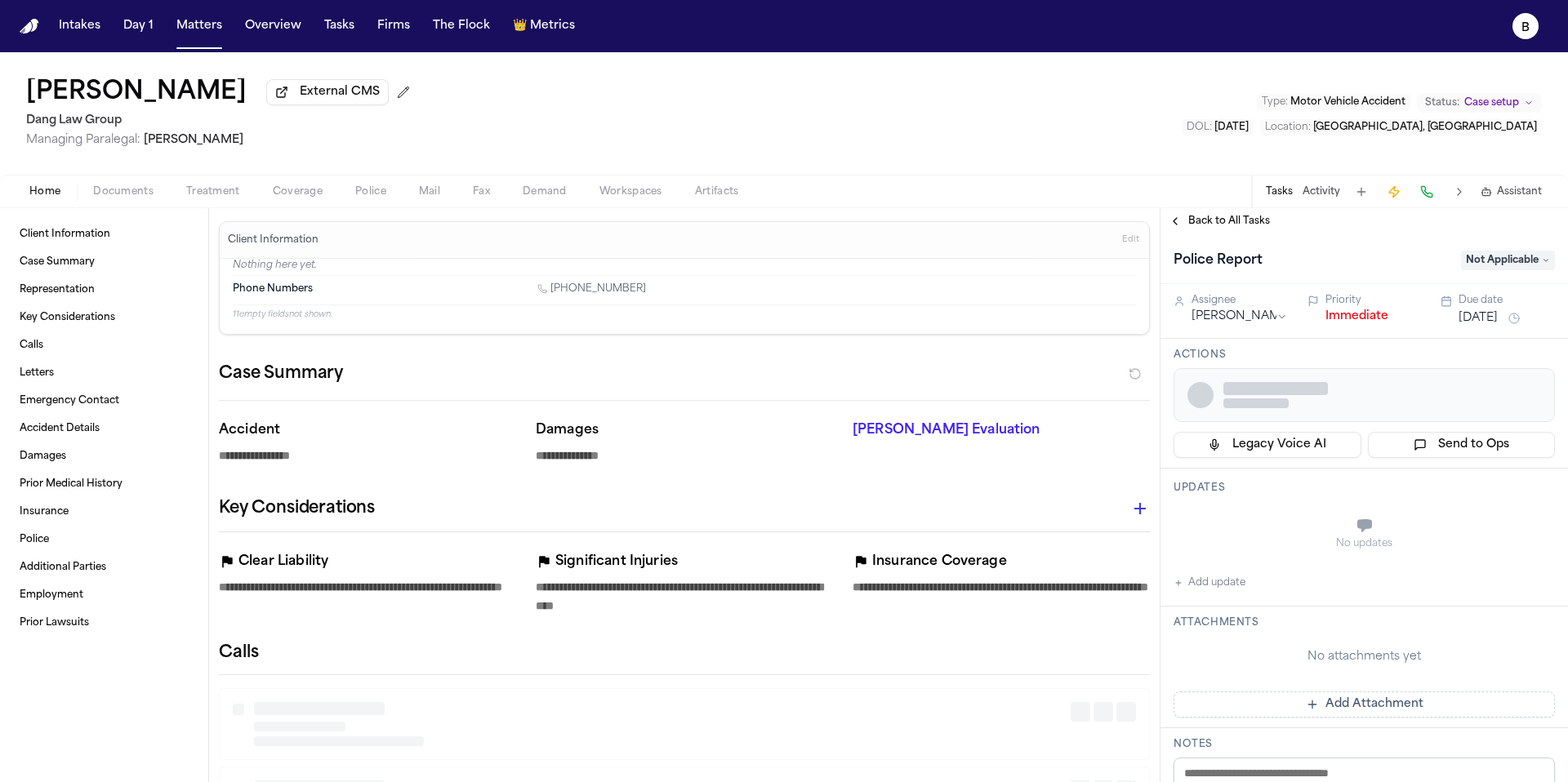
type textarea "*"
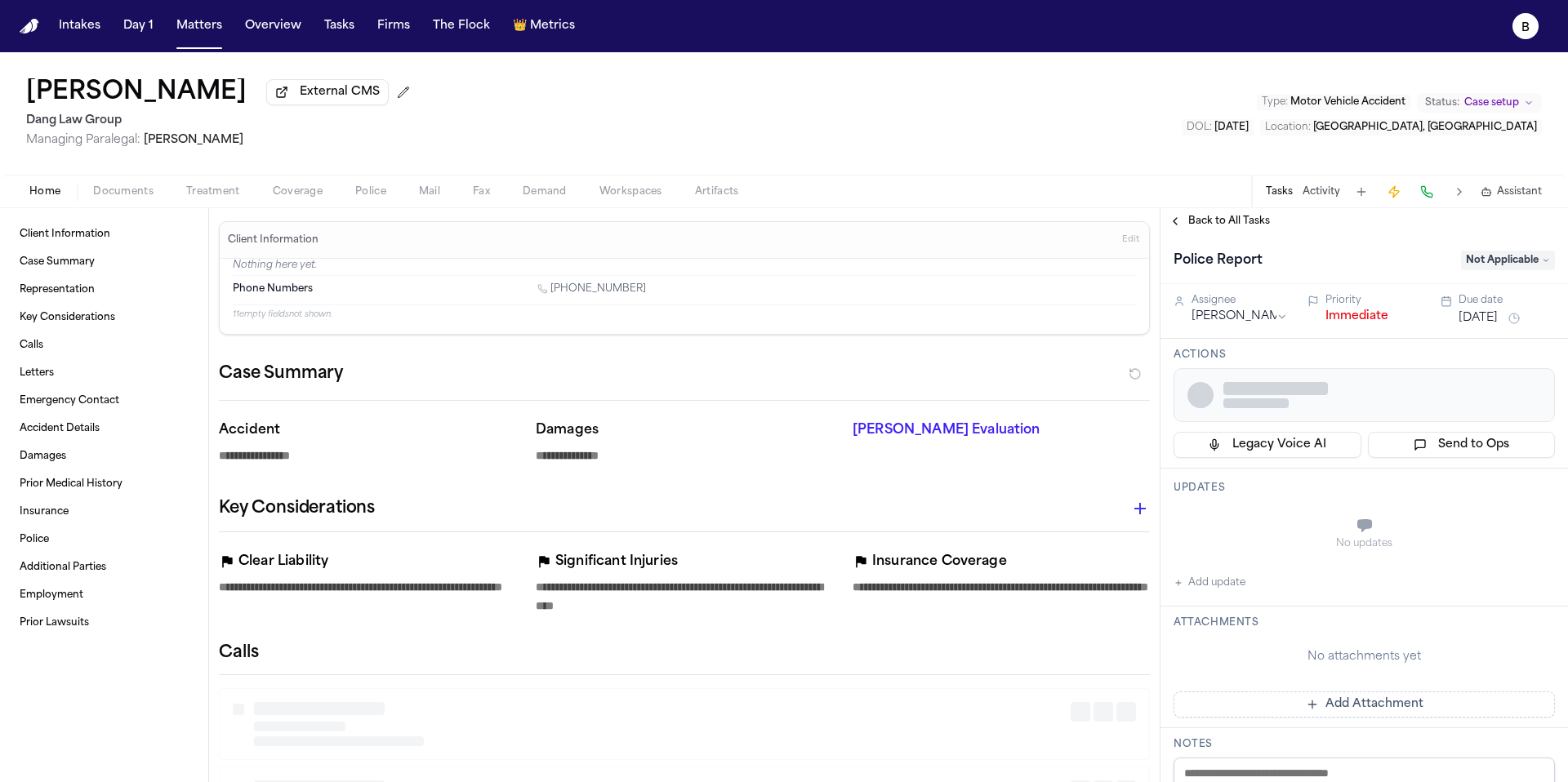
type textarea "*"
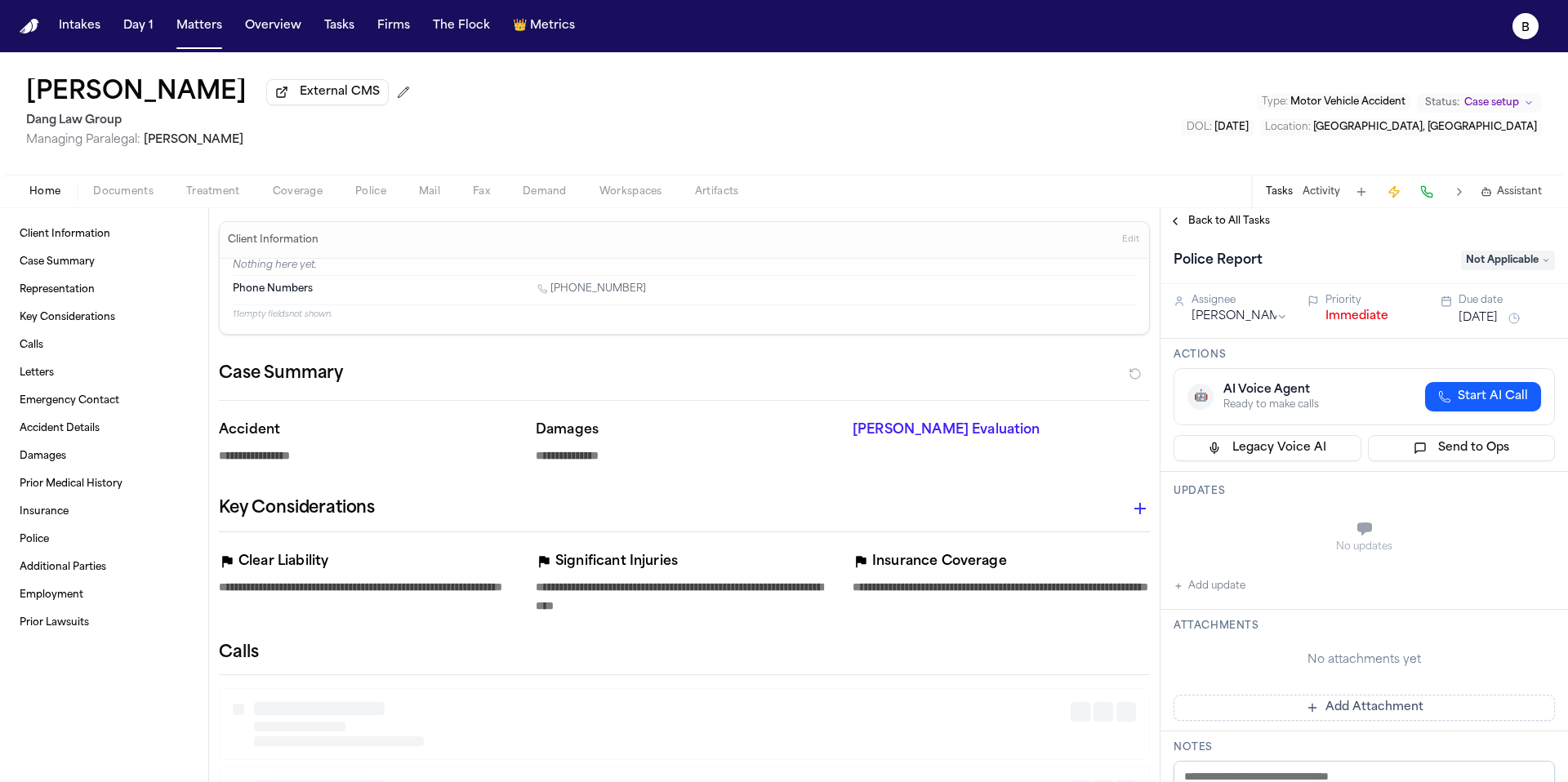
type textarea "*"
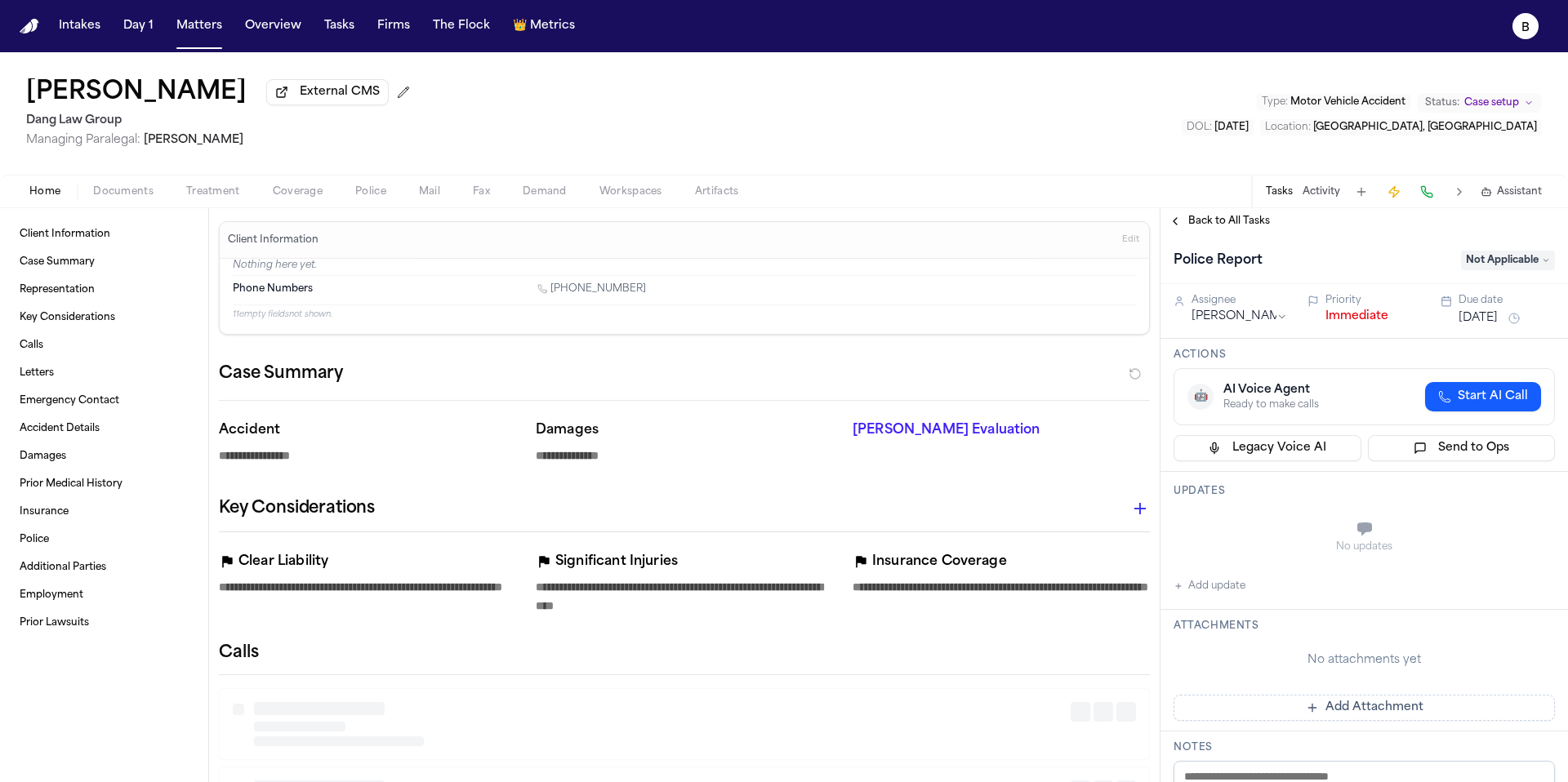
type textarea "*"
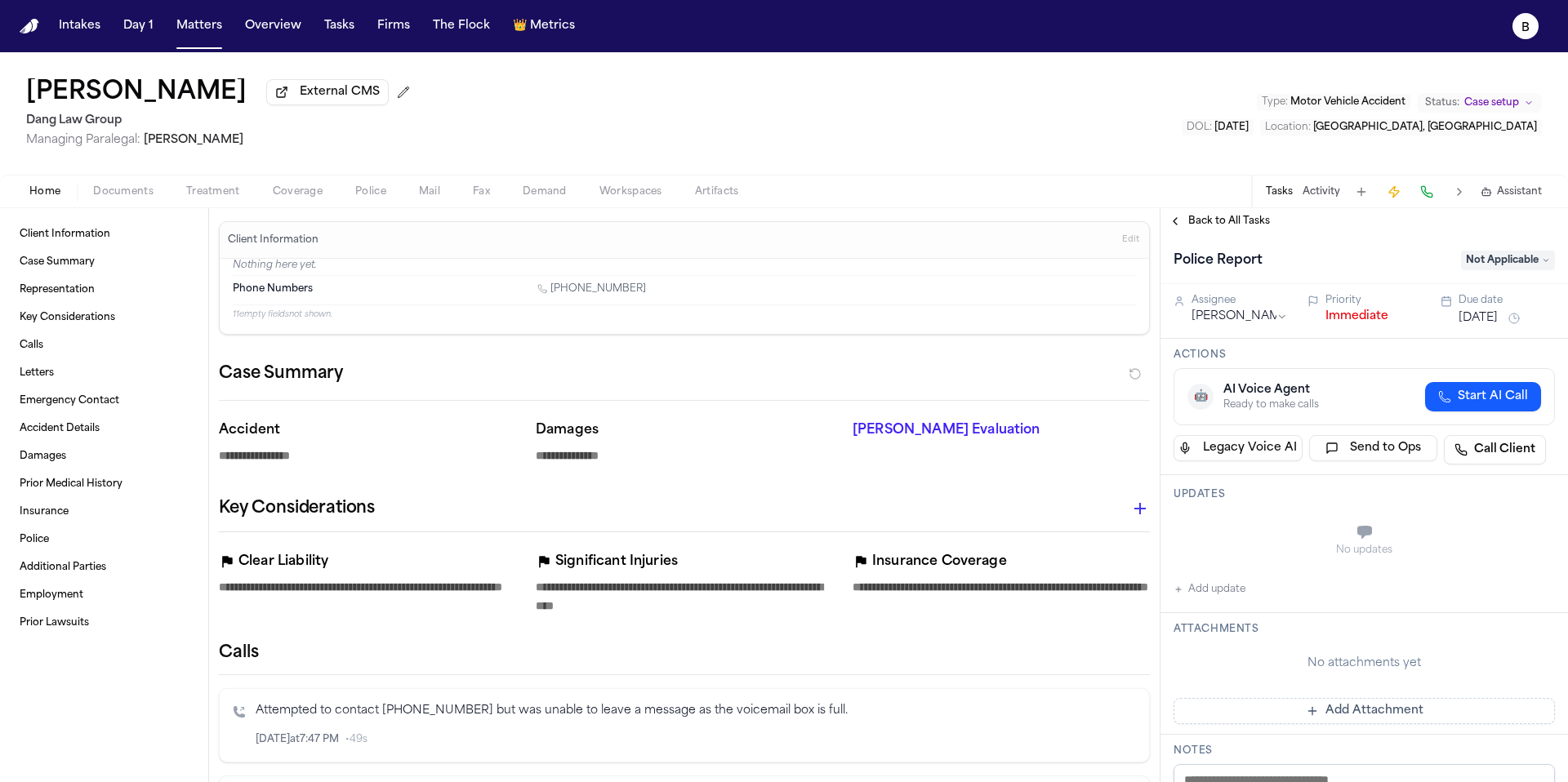
click at [146, 206] on div "Home Documents Treatment Coverage Police Mail Fax Demand Workspaces Artifacts T…" at bounding box center [784, 190] width 1568 height 33
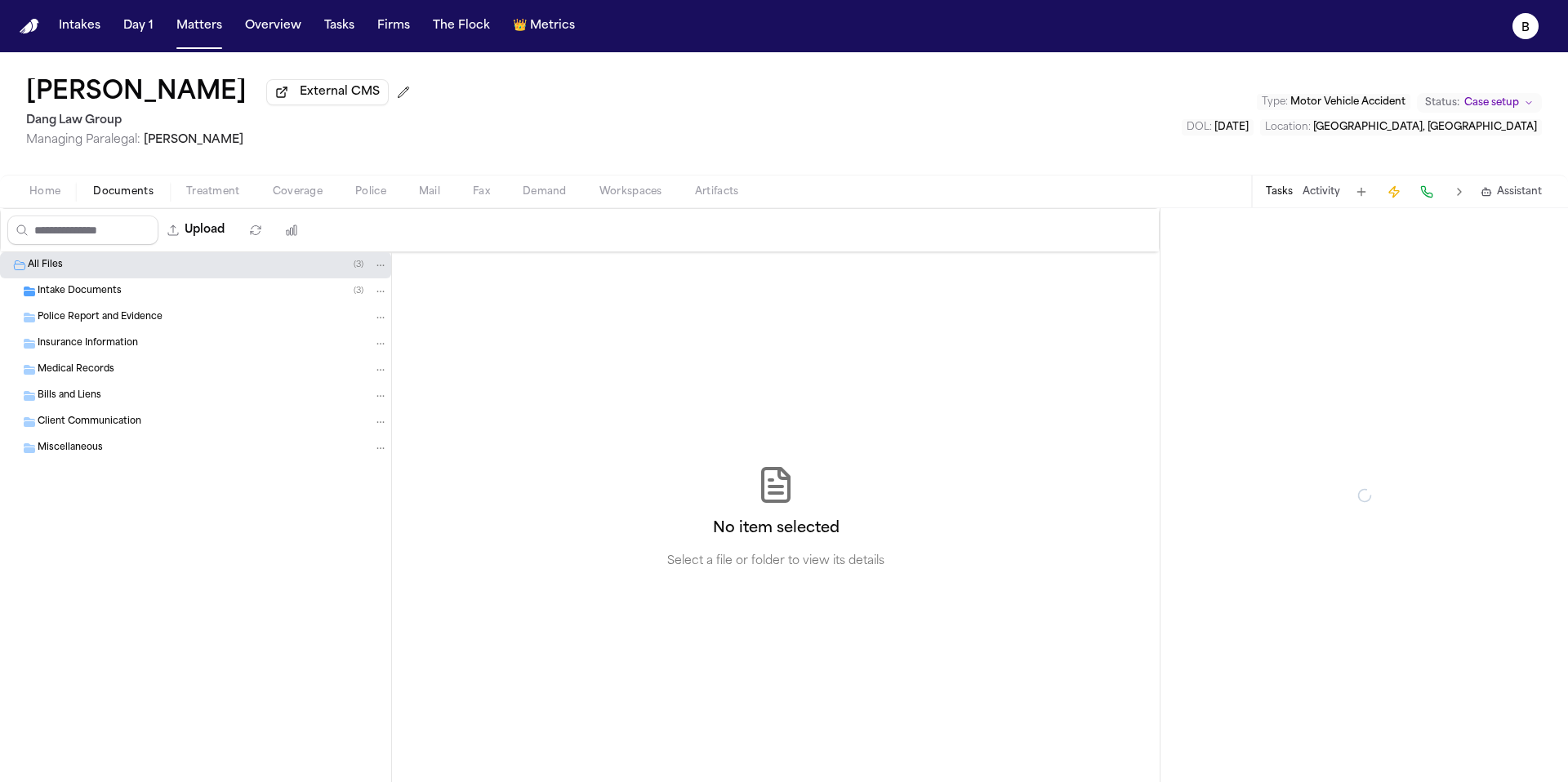
click at [137, 202] on span "button" at bounding box center [123, 201] width 80 height 2
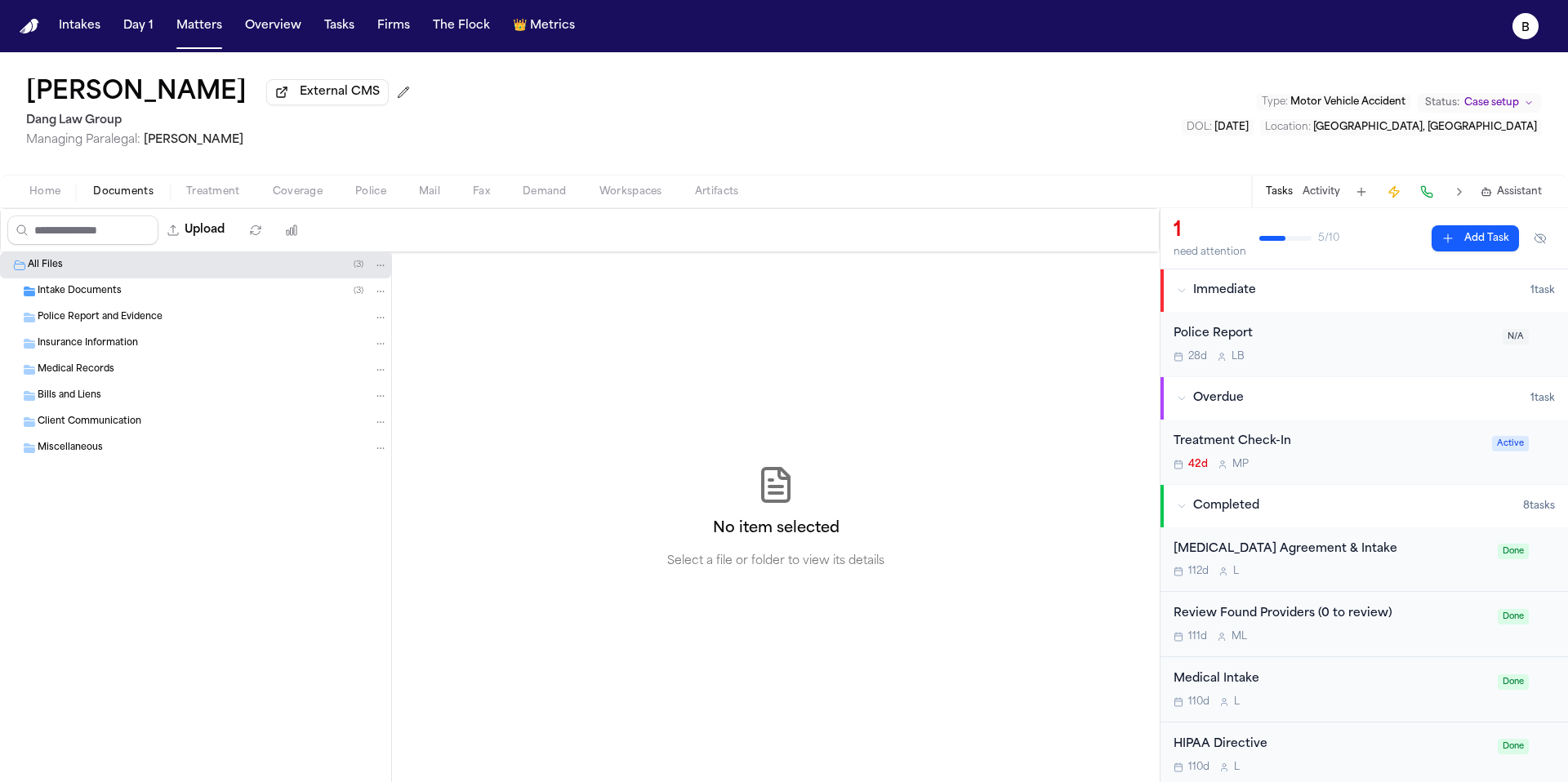
click at [134, 325] on span "Police Report and Evidence" at bounding box center [99, 318] width 125 height 14
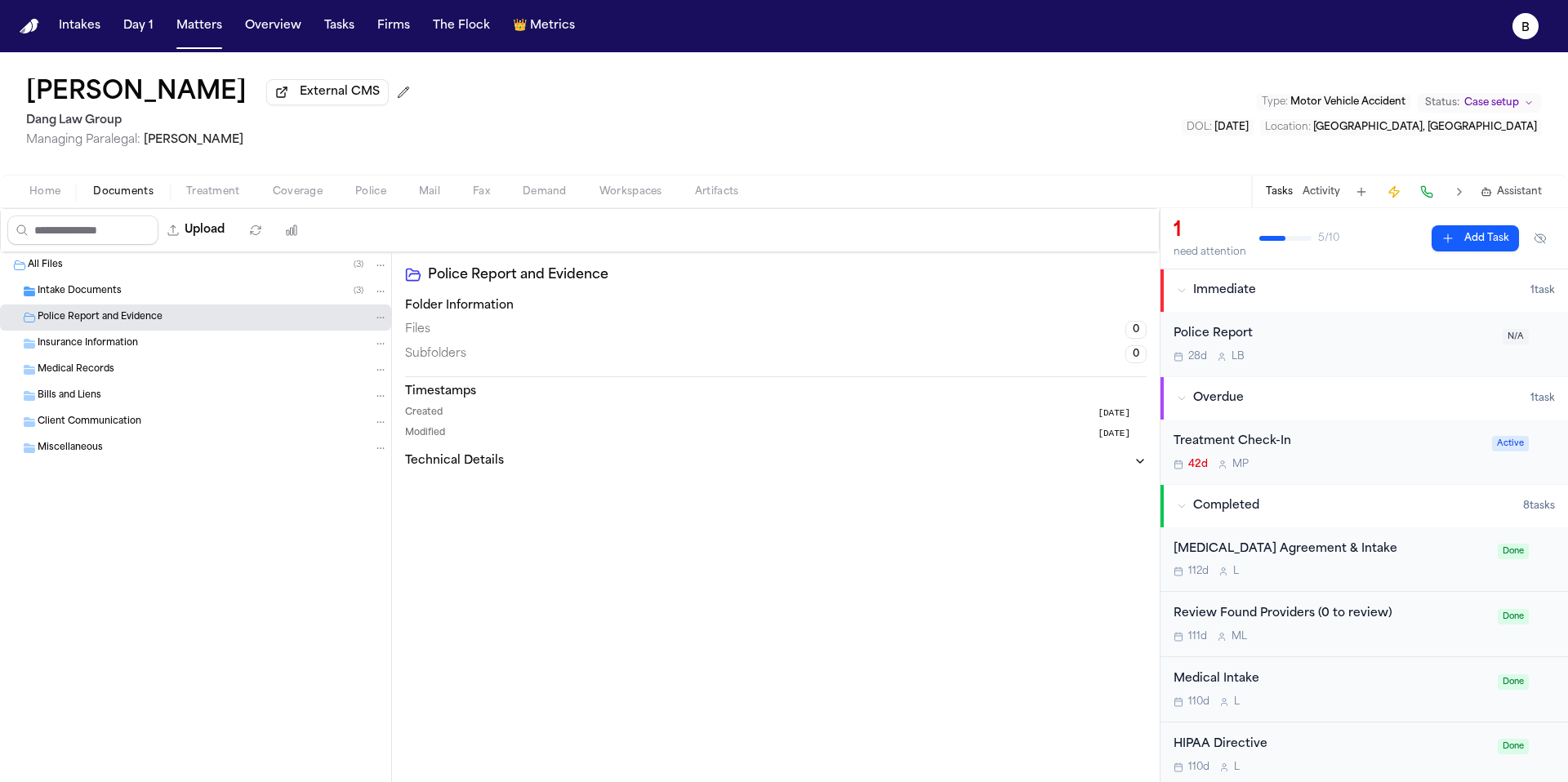
click at [126, 350] on span "Insurance Information" at bounding box center [87, 344] width 100 height 14
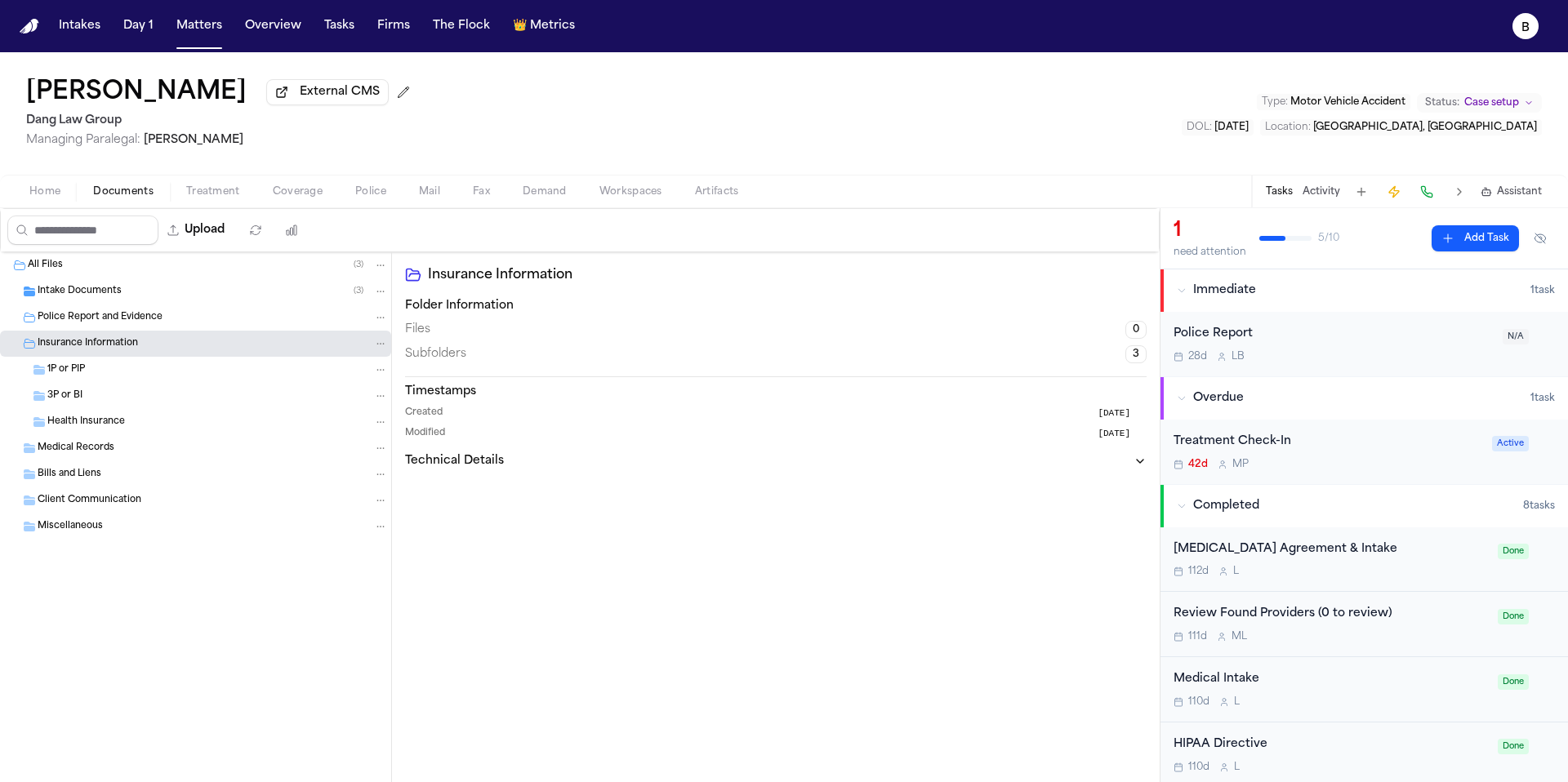
click at [121, 317] on span "Police Report and Evidence" at bounding box center [99, 318] width 125 height 14
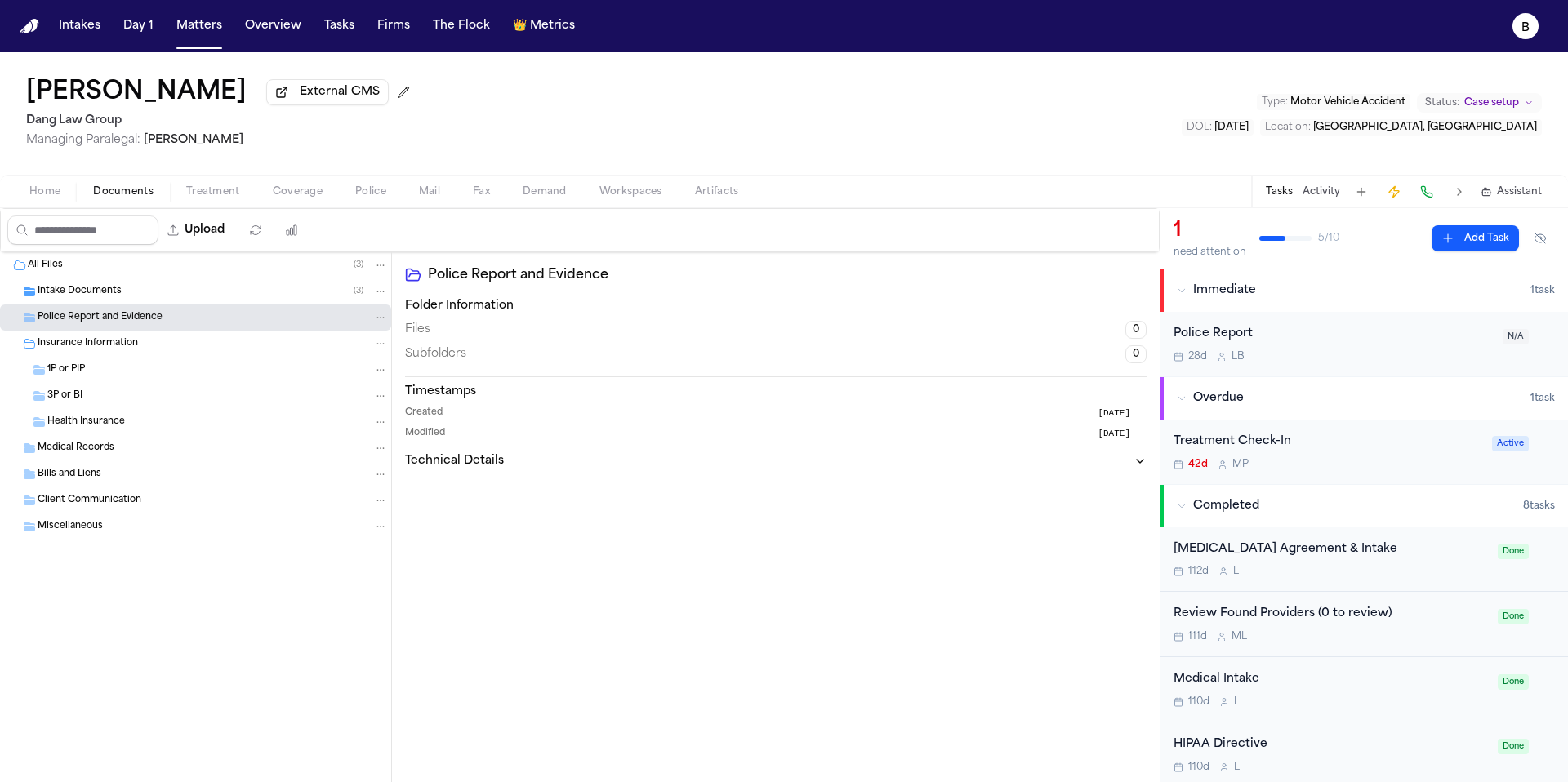
click at [1254, 338] on div "Police Report" at bounding box center [1334, 335] width 320 height 19
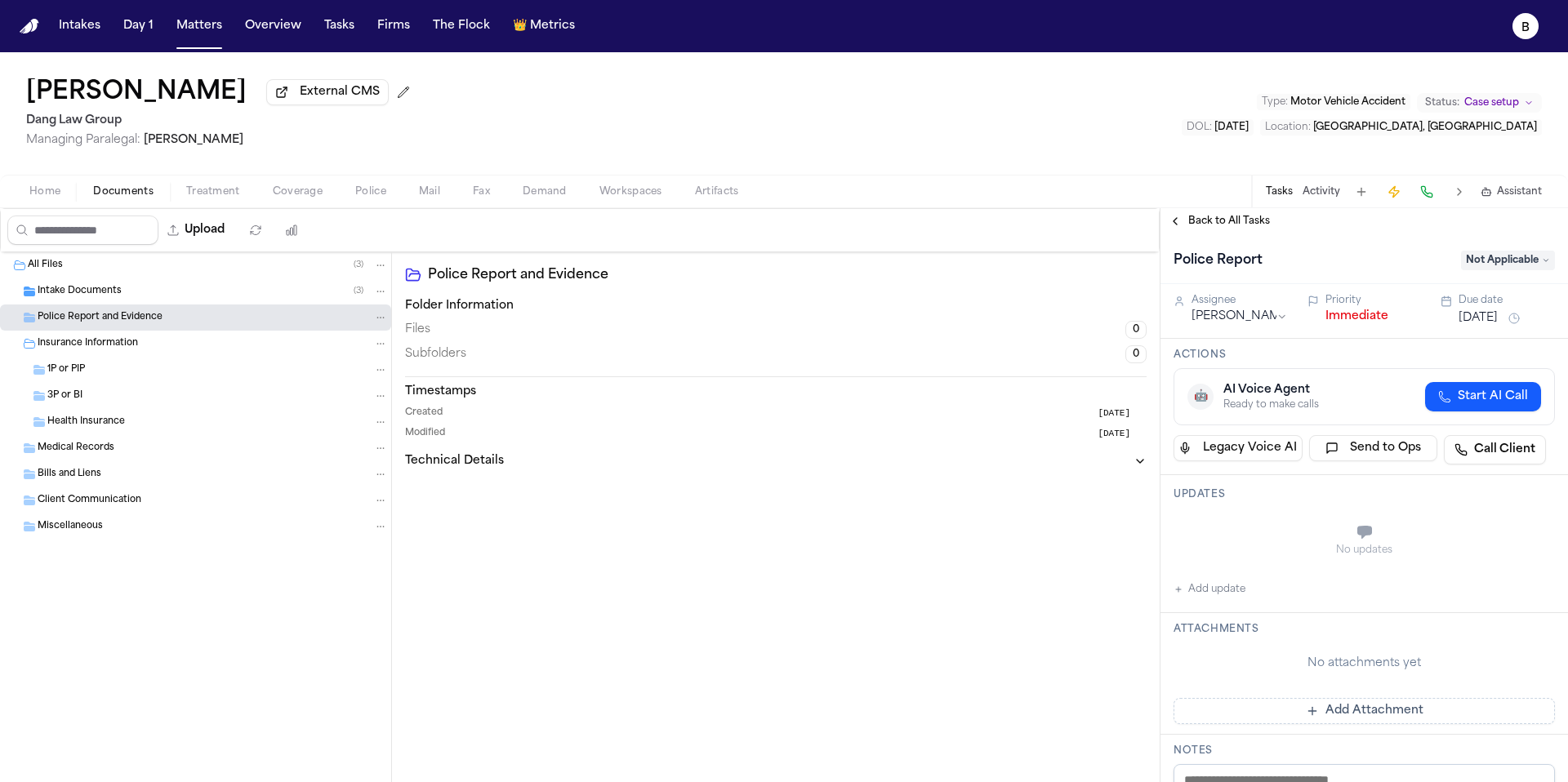
click at [89, 305] on div "Intake Documents ( 3 )" at bounding box center [195, 292] width 391 height 26
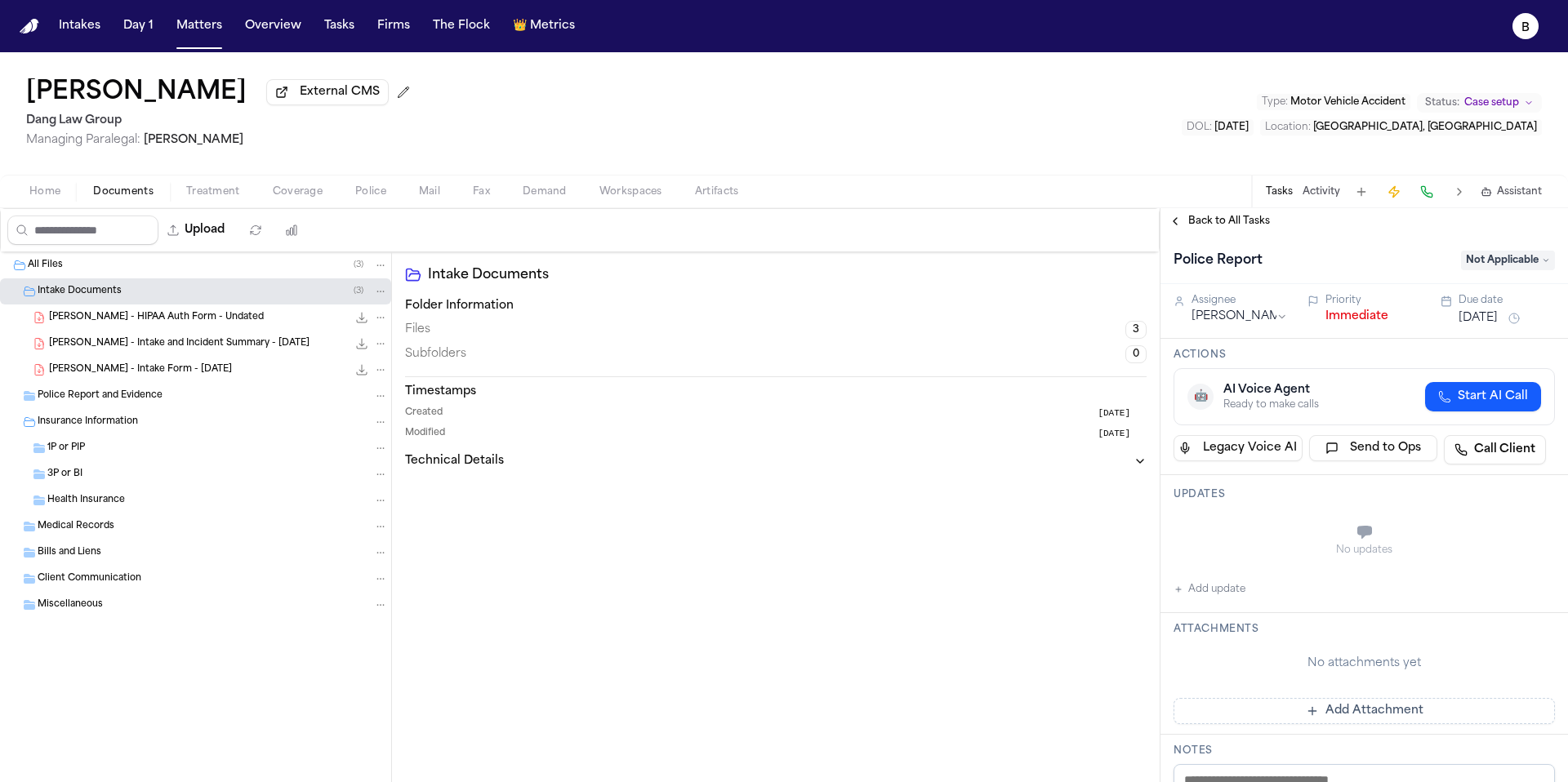
click at [101, 368] on span "J. Martinez - Intake Form - 6.3.25" at bounding box center [140, 370] width 183 height 14
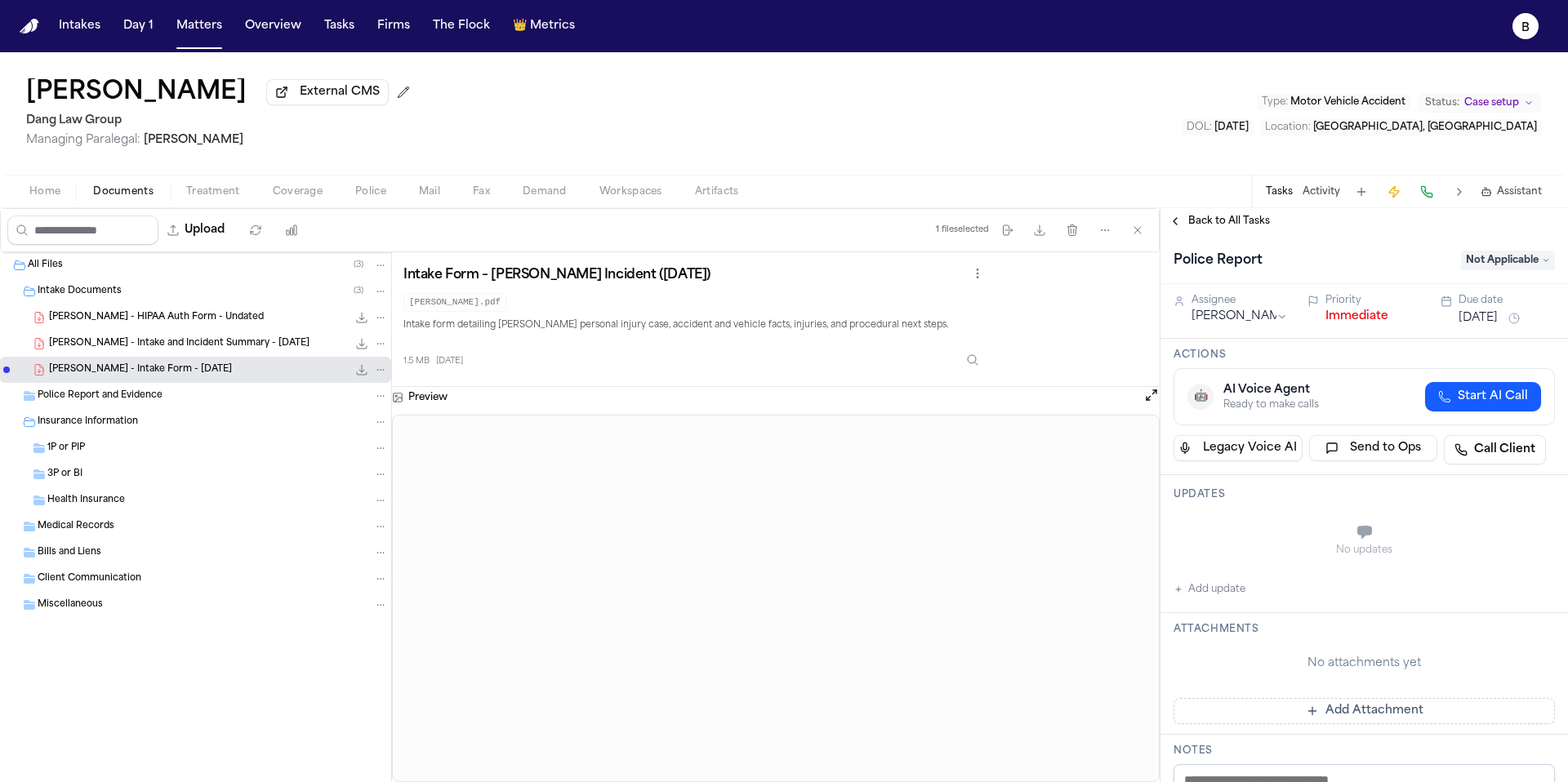
click at [255, 371] on div "J. Martinez - Intake Form - 6.3.25 1.5 MB • PDF" at bounding box center [218, 369] width 339 height 16
click at [232, 352] on span "J. Martinez - Intake and Incident Summary - 6.6.25" at bounding box center [179, 344] width 261 height 14
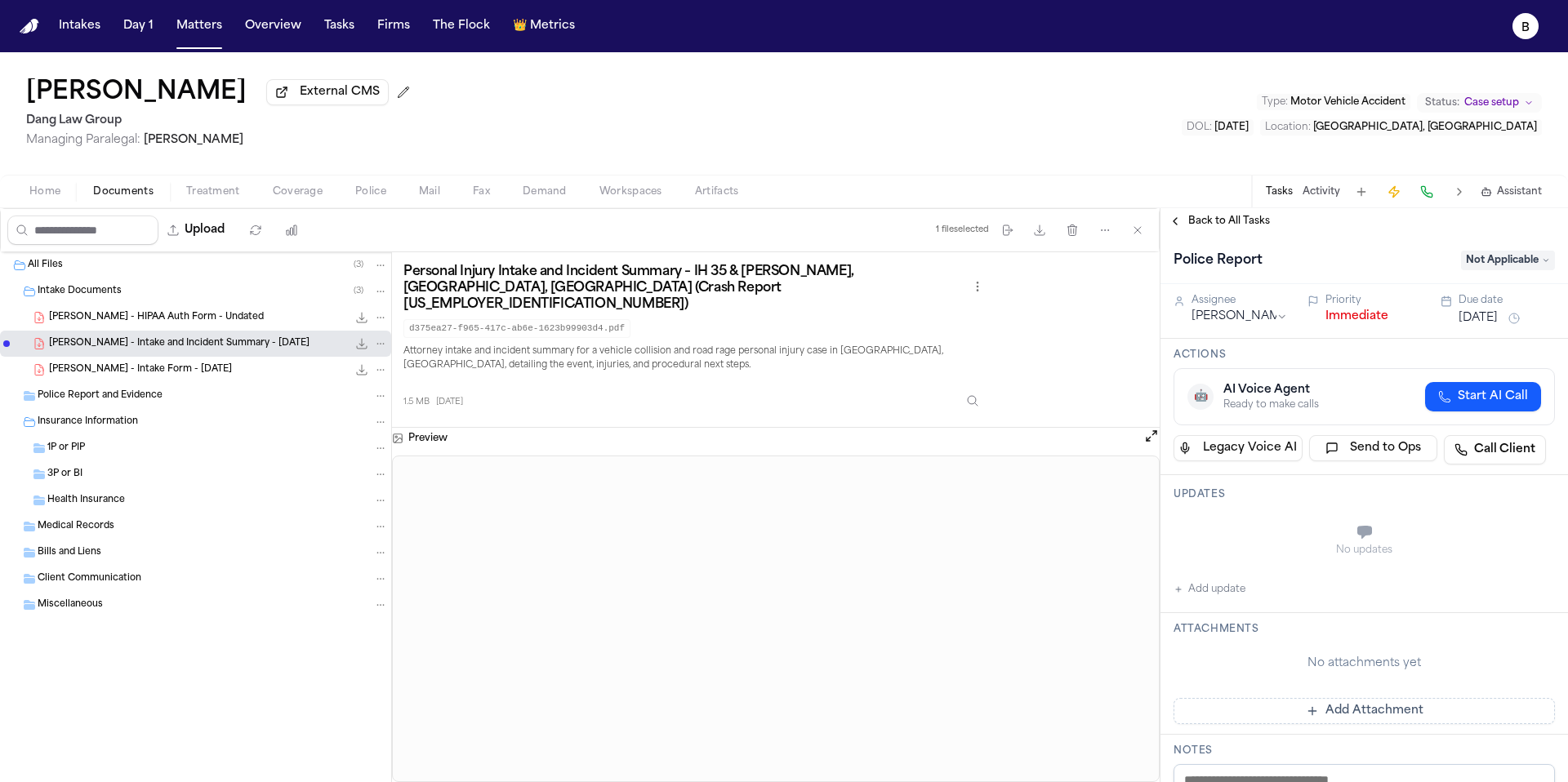
click at [163, 309] on div "J. Martinez - HIPAA Auth Form - Undated 626.3 KB • PDF" at bounding box center [195, 318] width 391 height 26
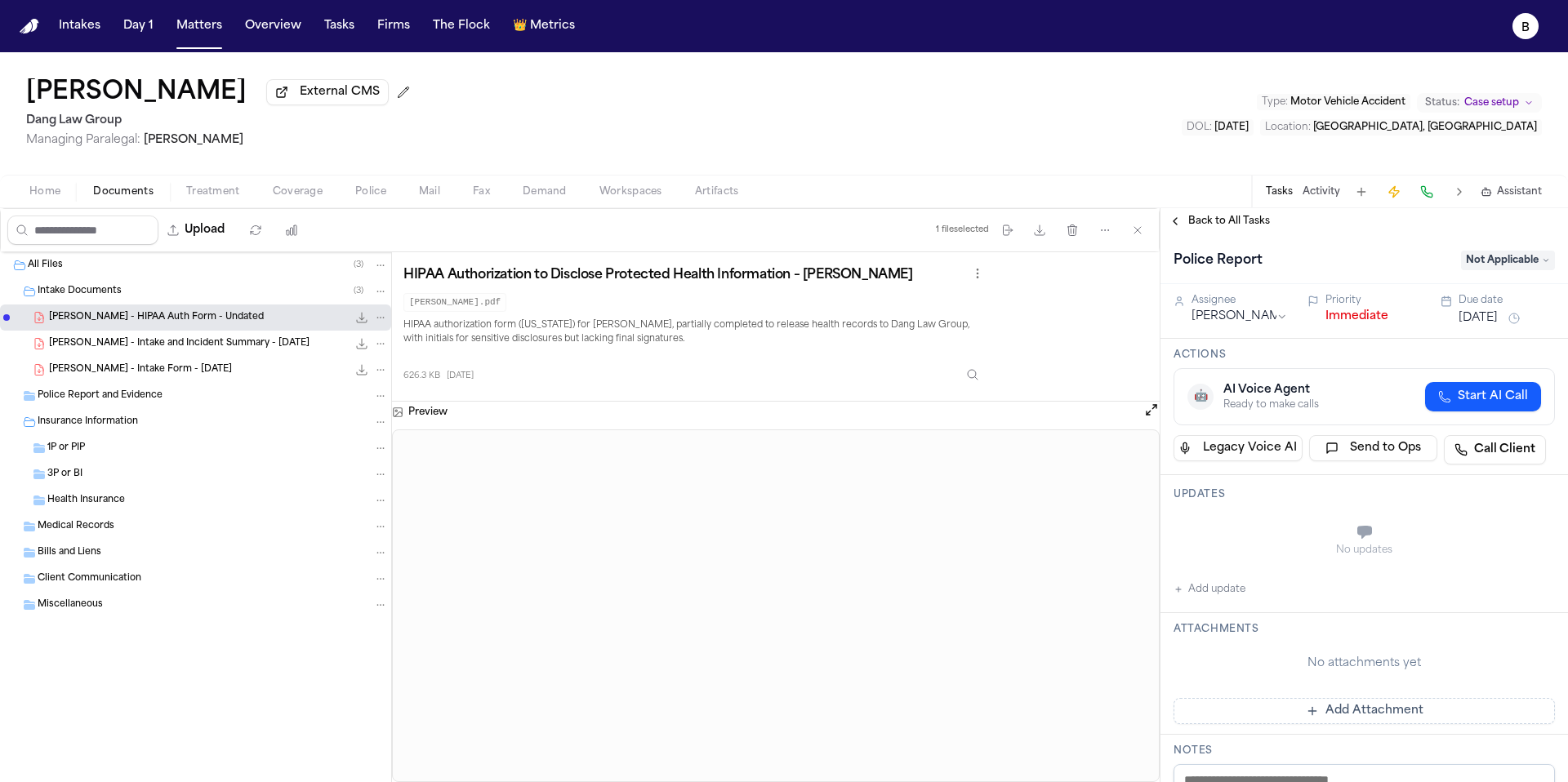
click at [209, 366] on div "J. Martinez - Intake Form - 6.3.25 1.5 MB • PDF" at bounding box center [218, 369] width 339 height 16
